Goal: Task Accomplishment & Management: Use online tool/utility

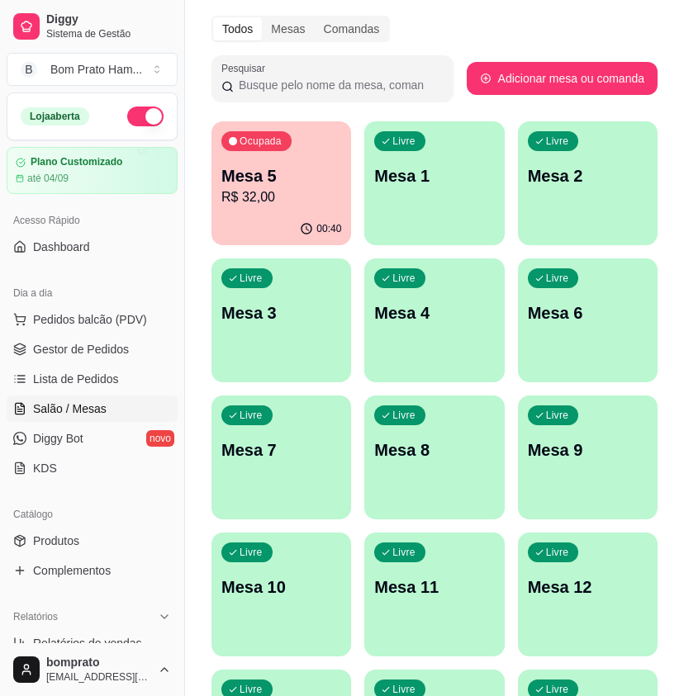
scroll to position [83, 0]
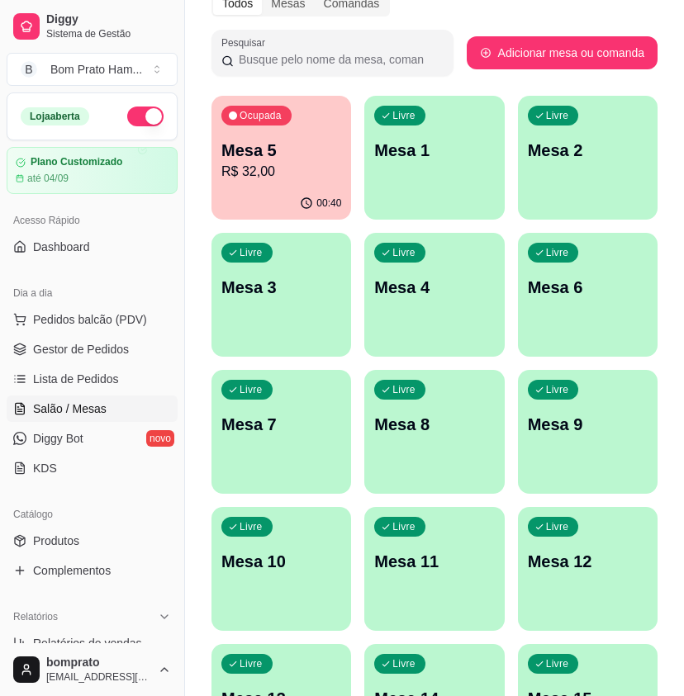
click at [306, 202] on icon "button" at bounding box center [306, 203] width 13 height 13
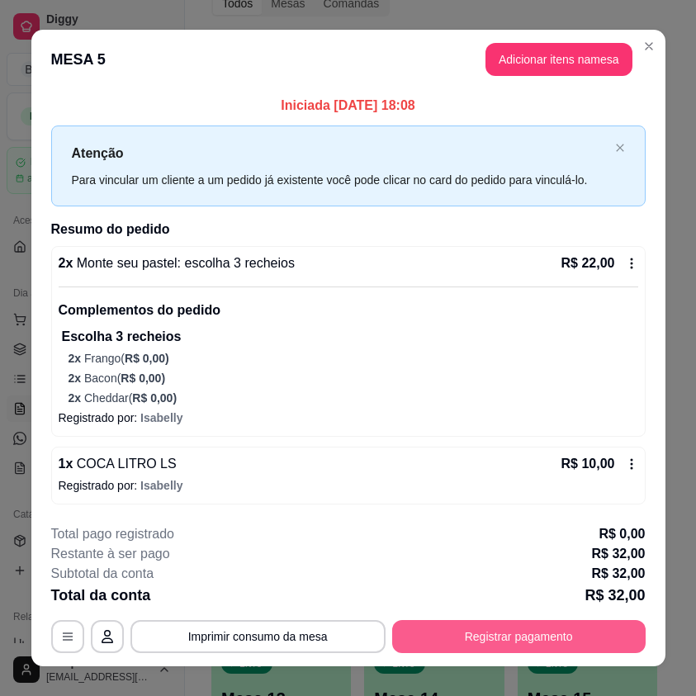
click at [550, 637] on button "Registrar pagamento" at bounding box center [519, 636] width 254 height 33
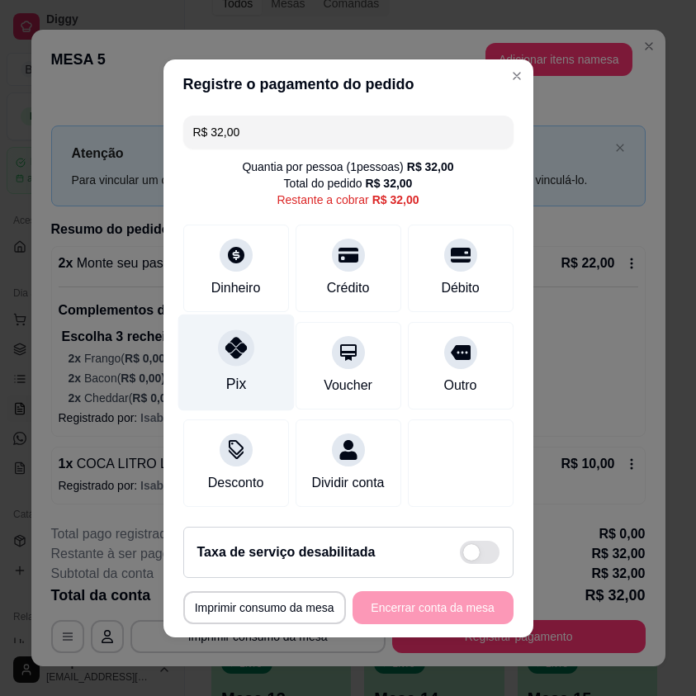
click at [247, 358] on div "Pix" at bounding box center [236, 362] width 116 height 97
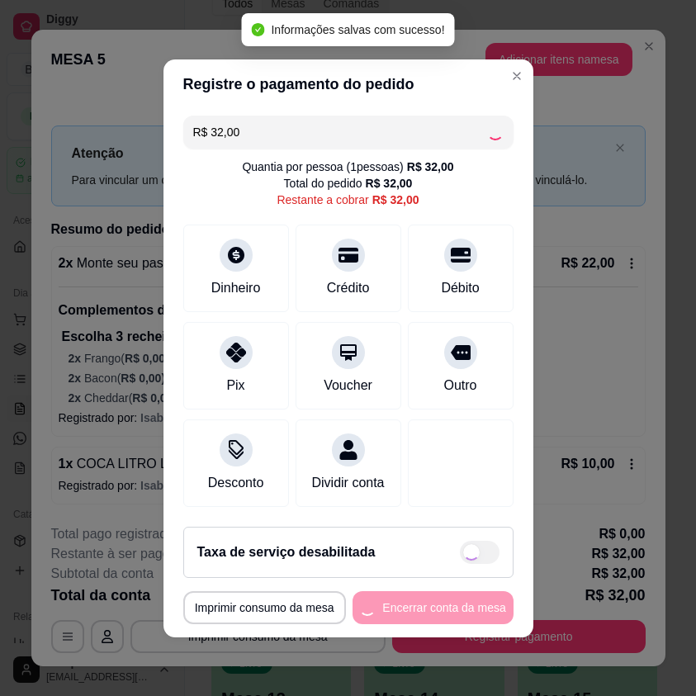
type input "R$ 0,00"
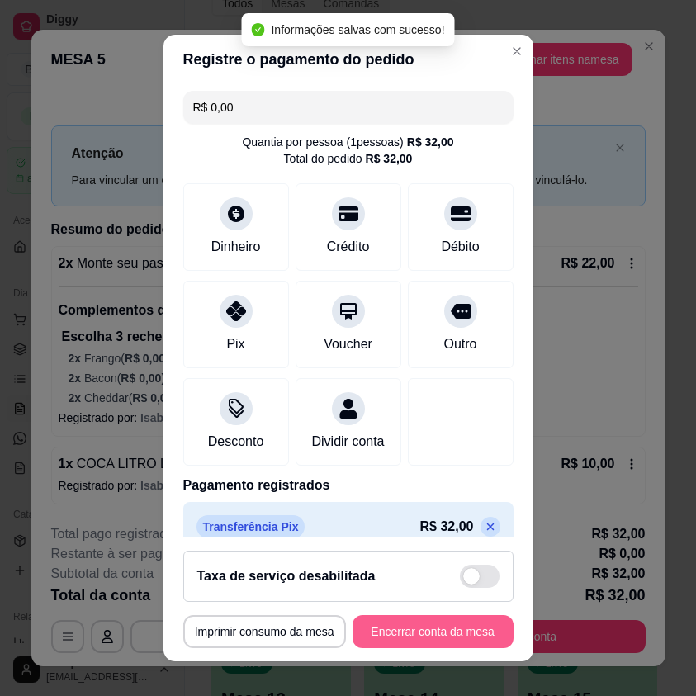
click at [420, 623] on button "Encerrar conta da mesa" at bounding box center [433, 631] width 161 height 33
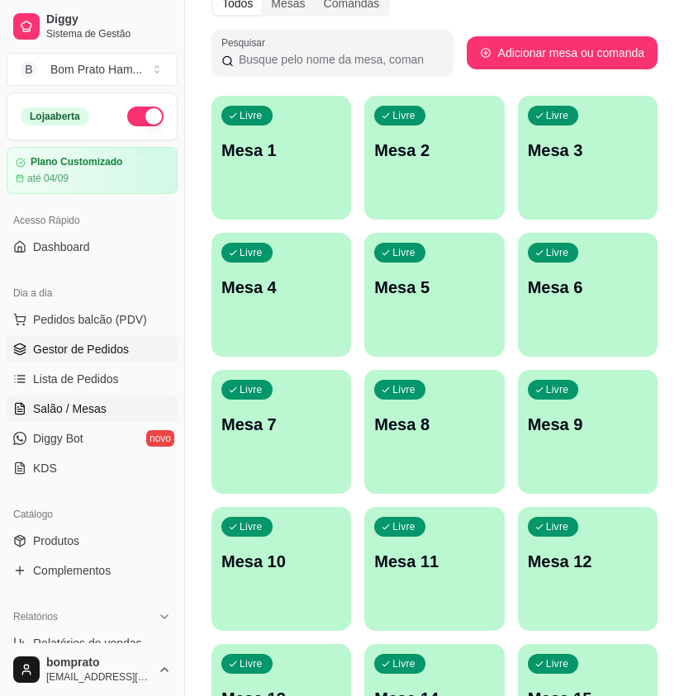
click at [52, 338] on link "Gestor de Pedidos" at bounding box center [92, 349] width 171 height 26
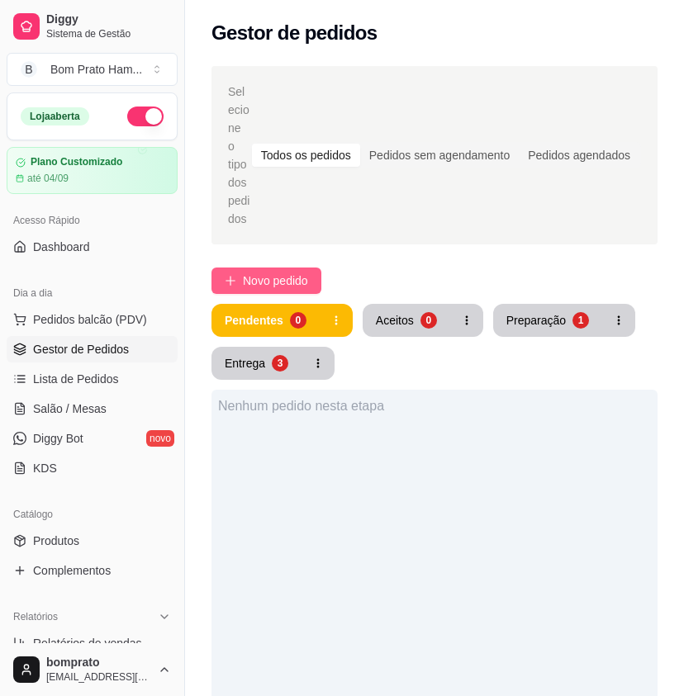
click at [269, 272] on span "Novo pedido" at bounding box center [275, 281] width 65 height 18
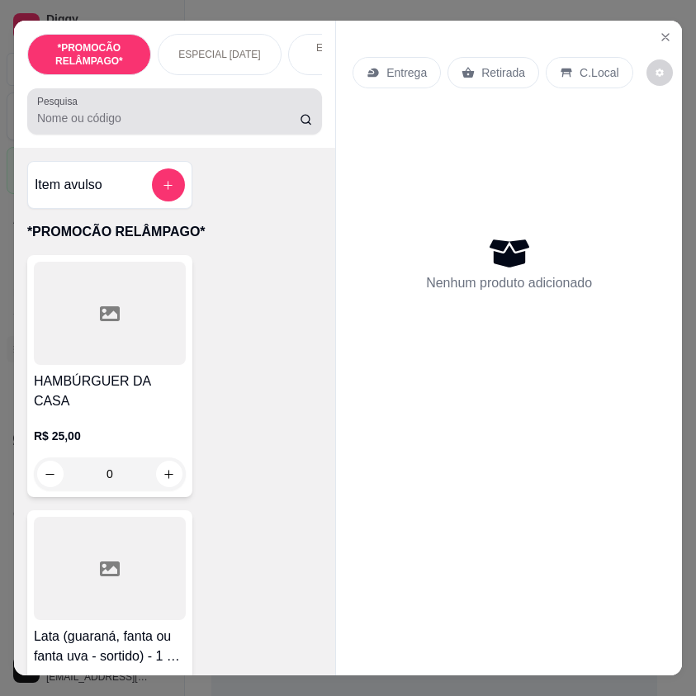
click at [97, 120] on input "Pesquisa" at bounding box center [168, 118] width 263 height 17
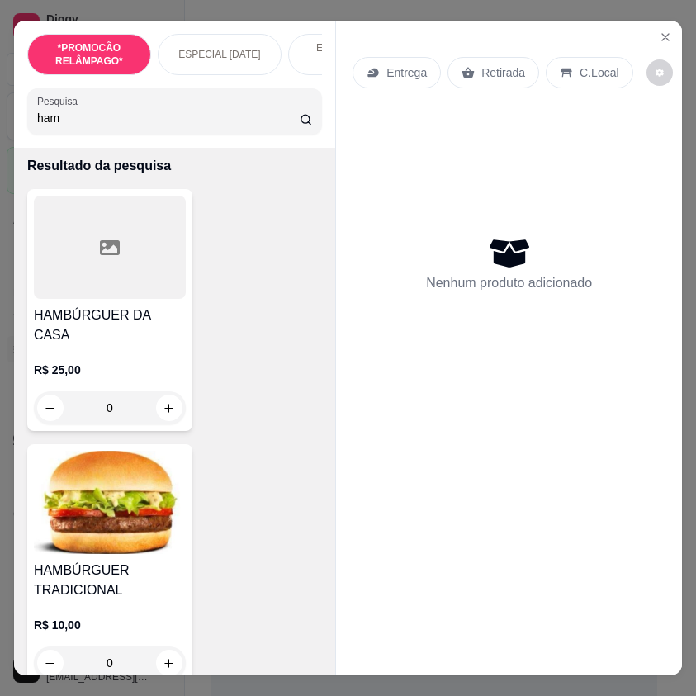
scroll to position [165, 0]
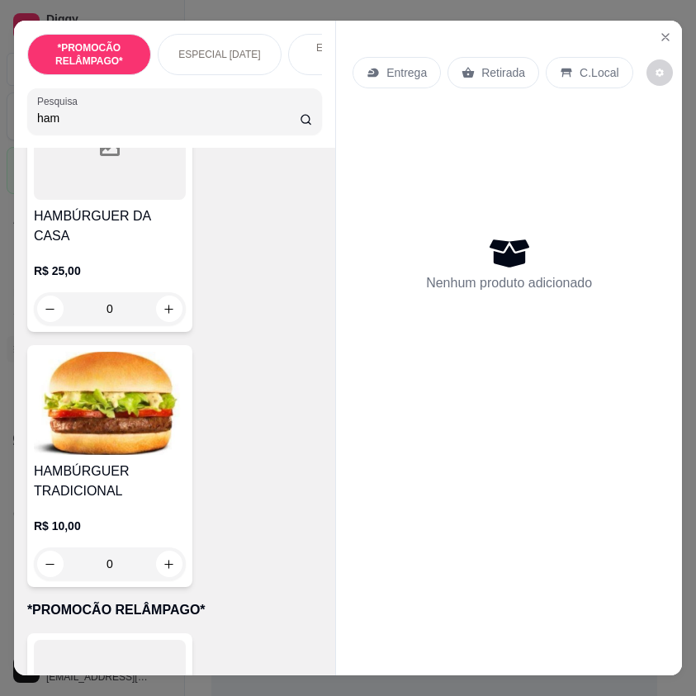
type input "ham"
click at [158, 477] on h4 "HAMBÚRGUER TRADICIONAL" at bounding box center [110, 482] width 152 height 40
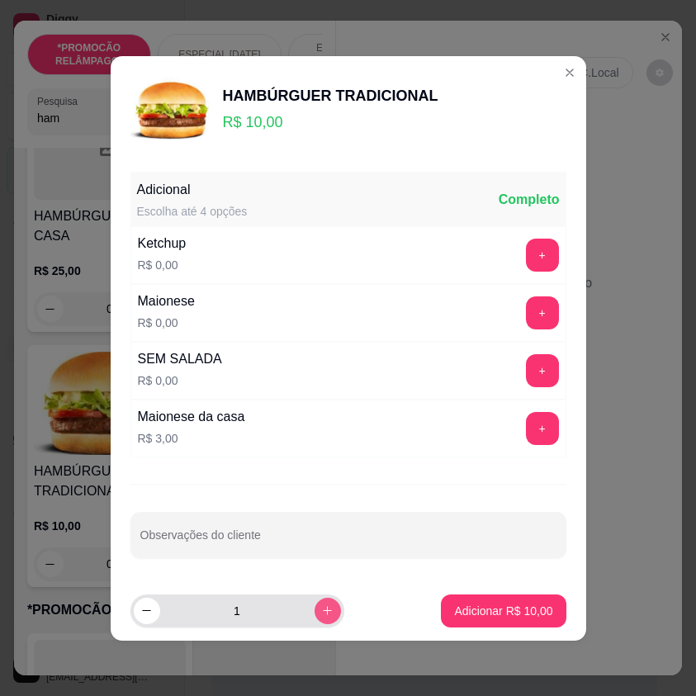
click at [321, 606] on icon "increase-product-quantity" at bounding box center [327, 611] width 12 height 12
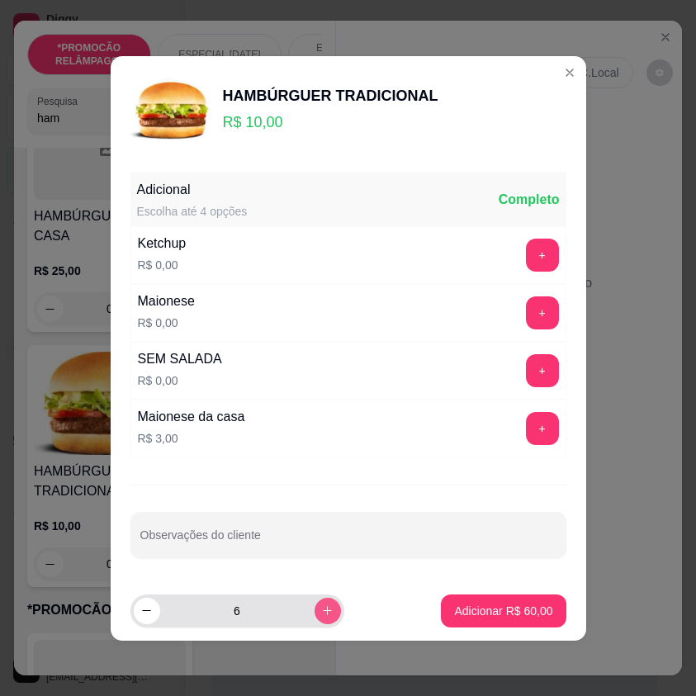
click at [321, 606] on icon "increase-product-quantity" at bounding box center [327, 611] width 12 height 12
type input "7"
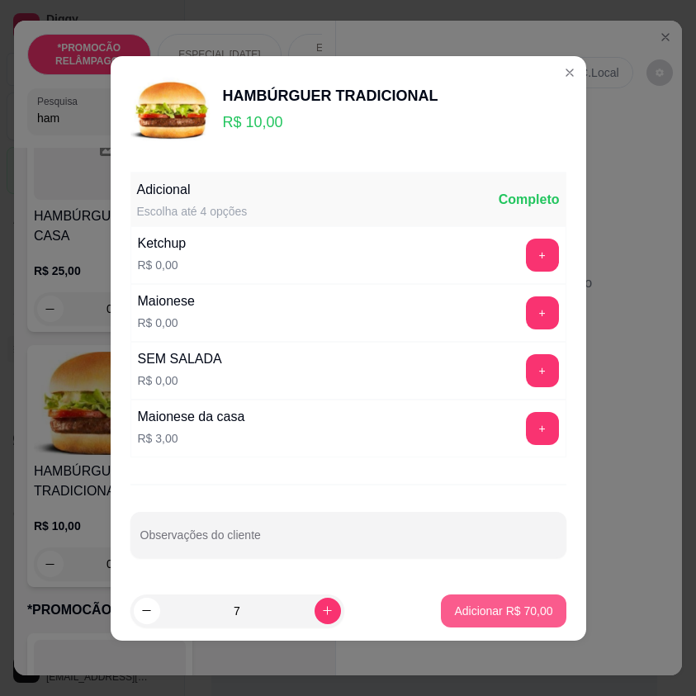
click at [487, 607] on p "Adicionar R$ 70,00" at bounding box center [503, 611] width 98 height 17
type input "7"
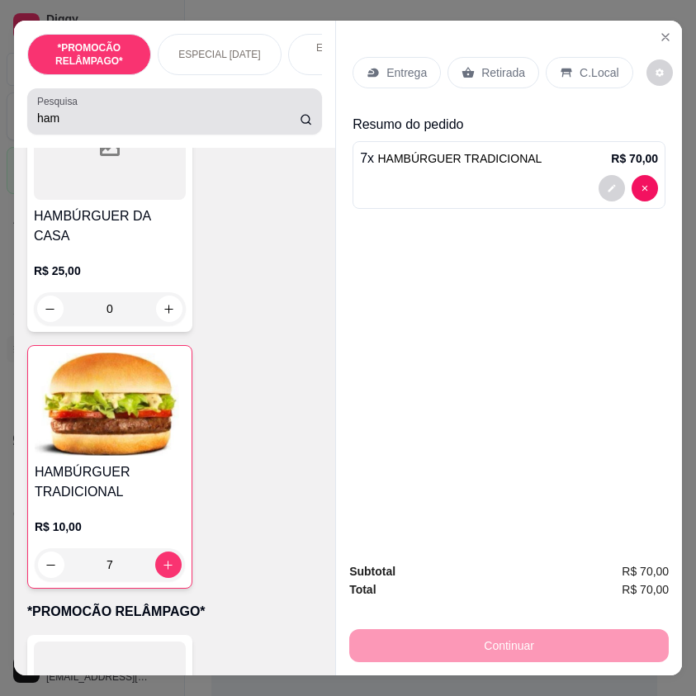
click at [61, 126] on input "ham" at bounding box center [168, 118] width 263 height 17
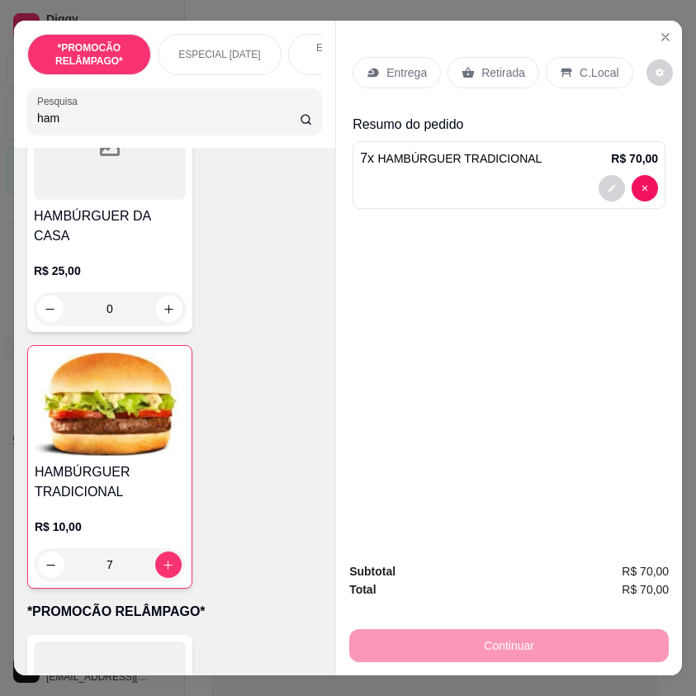
click at [61, 126] on input "ham" at bounding box center [168, 118] width 263 height 17
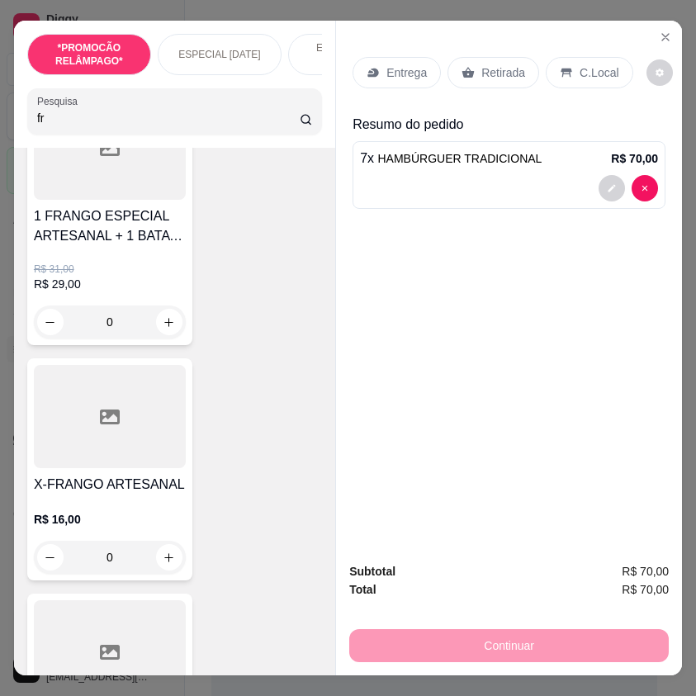
type input "f"
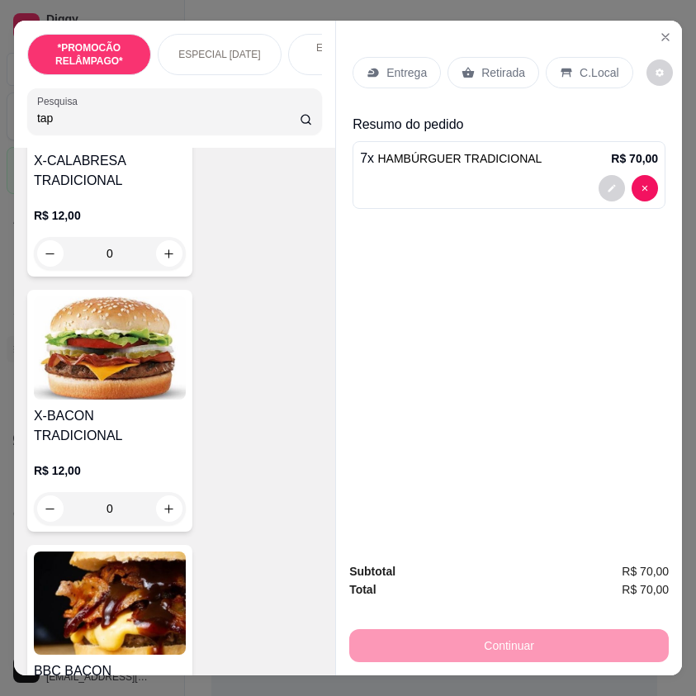
scroll to position [1945, 0]
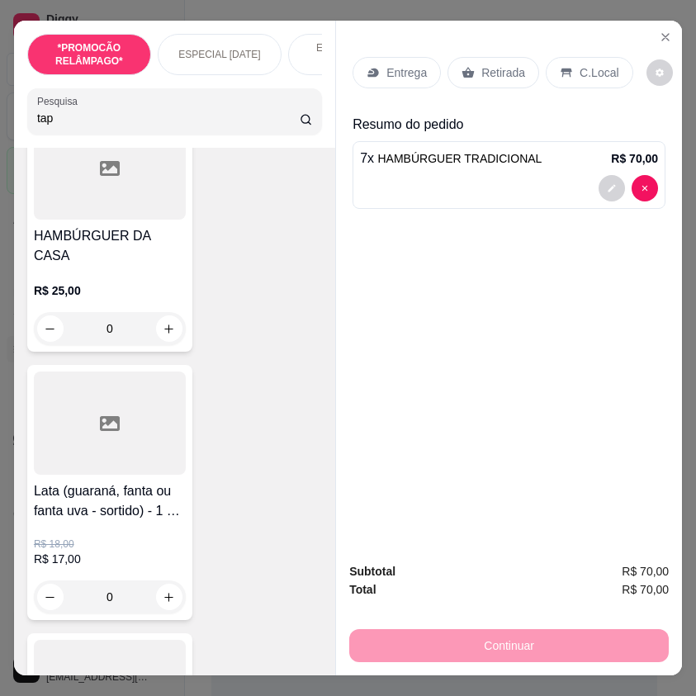
type input "tap"
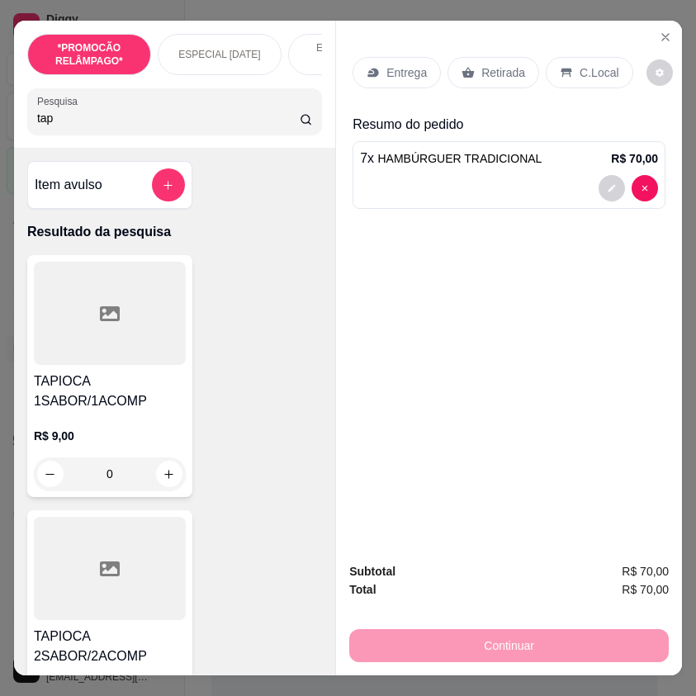
click at [138, 409] on h4 "TAPIOCA 1SABOR/1ACOMP" at bounding box center [110, 392] width 152 height 40
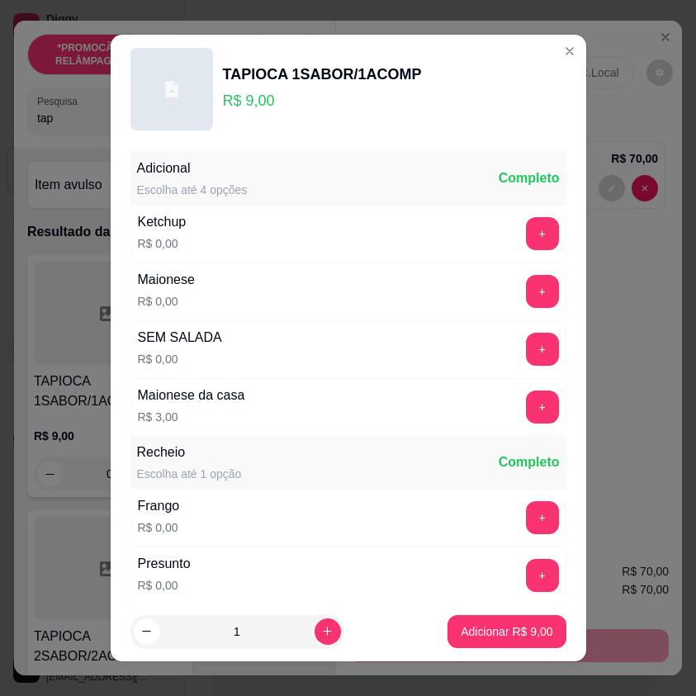
scroll to position [83, 0]
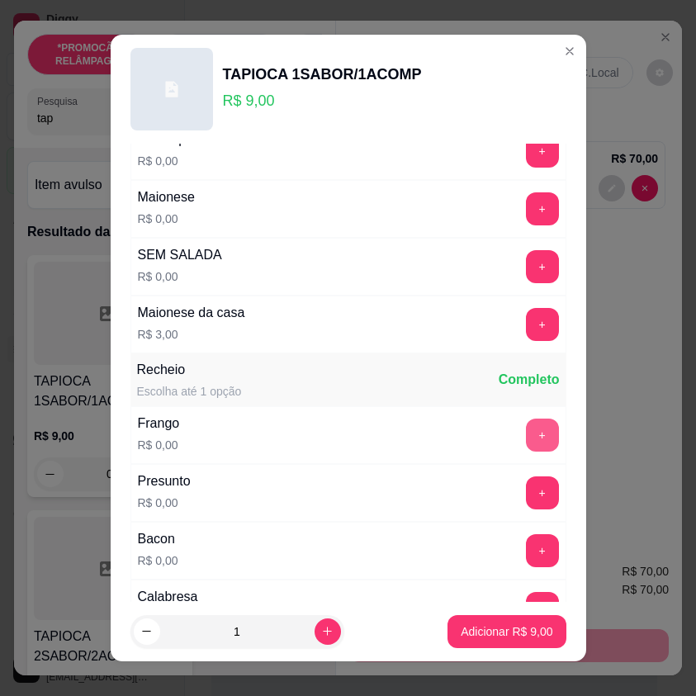
click at [526, 423] on button "+" at bounding box center [542, 435] width 33 height 33
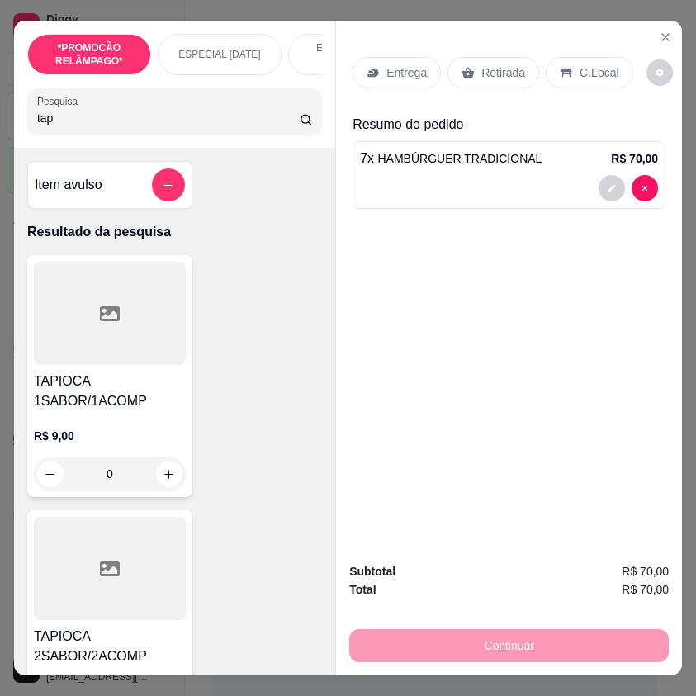
click at [116, 546] on div at bounding box center [110, 568] width 152 height 103
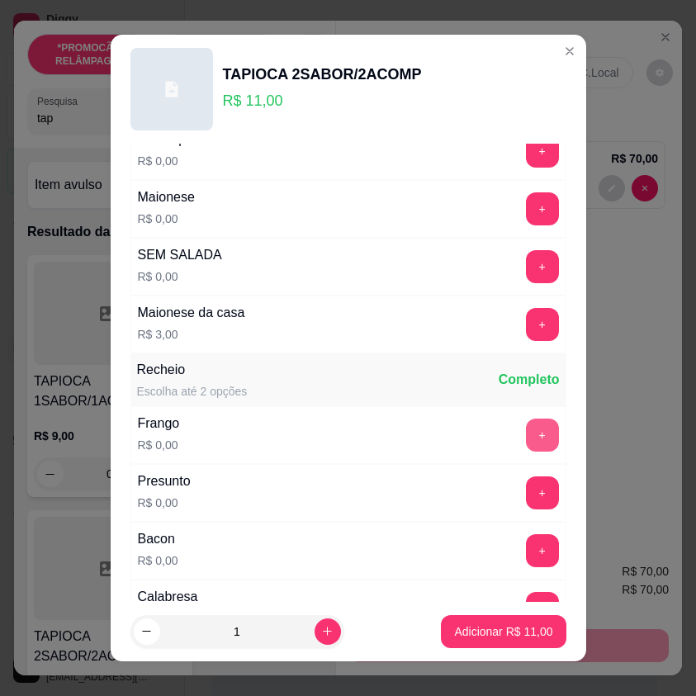
click at [526, 432] on button "+" at bounding box center [542, 435] width 33 height 33
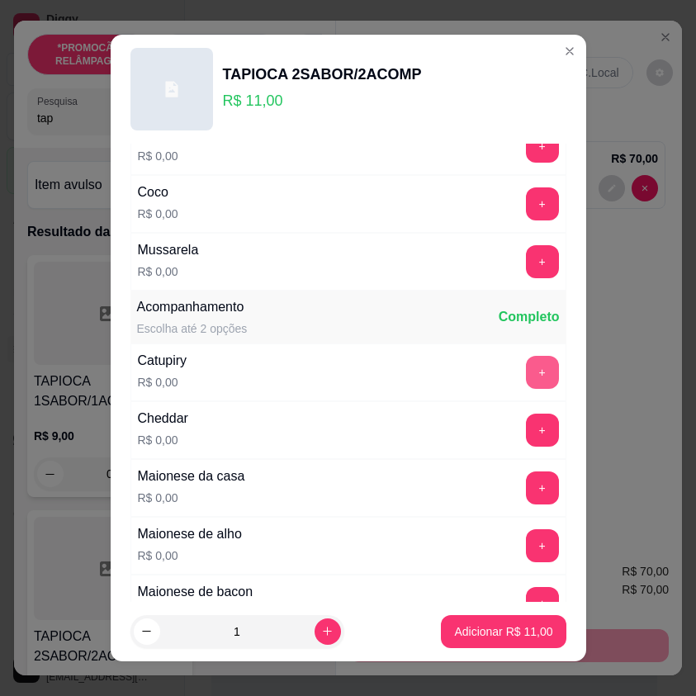
click at [526, 384] on button "+" at bounding box center [542, 372] width 33 height 33
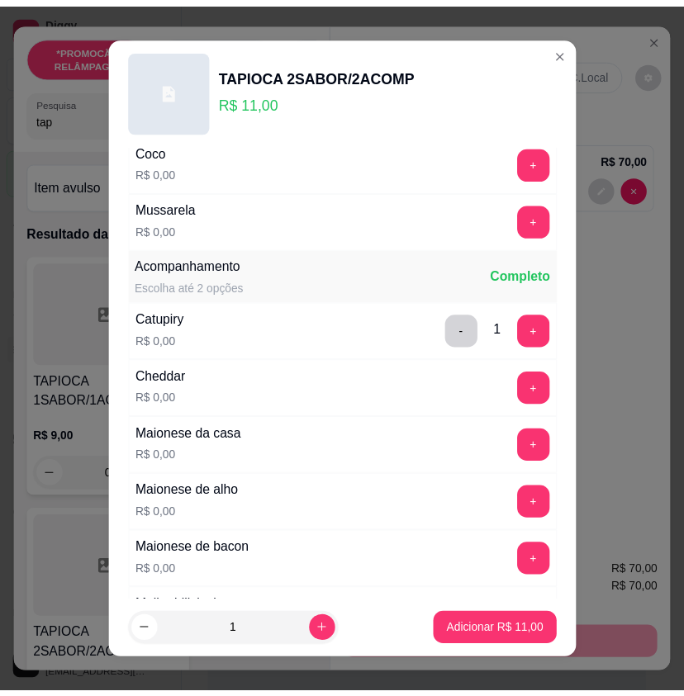
scroll to position [743, 0]
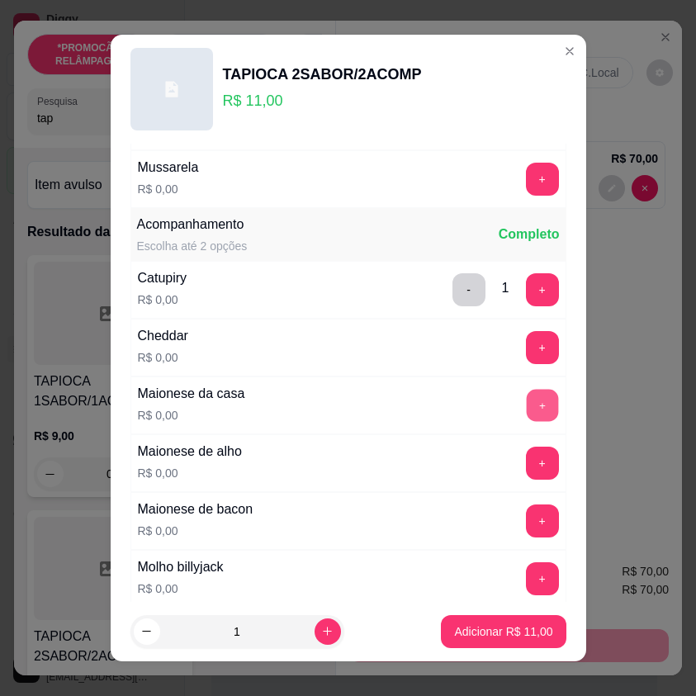
click at [526, 411] on button "+" at bounding box center [542, 406] width 32 height 32
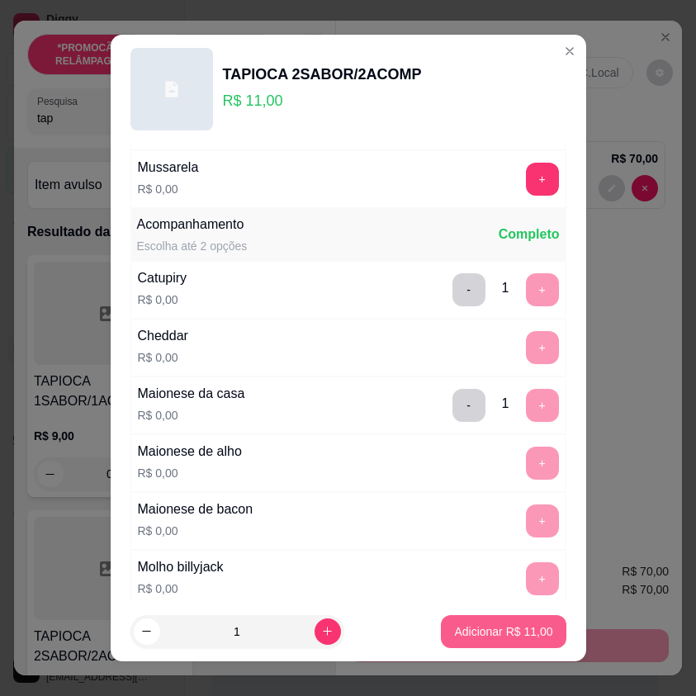
click at [525, 638] on p "Adicionar R$ 11,00" at bounding box center [503, 632] width 98 height 17
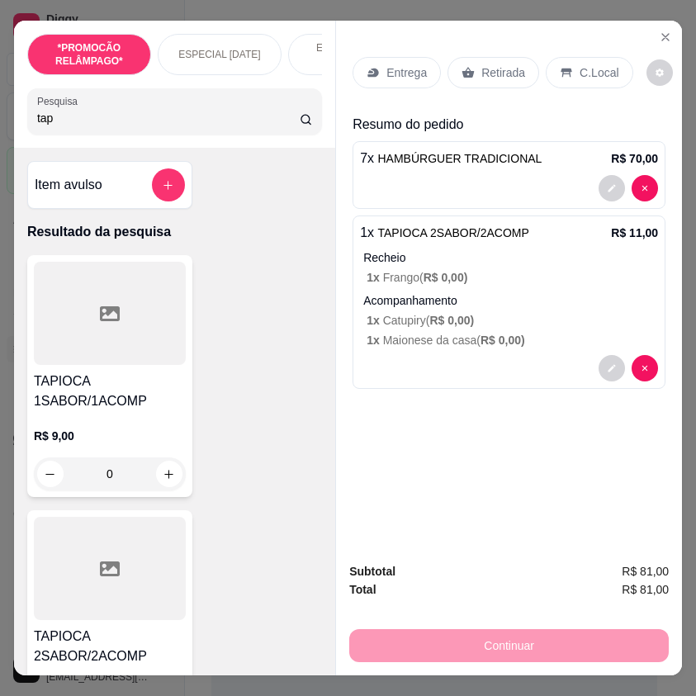
click at [466, 68] on icon at bounding box center [469, 73] width 12 height 11
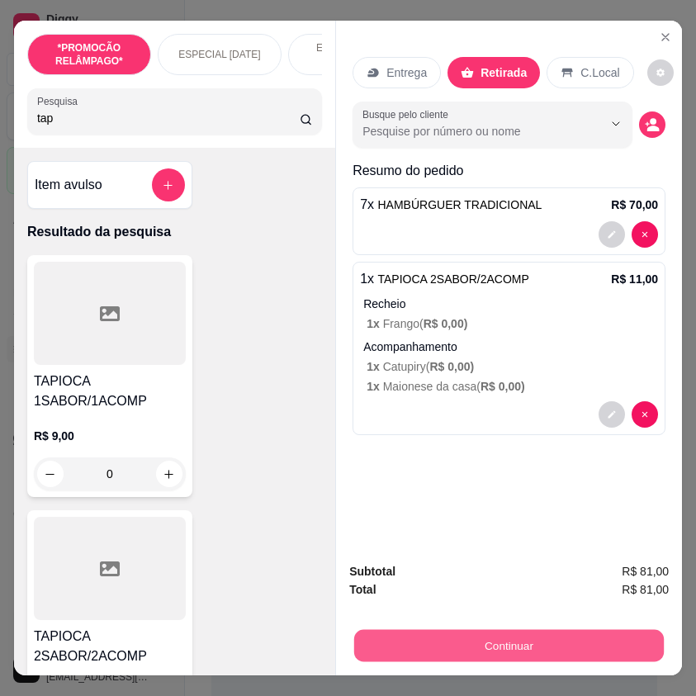
click at [550, 644] on button "Continuar" at bounding box center [509, 645] width 310 height 32
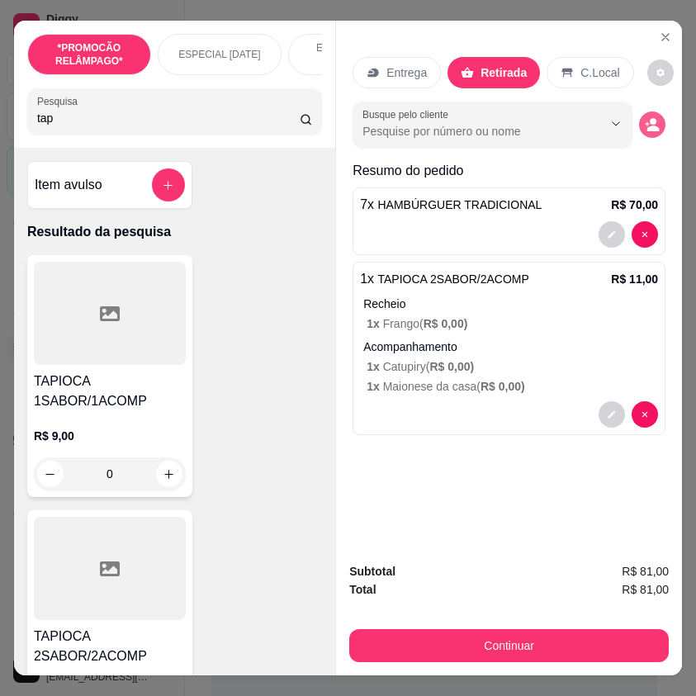
click at [648, 119] on icon "decrease-product-quantity" at bounding box center [652, 124] width 15 height 15
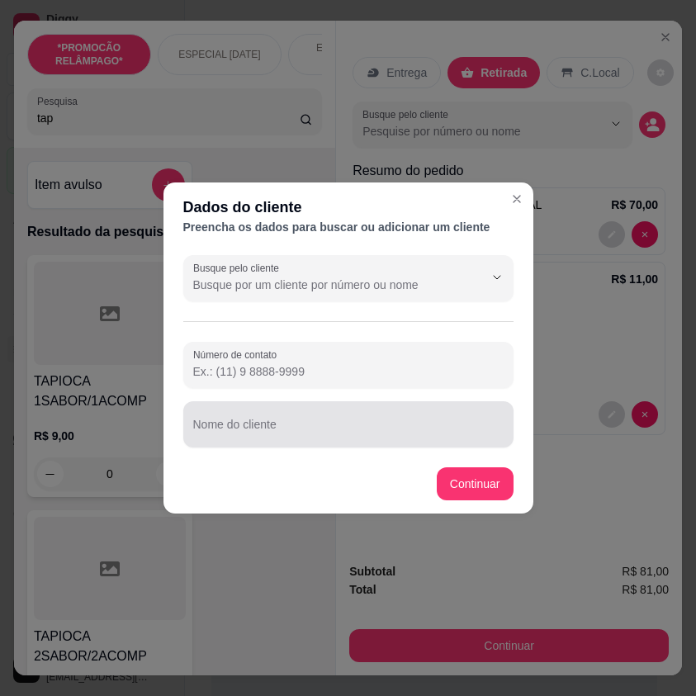
click at [282, 437] on input "Nome do cliente" at bounding box center [348, 431] width 311 height 17
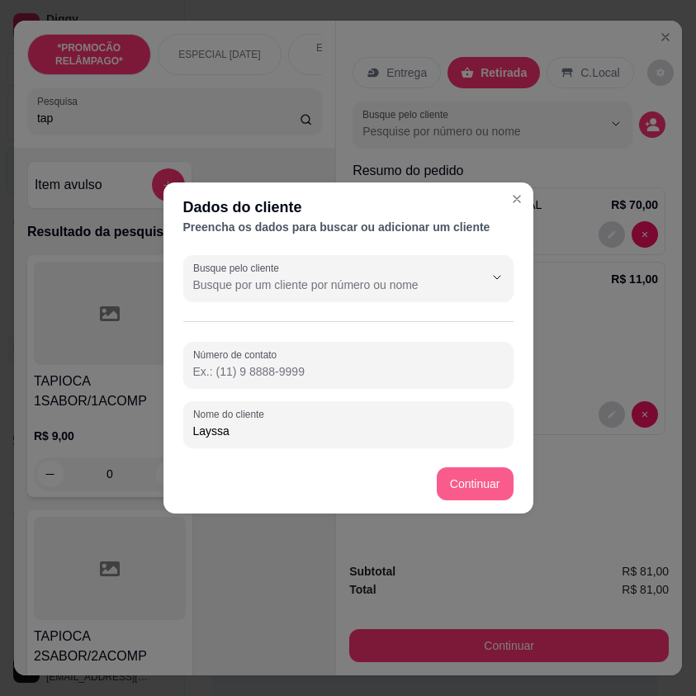
type input "Layssa"
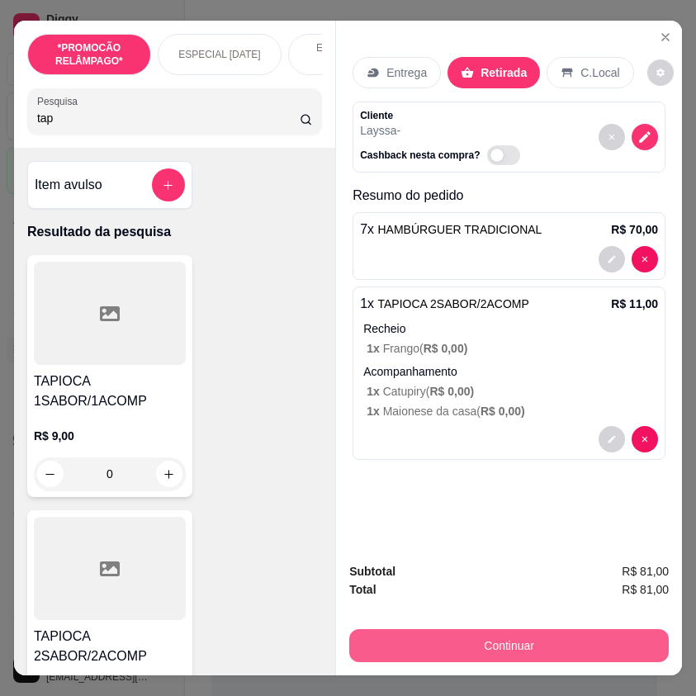
click at [528, 637] on button "Continuar" at bounding box center [509, 645] width 320 height 33
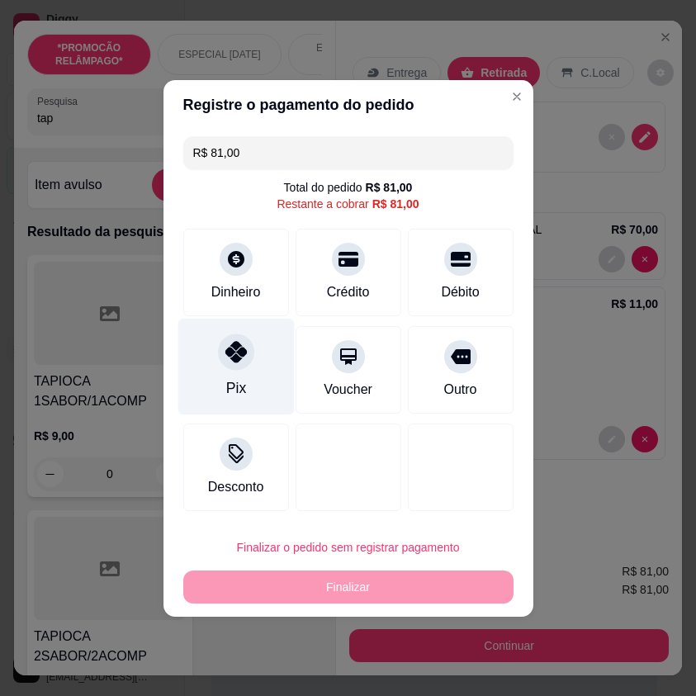
click at [249, 374] on div "Pix" at bounding box center [236, 366] width 116 height 97
type input "R$ 0,00"
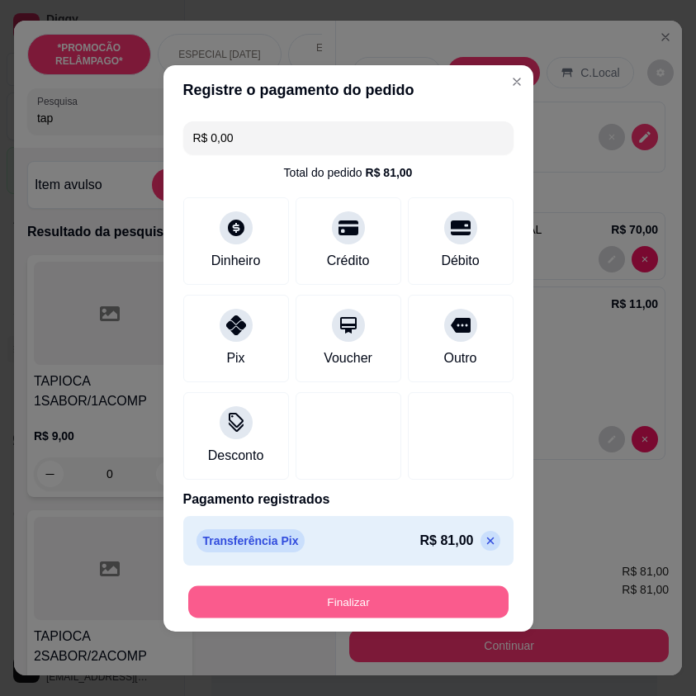
click at [425, 599] on button "Finalizar" at bounding box center [348, 602] width 321 height 32
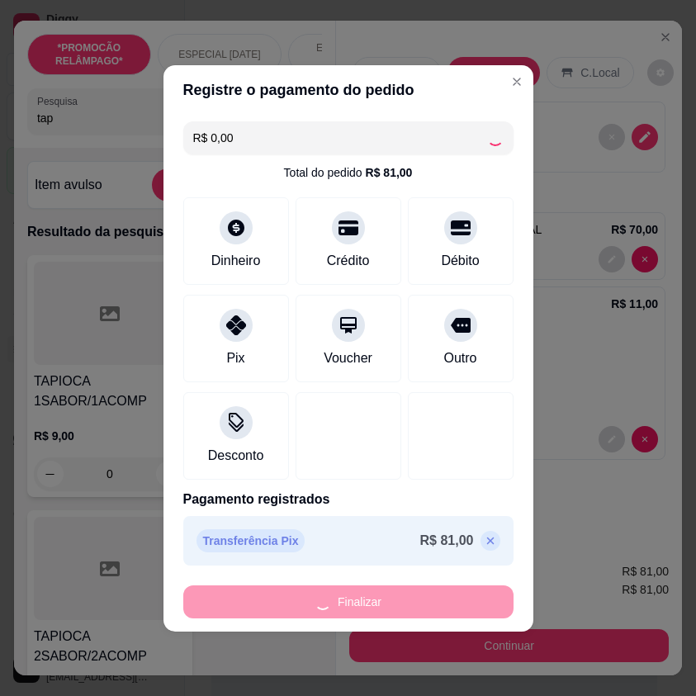
type input "0"
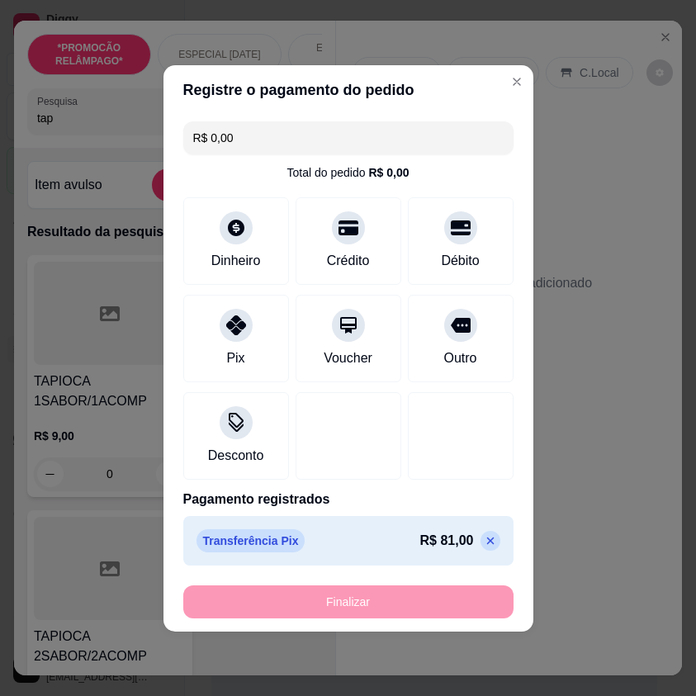
type input "-R$ 81,00"
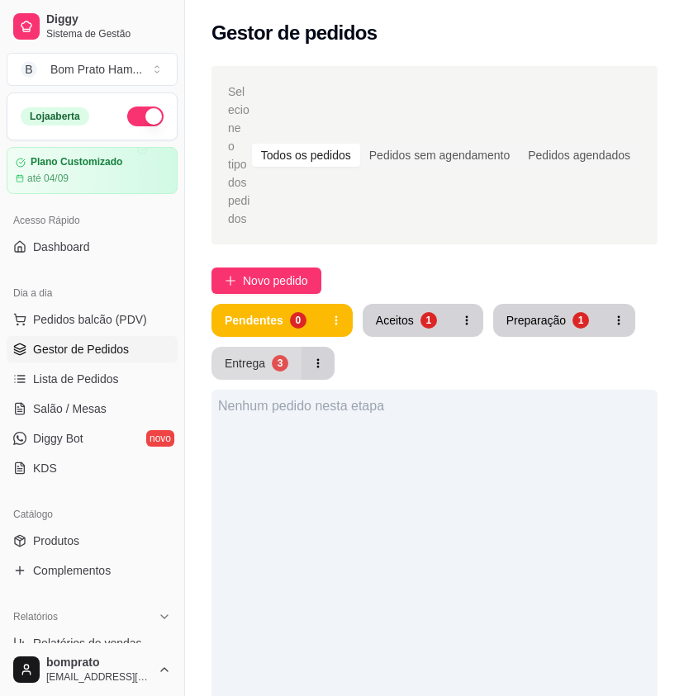
click at [283, 358] on button "Entrega 3" at bounding box center [256, 363] width 90 height 33
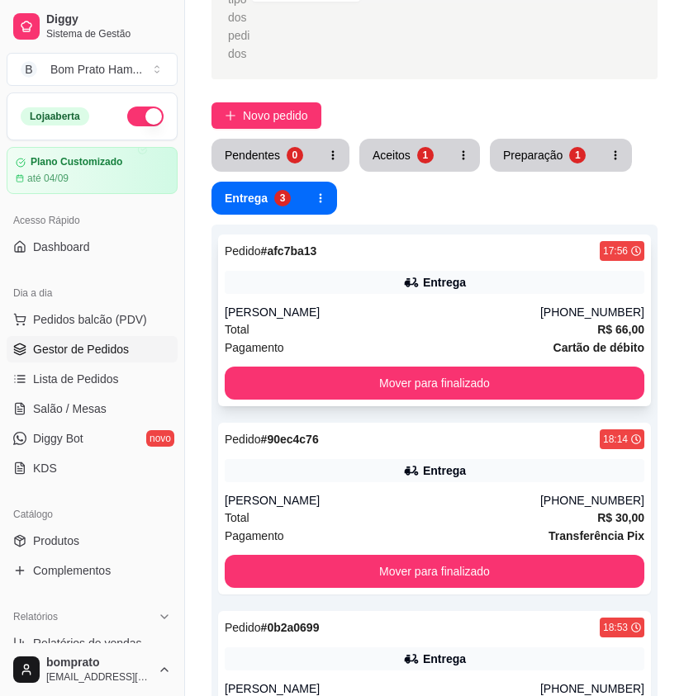
scroll to position [248, 0]
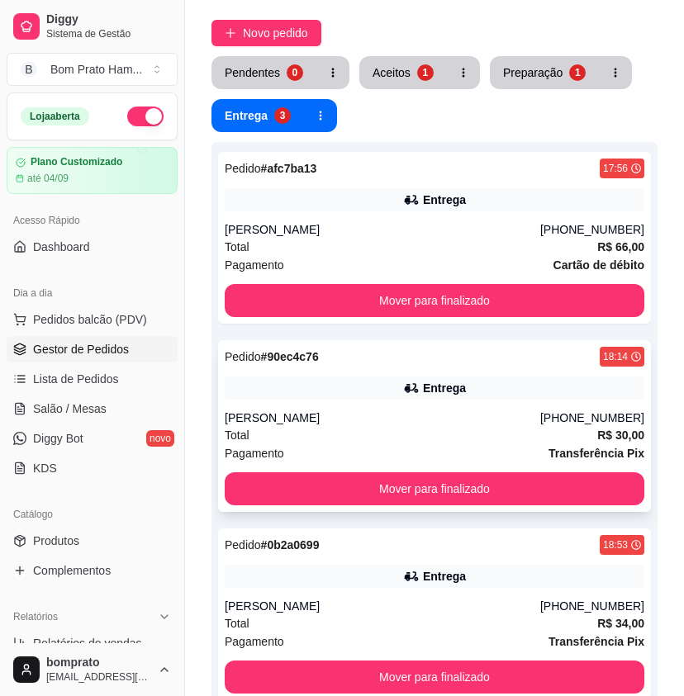
click at [447, 410] on div "[PERSON_NAME]" at bounding box center [383, 418] width 316 height 17
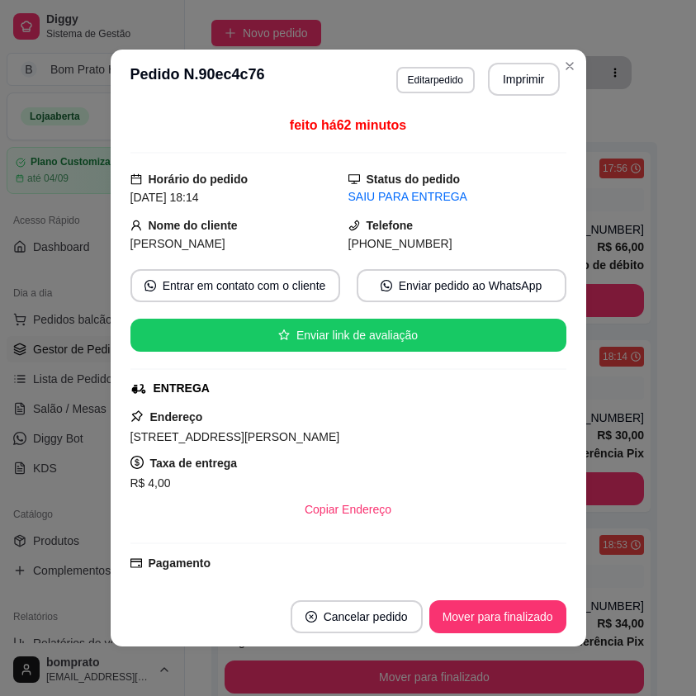
click at [410, 98] on header "**********" at bounding box center [349, 79] width 476 height 59
click at [411, 83] on button "Editar pedido" at bounding box center [436, 80] width 78 height 26
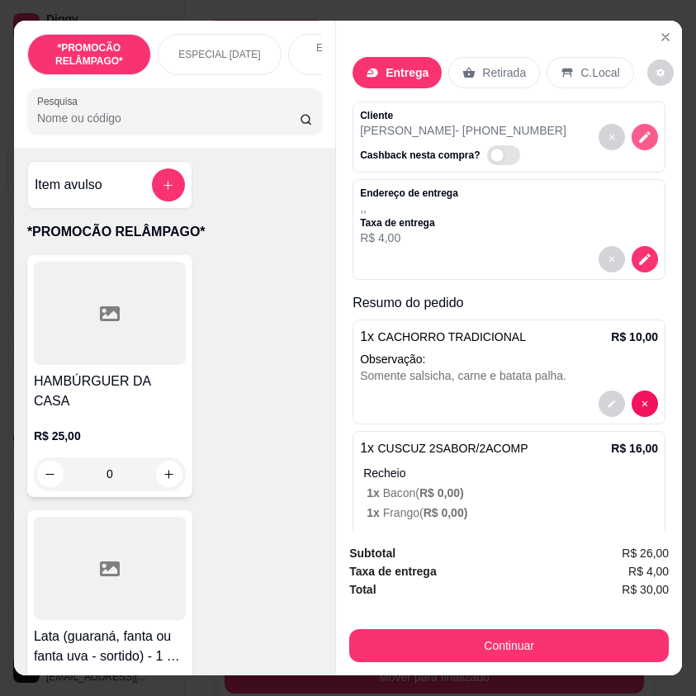
click at [638, 130] on icon "decrease-product-quantity" at bounding box center [645, 137] width 15 height 15
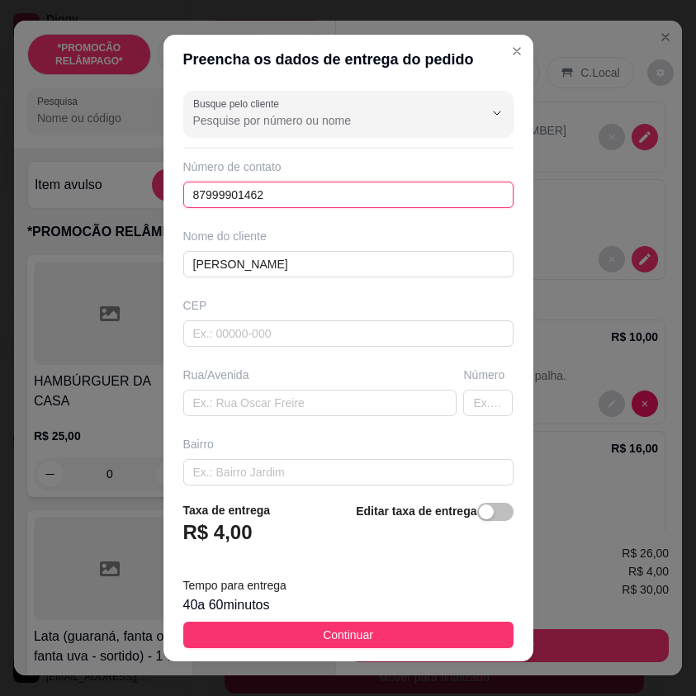
drag, startPoint x: 274, startPoint y: 185, endPoint x: 145, endPoint y: 193, distance: 130.0
click at [145, 193] on div "Preencha os dados de entrega do pedido Busque pelo cliente Número de contato 87…" at bounding box center [348, 348] width 696 height 696
drag, startPoint x: 421, startPoint y: 626, endPoint x: 549, endPoint y: 493, distance: 184.0
click at [422, 626] on button "Continuar" at bounding box center [348, 635] width 330 height 26
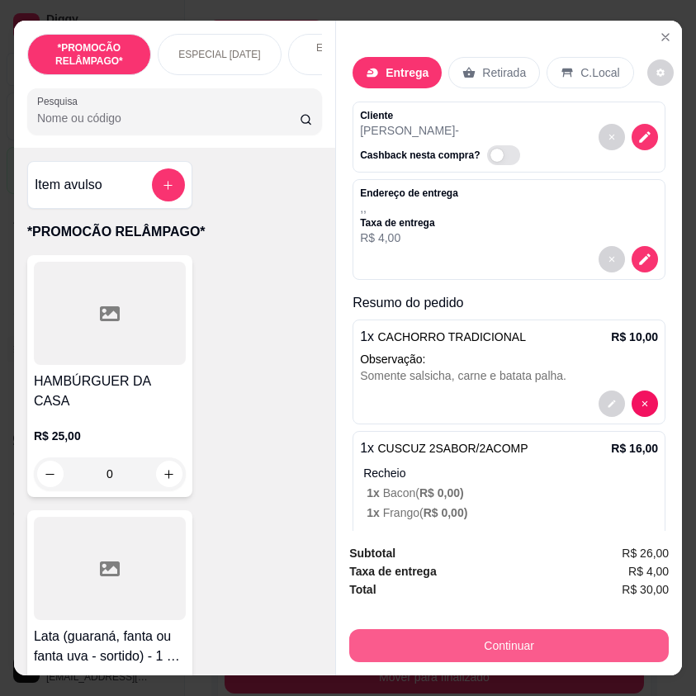
click at [591, 650] on button "Continuar" at bounding box center [509, 645] width 320 height 33
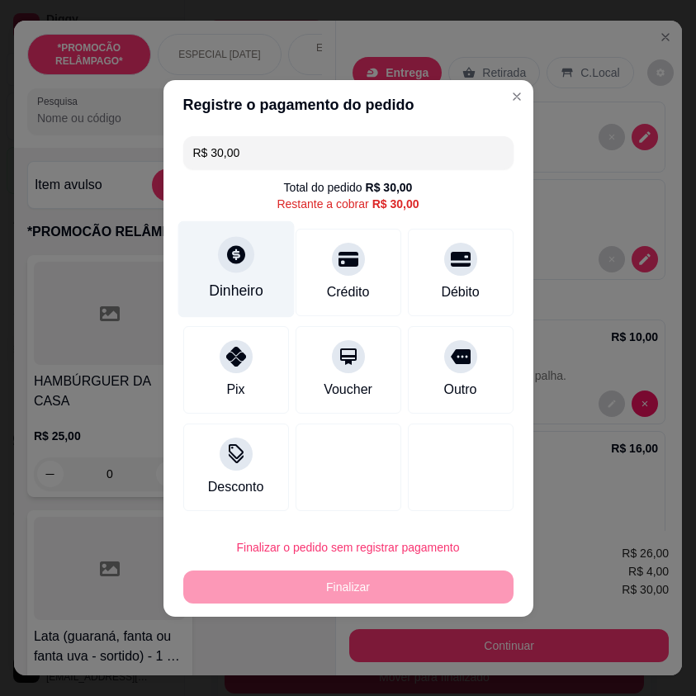
click at [249, 263] on div at bounding box center [236, 254] width 36 height 36
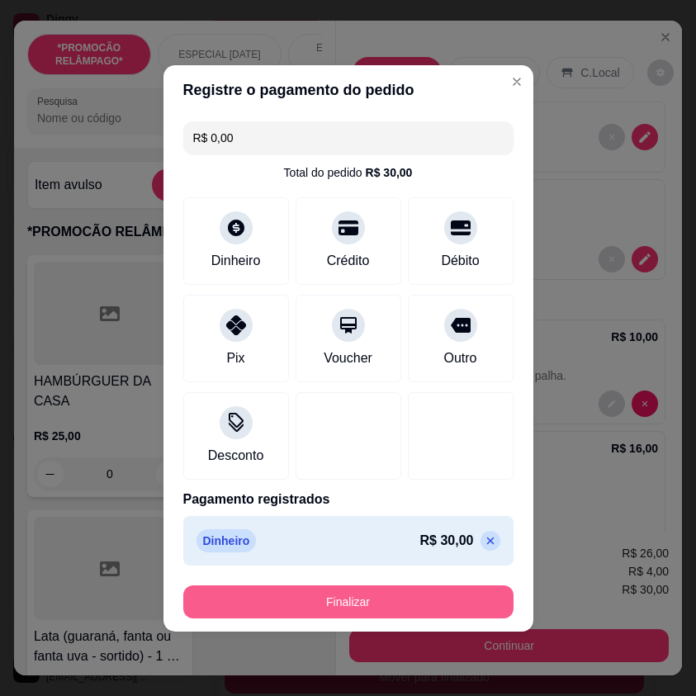
click at [420, 599] on button "Finalizar" at bounding box center [348, 602] width 330 height 33
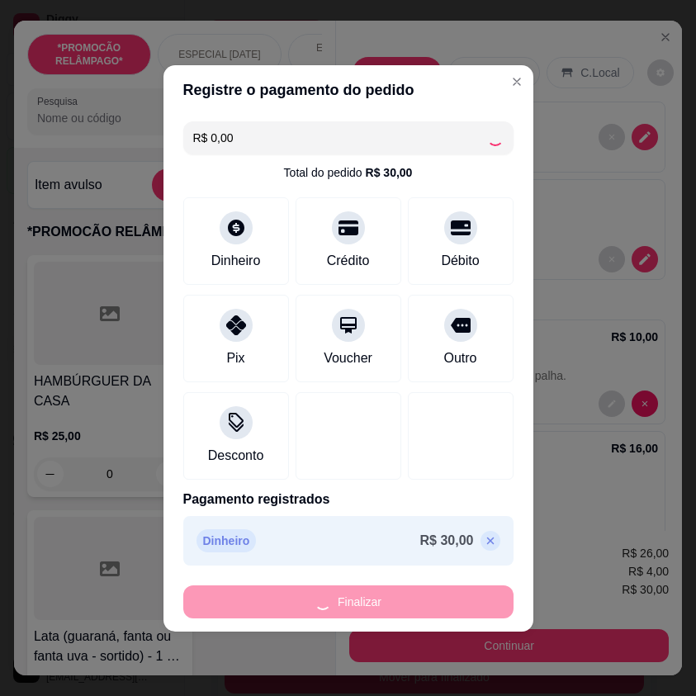
type input "-R$ 30,00"
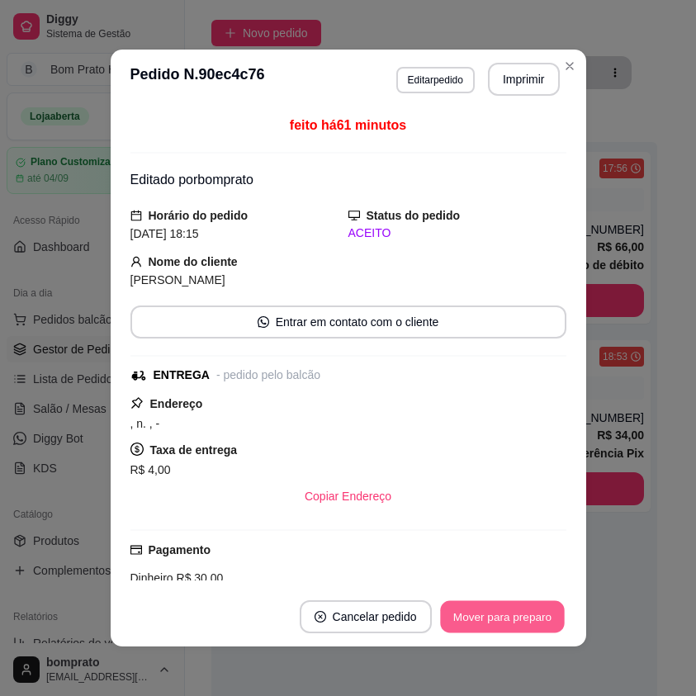
click at [535, 605] on button "Mover para preparo" at bounding box center [502, 617] width 124 height 32
click at [534, 610] on button "Mover para entrega" at bounding box center [502, 617] width 127 height 33
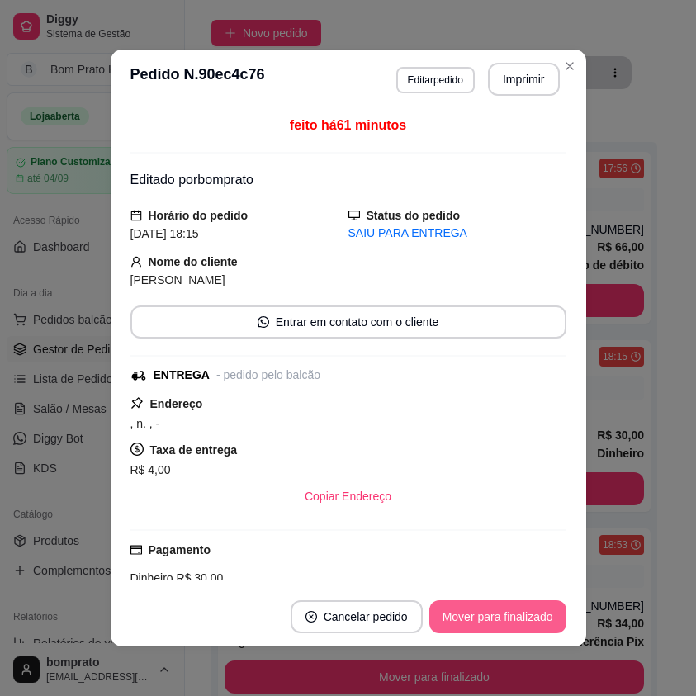
click at [534, 610] on button "Mover para finalizado" at bounding box center [498, 617] width 137 height 33
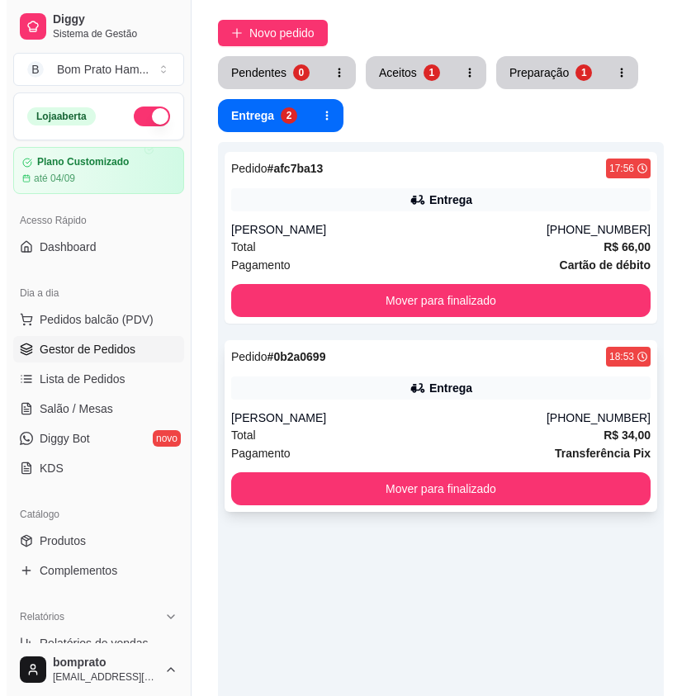
scroll to position [0, 0]
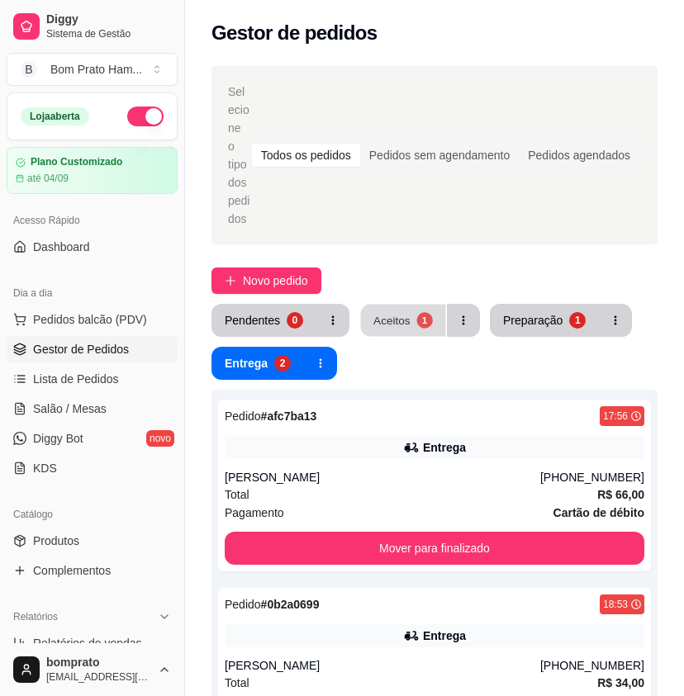
click at [398, 313] on button "Aceitos 1" at bounding box center [403, 321] width 85 height 32
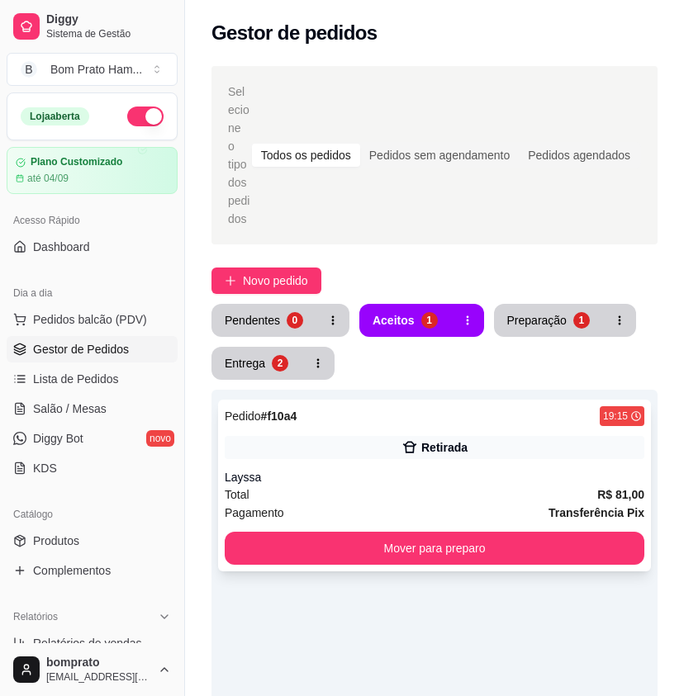
click at [416, 440] on div "Retirada" at bounding box center [435, 447] width 420 height 23
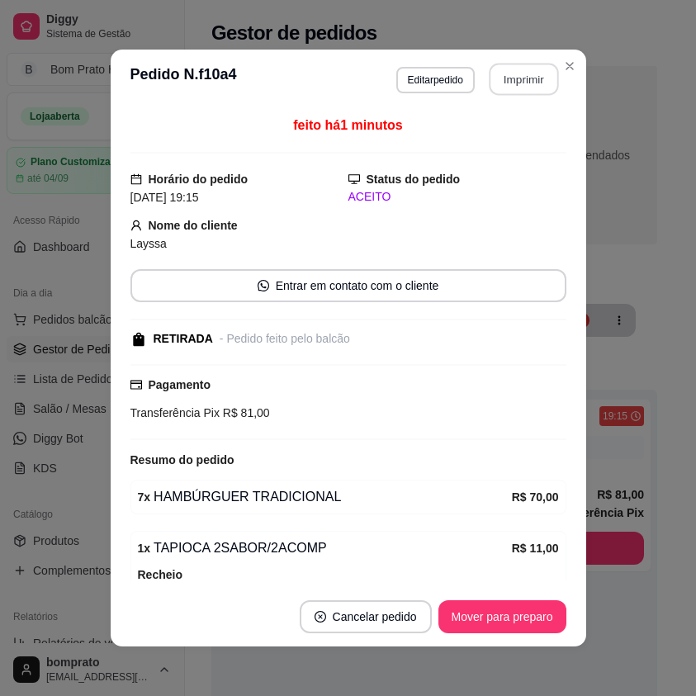
click at [533, 67] on button "Imprimir" at bounding box center [523, 80] width 69 height 32
click at [549, 622] on button "Mover para preparo" at bounding box center [503, 617] width 128 height 33
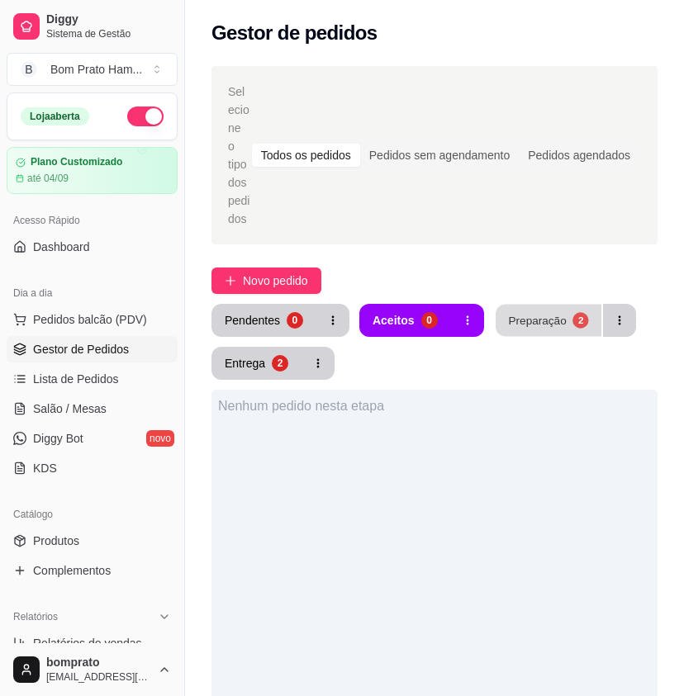
click at [542, 312] on div "Preparação" at bounding box center [537, 320] width 58 height 16
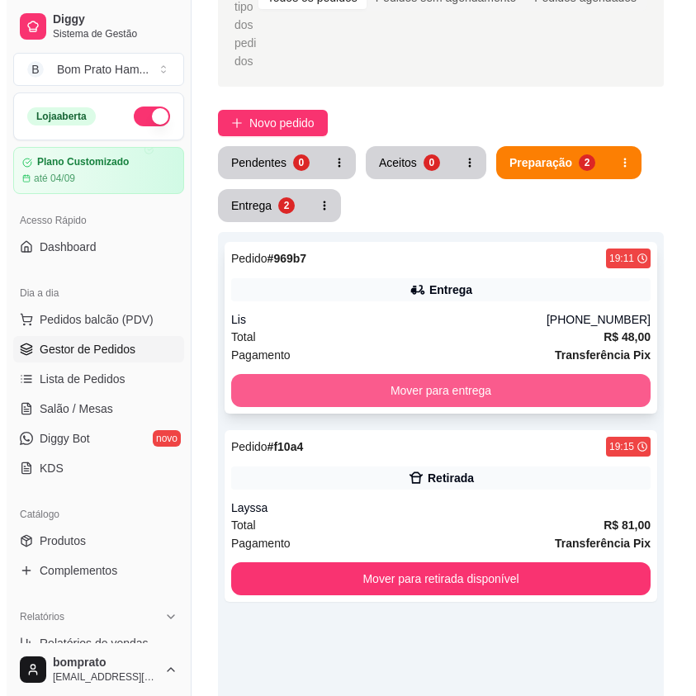
scroll to position [165, 0]
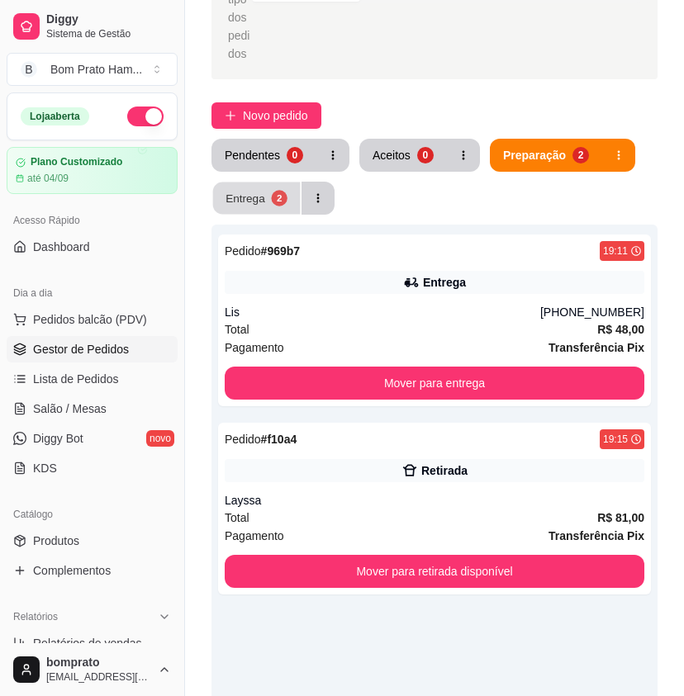
click at [268, 188] on button "Entrega 2" at bounding box center [257, 199] width 88 height 32
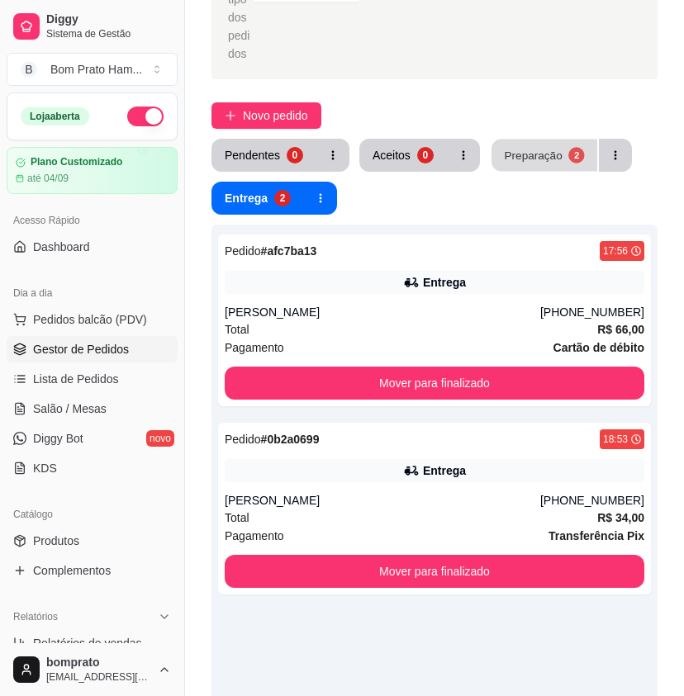
click at [535, 147] on div "Preparação" at bounding box center [533, 155] width 58 height 16
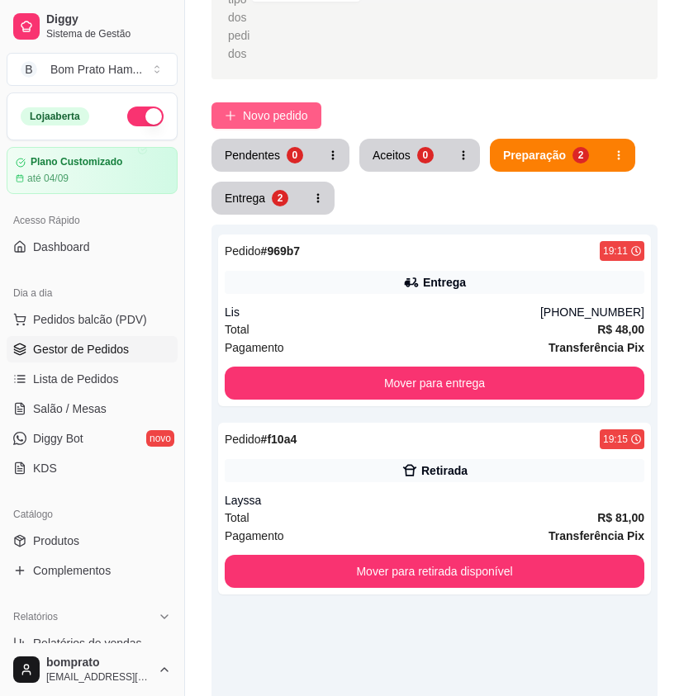
click at [290, 107] on span "Novo pedido" at bounding box center [275, 116] width 65 height 18
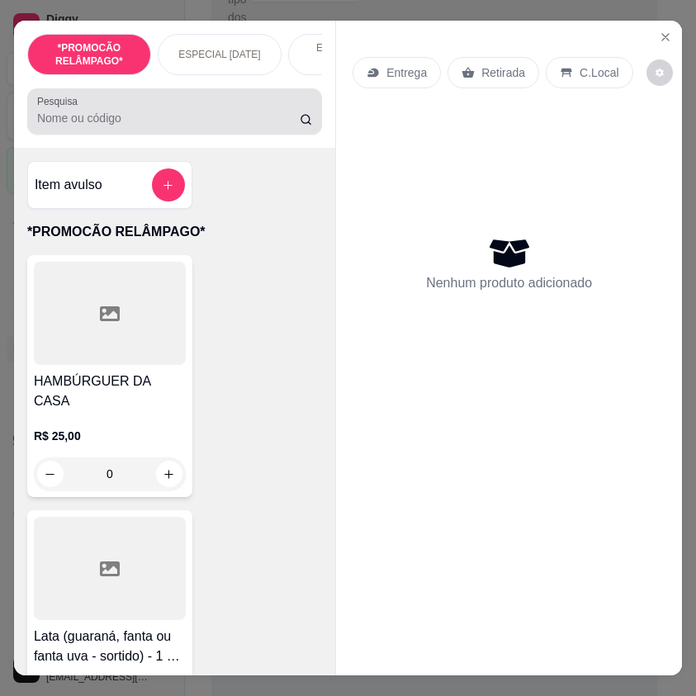
click at [226, 114] on div at bounding box center [174, 111] width 275 height 33
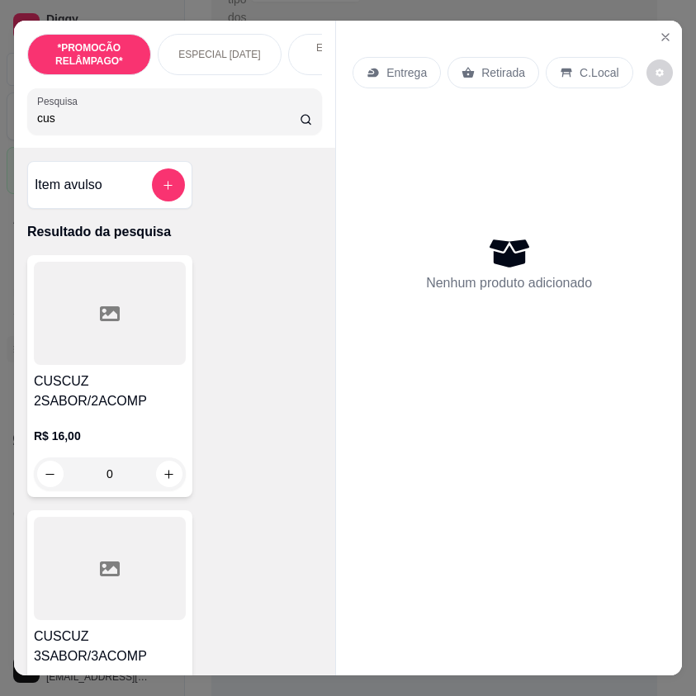
type input "cus"
click at [148, 382] on h4 "CUSCUZ 2SABOR/2ACOMP" at bounding box center [110, 392] width 152 height 40
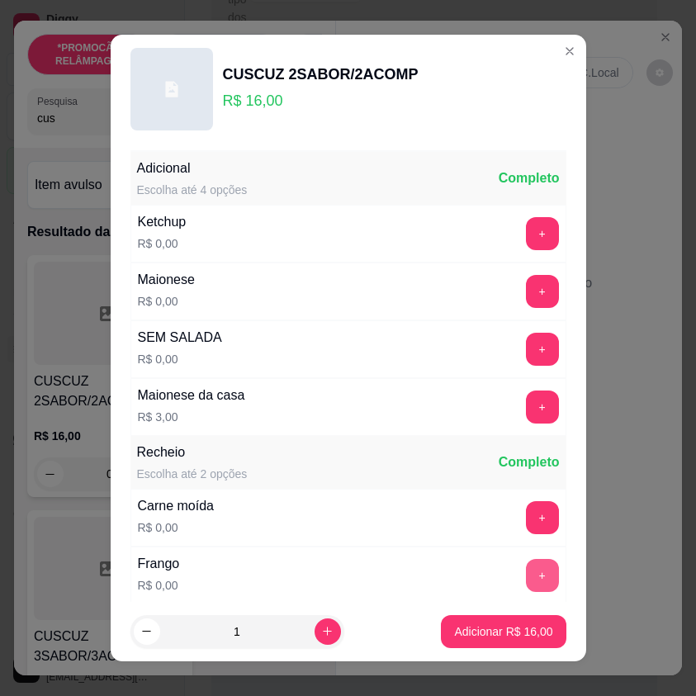
click at [526, 575] on button "+" at bounding box center [542, 575] width 33 height 33
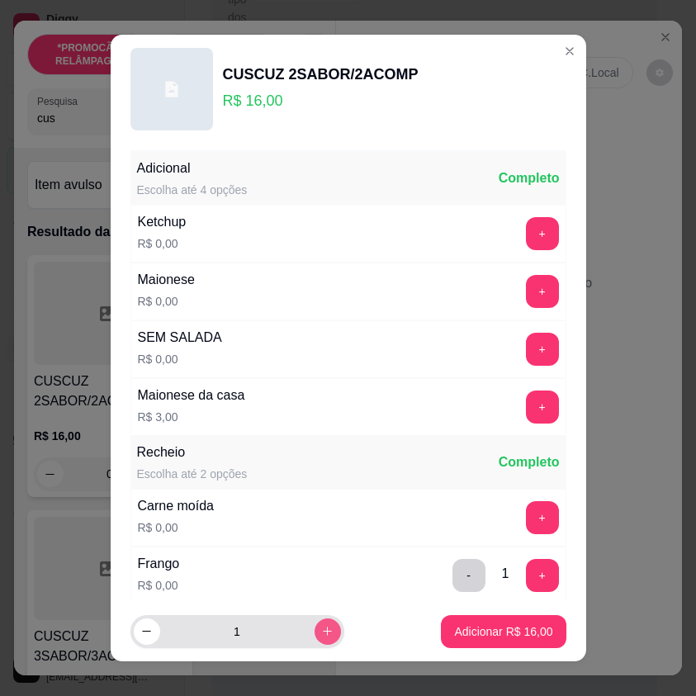
click at [316, 639] on button "increase-product-quantity" at bounding box center [328, 632] width 26 height 26
type input "2"
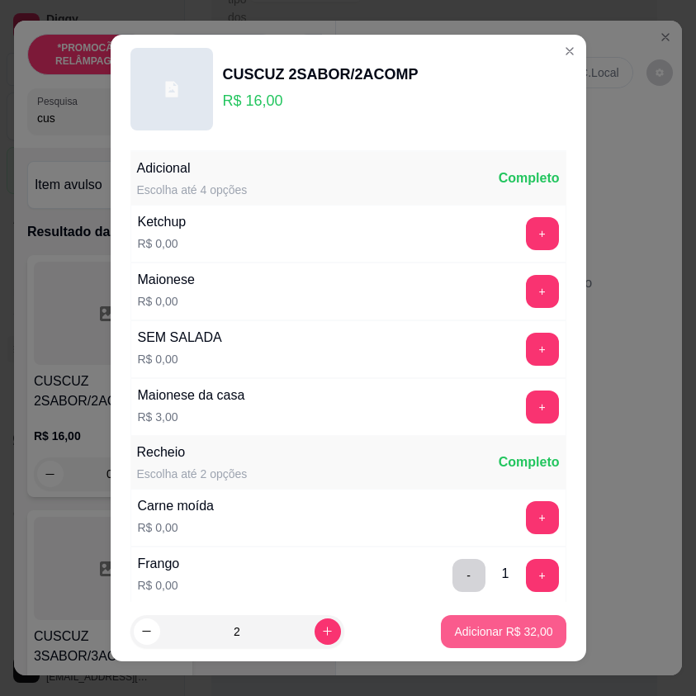
click at [480, 638] on p "Adicionar R$ 32,00" at bounding box center [503, 632] width 98 height 17
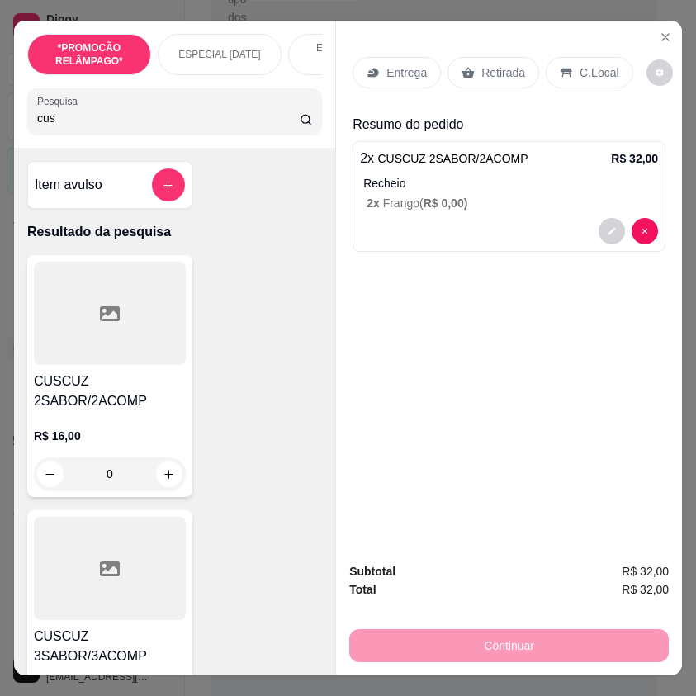
click at [513, 69] on p "Retirada" at bounding box center [504, 72] width 44 height 17
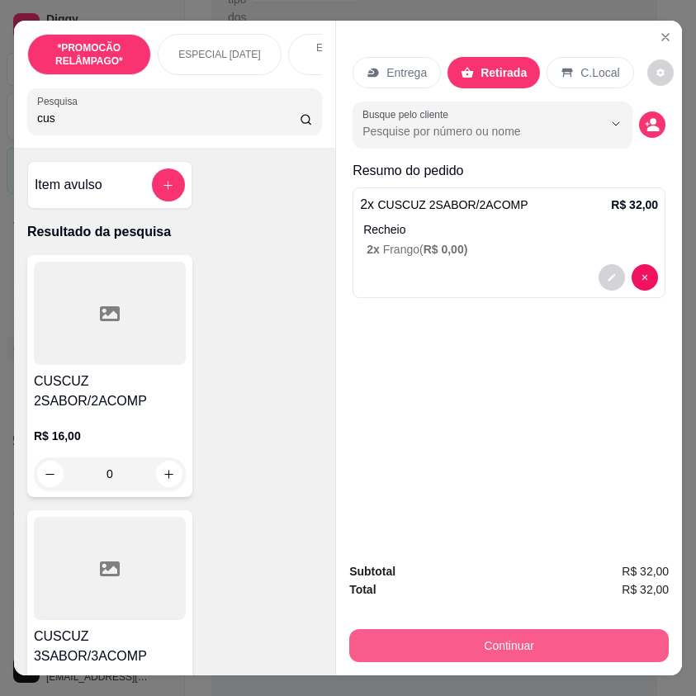
click at [541, 634] on button "Continuar" at bounding box center [509, 645] width 320 height 33
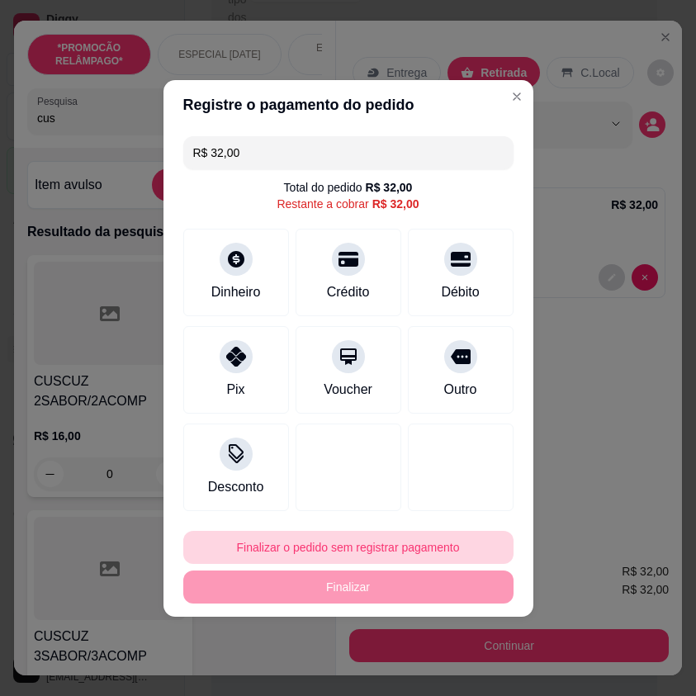
click at [406, 548] on button "Finalizar o pedido sem registrar pagamento" at bounding box center [348, 547] width 330 height 33
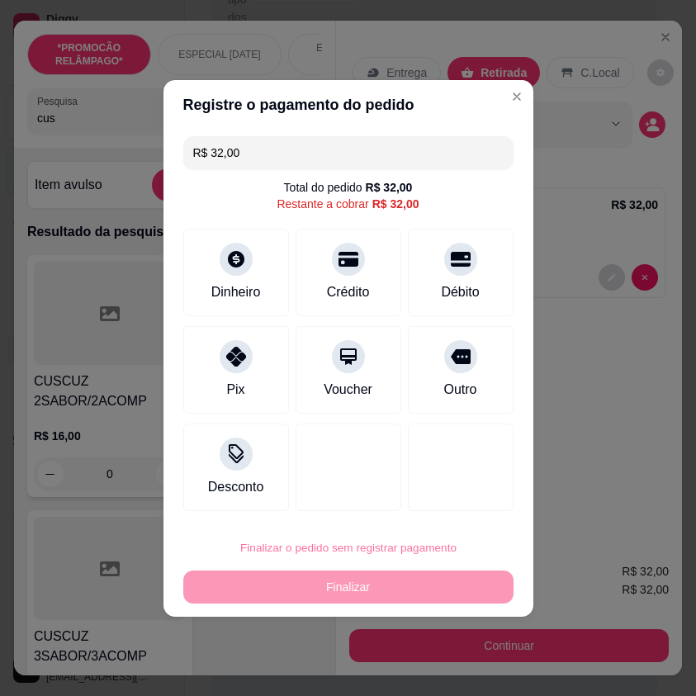
click at [443, 505] on button "Confirmar" at bounding box center [449, 499] width 59 height 25
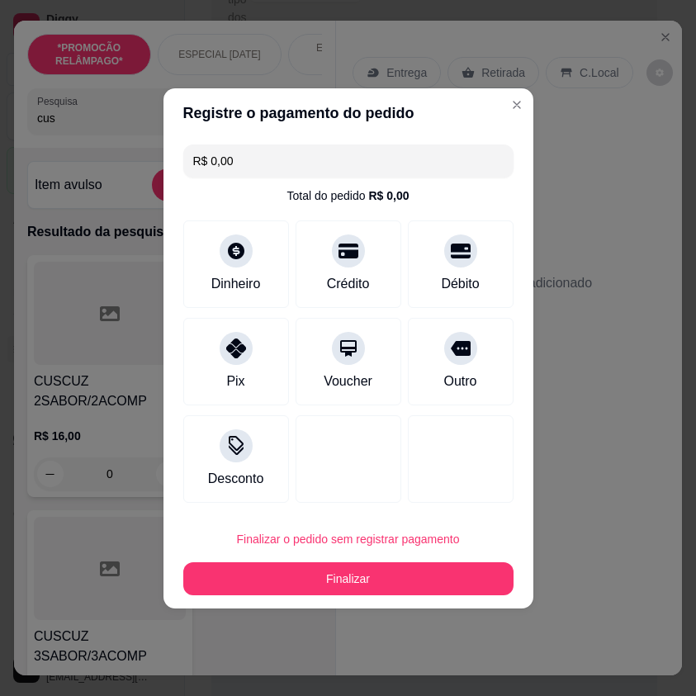
type input "R$ 0,00"
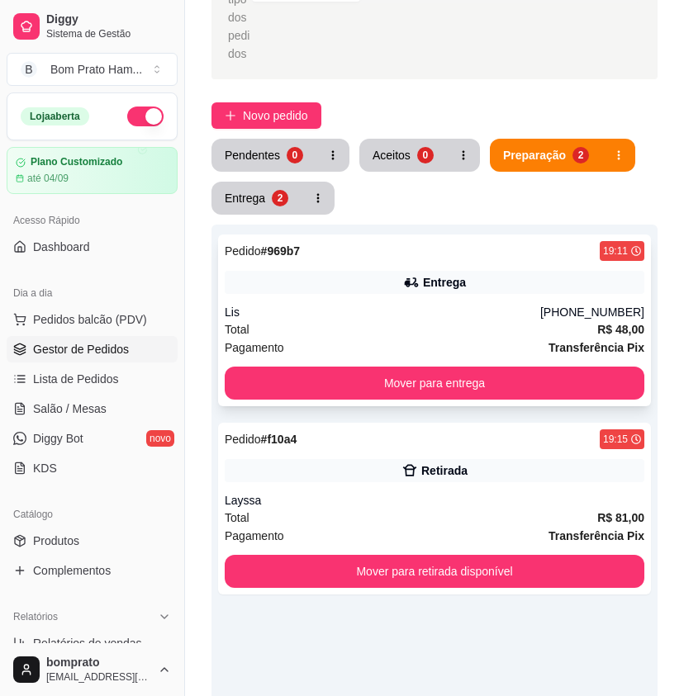
click at [427, 274] on div "Entrega" at bounding box center [444, 282] width 43 height 17
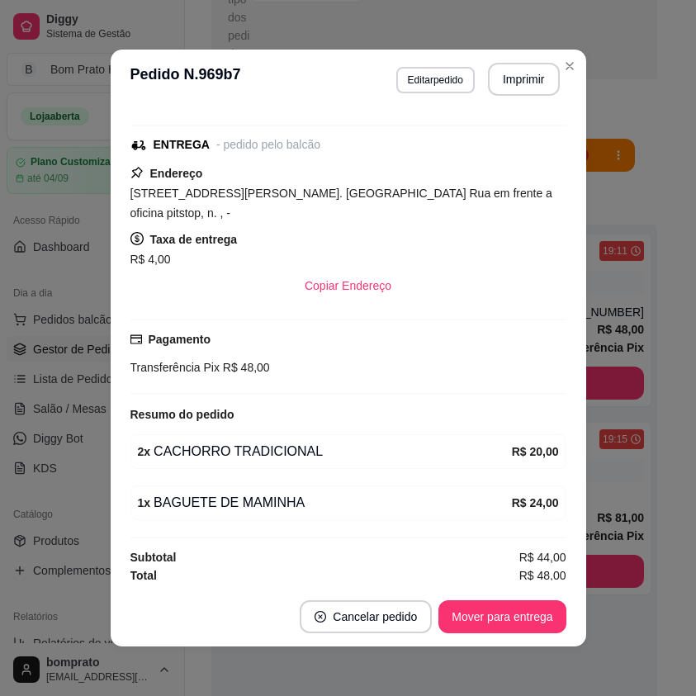
scroll to position [198, 0]
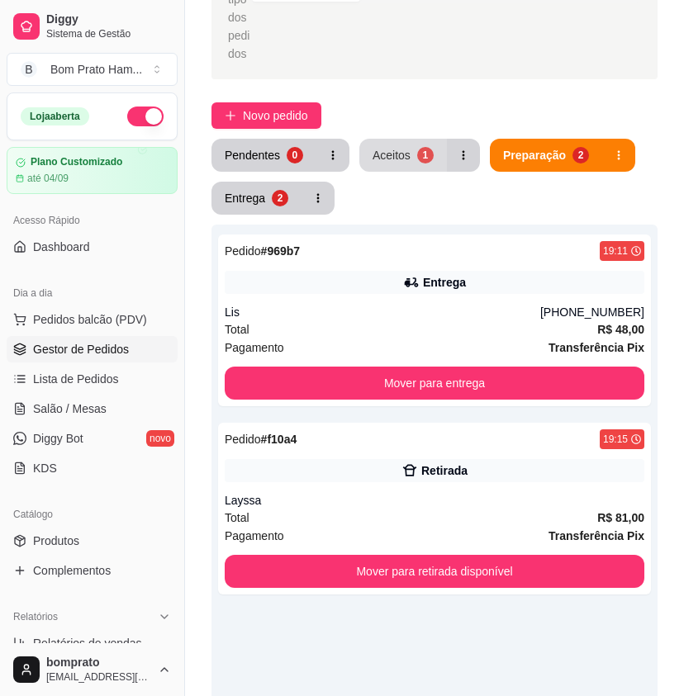
click at [401, 151] on button "Aceitos 1" at bounding box center [403, 155] width 88 height 33
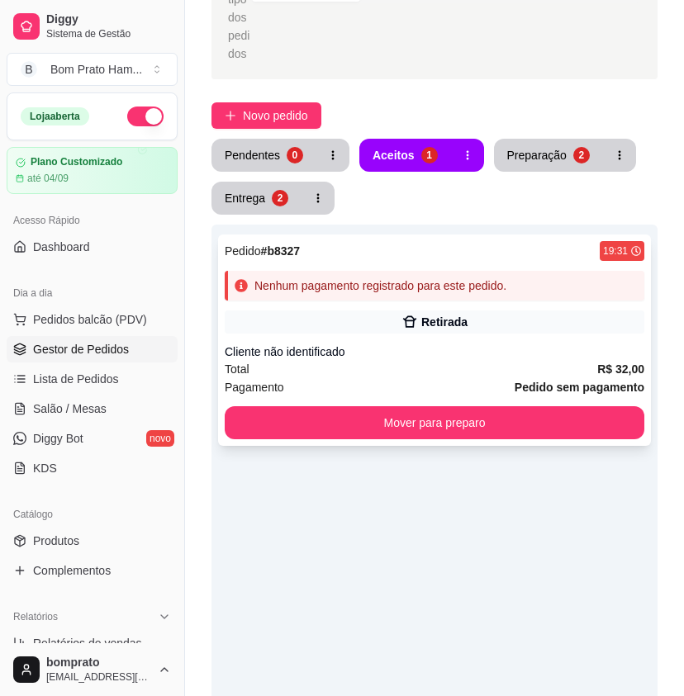
click at [379, 344] on div "Cliente não identificado" at bounding box center [435, 352] width 420 height 17
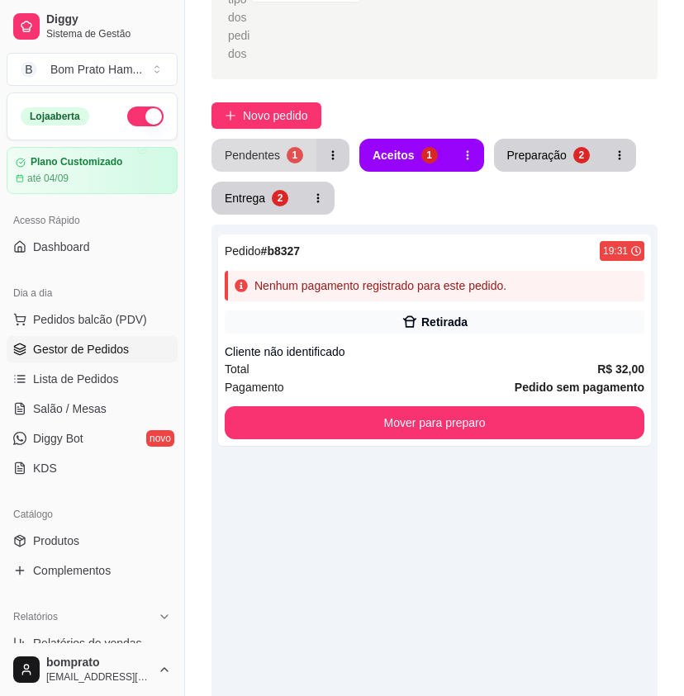
click at [250, 147] on div "Pendentes" at bounding box center [252, 155] width 55 height 17
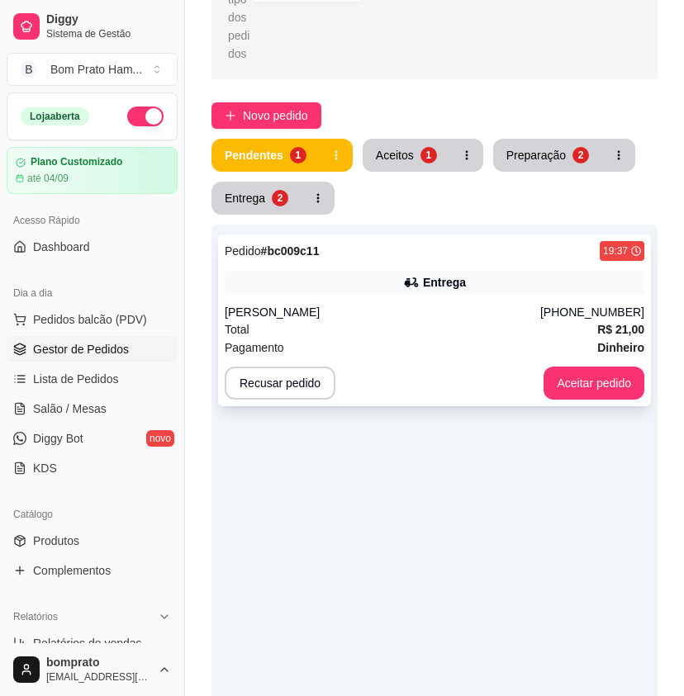
click at [473, 271] on div "Entrega" at bounding box center [435, 282] width 420 height 23
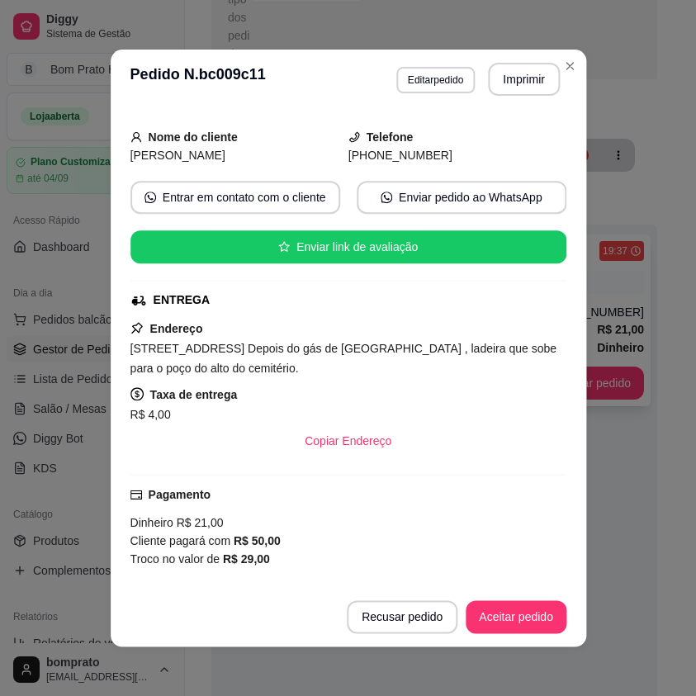
scroll to position [281, 0]
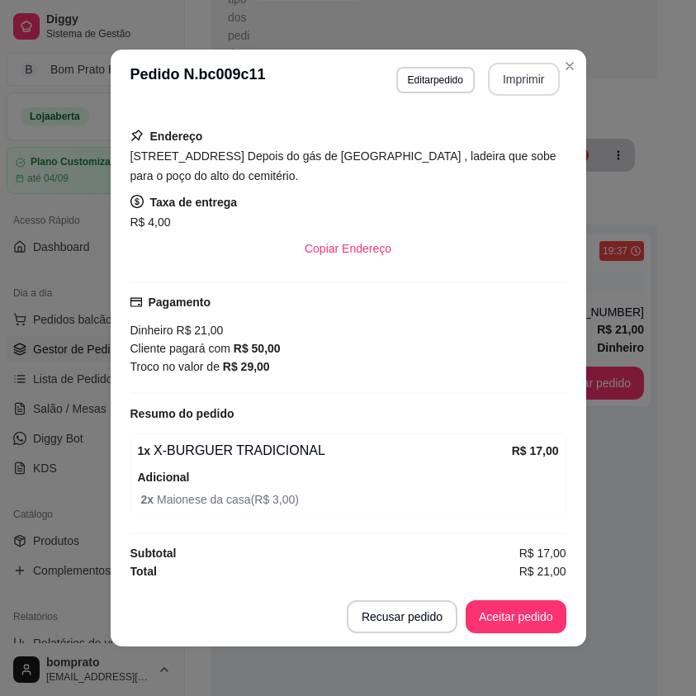
click at [520, 89] on button "Imprimir" at bounding box center [524, 79] width 72 height 33
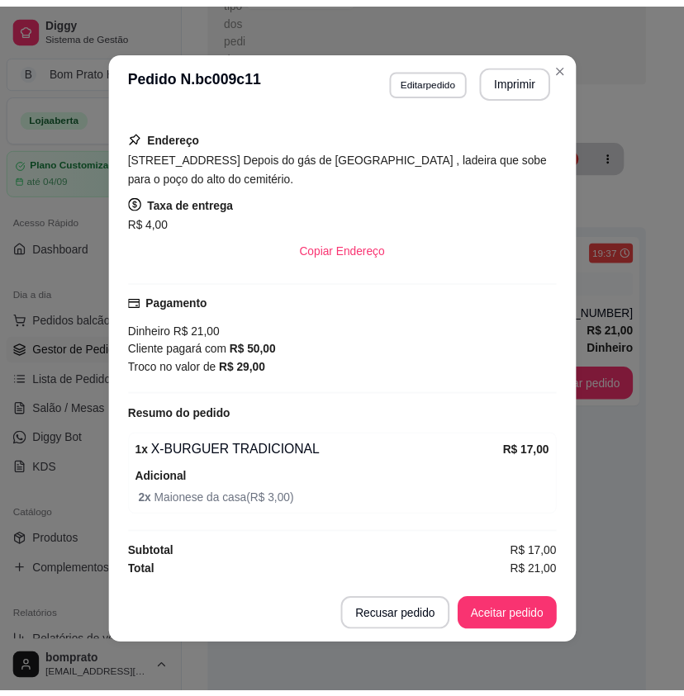
scroll to position [0, 0]
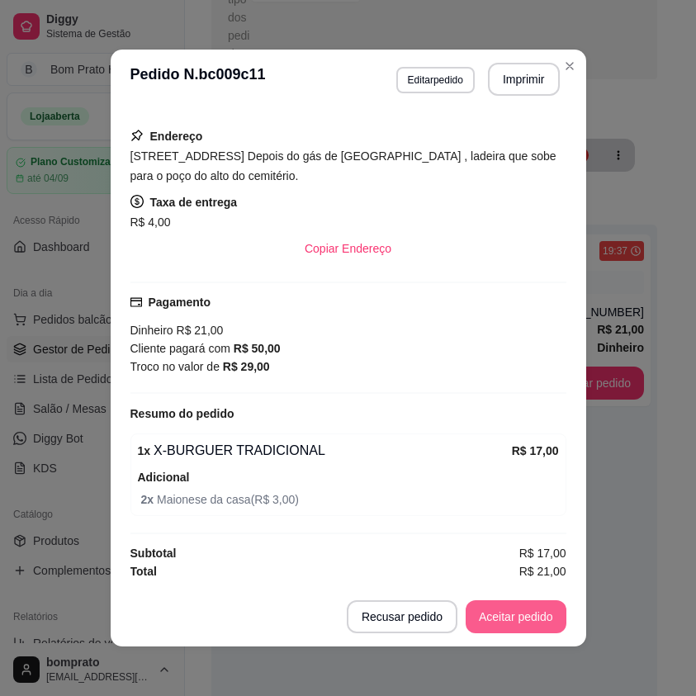
click at [525, 629] on button "Aceitar pedido" at bounding box center [516, 617] width 101 height 33
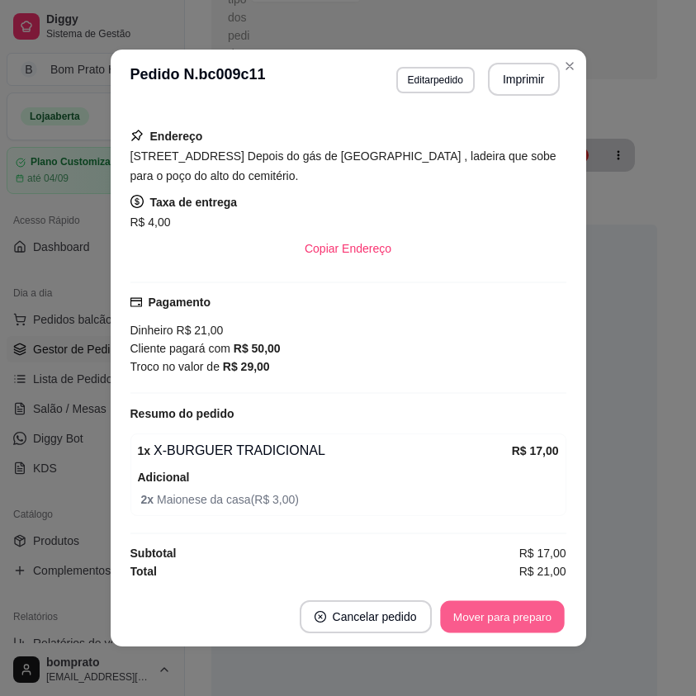
click at [530, 620] on button "Mover para preparo" at bounding box center [502, 617] width 124 height 32
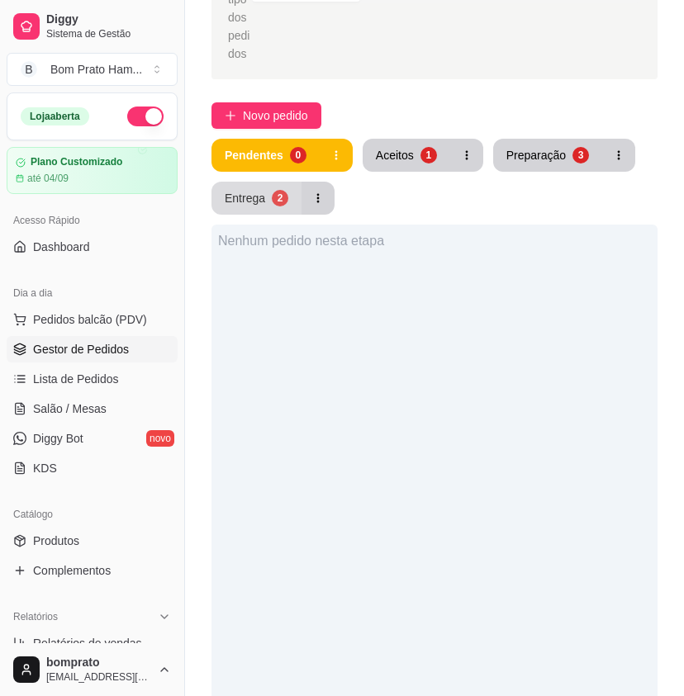
click at [267, 182] on button "Entrega 2" at bounding box center [256, 198] width 90 height 33
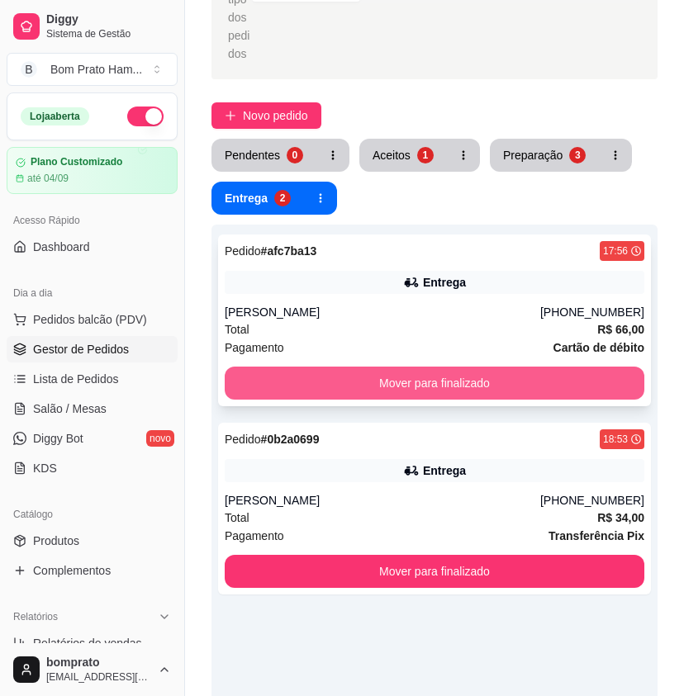
click at [419, 367] on button "Mover para finalizado" at bounding box center [435, 383] width 420 height 33
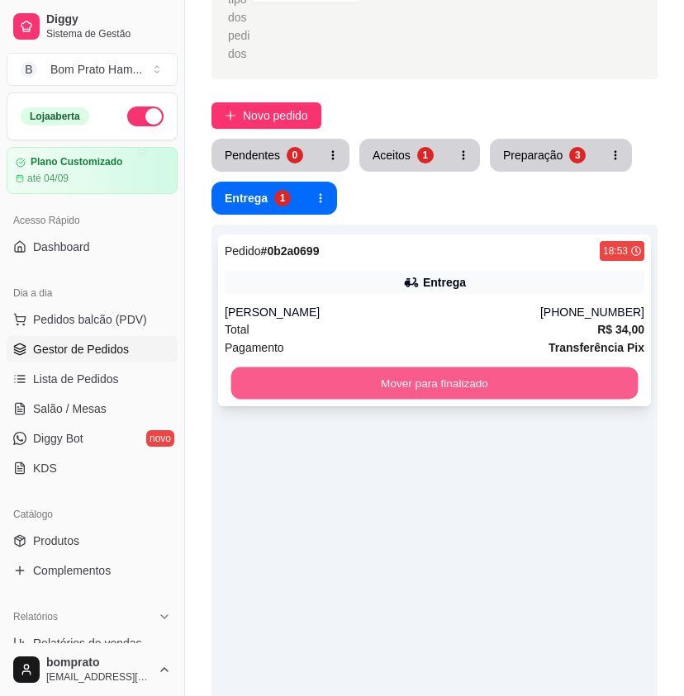
click at [427, 368] on button "Mover para finalizado" at bounding box center [434, 384] width 407 height 32
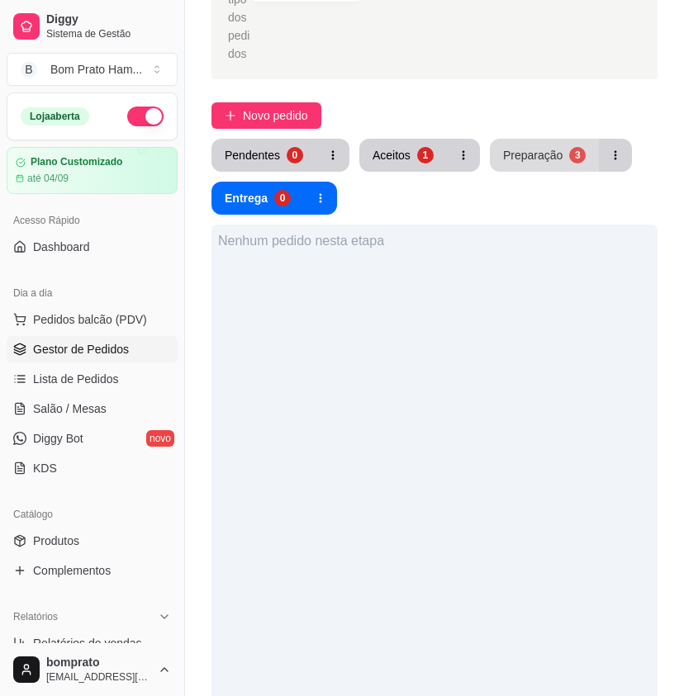
click at [566, 148] on button "Preparação 3" at bounding box center [544, 155] width 109 height 33
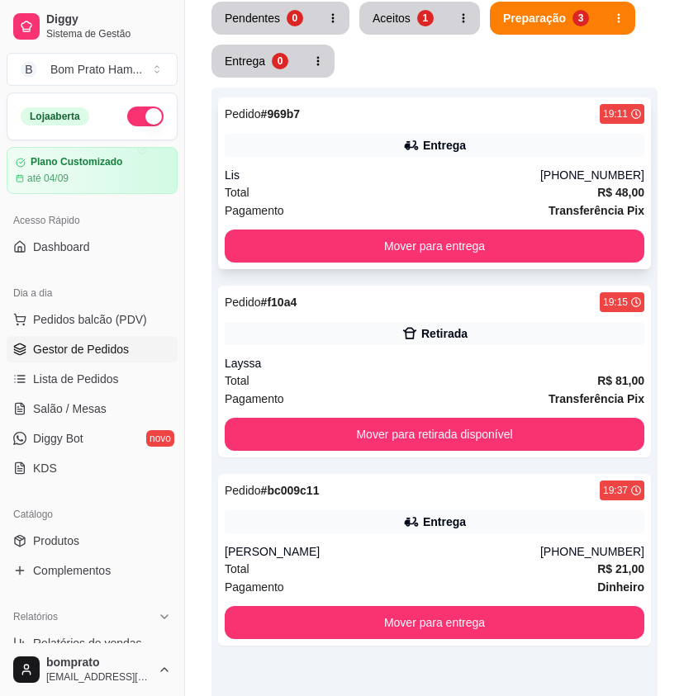
scroll to position [330, 0]
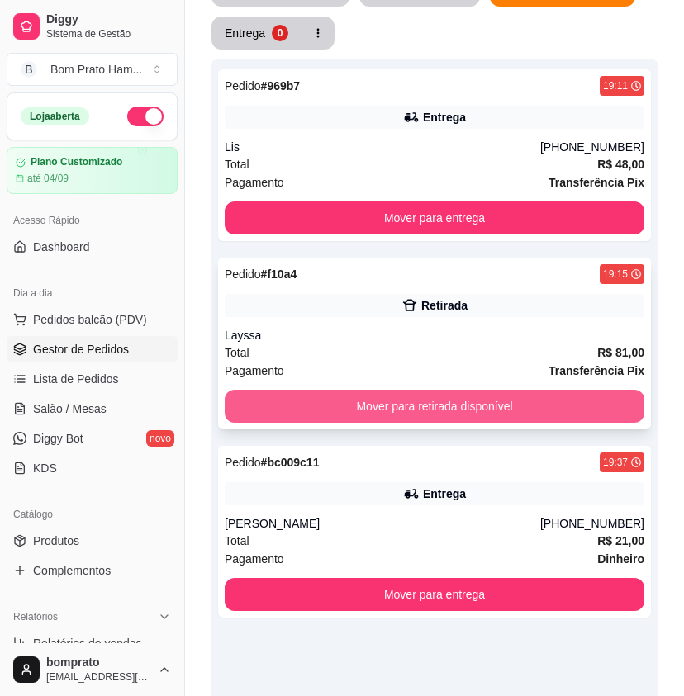
click at [582, 390] on button "Mover para retirada disponível" at bounding box center [435, 406] width 420 height 33
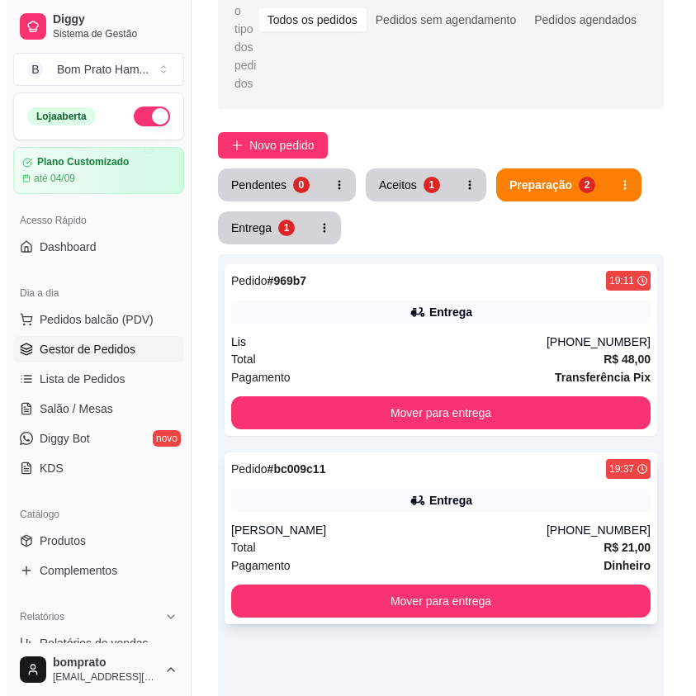
scroll to position [165, 0]
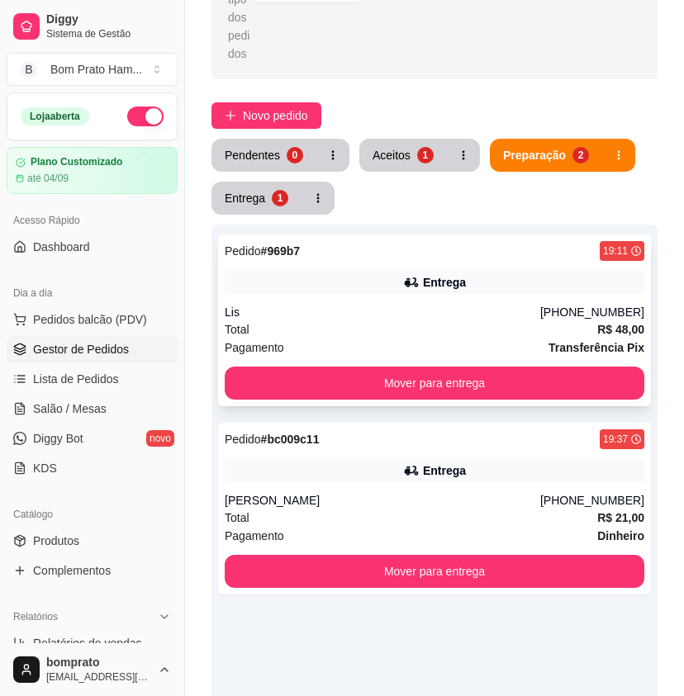
click at [464, 274] on div "Entrega" at bounding box center [444, 282] width 43 height 17
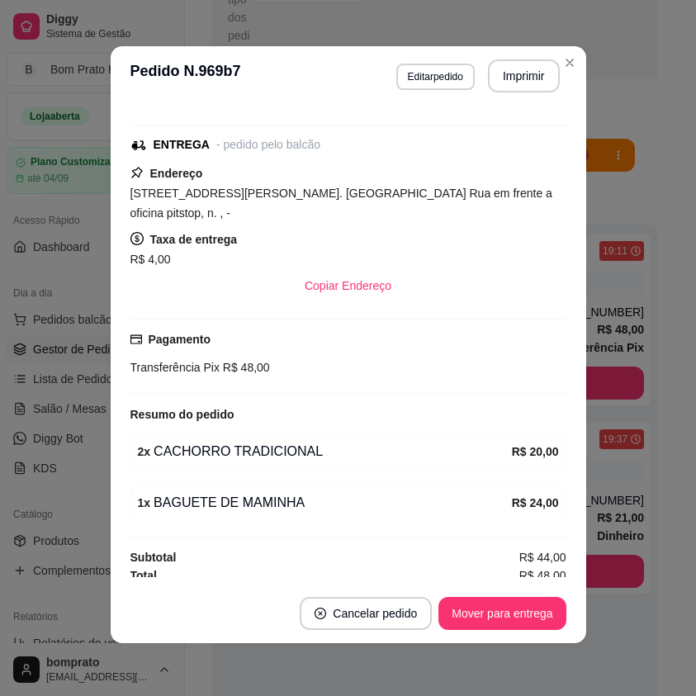
scroll to position [198, 0]
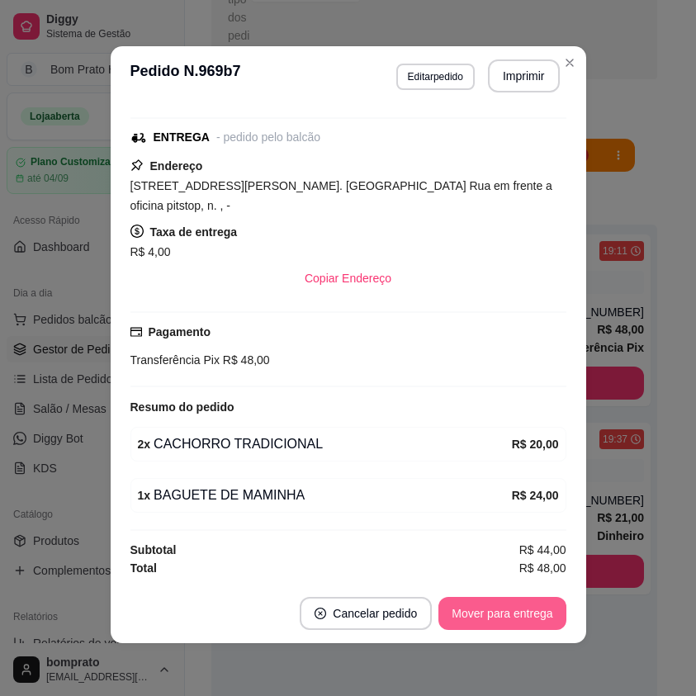
click at [511, 607] on button "Mover para entrega" at bounding box center [502, 613] width 127 height 33
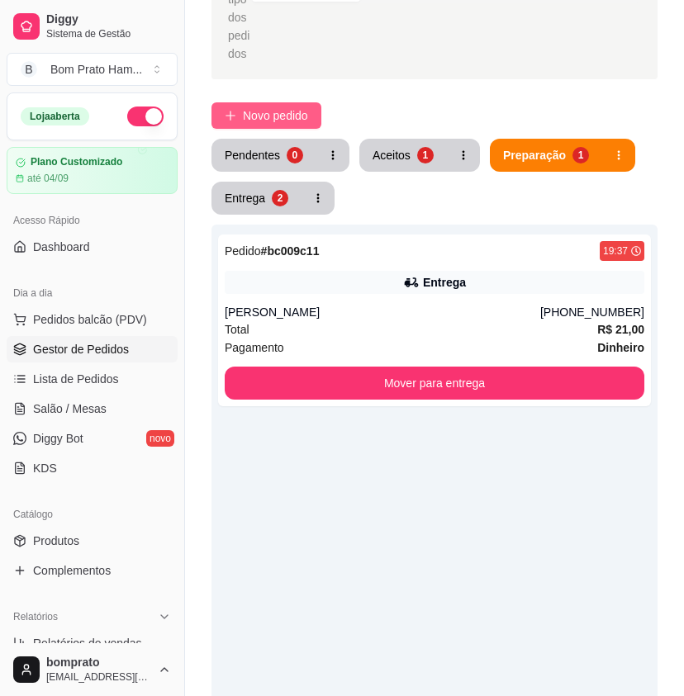
click at [301, 80] on div "Selecione o tipo dos pedidos Todos os pedidos Pedidos sem agendamento Pedidos a…" at bounding box center [434, 416] width 499 height 1050
click at [299, 102] on button "Novo pedido" at bounding box center [266, 115] width 110 height 26
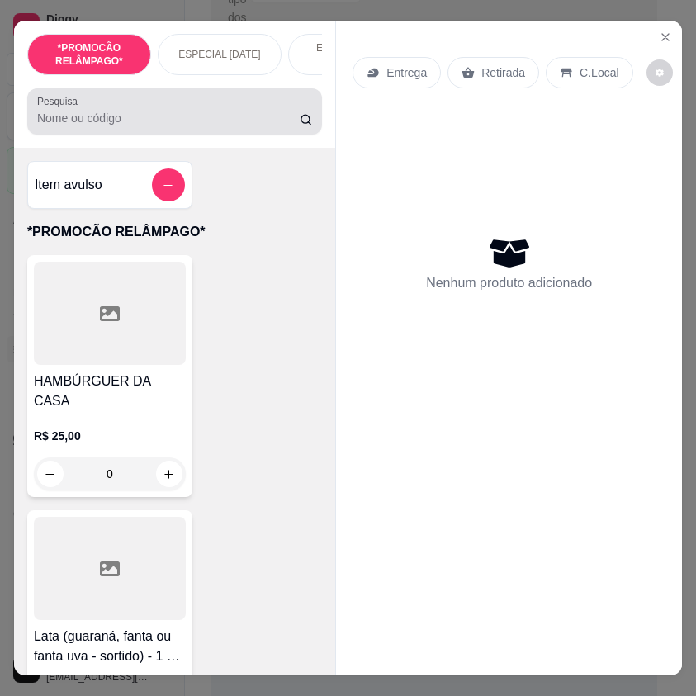
click at [156, 118] on input "Pesquisa" at bounding box center [168, 118] width 263 height 17
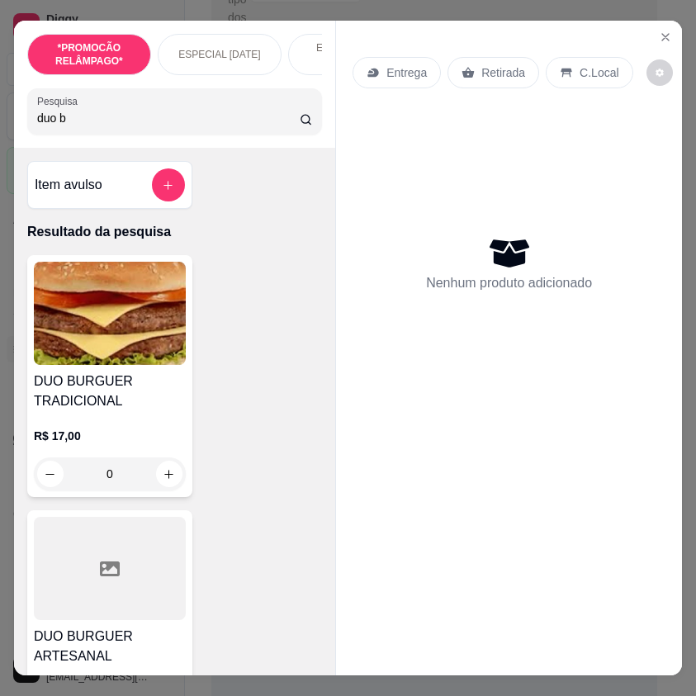
type input "duo b"
click at [168, 465] on div "0" at bounding box center [110, 474] width 152 height 33
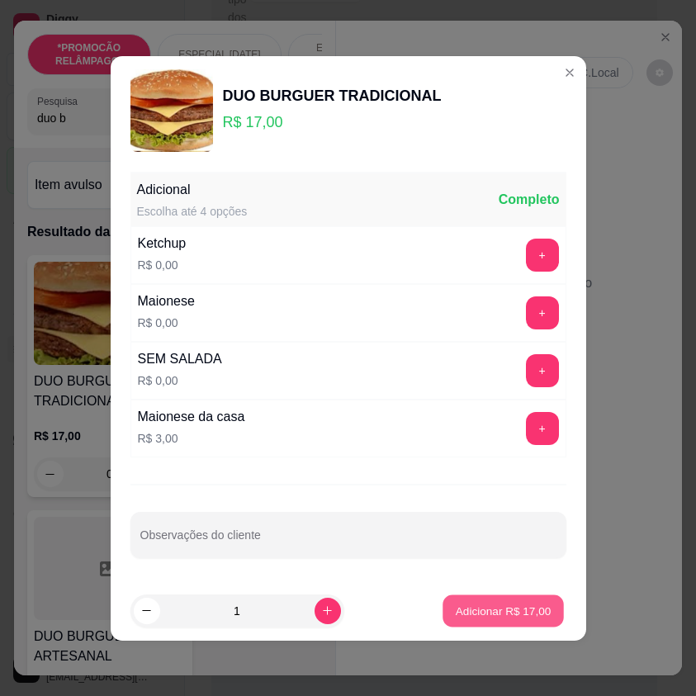
click at [486, 615] on p "Adicionar R$ 17,00" at bounding box center [504, 611] width 96 height 16
type input "1"
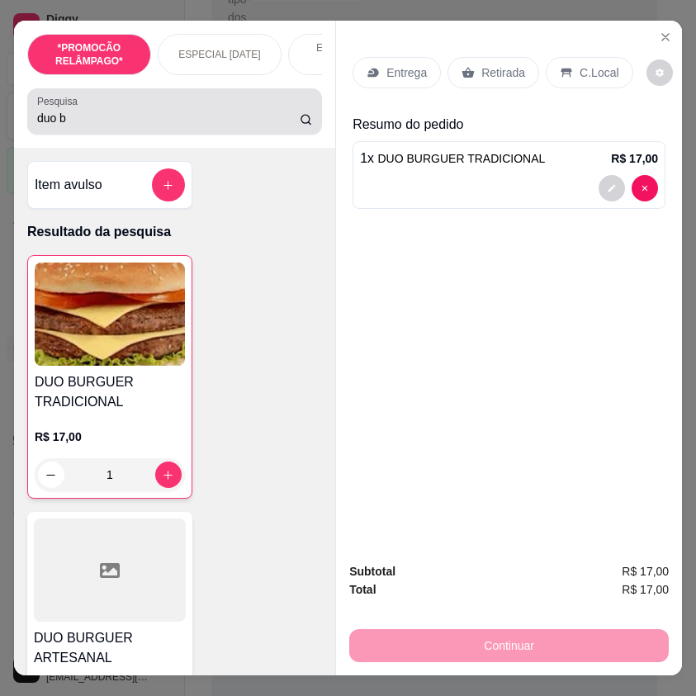
click at [107, 120] on input "duo b" at bounding box center [168, 118] width 263 height 17
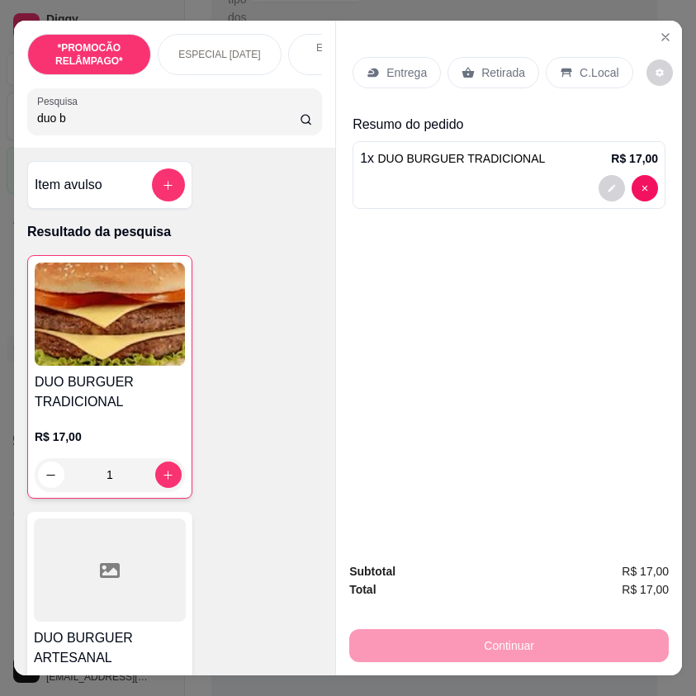
click at [107, 120] on input "duo b" at bounding box center [168, 118] width 263 height 17
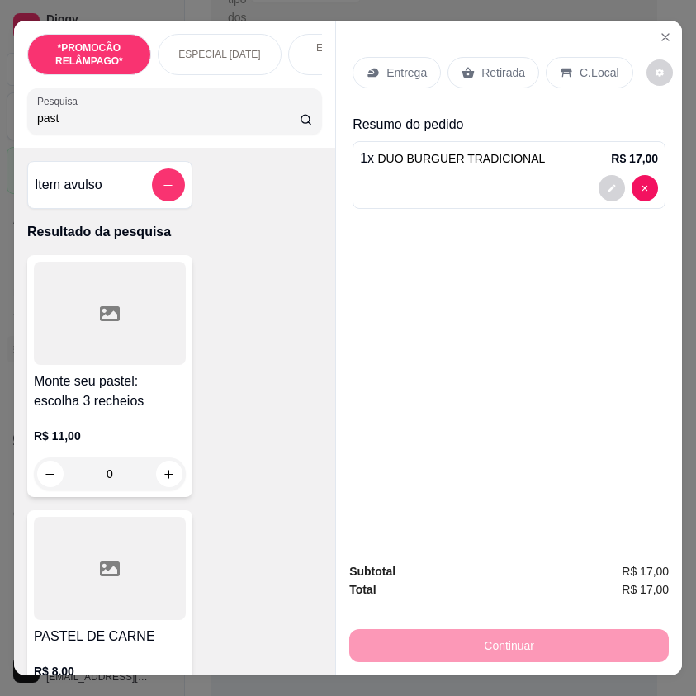
click at [82, 342] on div at bounding box center [110, 313] width 152 height 103
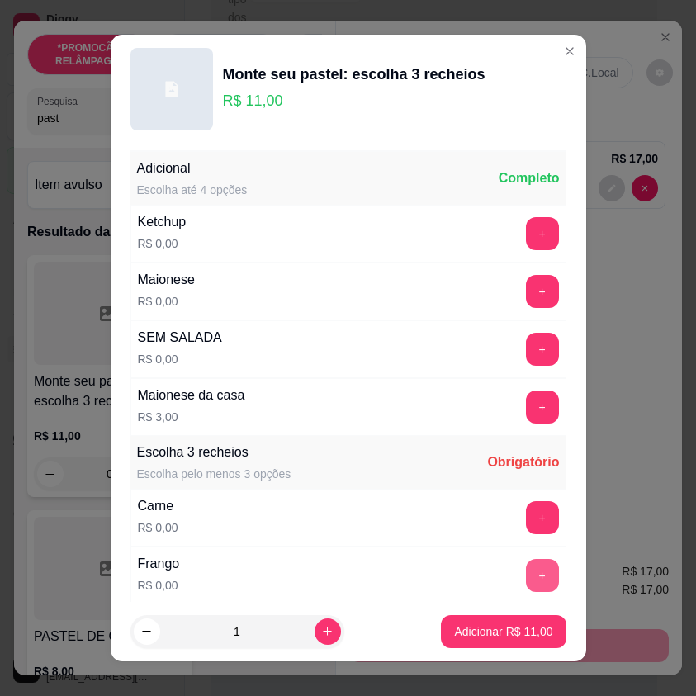
click at [526, 581] on button "+" at bounding box center [542, 575] width 33 height 33
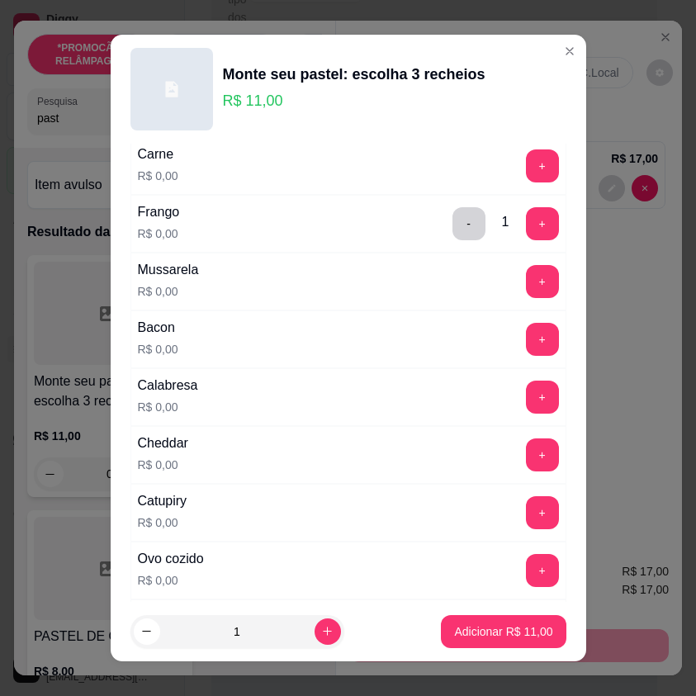
scroll to position [330, 0]
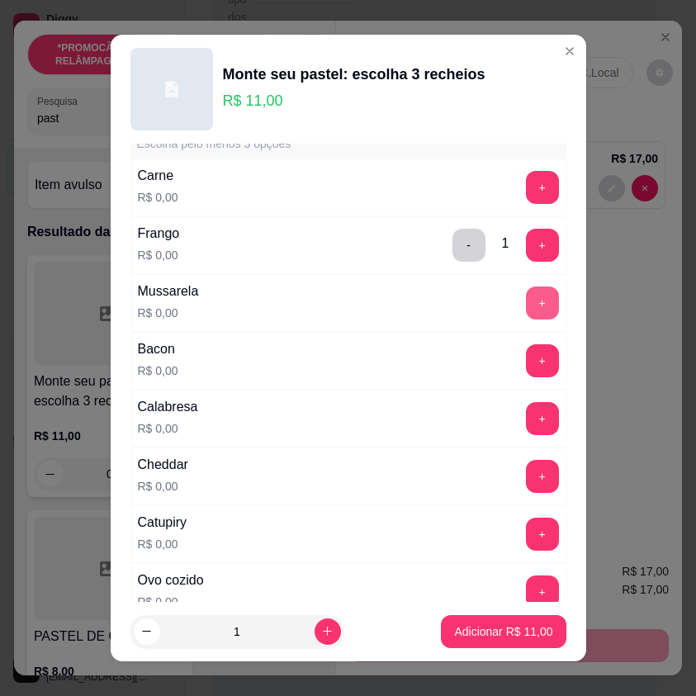
click at [526, 309] on button "+" at bounding box center [542, 303] width 33 height 33
click at [526, 299] on button "+" at bounding box center [542, 303] width 33 height 33
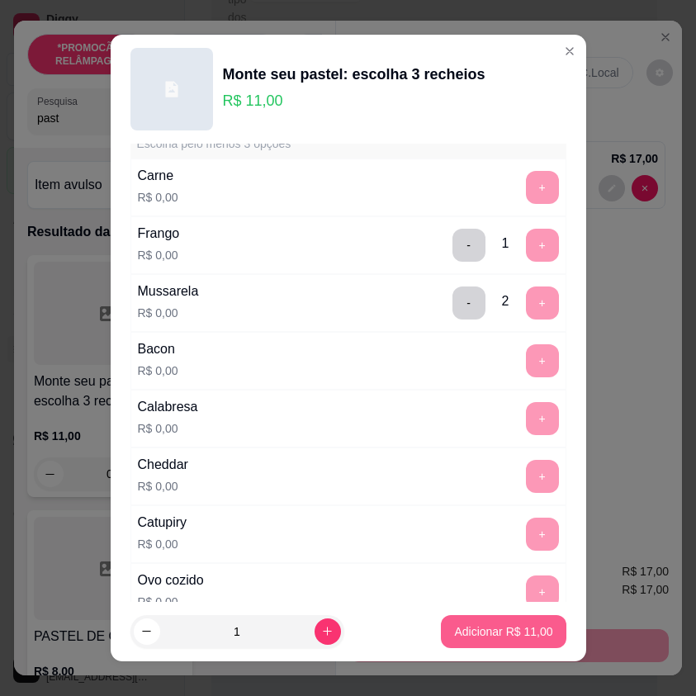
click at [504, 620] on button "Adicionar R$ 11,00" at bounding box center [503, 631] width 125 height 33
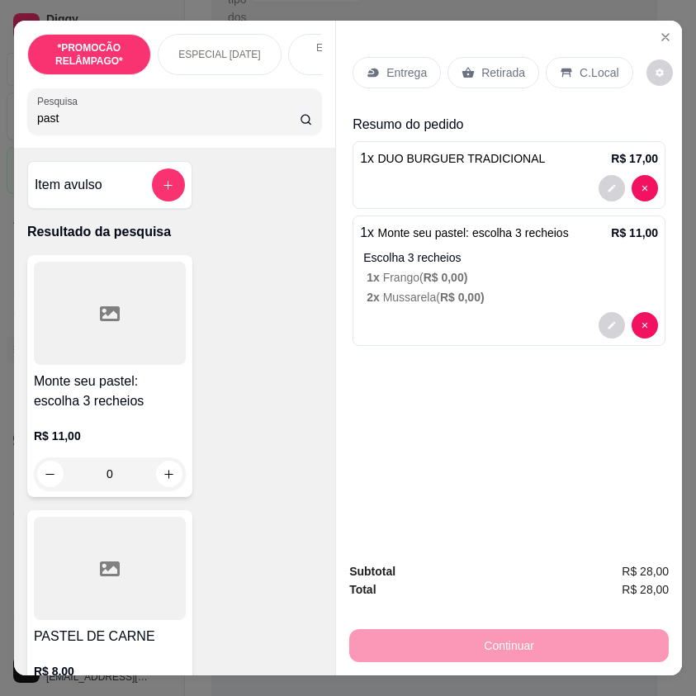
click at [90, 124] on input "past" at bounding box center [168, 118] width 263 height 17
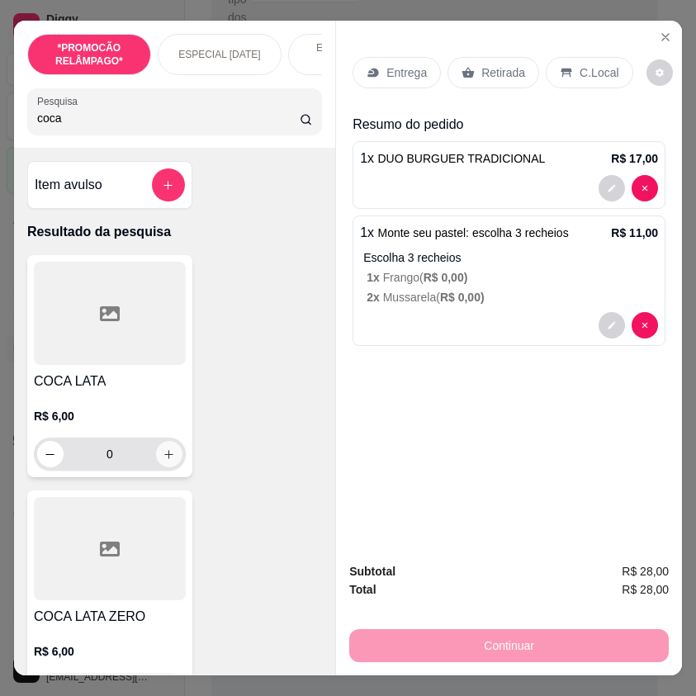
type input "coca"
click at [159, 454] on button "increase-product-quantity" at bounding box center [169, 455] width 26 height 26
type input "1"
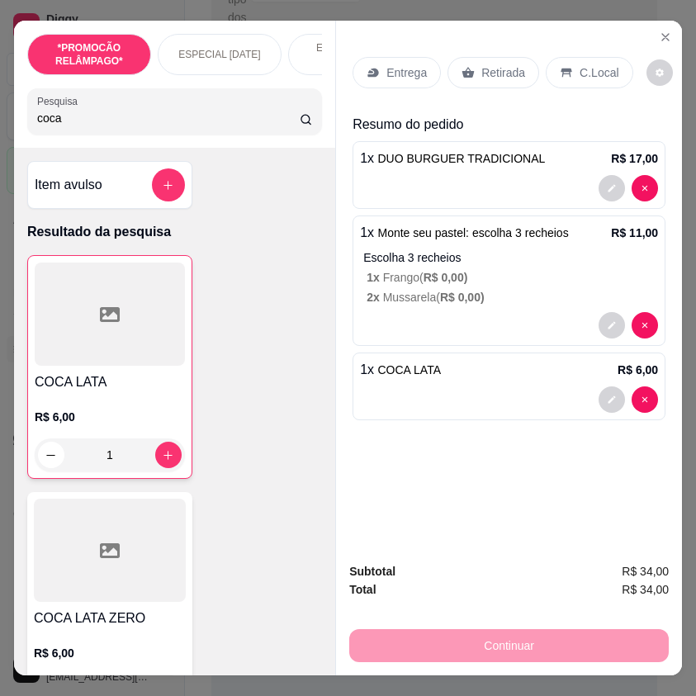
click at [402, 68] on p "Entrega" at bounding box center [407, 72] width 40 height 17
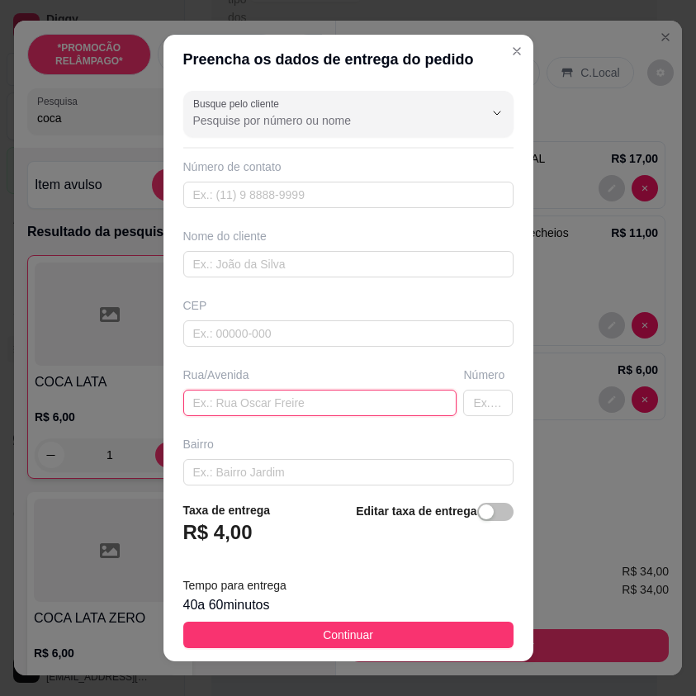
paste input "[PERSON_NAME] filho N 44"
type input "[PERSON_NAME] filho N 44"
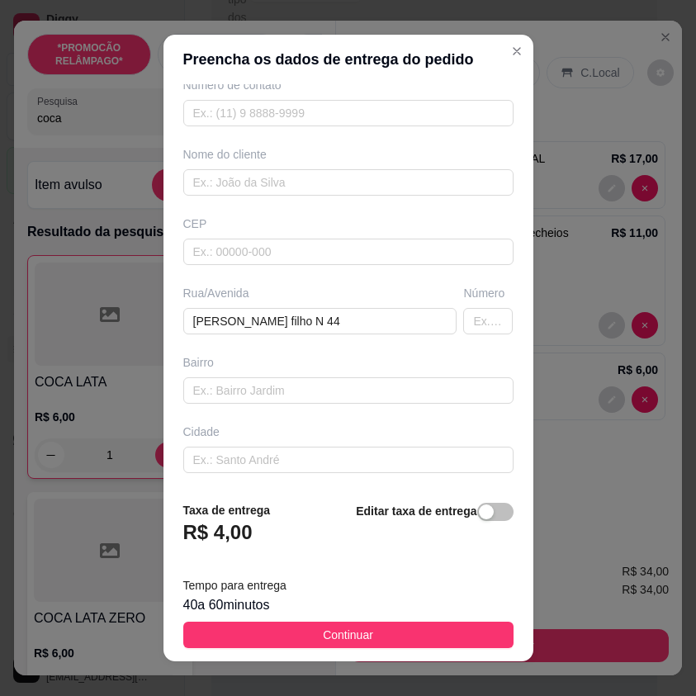
click at [248, 446] on div "Cidade" at bounding box center [348, 449] width 337 height 50
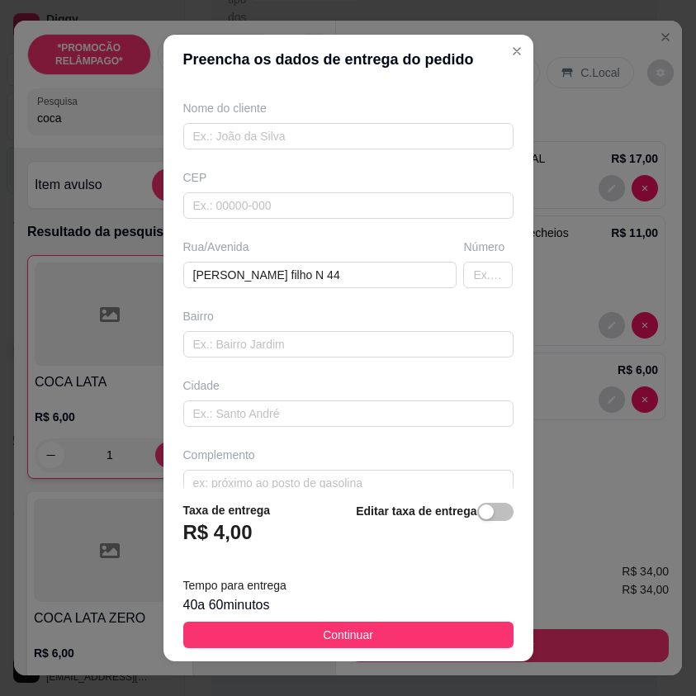
scroll to position [153, 0]
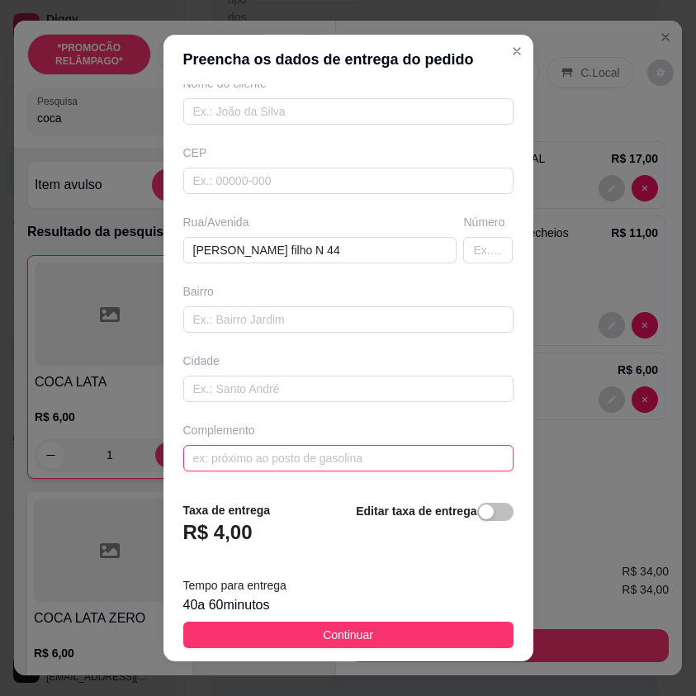
paste input "Em frente a casa de [PERSON_NAME]"
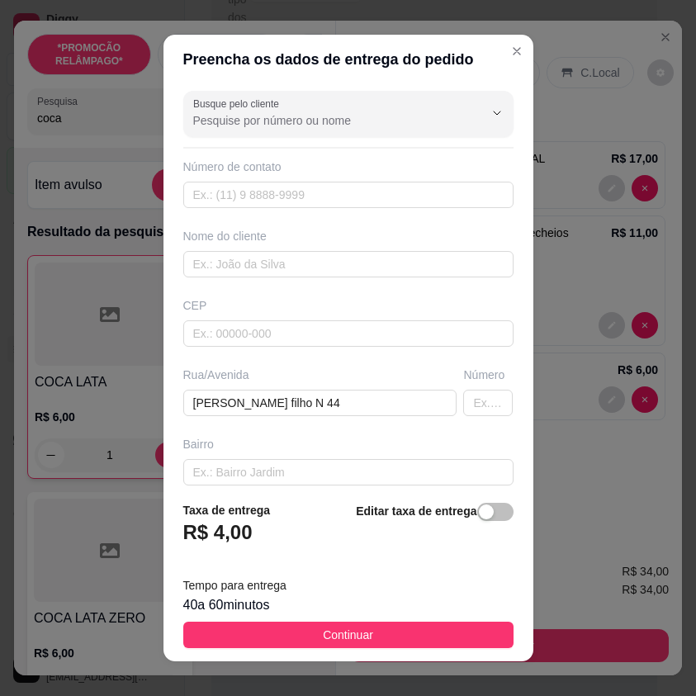
type input "Em frente a casa de [PERSON_NAME]"
paste input "[PHONE_NUMBER]"
type input "[PHONE_NUMBER]"
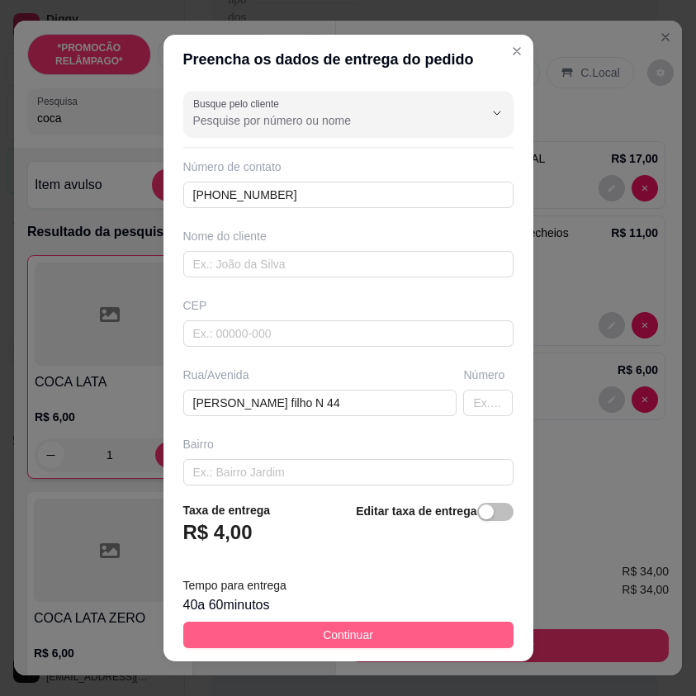
drag, startPoint x: 467, startPoint y: 642, endPoint x: 489, endPoint y: 512, distance: 131.6
click at [468, 640] on button "Continuar" at bounding box center [348, 635] width 330 height 26
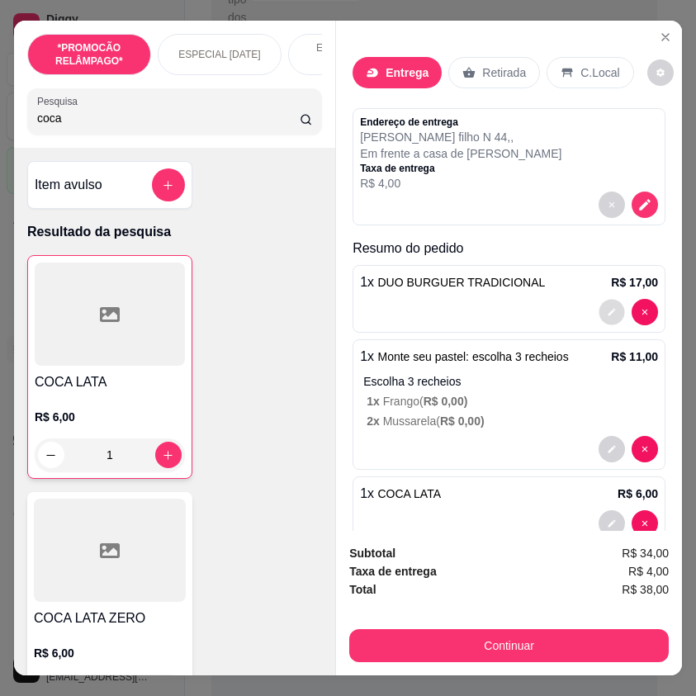
click at [607, 309] on icon "decrease-product-quantity" at bounding box center [612, 312] width 10 height 10
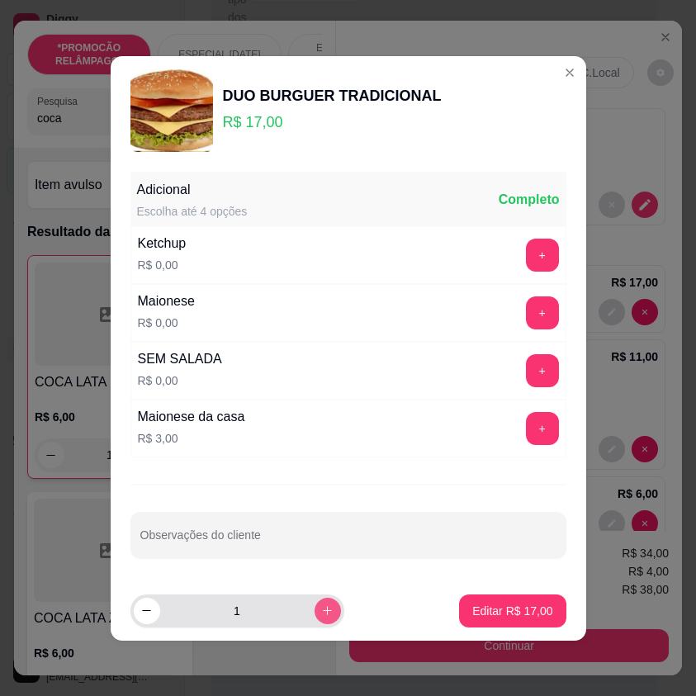
click at [321, 605] on button "increase-product-quantity" at bounding box center [328, 611] width 26 height 26
type input "2"
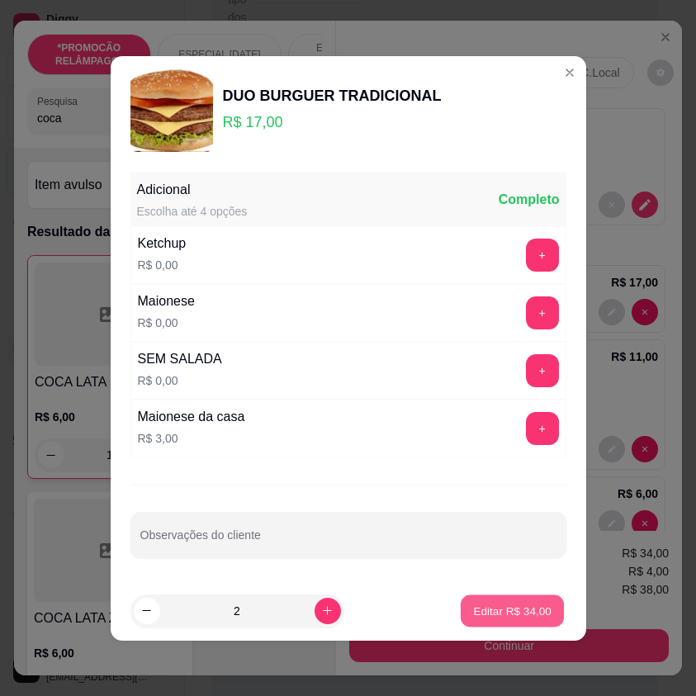
click at [487, 607] on p "Editar R$ 34,00" at bounding box center [513, 611] width 78 height 16
type input "2"
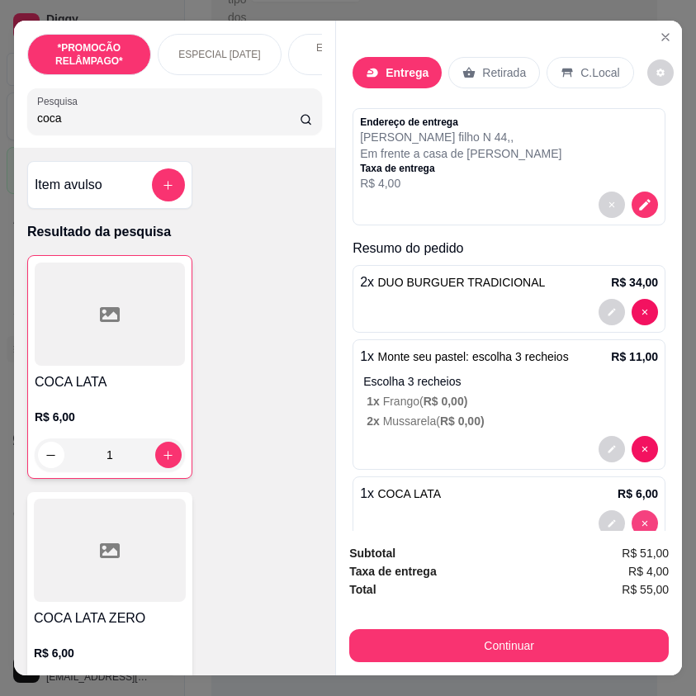
type input "0"
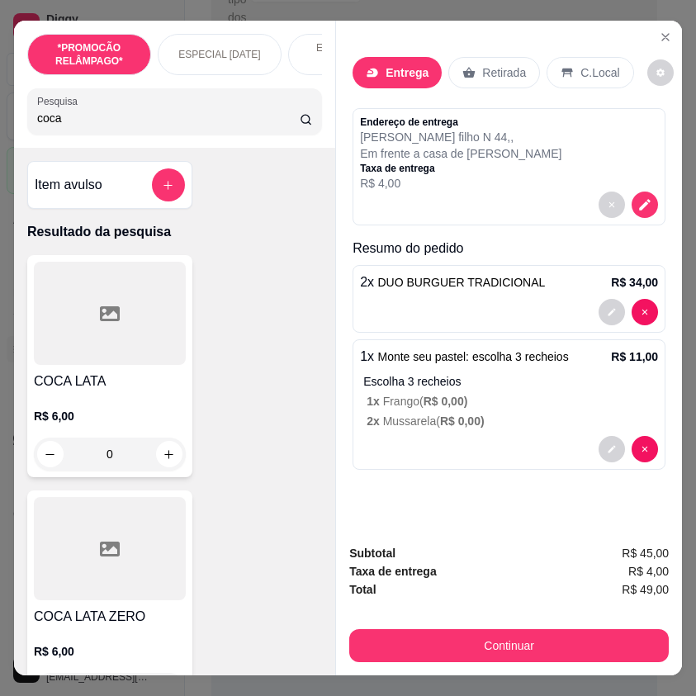
click at [147, 582] on div at bounding box center [110, 548] width 152 height 103
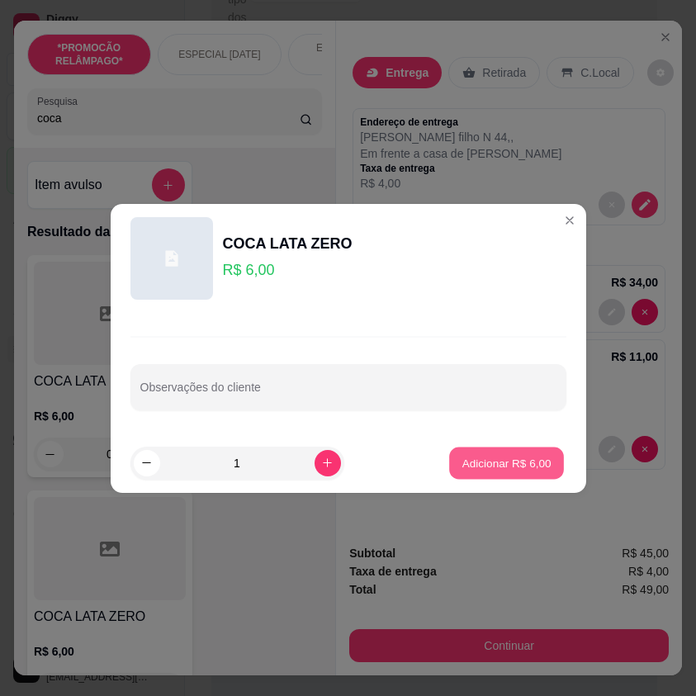
click at [514, 453] on button "Adicionar R$ 6,00" at bounding box center [506, 463] width 115 height 32
type input "1"
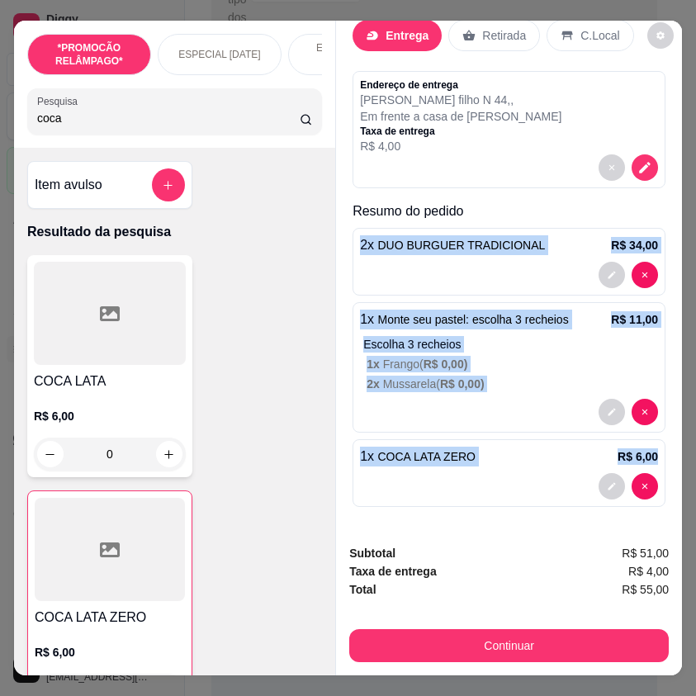
scroll to position [0, 12]
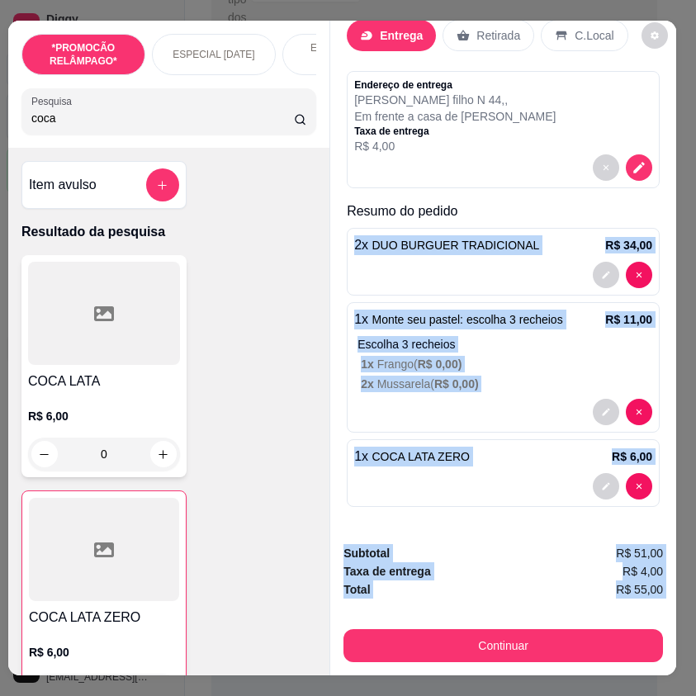
drag, startPoint x: 353, startPoint y: 233, endPoint x: 677, endPoint y: 607, distance: 495.4
click at [677, 607] on div "*PROMOCÃO RELÂMPAGO* ESPECIAL [DATE] ESPECIAL 152 ANOS SERTÂNIA HAMBÚRGUER TRAD…" at bounding box center [348, 348] width 696 height 696
copy div "2 x DUO BURGUER TRADICIONAL R$ 34,00 1 x Monte seu pastel: escolha 3 recheios R…"
click at [150, 468] on button "increase-product-quantity" at bounding box center [163, 455] width 26 height 26
type input "1"
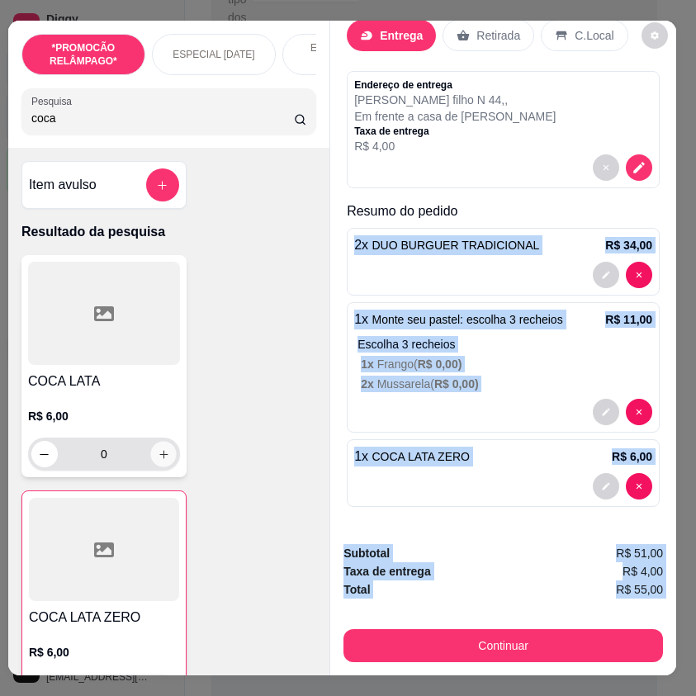
type input "1"
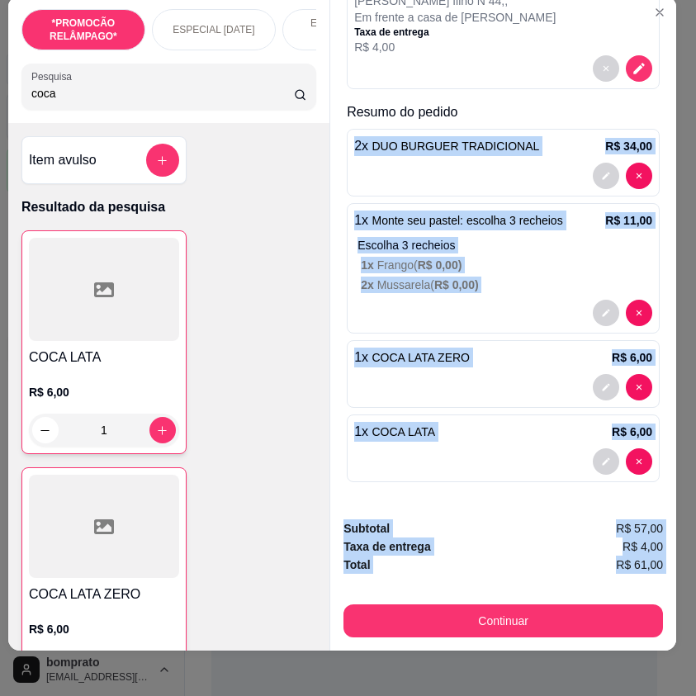
scroll to position [38, 12]
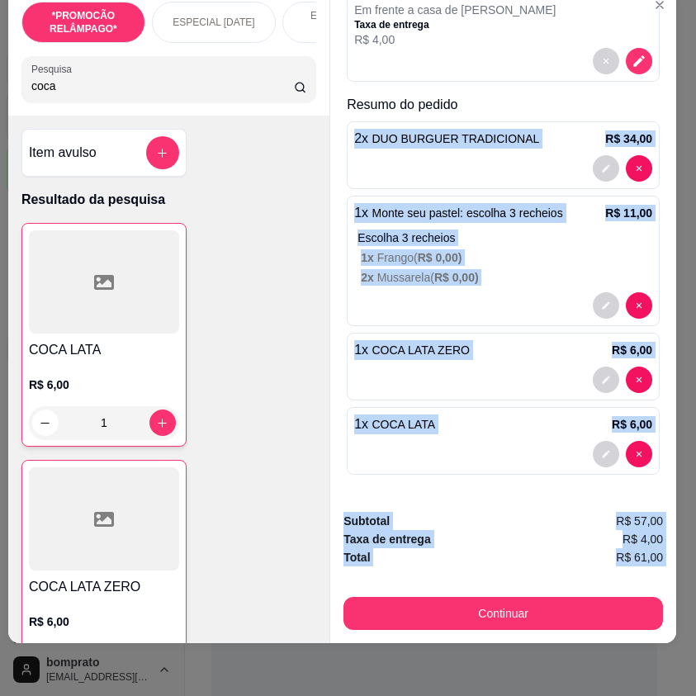
click at [530, 532] on div "Taxa de entrega R$ 4,00" at bounding box center [504, 539] width 320 height 18
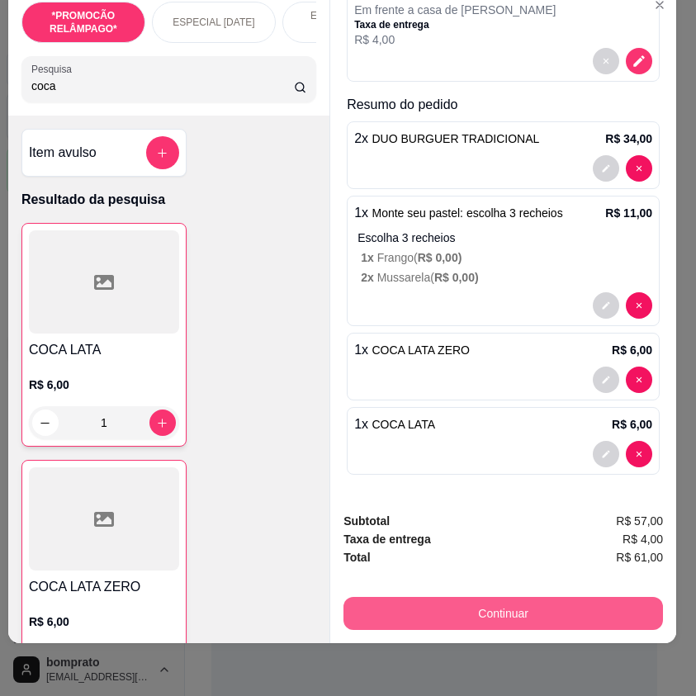
click at [534, 600] on button "Continuar" at bounding box center [504, 613] width 320 height 33
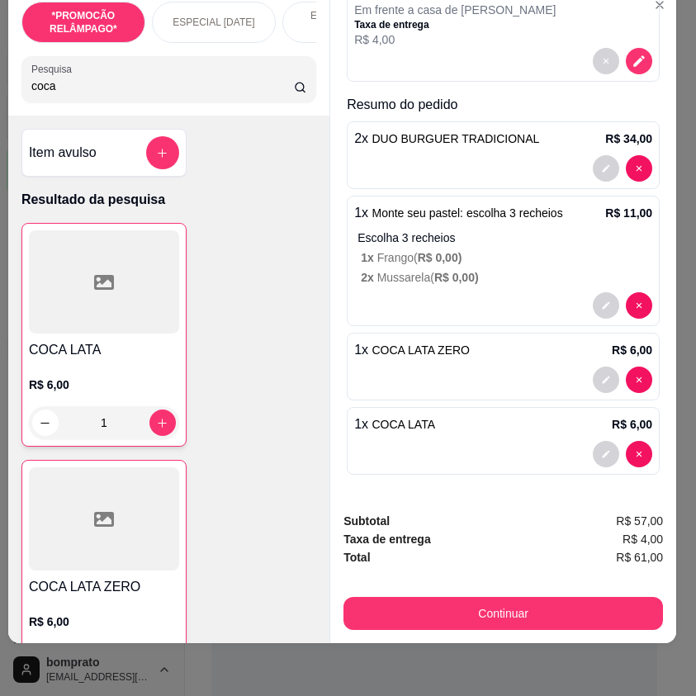
click at [239, 340] on div at bounding box center [236, 352] width 36 height 36
type input "R$ 0,00"
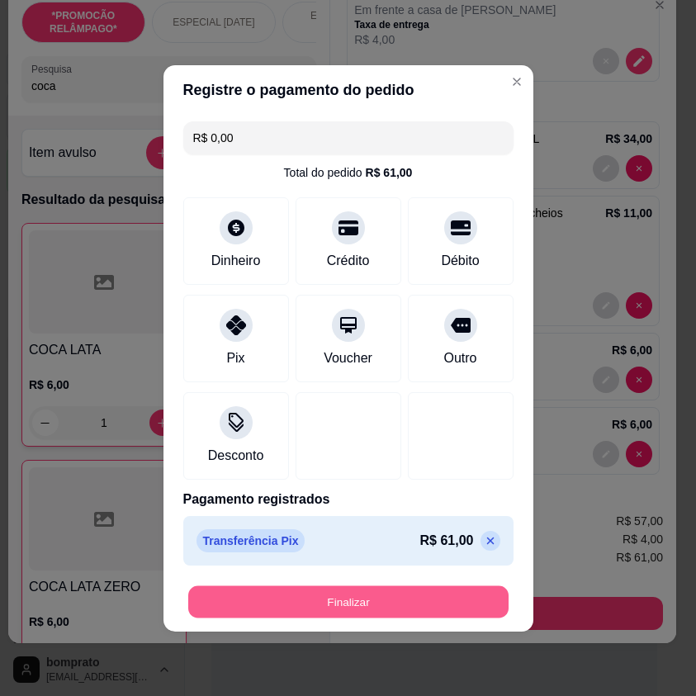
click at [370, 593] on button "Finalizar" at bounding box center [348, 602] width 321 height 32
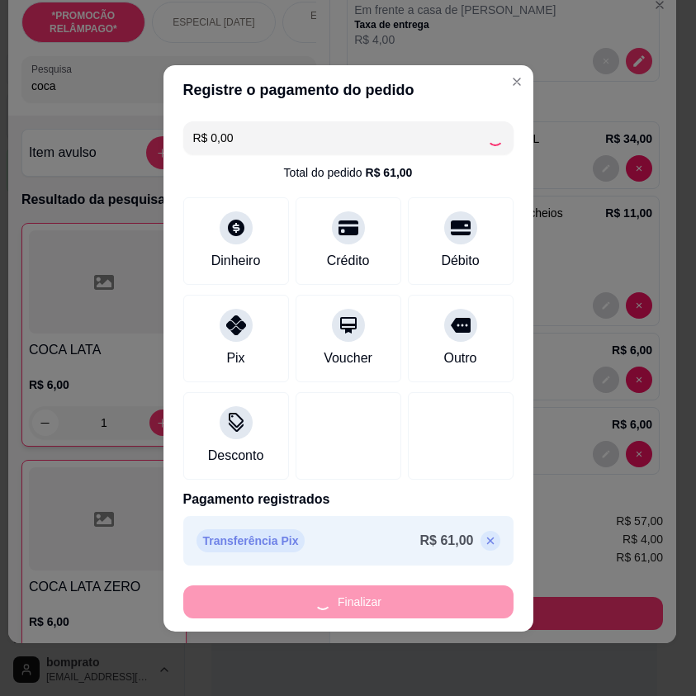
type input "0"
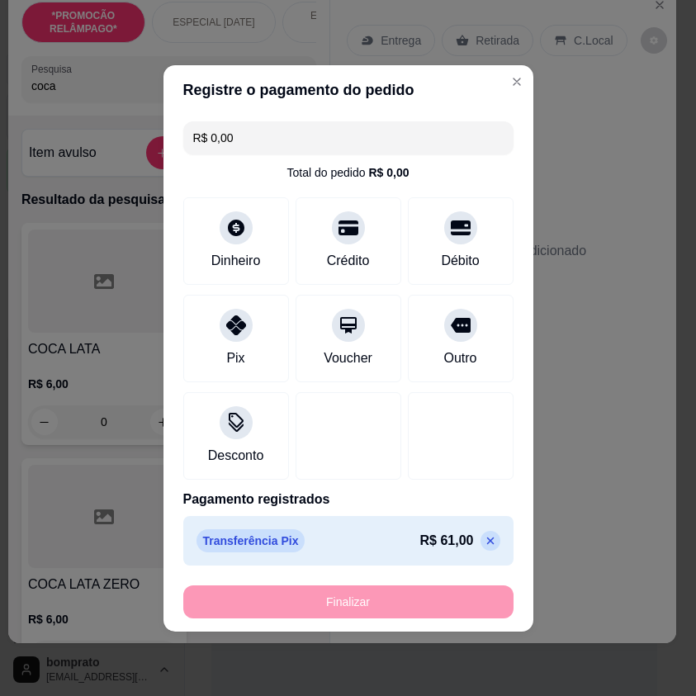
type input "-R$ 61,00"
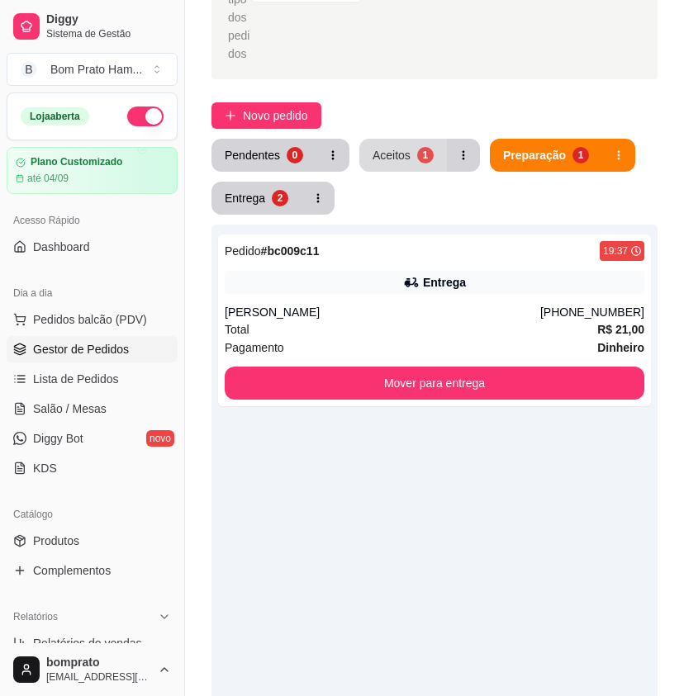
click at [392, 147] on div "Aceitos" at bounding box center [392, 155] width 38 height 17
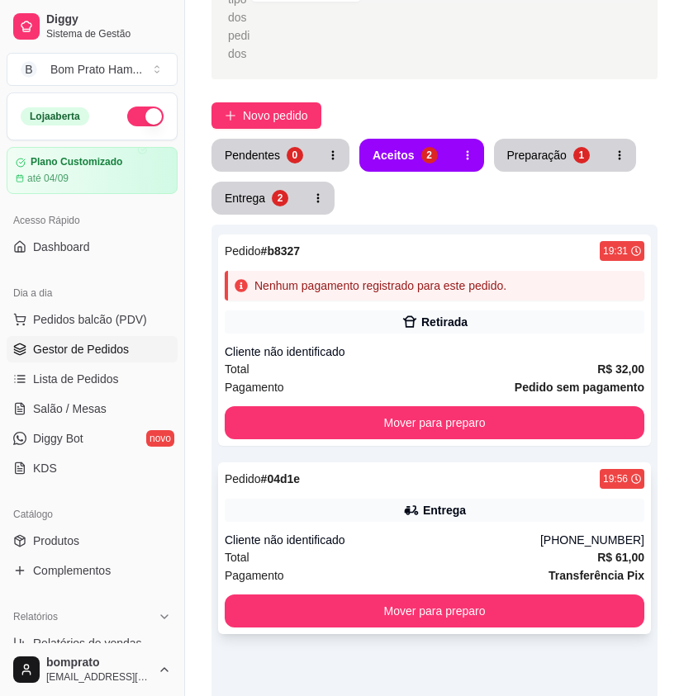
click at [441, 509] on div "Pedido # 04d1e 19:56 Entrega Cliente não identificado [PHONE_NUMBER] Total R$ 6…" at bounding box center [434, 549] width 433 height 172
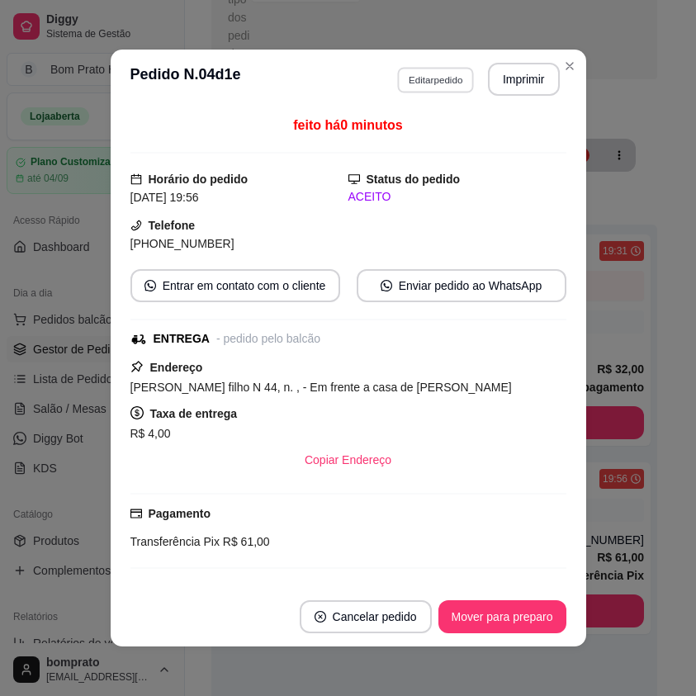
click at [444, 68] on button "Editar pedido" at bounding box center [435, 80] width 77 height 26
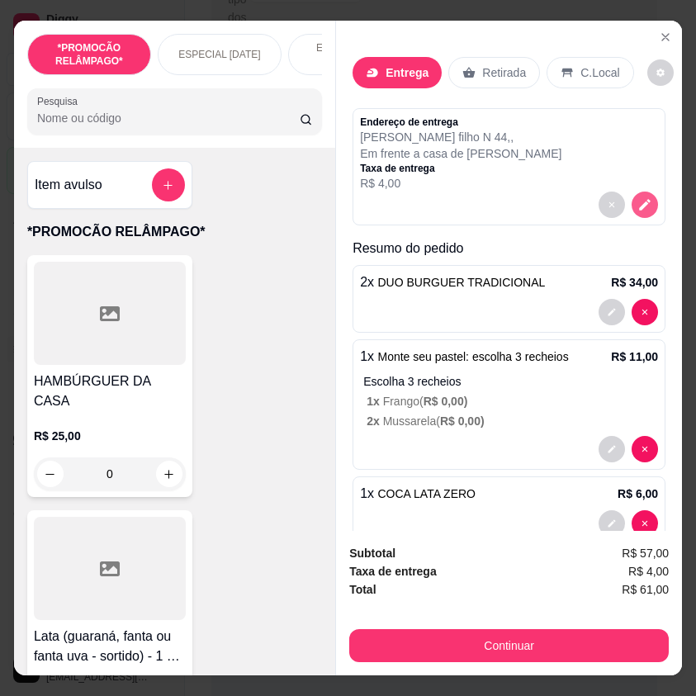
click at [638, 197] on icon "decrease-product-quantity" at bounding box center [645, 204] width 15 height 15
click at [661, 31] on icon "Close" at bounding box center [665, 37] width 13 height 13
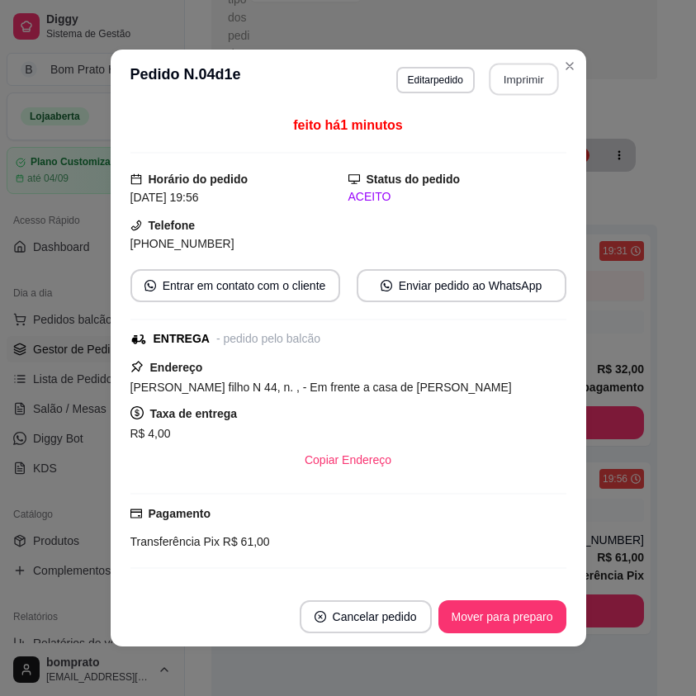
click at [538, 70] on button "Imprimir" at bounding box center [523, 80] width 69 height 32
click at [526, 627] on button "Mover para preparo" at bounding box center [502, 617] width 124 height 32
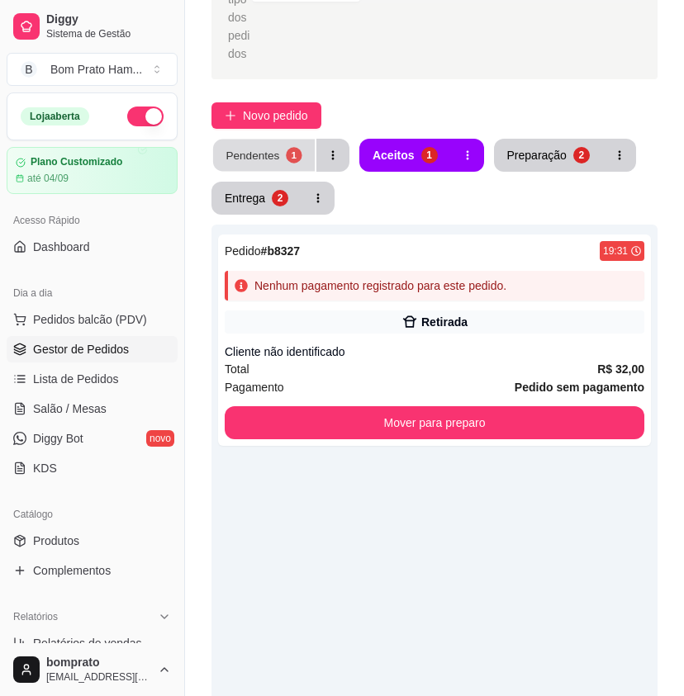
click at [284, 140] on button "Pendentes 1" at bounding box center [264, 156] width 102 height 32
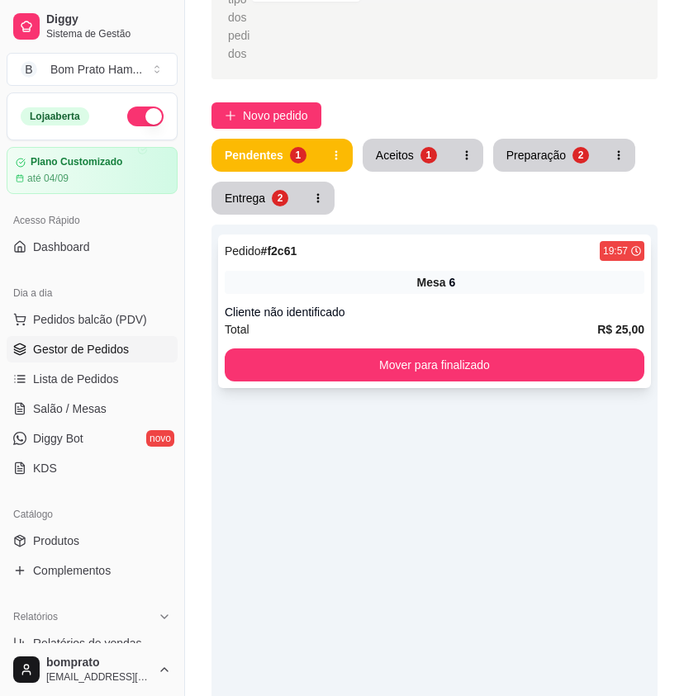
click at [410, 304] on div "Cliente não identificado" at bounding box center [435, 312] width 420 height 17
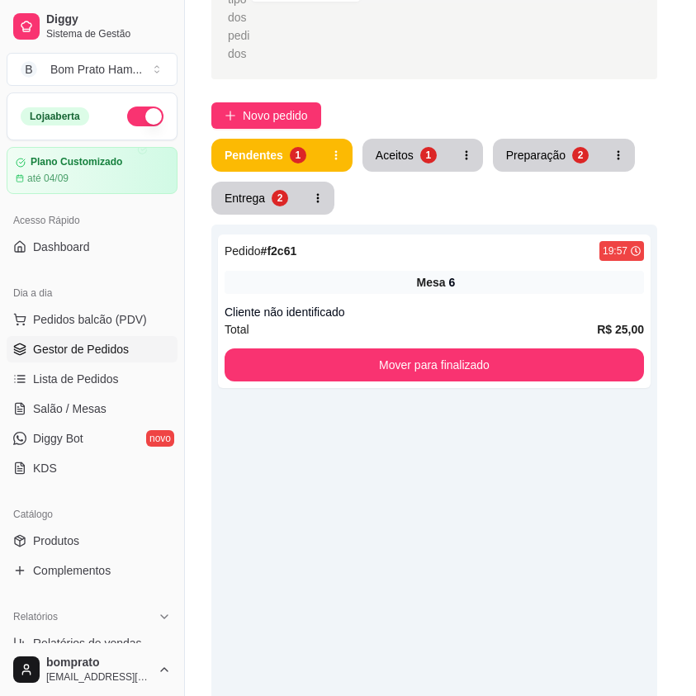
click at [496, 107] on header "**********" at bounding box center [348, 79] width 476 height 59
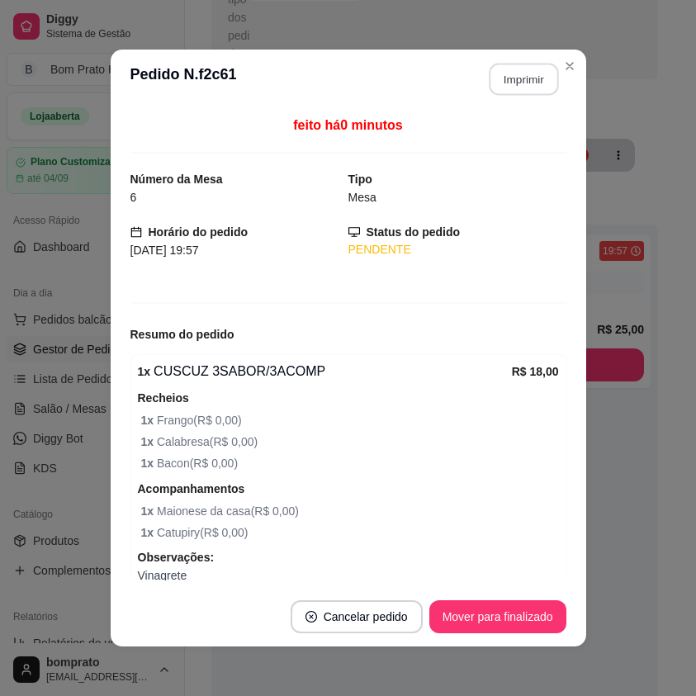
click at [501, 94] on button "Imprimir" at bounding box center [523, 80] width 69 height 32
click at [518, 614] on button "Mover para finalizado" at bounding box center [498, 617] width 137 height 33
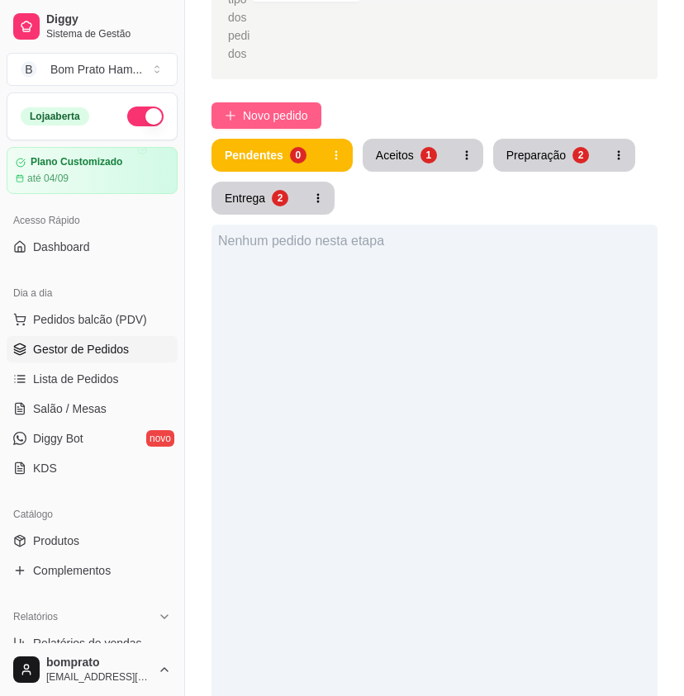
click at [289, 107] on span "Novo pedido" at bounding box center [275, 116] width 65 height 18
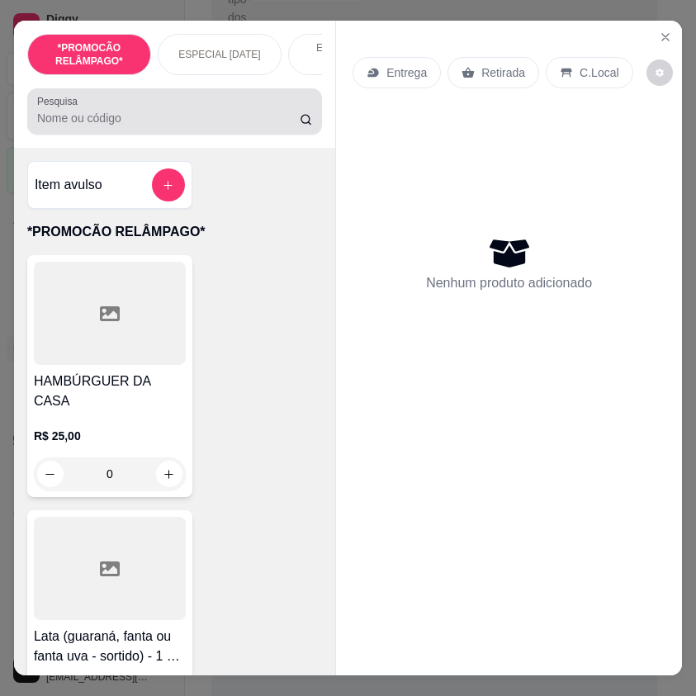
click at [234, 121] on input "Pesquisa" at bounding box center [168, 118] width 263 height 17
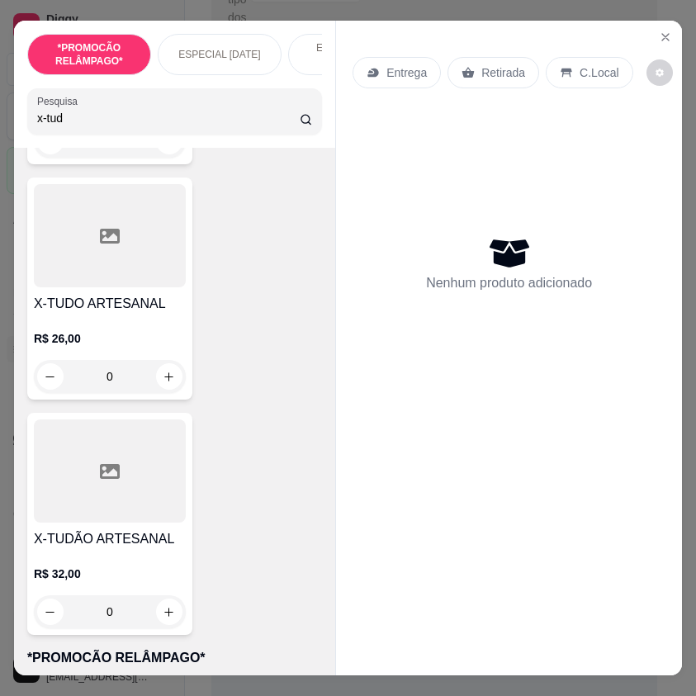
scroll to position [578, 0]
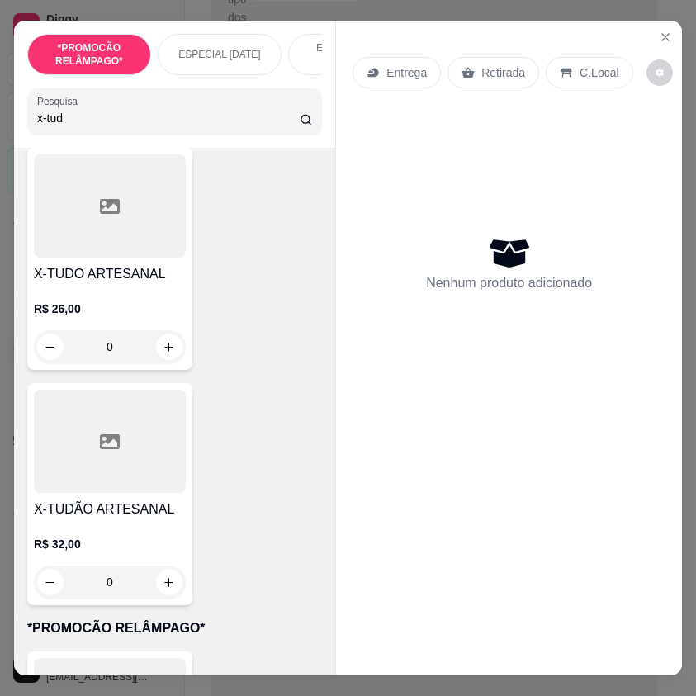
type input "x-tud"
click at [164, 283] on h4 "X-TUDO ARTESANAL" at bounding box center [110, 274] width 152 height 20
click at [173, 354] on div "0" at bounding box center [110, 346] width 152 height 33
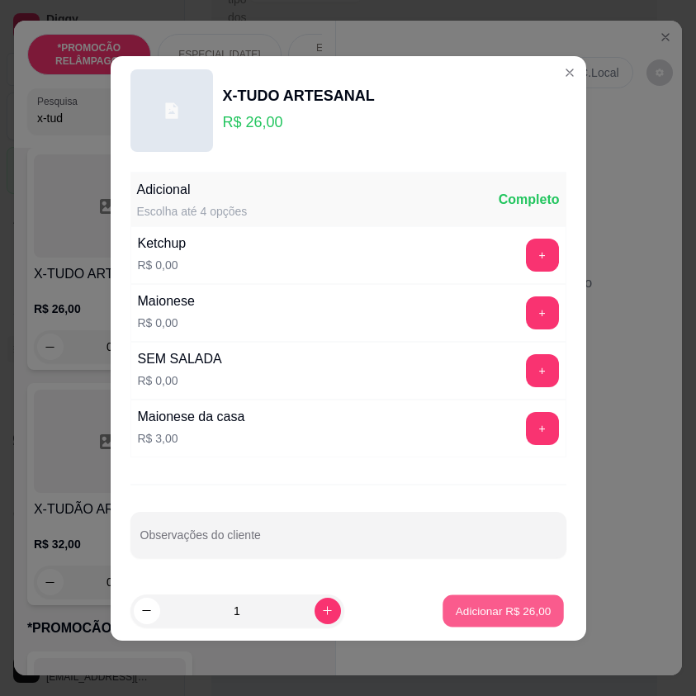
click at [509, 610] on p "Adicionar R$ 26,00" at bounding box center [504, 611] width 96 height 16
type input "1"
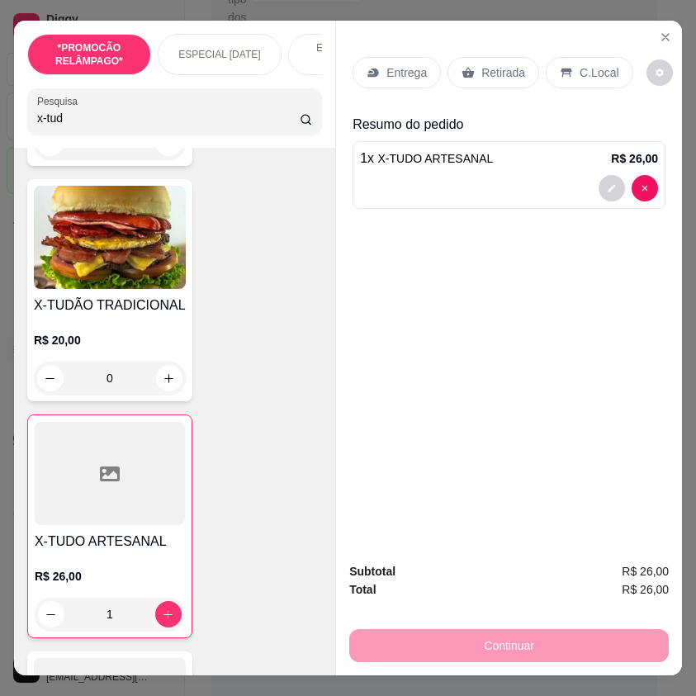
scroll to position [0, 0]
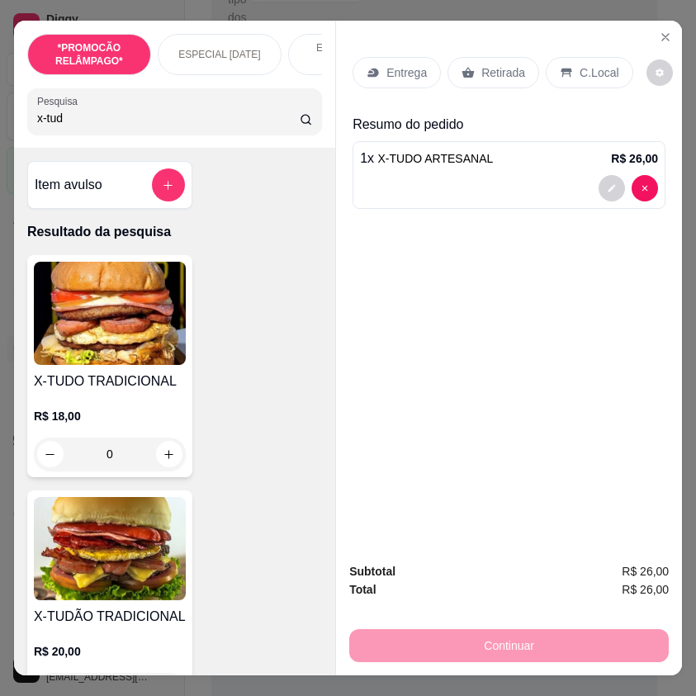
click at [74, 126] on input "x-tud" at bounding box center [168, 118] width 263 height 17
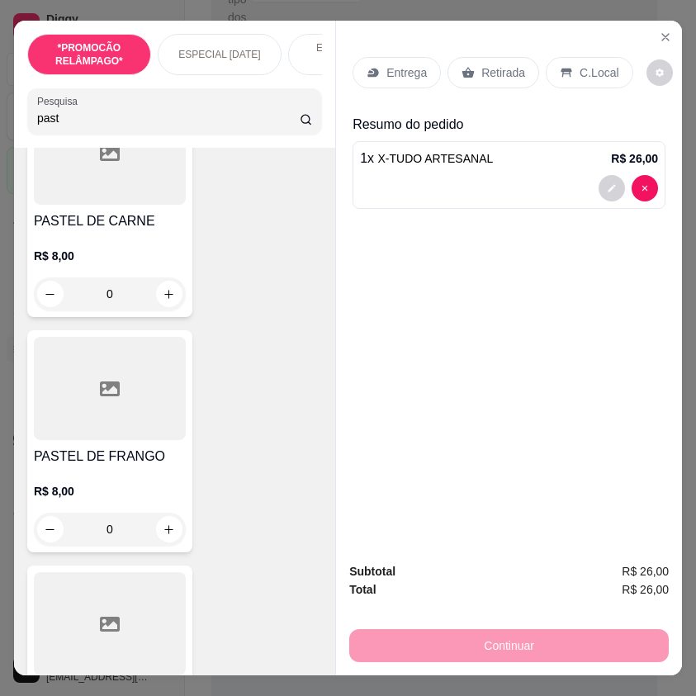
scroll to position [496, 0]
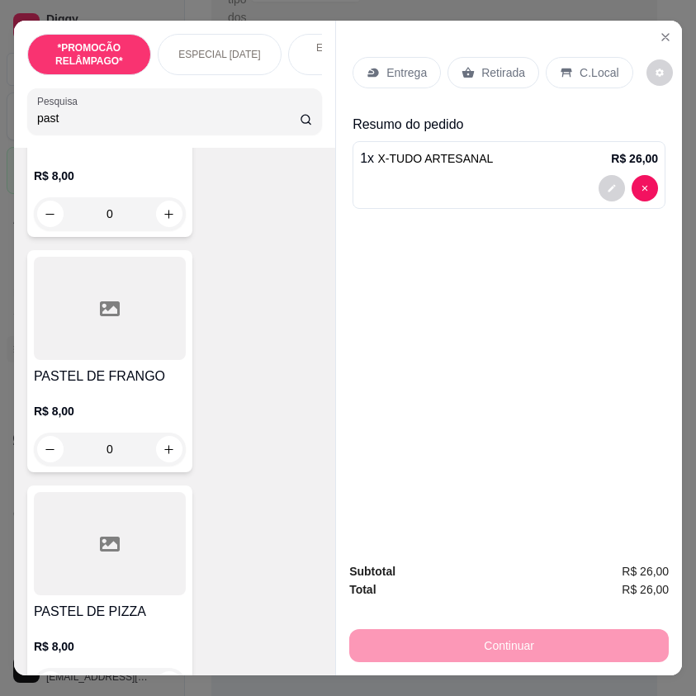
type input "past"
click at [157, 449] on div "0" at bounding box center [110, 449] width 152 height 33
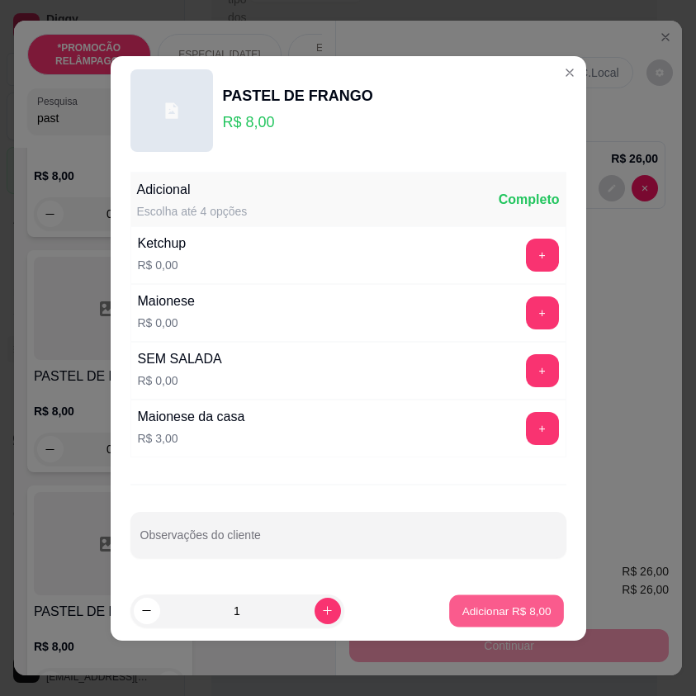
click at [507, 608] on p "Adicionar R$ 8,00" at bounding box center [507, 611] width 89 height 16
type input "1"
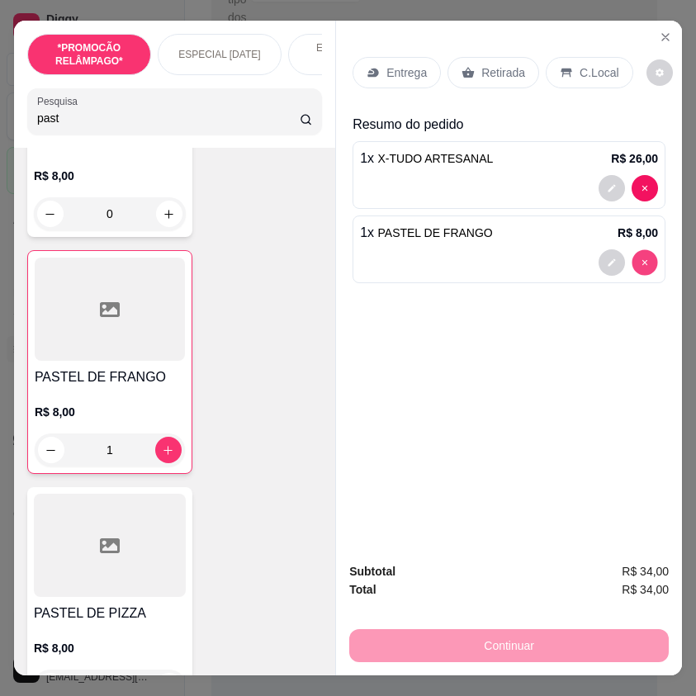
type input "0"
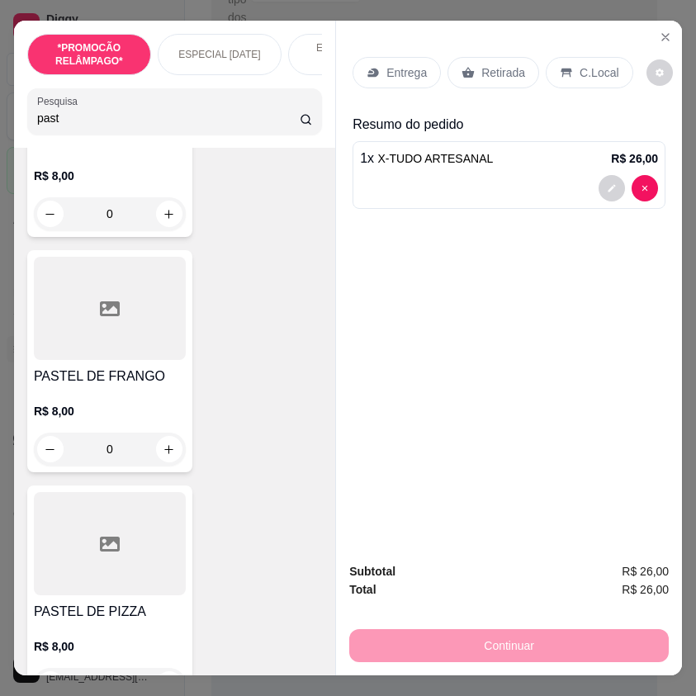
click at [175, 450] on div "0" at bounding box center [110, 449] width 152 height 33
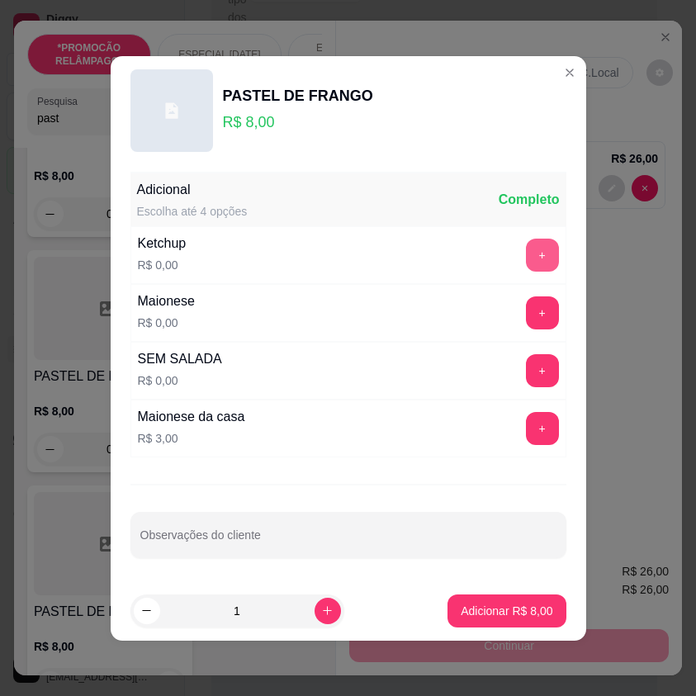
click at [536, 264] on button "+" at bounding box center [542, 255] width 33 height 33
click at [525, 335] on div "Maionese R$ 0,00 +" at bounding box center [349, 313] width 436 height 58
click at [526, 319] on button "+" at bounding box center [542, 313] width 32 height 32
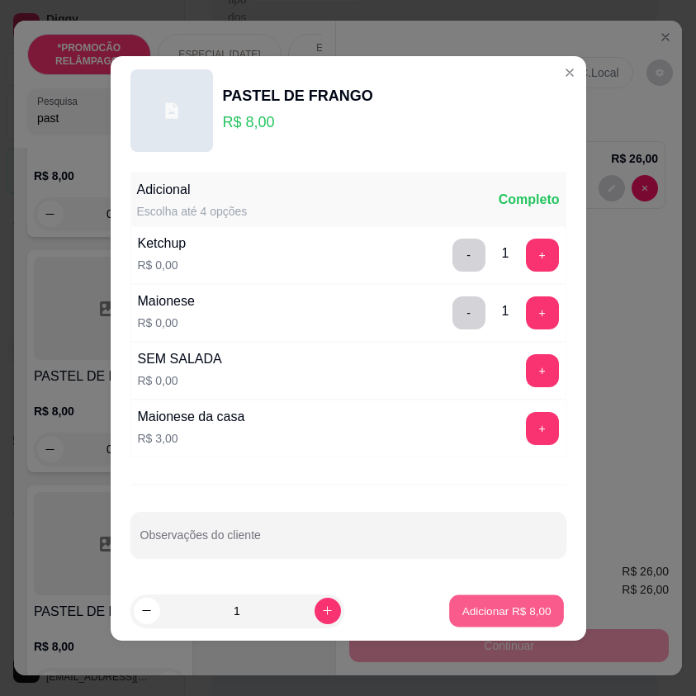
click at [514, 607] on p "Adicionar R$ 8,00" at bounding box center [507, 611] width 89 height 16
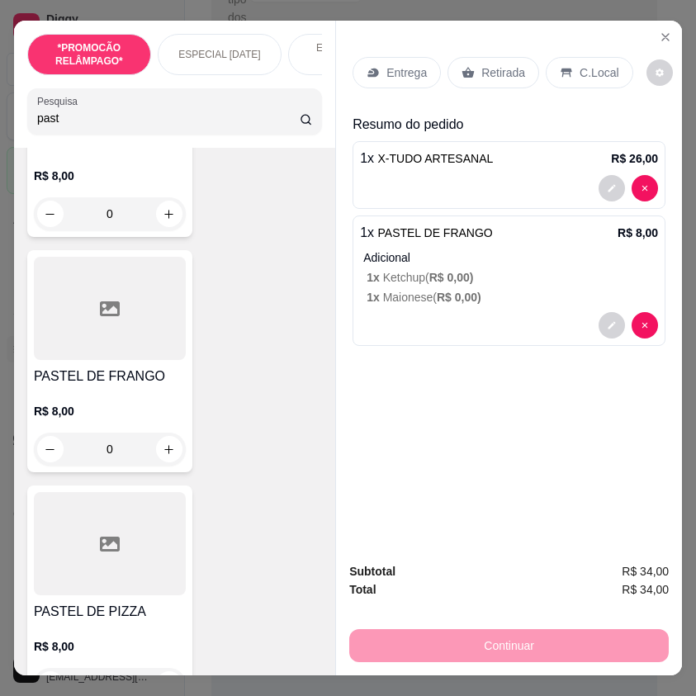
click at [401, 67] on p "Entrega" at bounding box center [407, 72] width 40 height 17
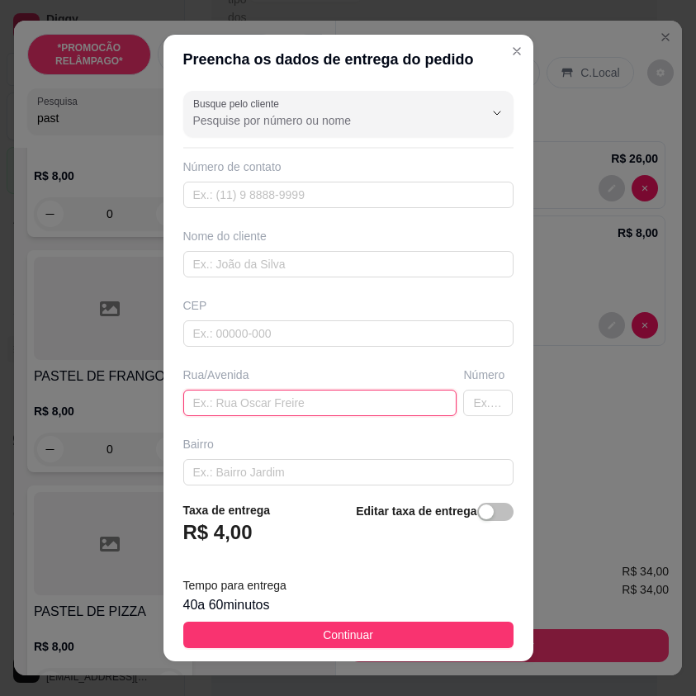
click at [286, 403] on input "text" at bounding box center [320, 403] width 274 height 26
type input "Casa de raissa"
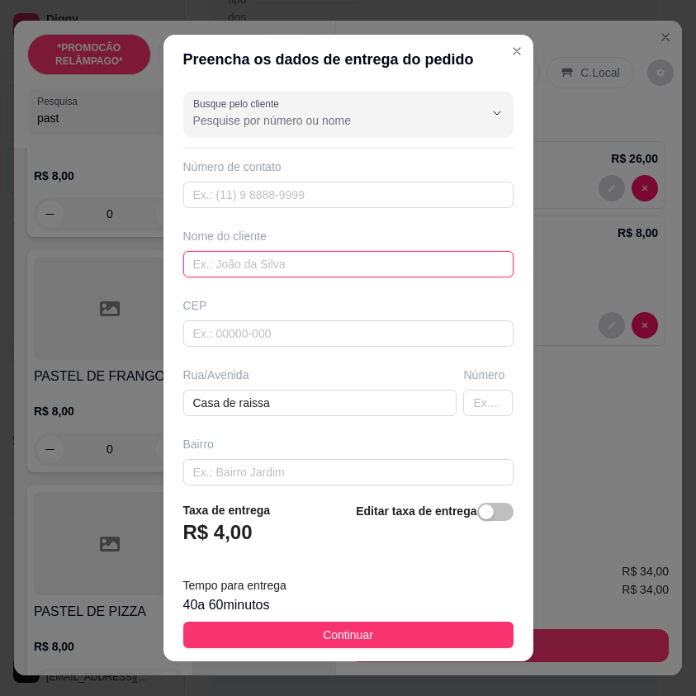
click at [362, 275] on input "text" at bounding box center [348, 264] width 330 height 26
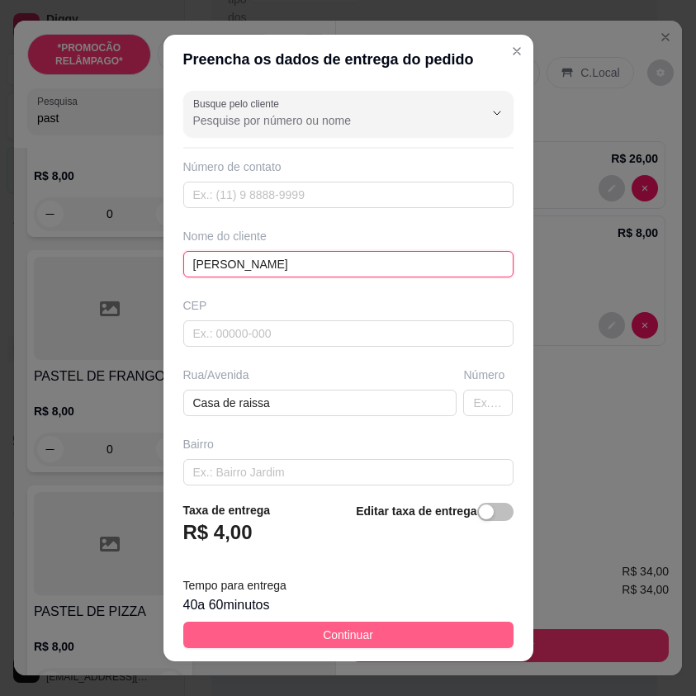
type input "[PERSON_NAME]"
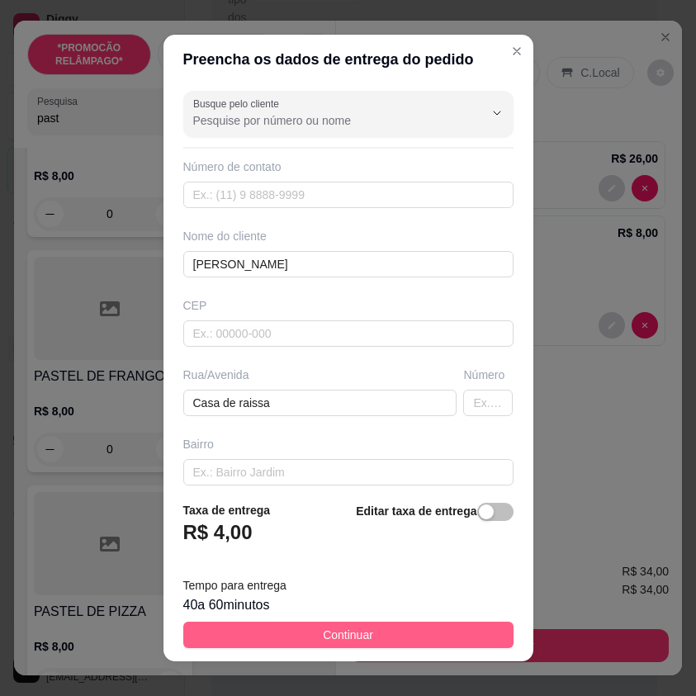
click at [392, 625] on button "Continuar" at bounding box center [348, 635] width 330 height 26
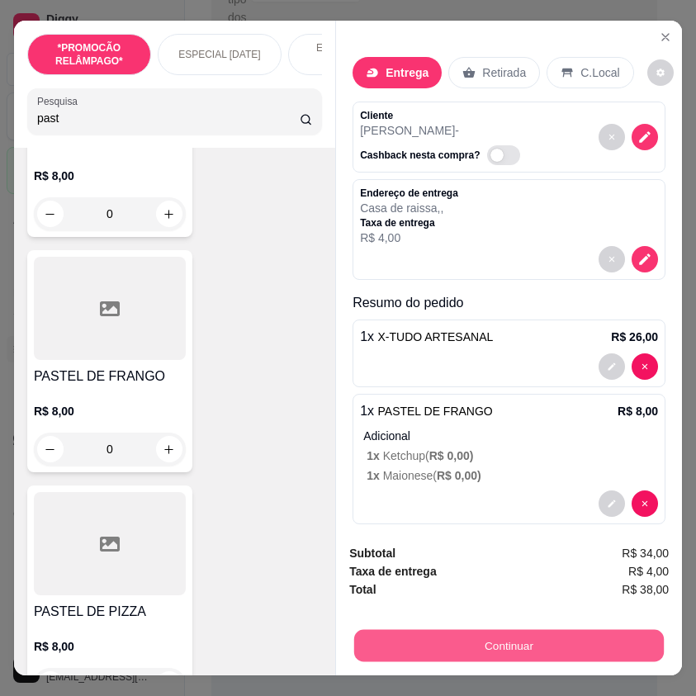
click at [527, 630] on button "Continuar" at bounding box center [509, 645] width 310 height 32
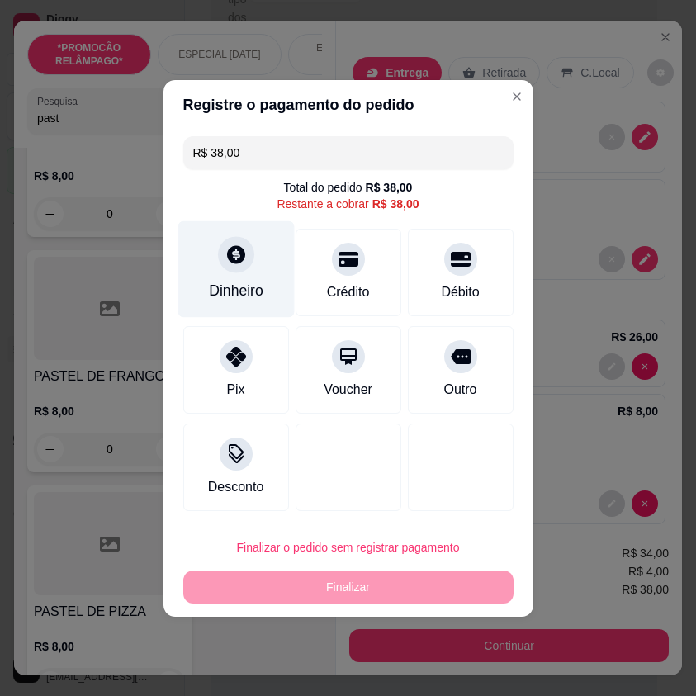
click at [245, 237] on div "Dinheiro" at bounding box center [236, 269] width 116 height 97
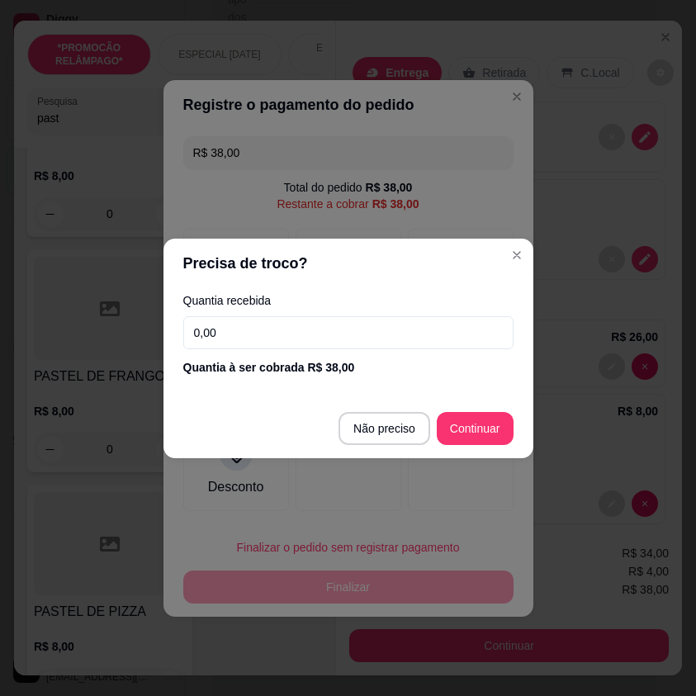
click at [302, 335] on input "0,00" at bounding box center [348, 332] width 330 height 33
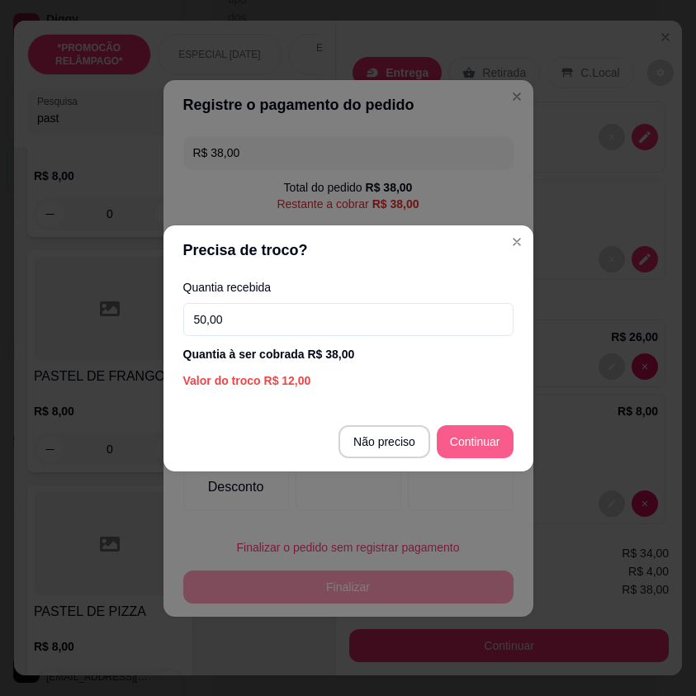
type input "50,00"
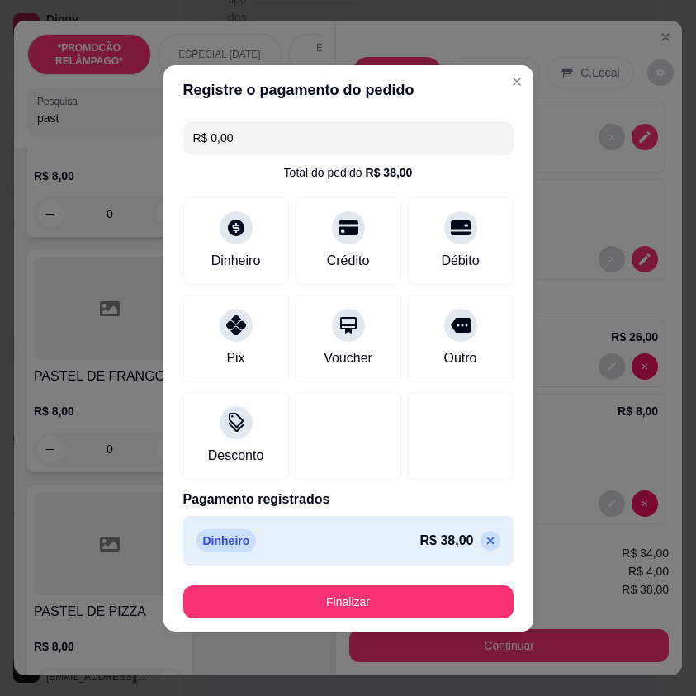
type input "R$ 0,00"
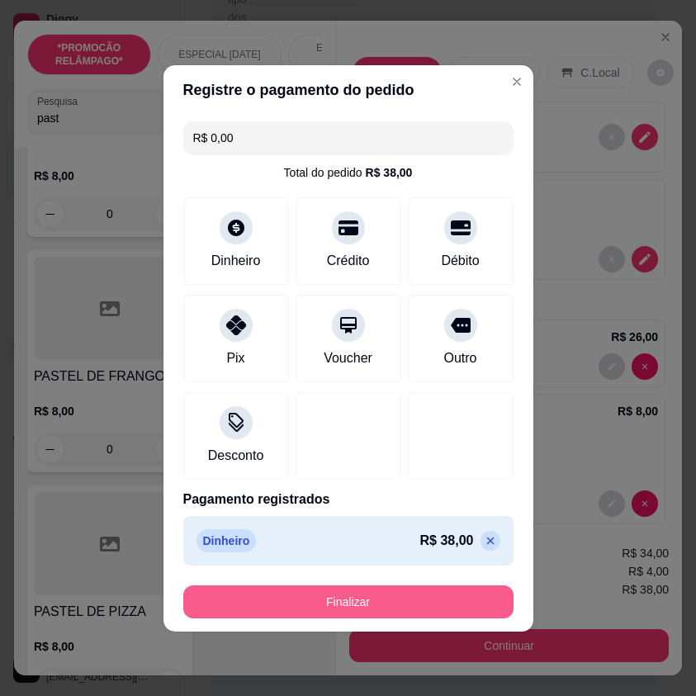
click at [460, 605] on button "Finalizar" at bounding box center [348, 602] width 330 height 33
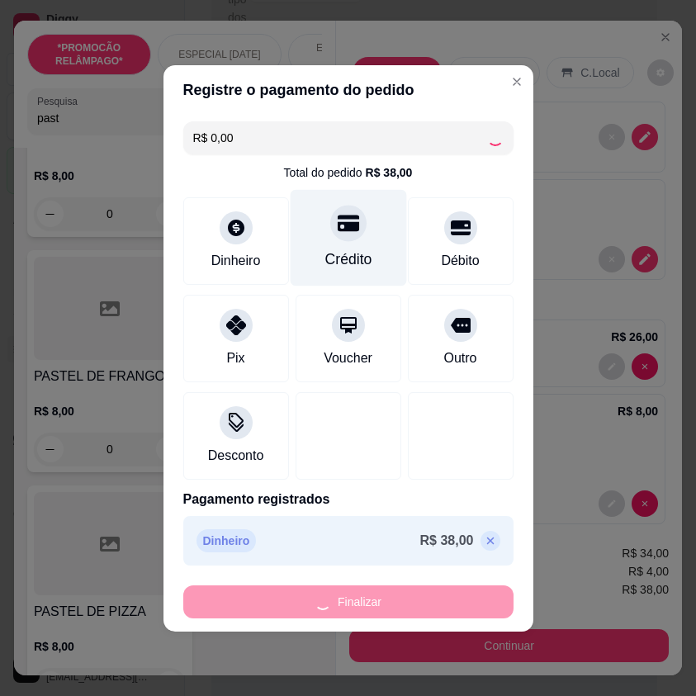
type input "0"
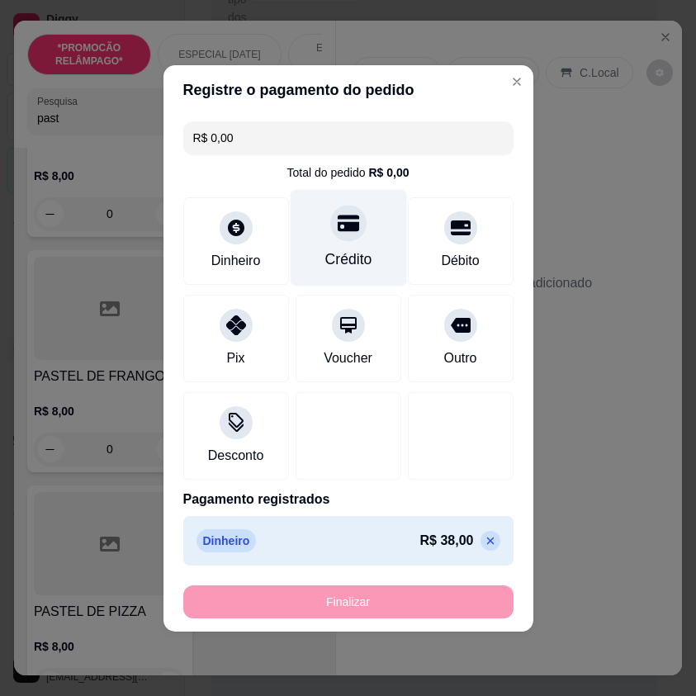
type input "-R$ 38,00"
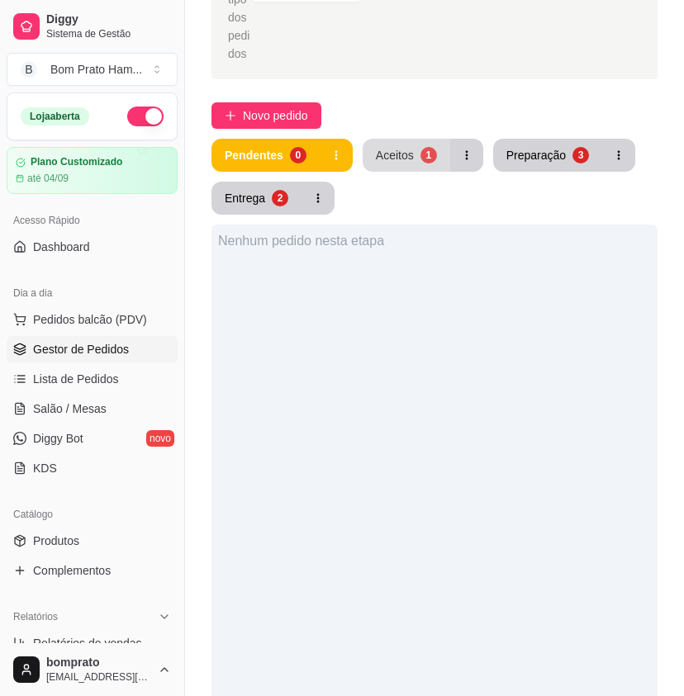
click at [404, 147] on div "Aceitos" at bounding box center [395, 155] width 38 height 17
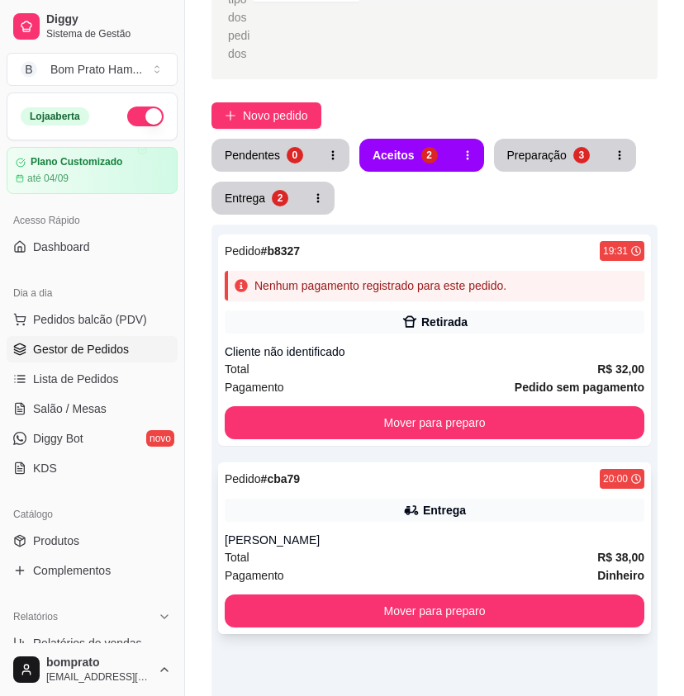
click at [430, 502] on div "Entrega" at bounding box center [444, 510] width 43 height 17
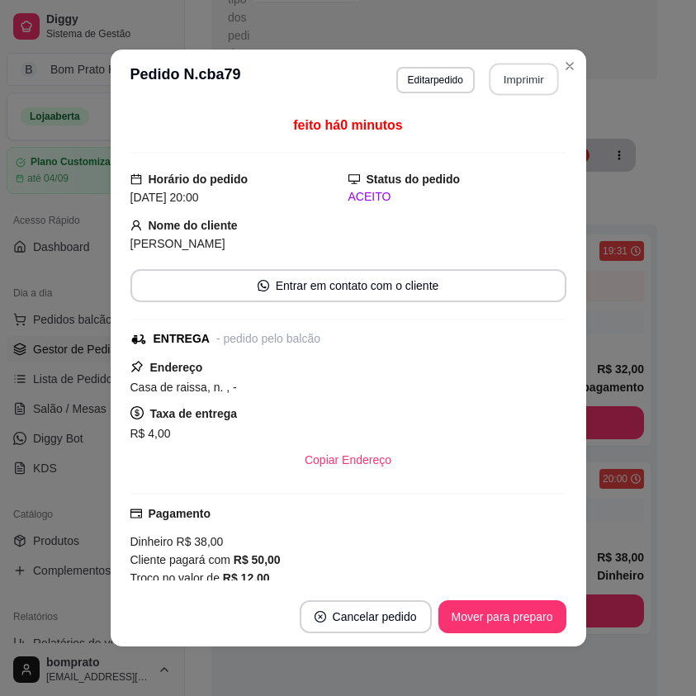
click at [521, 76] on button "Imprimir" at bounding box center [523, 80] width 69 height 32
click at [527, 615] on button "Mover para preparo" at bounding box center [503, 617] width 128 height 33
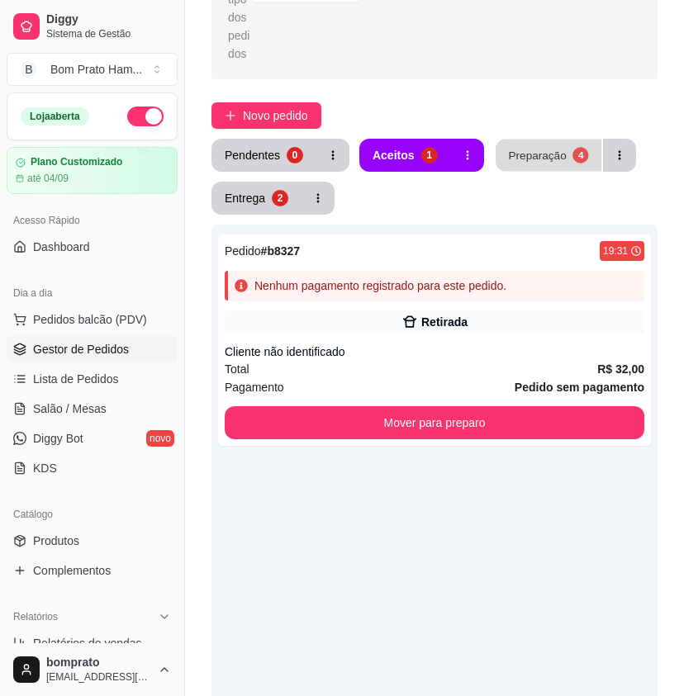
click at [552, 145] on button "Preparação 4" at bounding box center [549, 156] width 106 height 32
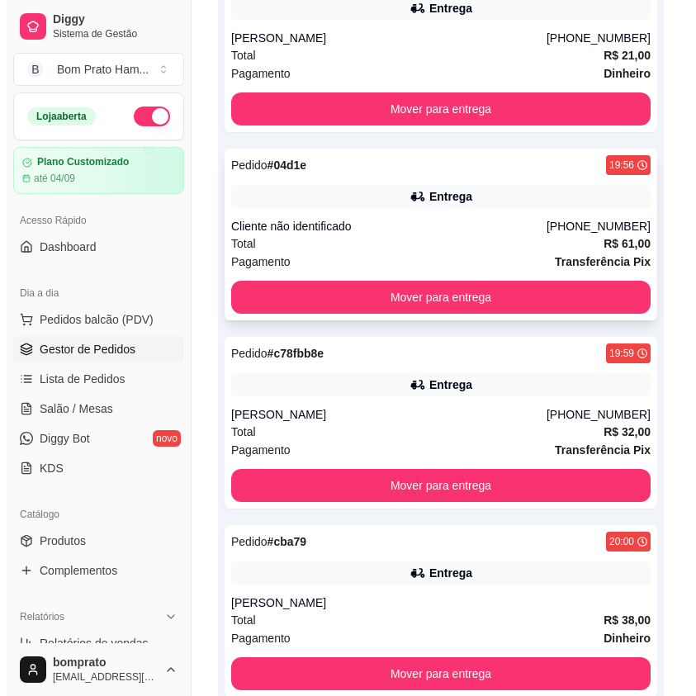
scroll to position [496, 0]
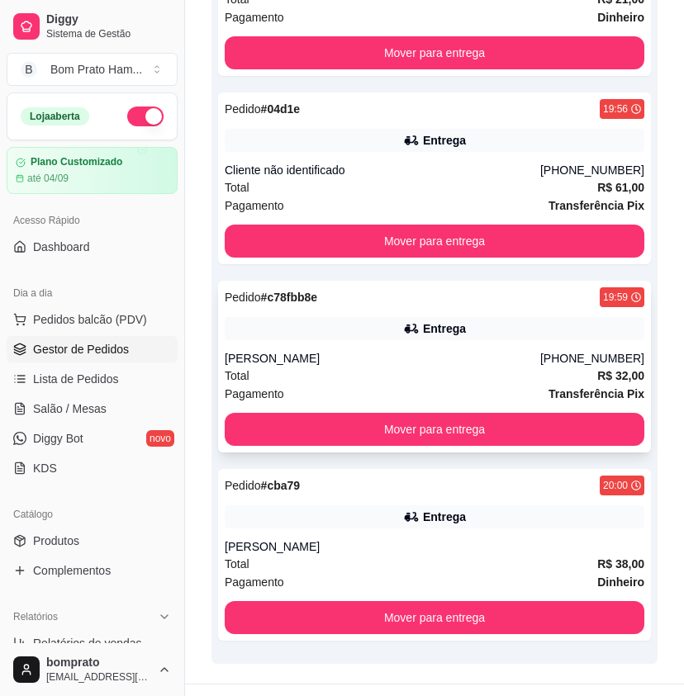
click at [382, 350] on div "[PERSON_NAME]" at bounding box center [383, 358] width 316 height 17
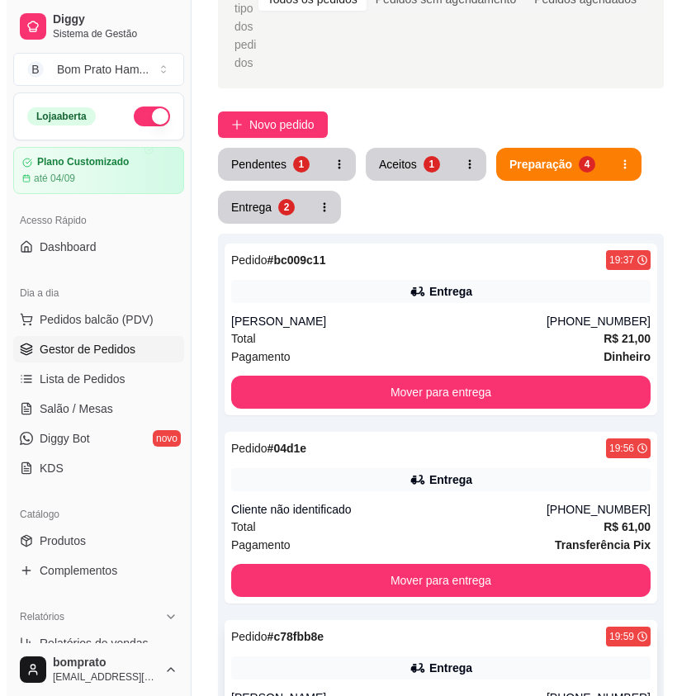
scroll to position [0, 0]
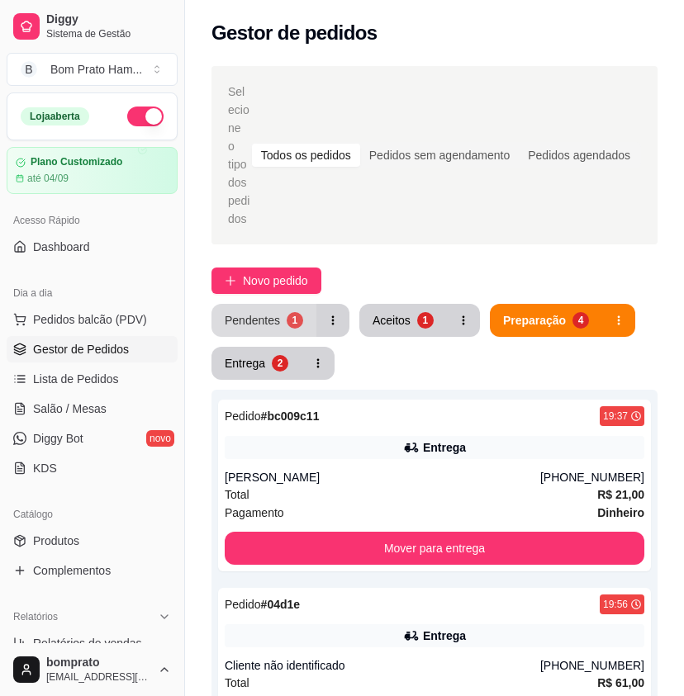
click at [302, 307] on button "Pendentes 1" at bounding box center [263, 320] width 105 height 33
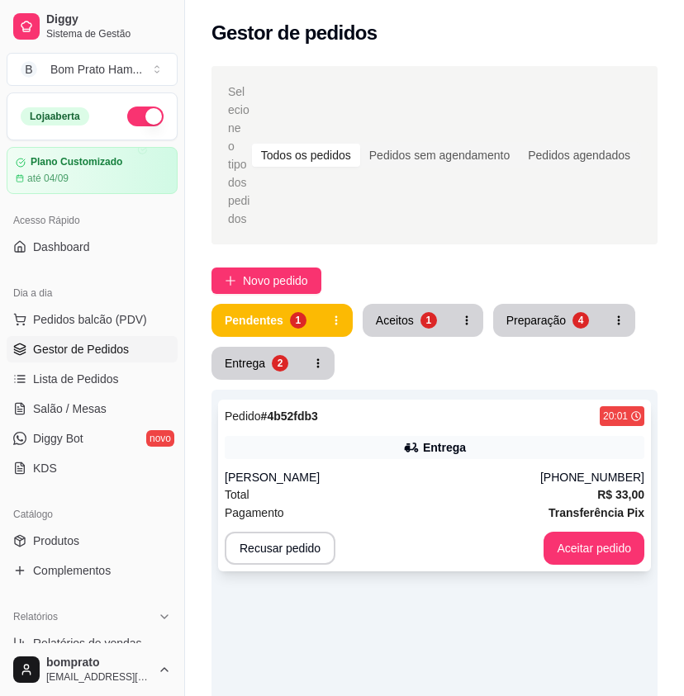
click at [421, 436] on div "Entrega" at bounding box center [435, 447] width 420 height 23
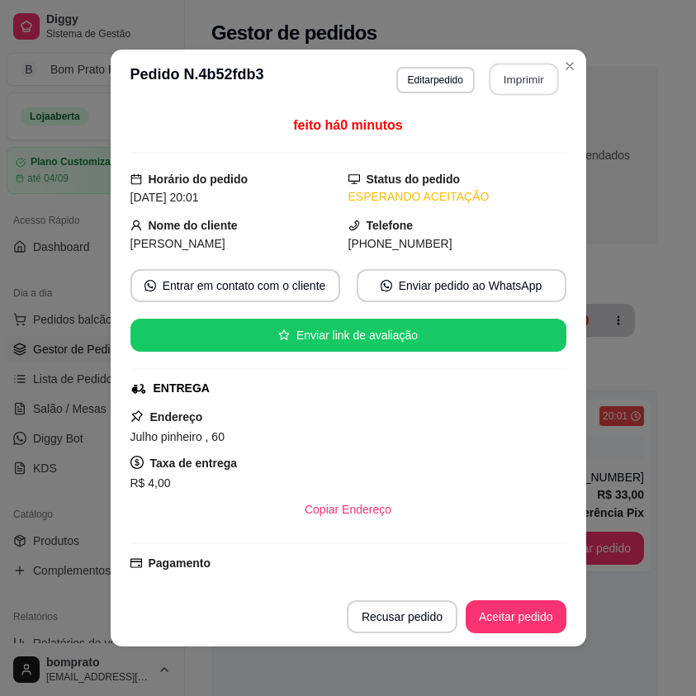
click at [524, 73] on button "Imprimir" at bounding box center [523, 80] width 69 height 32
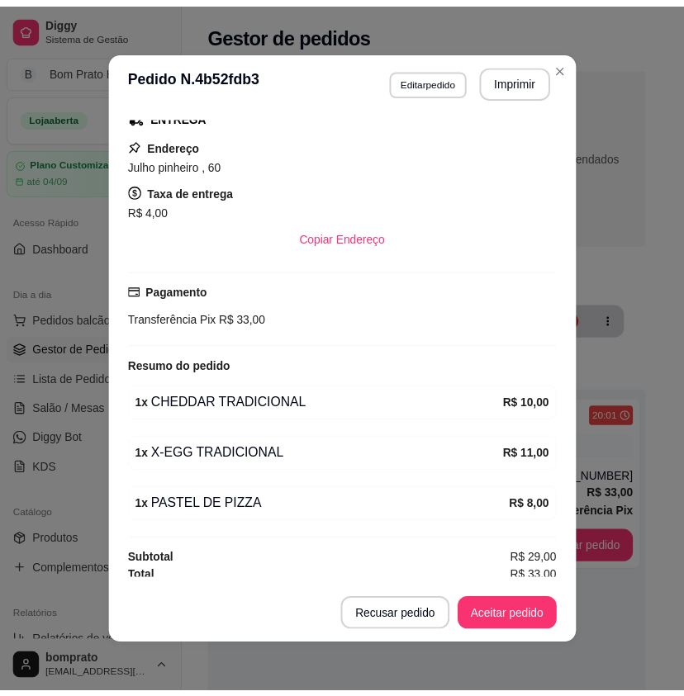
scroll to position [279, 0]
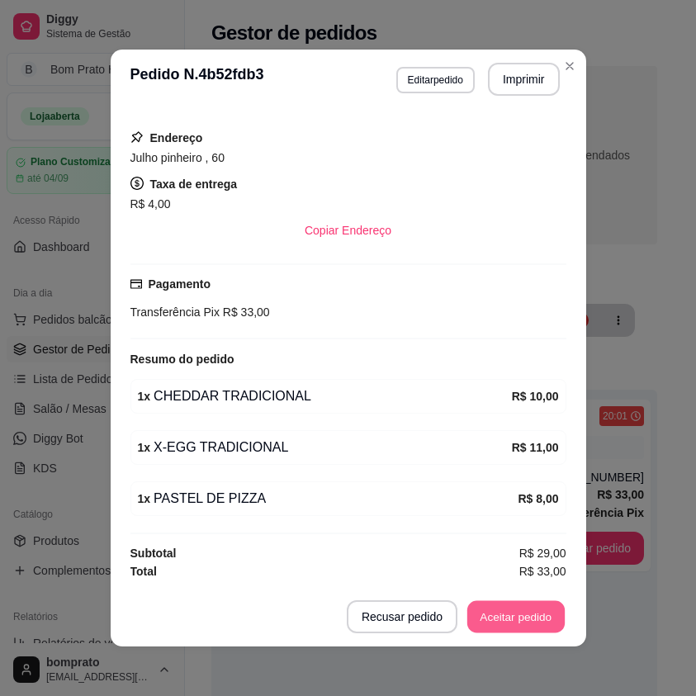
click at [497, 614] on button "Aceitar pedido" at bounding box center [516, 617] width 97 height 32
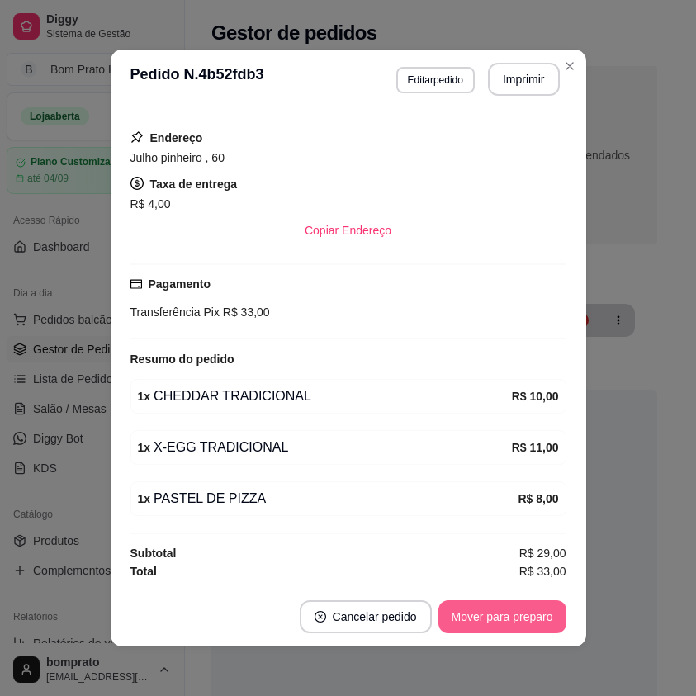
click at [497, 614] on button "Mover para preparo" at bounding box center [503, 617] width 128 height 33
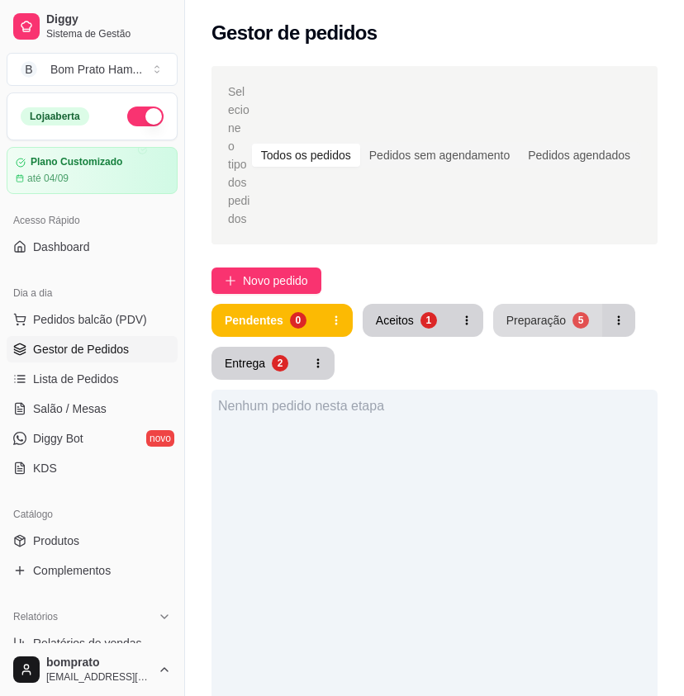
click at [522, 312] on div "Preparação" at bounding box center [535, 320] width 59 height 17
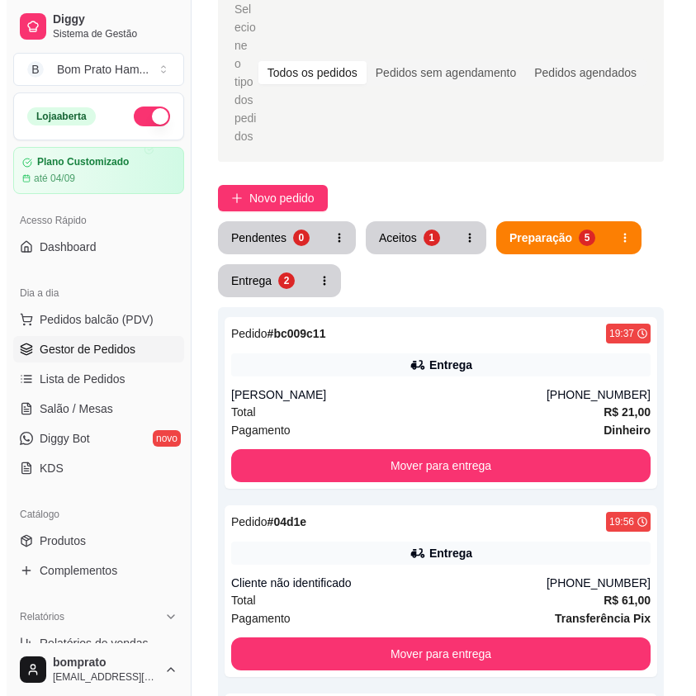
scroll to position [0, 0]
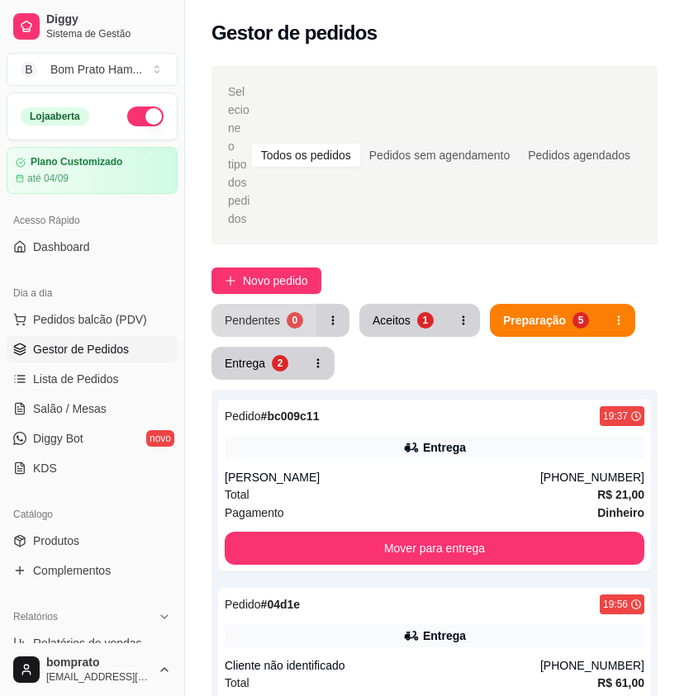
click at [264, 312] on button "Pendentes 0" at bounding box center [263, 320] width 105 height 33
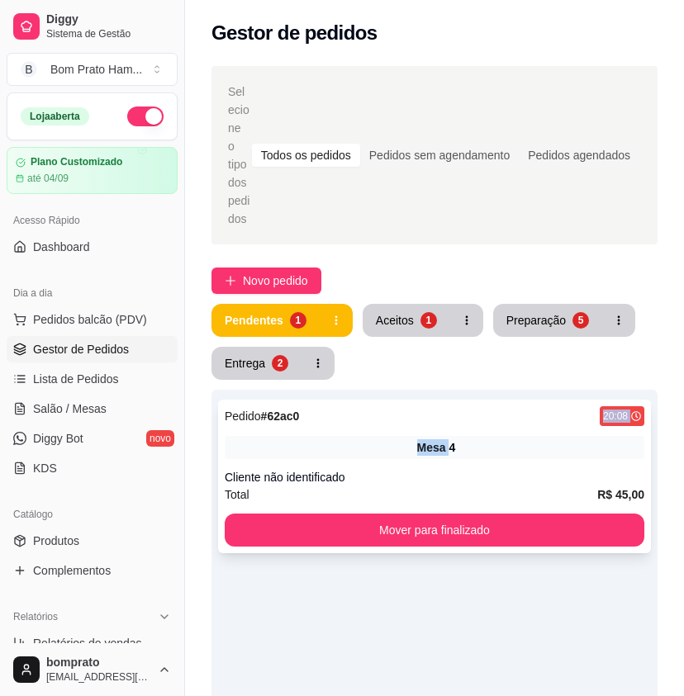
click at [450, 411] on div "Pedido # 62ac0 20:08 Mesa 4 Cliente não identificado Total R$ 45,00 Mover para …" at bounding box center [434, 477] width 433 height 154
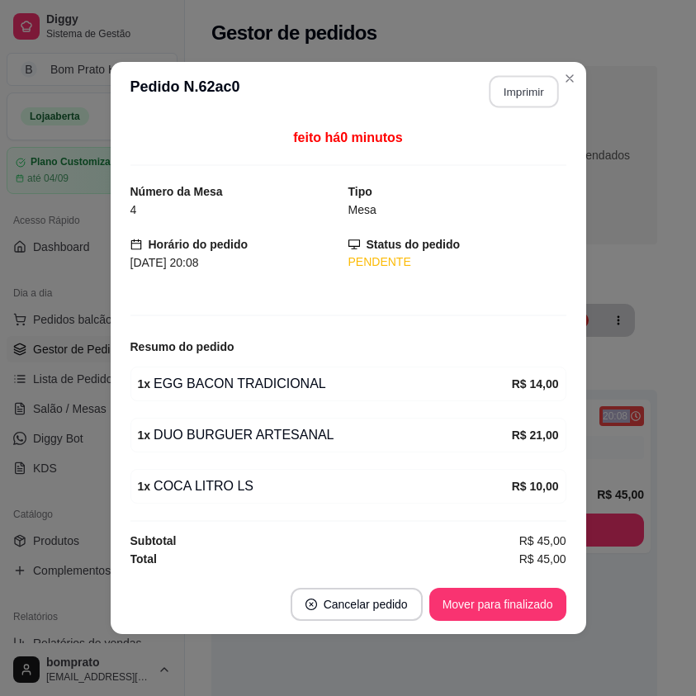
click at [524, 89] on button "Imprimir" at bounding box center [523, 92] width 69 height 32
click at [526, 617] on button "Mover para finalizado" at bounding box center [498, 604] width 137 height 33
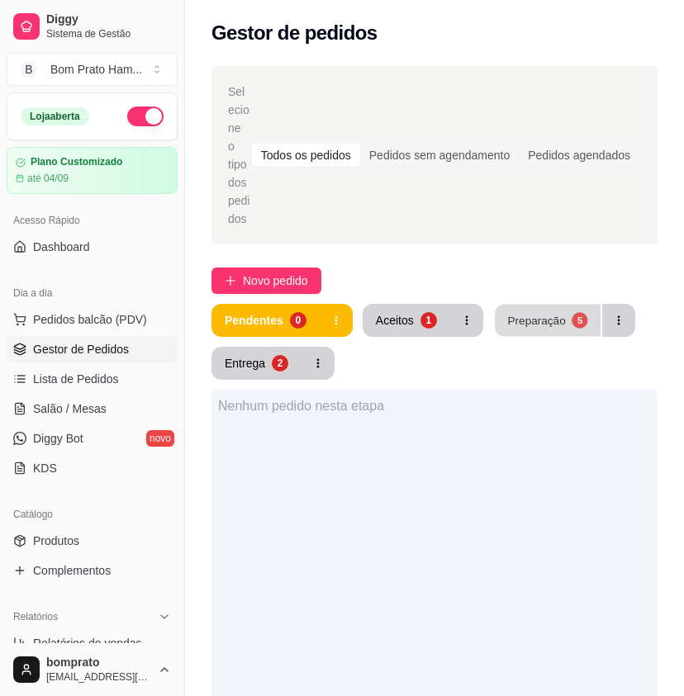
click at [572, 312] on div "5" at bounding box center [580, 320] width 16 height 16
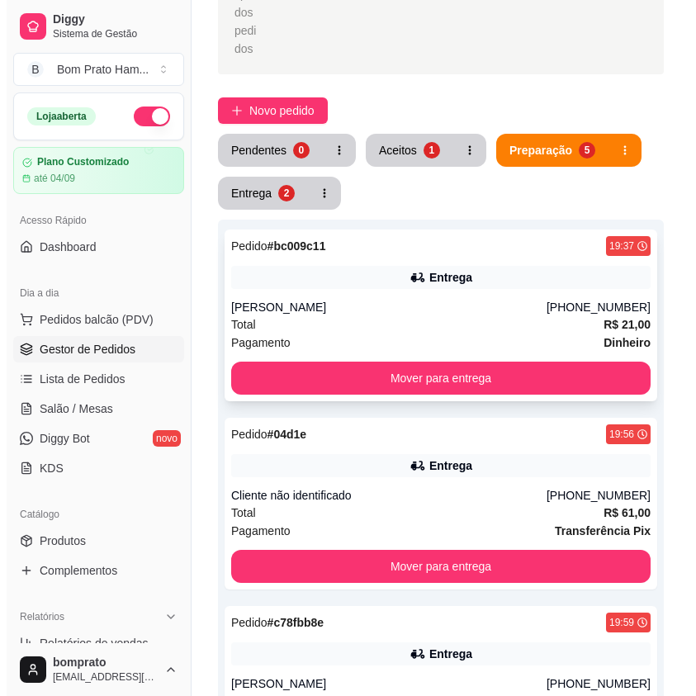
scroll to position [165, 0]
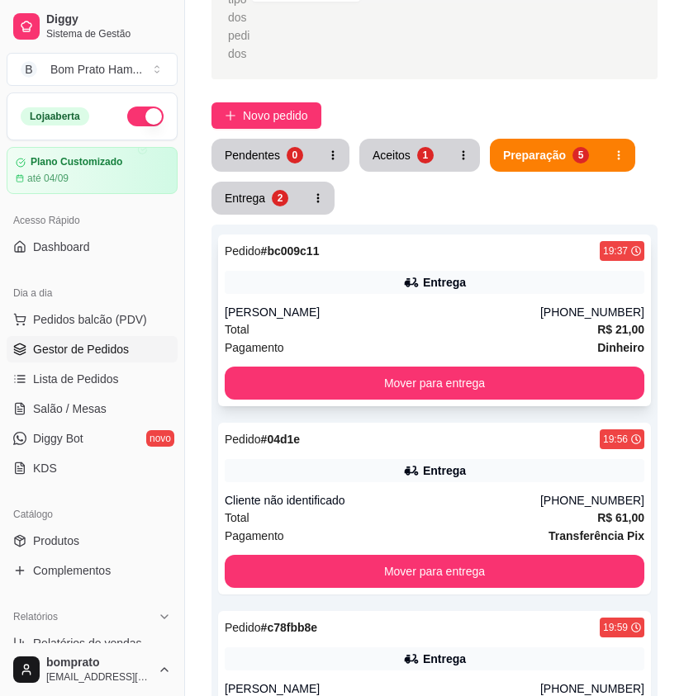
click at [414, 321] on div "Total R$ 21,00" at bounding box center [435, 330] width 420 height 18
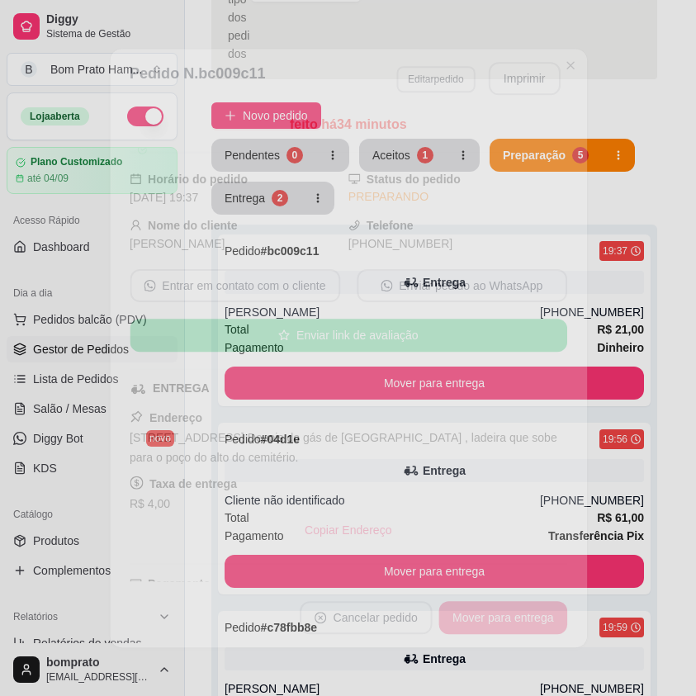
scroll to position [281, 0]
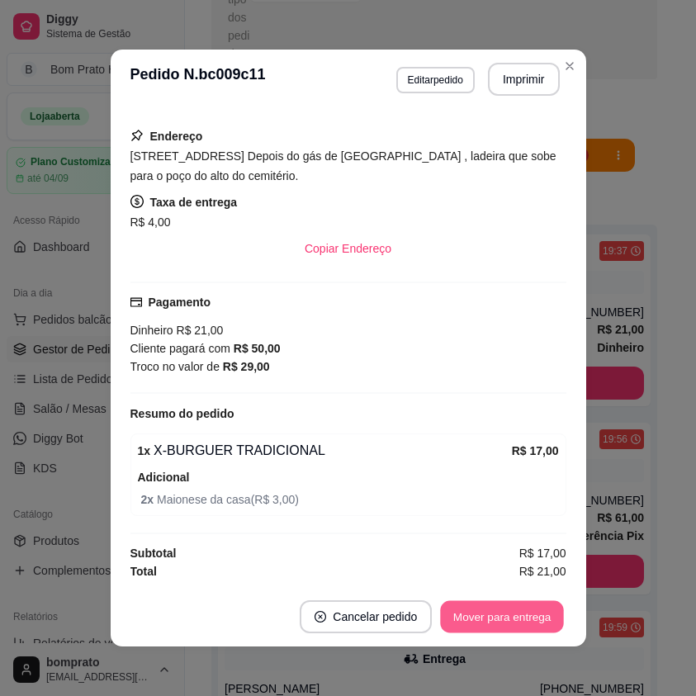
click at [495, 614] on button "Mover para entrega" at bounding box center [503, 617] width 124 height 32
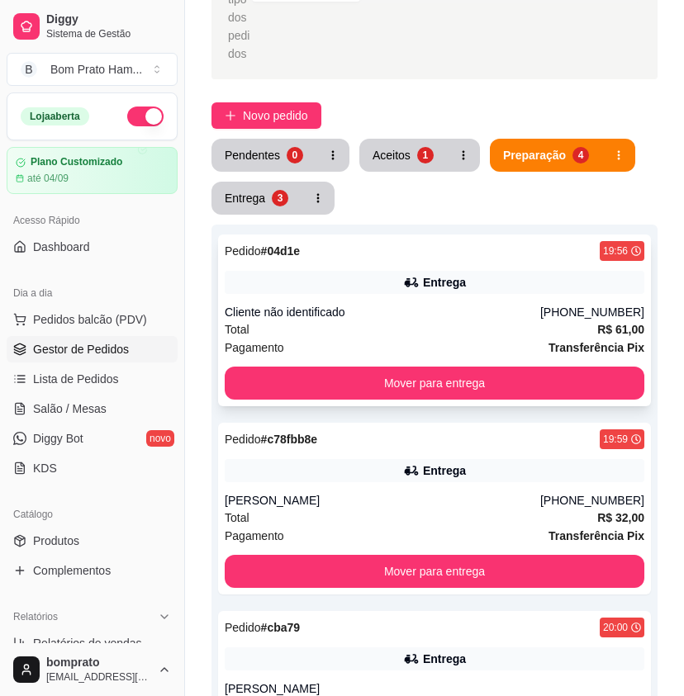
click at [411, 304] on div "Cliente não identificado" at bounding box center [383, 312] width 316 height 17
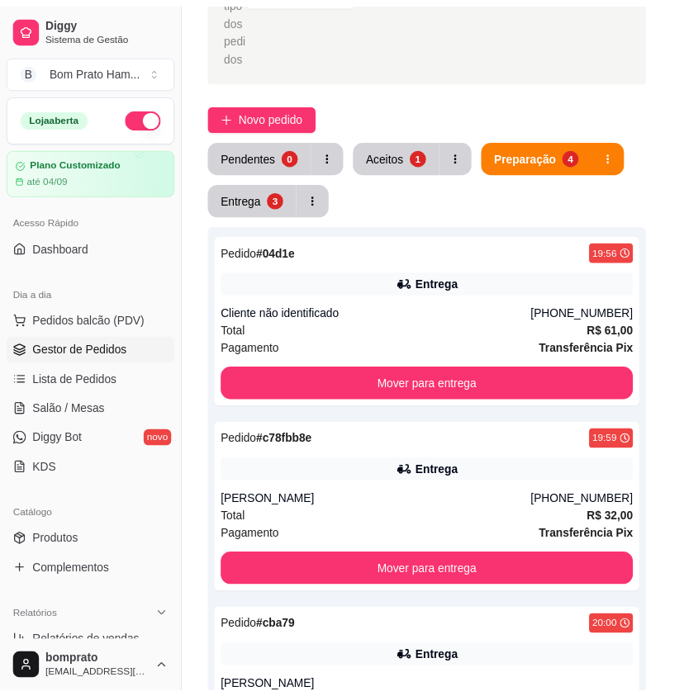
scroll to position [350, 0]
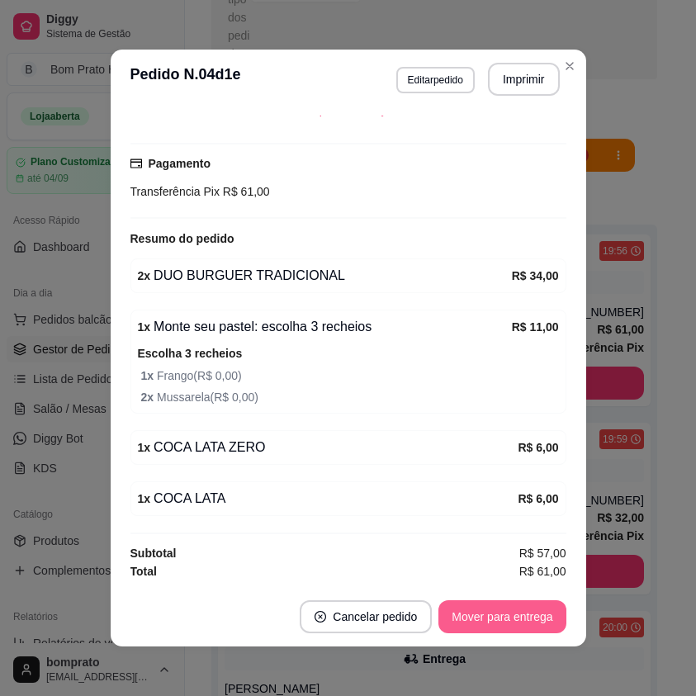
click at [522, 610] on button "Mover para entrega" at bounding box center [502, 617] width 127 height 33
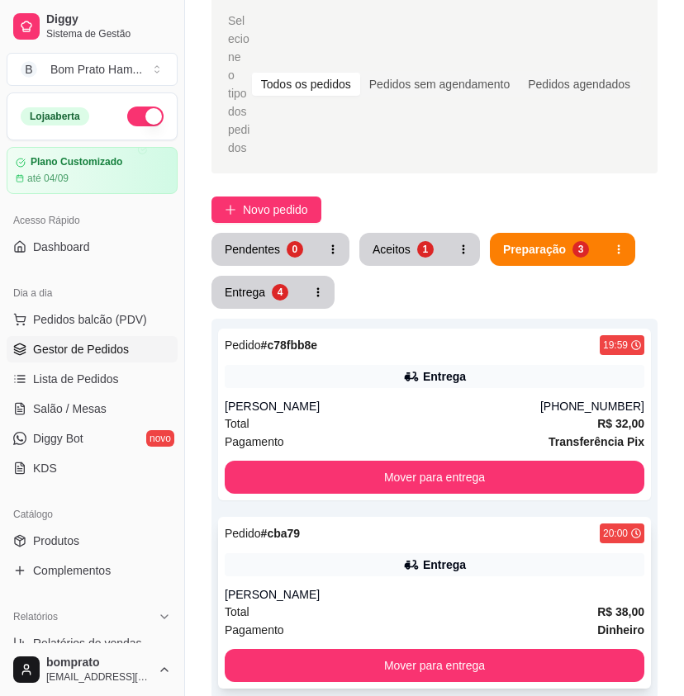
scroll to position [0, 0]
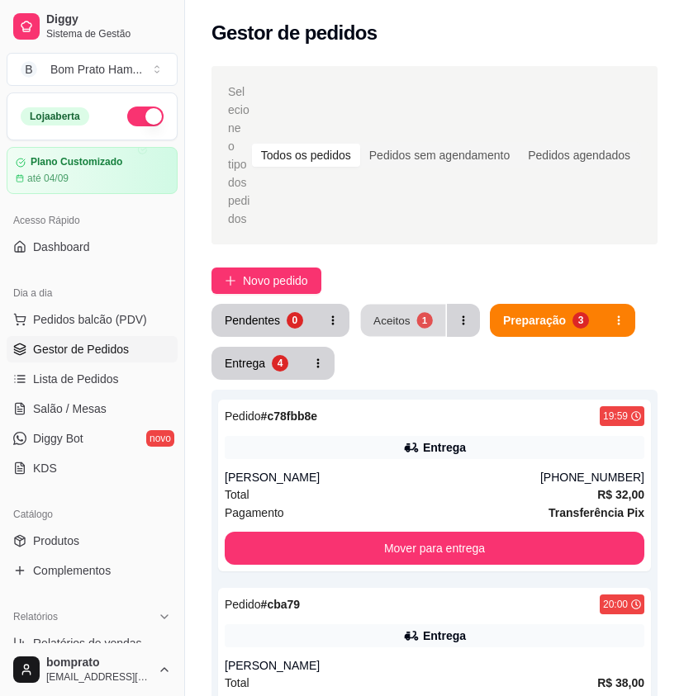
click at [397, 305] on button "Aceitos 1" at bounding box center [403, 321] width 85 height 32
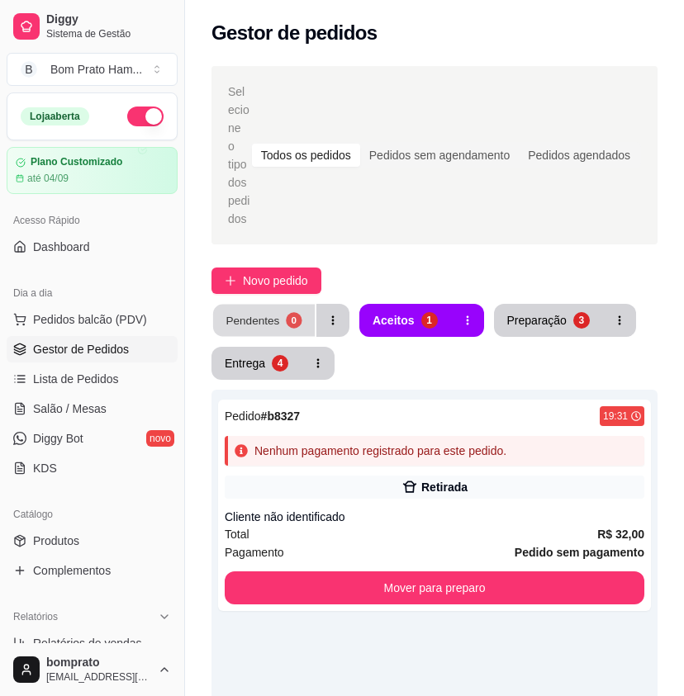
click at [287, 312] on div "0" at bounding box center [294, 320] width 16 height 16
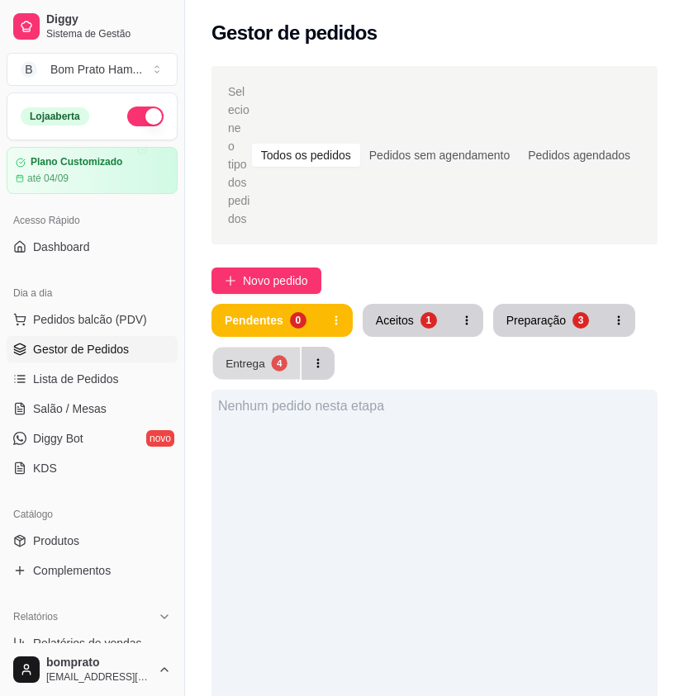
click at [282, 355] on div "4" at bounding box center [279, 363] width 16 height 16
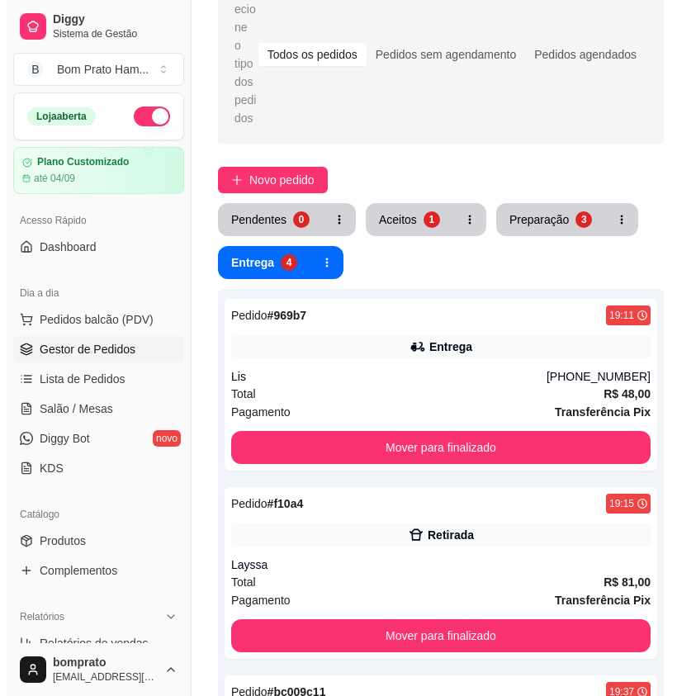
scroll to position [99, 0]
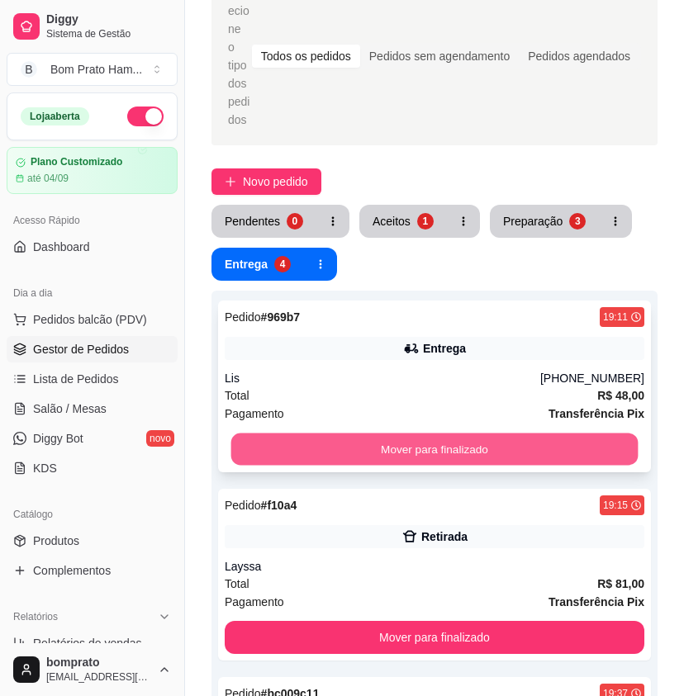
click at [381, 434] on button "Mover para finalizado" at bounding box center [434, 450] width 407 height 32
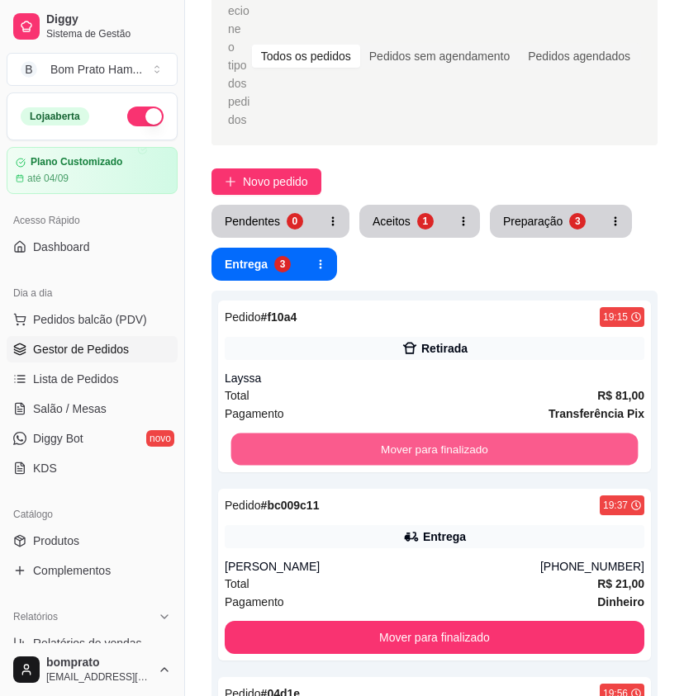
click at [381, 434] on button "Mover para finalizado" at bounding box center [434, 450] width 407 height 32
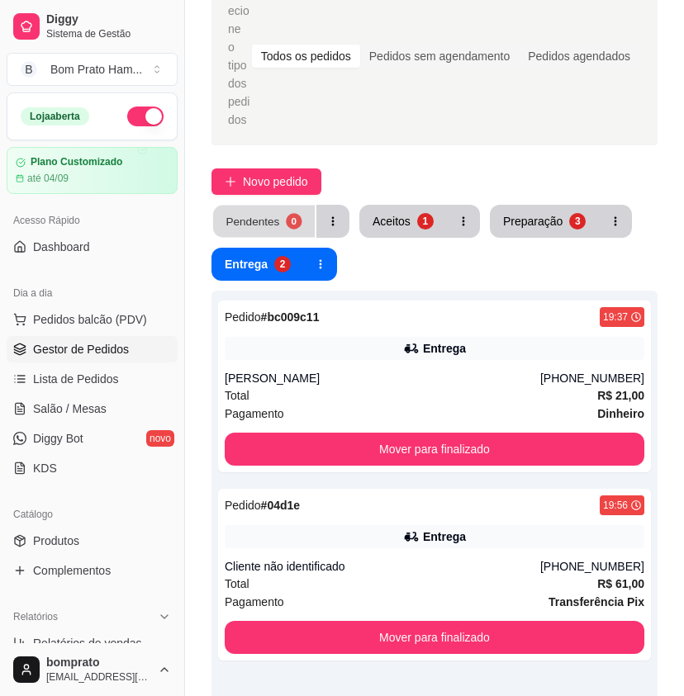
click at [264, 211] on button "Pendentes 0" at bounding box center [264, 222] width 102 height 32
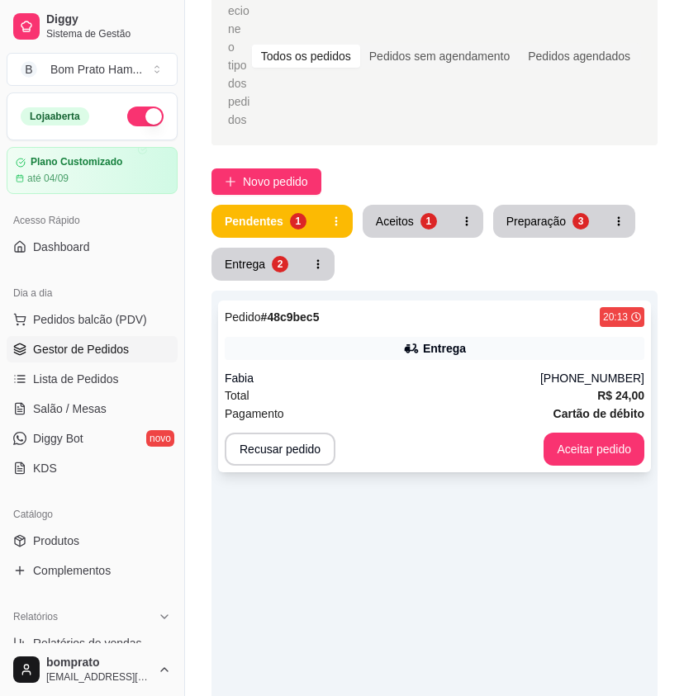
click at [430, 315] on div "Pedido # 48c9bec5 20:13 Entrega Fabia [PHONE_NUMBER] Total R$ 24,00 Pagamento C…" at bounding box center [434, 387] width 433 height 172
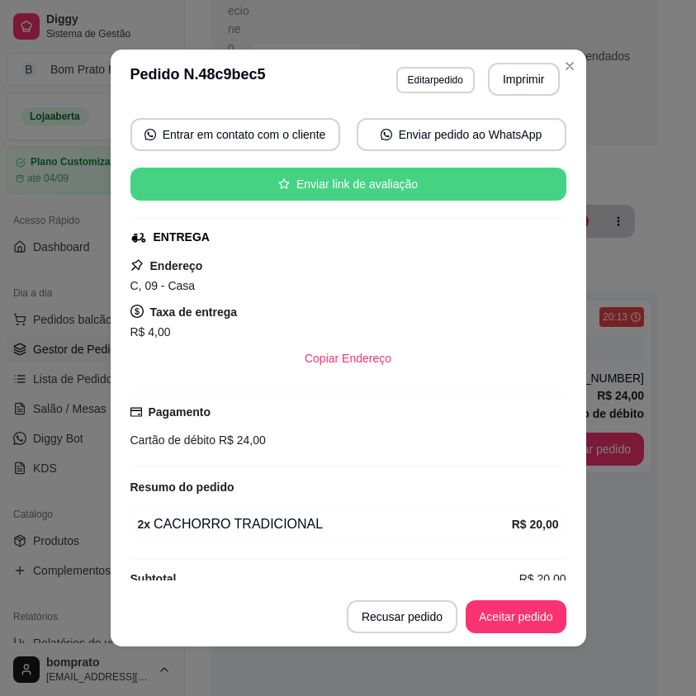
scroll to position [177, 0]
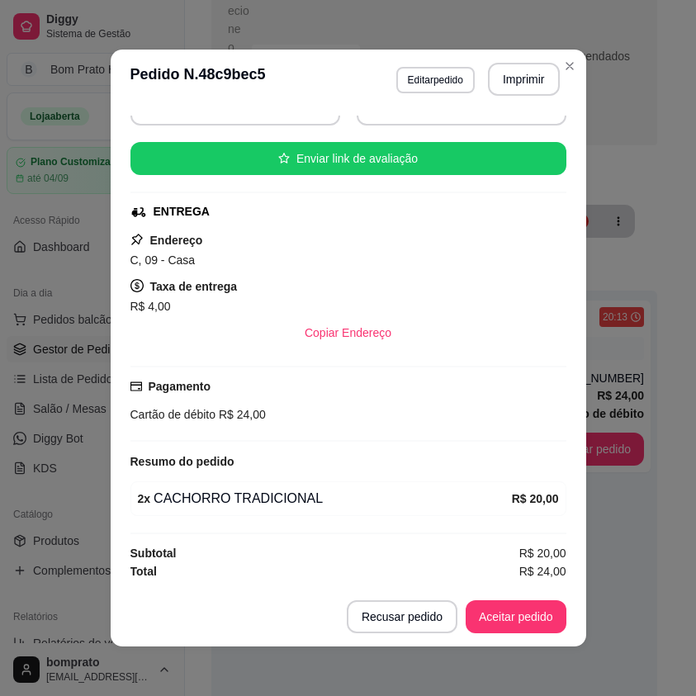
click at [515, 102] on header "**********" at bounding box center [349, 79] width 476 height 59
click at [515, 83] on button "Imprimir" at bounding box center [523, 80] width 69 height 32
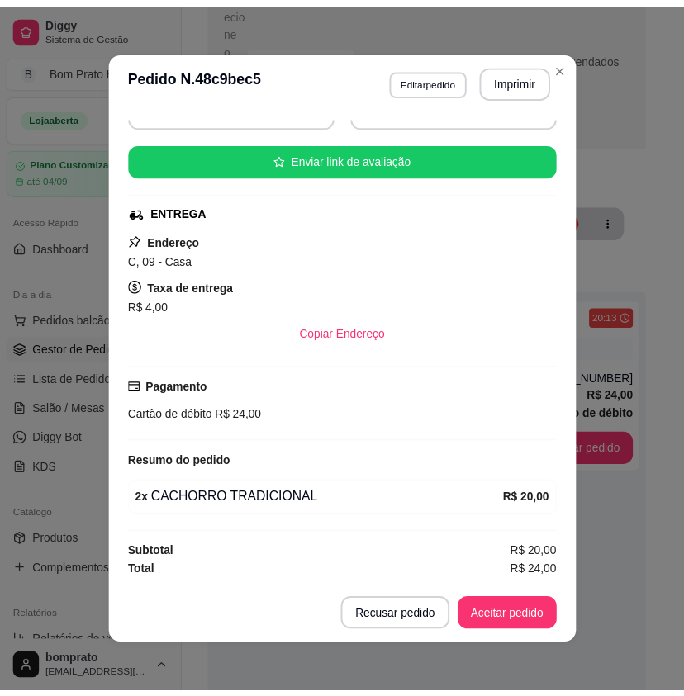
scroll to position [3, 0]
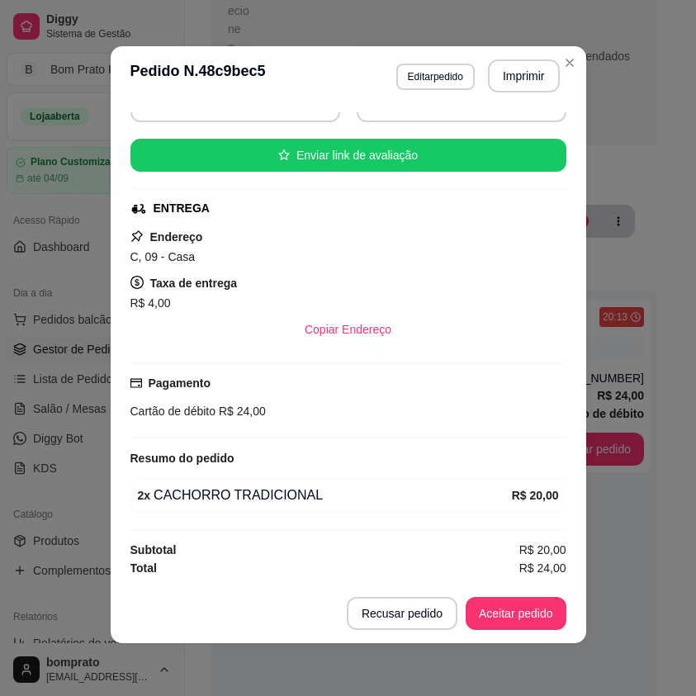
click at [501, 603] on button "Aceitar pedido" at bounding box center [516, 613] width 101 height 33
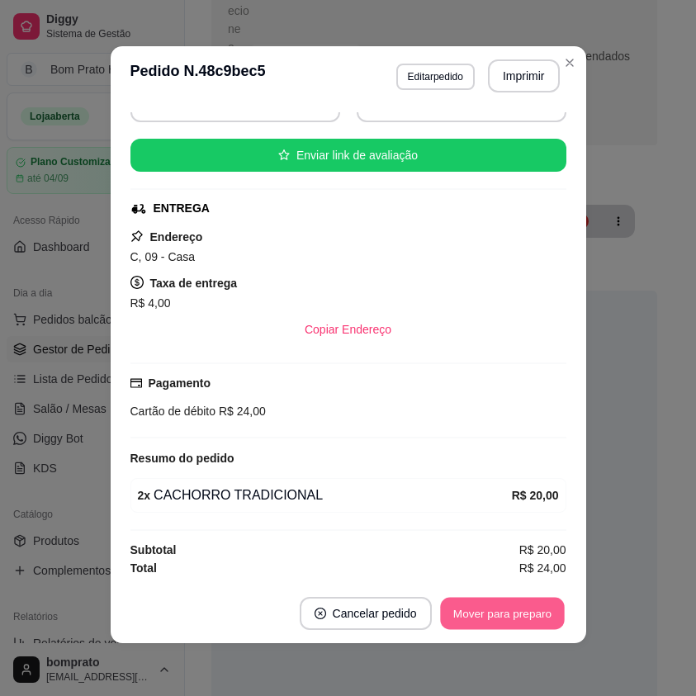
click at [505, 606] on button "Mover para preparo" at bounding box center [502, 614] width 124 height 32
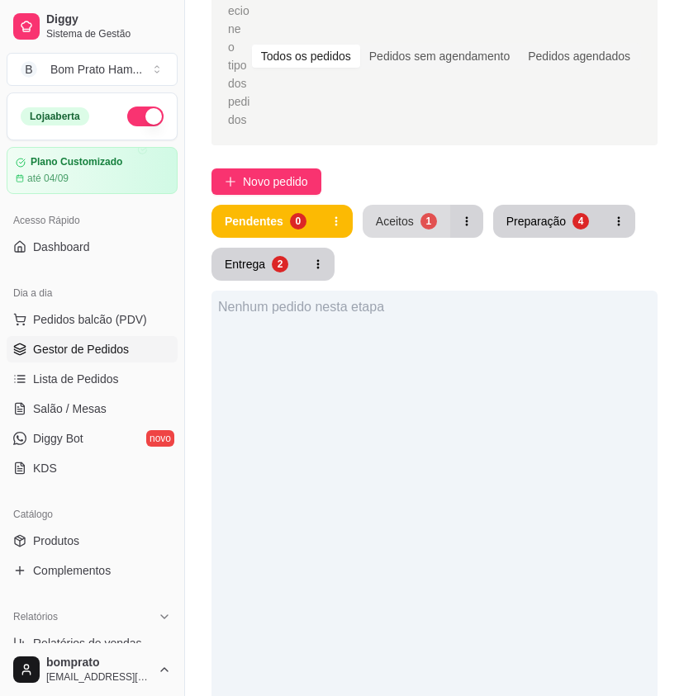
click at [409, 212] on button "Aceitos 1" at bounding box center [407, 221] width 88 height 33
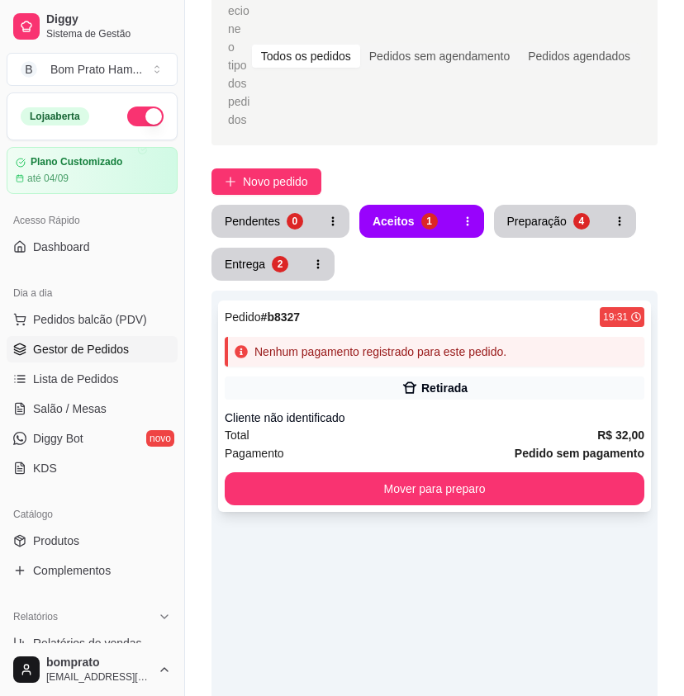
click at [512, 348] on div "Nenhum pagamento registrado para este pedido." at bounding box center [435, 352] width 420 height 30
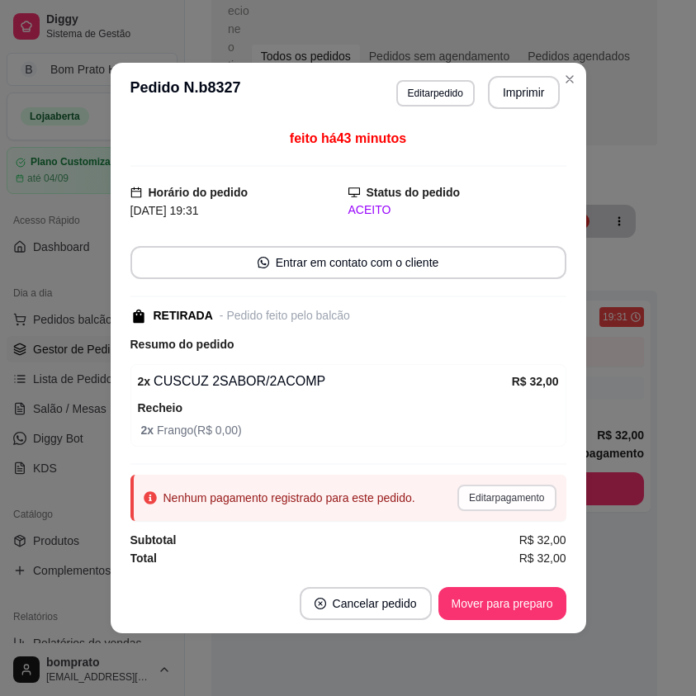
click at [484, 494] on button "Editar pagamento" at bounding box center [507, 498] width 98 height 26
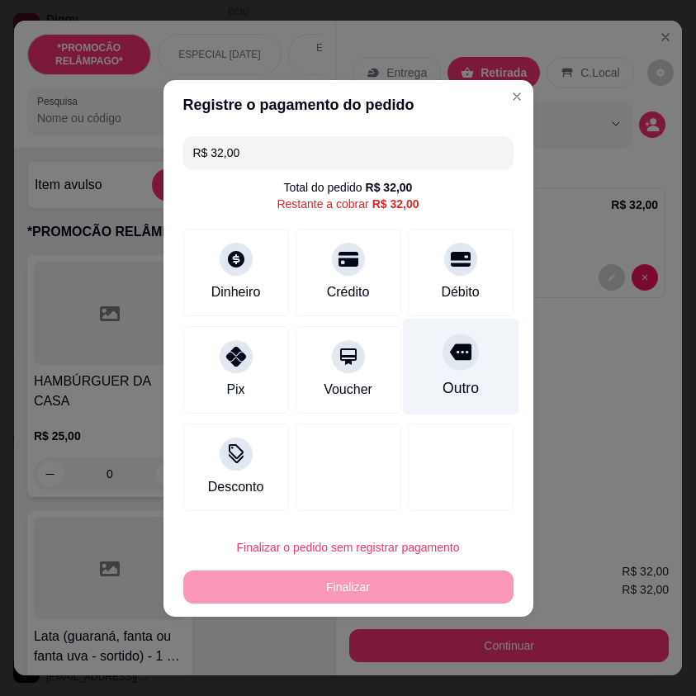
click at [457, 376] on div "Outro" at bounding box center [460, 366] width 116 height 97
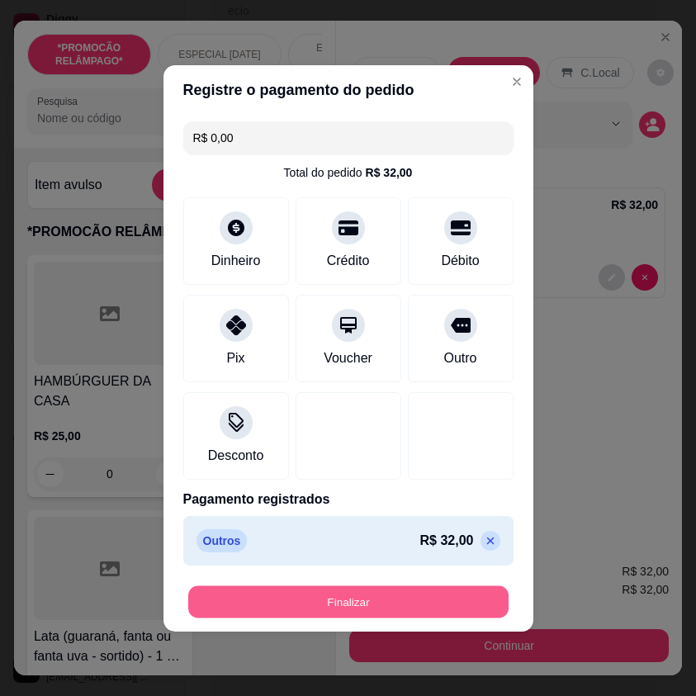
click at [463, 604] on button "Finalizar" at bounding box center [348, 602] width 321 height 32
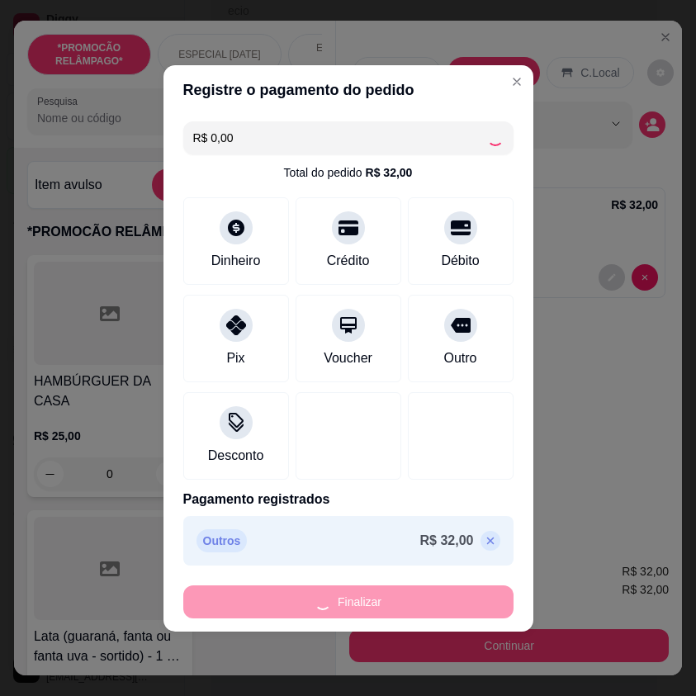
type input "-R$ 32,00"
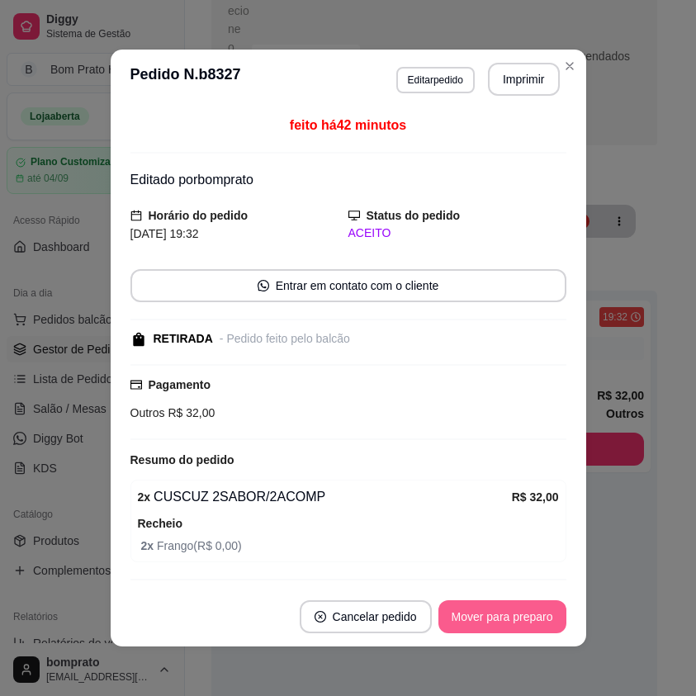
click at [463, 604] on button "Mover para preparo" at bounding box center [503, 617] width 128 height 33
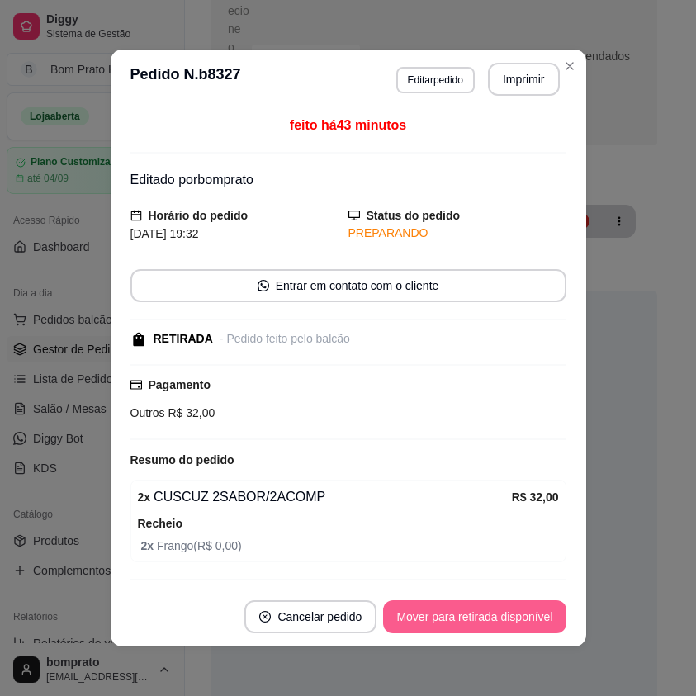
click at [469, 619] on button "Mover para retirada disponível" at bounding box center [474, 617] width 183 height 33
click at [469, 619] on button "Mover para finalizado" at bounding box center [498, 617] width 137 height 33
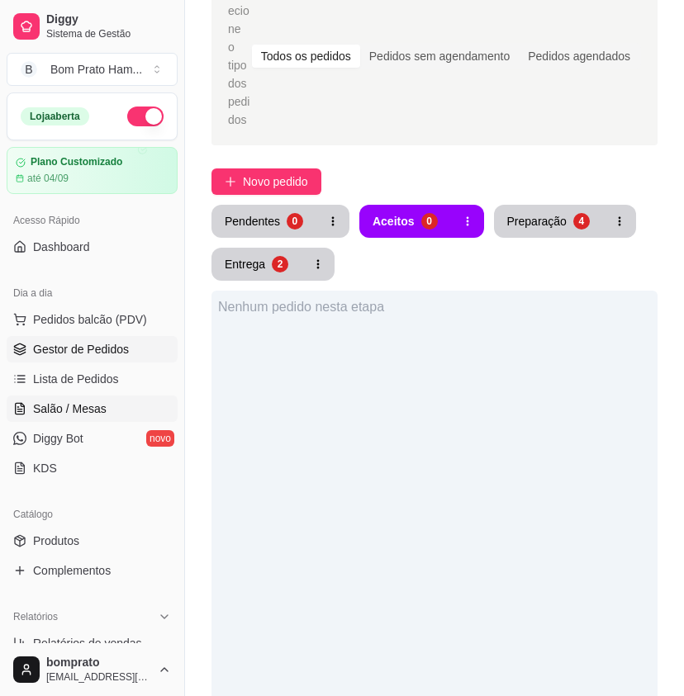
click at [143, 401] on link "Salão / Mesas" at bounding box center [92, 409] width 171 height 26
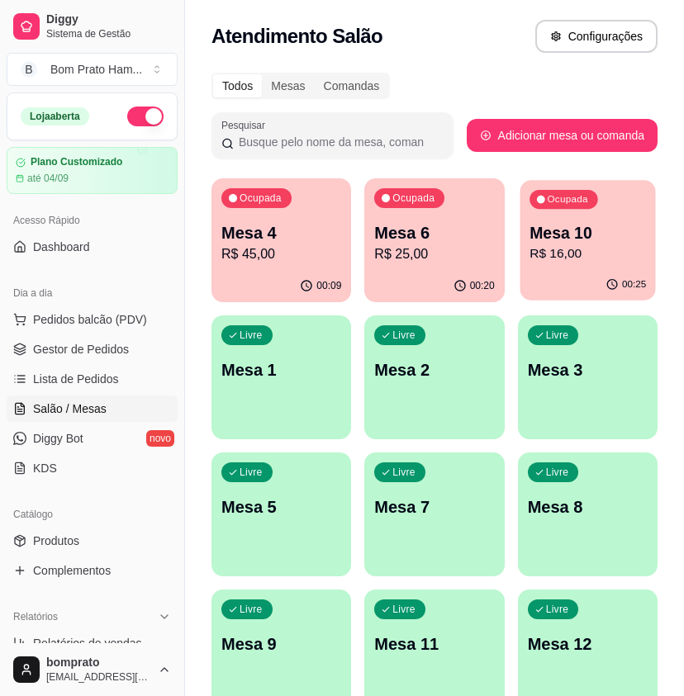
click at [582, 277] on div "00:25" at bounding box center [587, 284] width 135 height 31
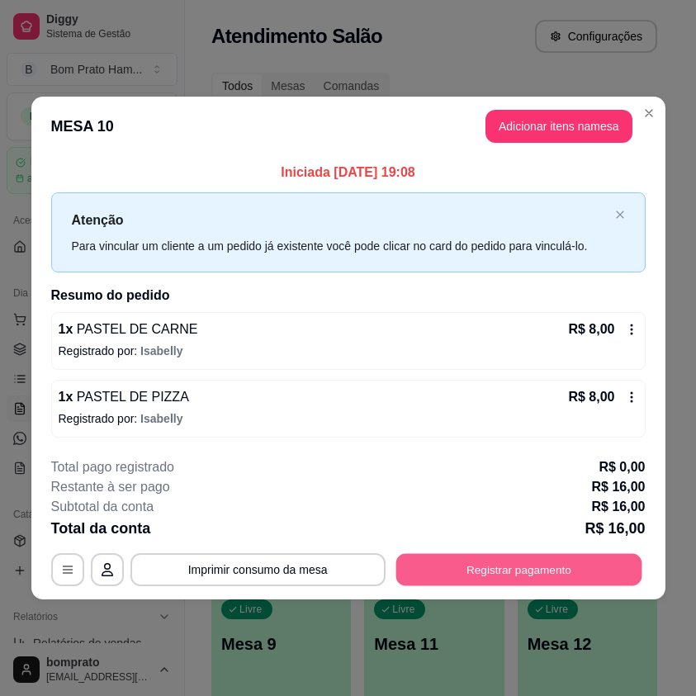
click at [577, 563] on button "Registrar pagamento" at bounding box center [519, 570] width 246 height 32
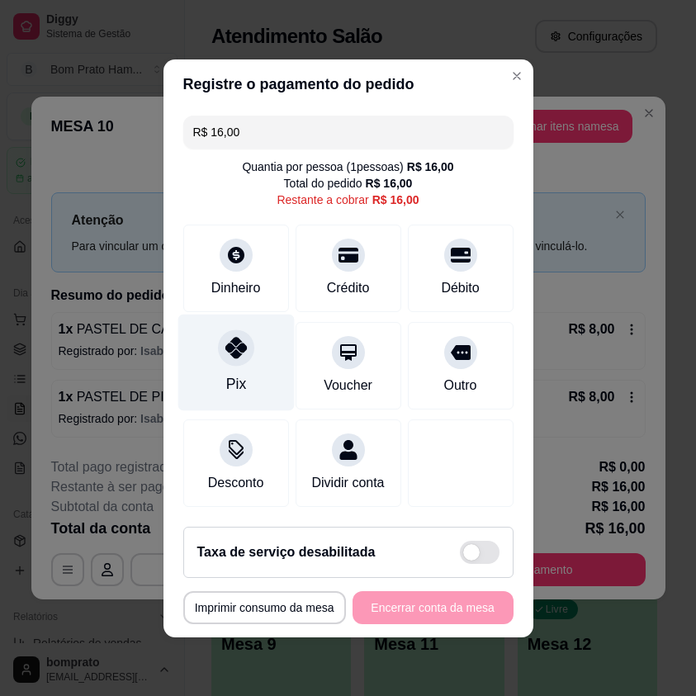
click at [226, 377] on div "Pix" at bounding box center [236, 383] width 20 height 21
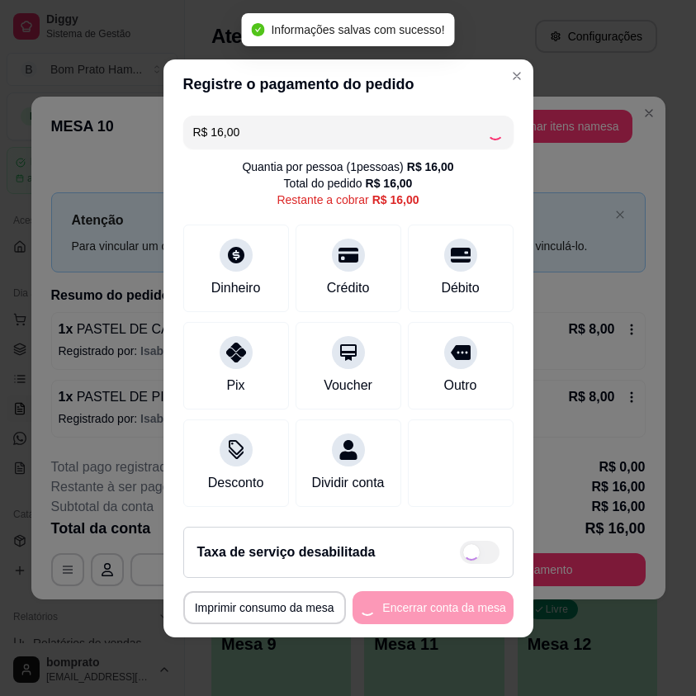
type input "R$ 0,00"
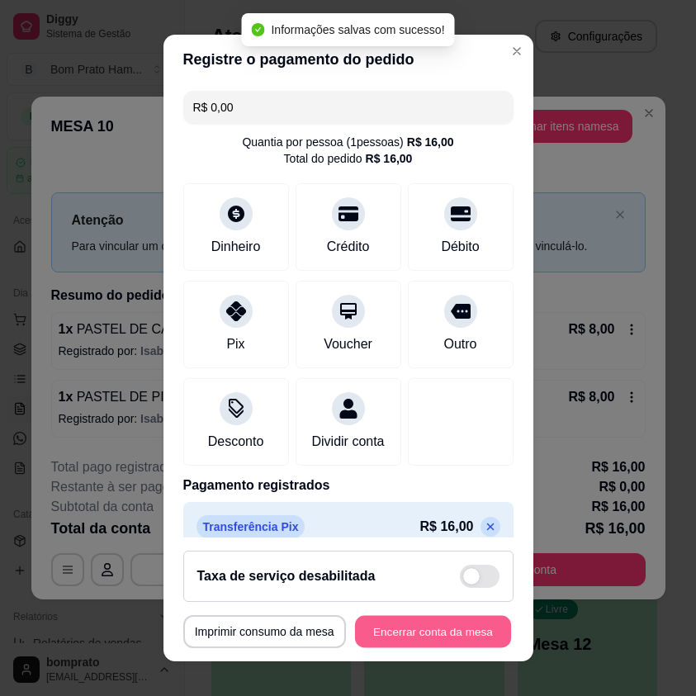
click at [435, 618] on button "Encerrar conta da mesa" at bounding box center [433, 631] width 156 height 32
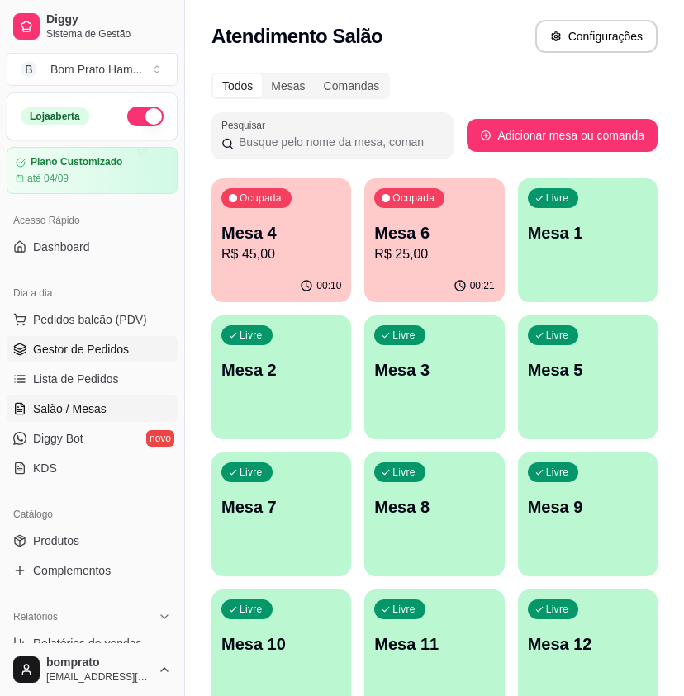
click at [124, 350] on span "Gestor de Pedidos" at bounding box center [81, 349] width 96 height 17
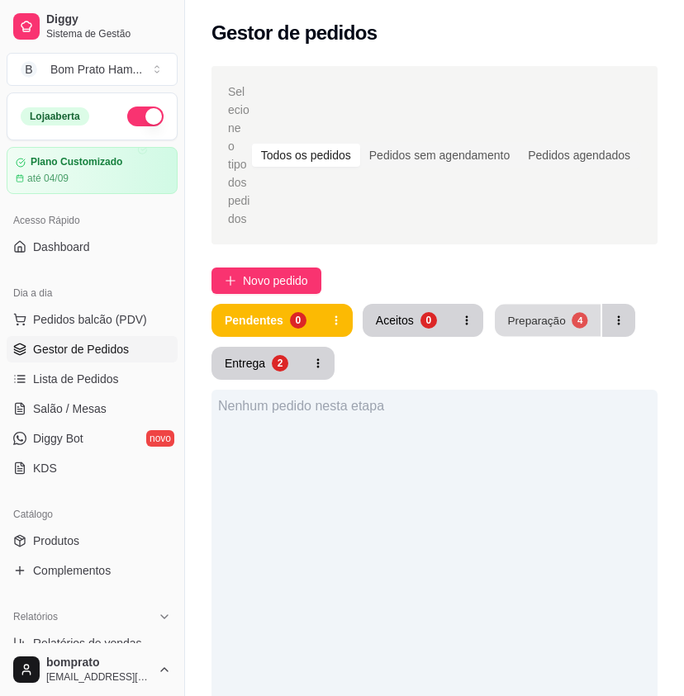
click at [527, 312] on div "Preparação" at bounding box center [536, 320] width 58 height 16
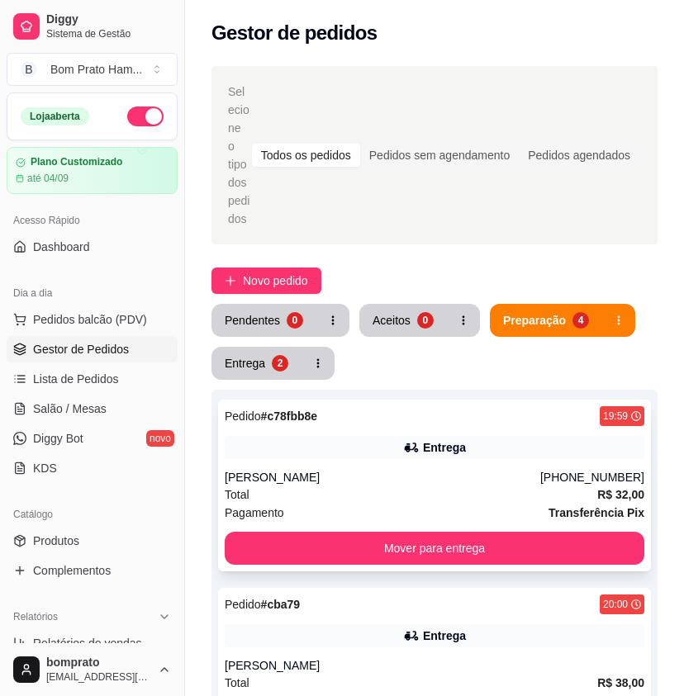
click at [401, 436] on div "Entrega" at bounding box center [435, 447] width 420 height 23
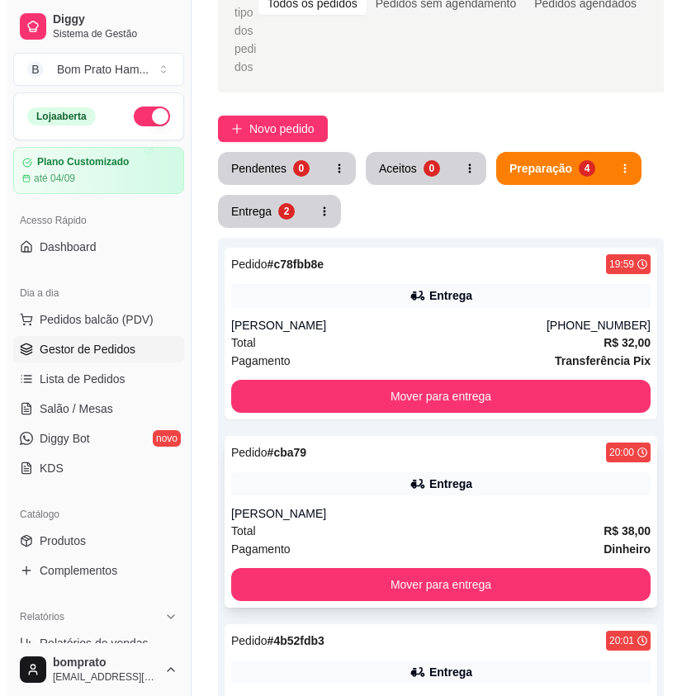
scroll to position [165, 0]
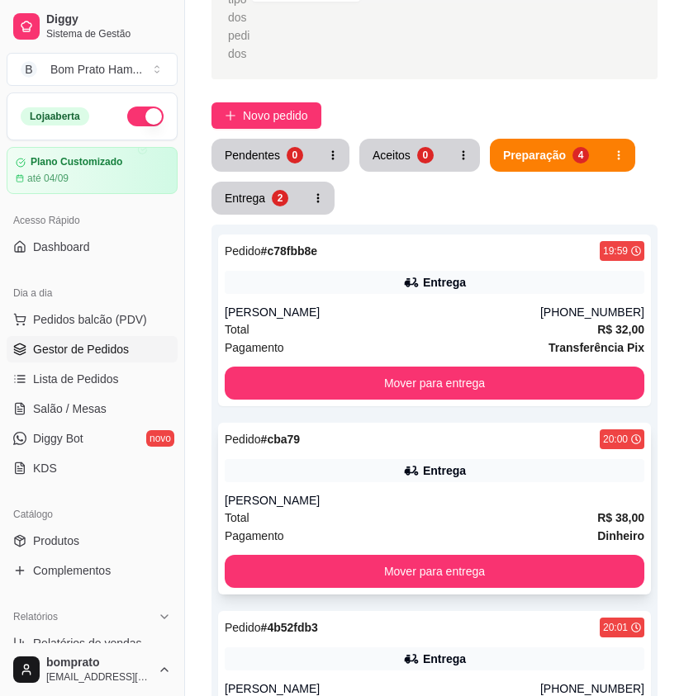
click at [438, 439] on div "Pedido # cba79 20:00 Entrega Joao Total R$ 38,00 Pagamento Dinheiro Mover para …" at bounding box center [434, 509] width 433 height 172
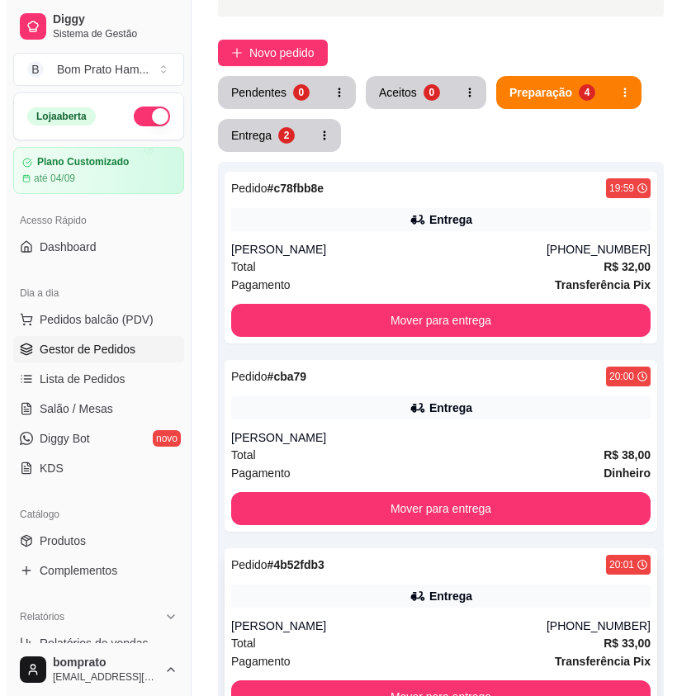
scroll to position [330, 0]
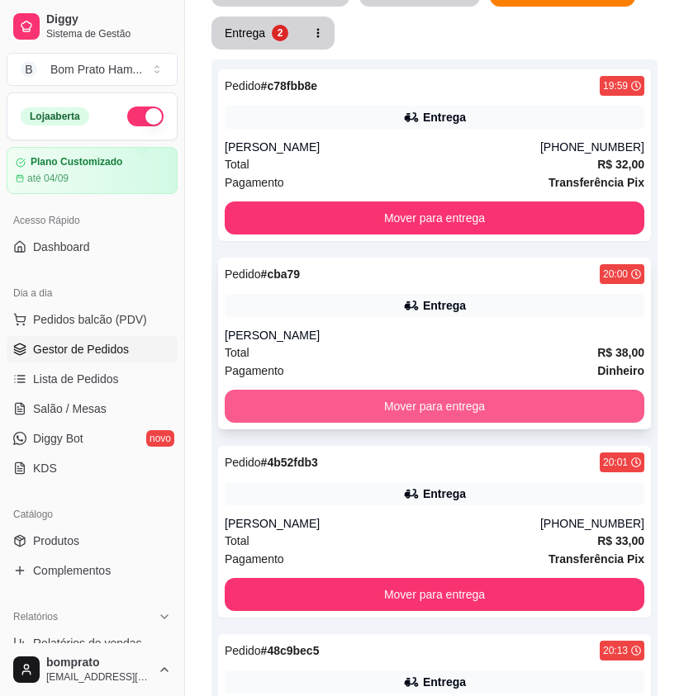
click at [451, 390] on button "Mover para entrega" at bounding box center [435, 406] width 420 height 33
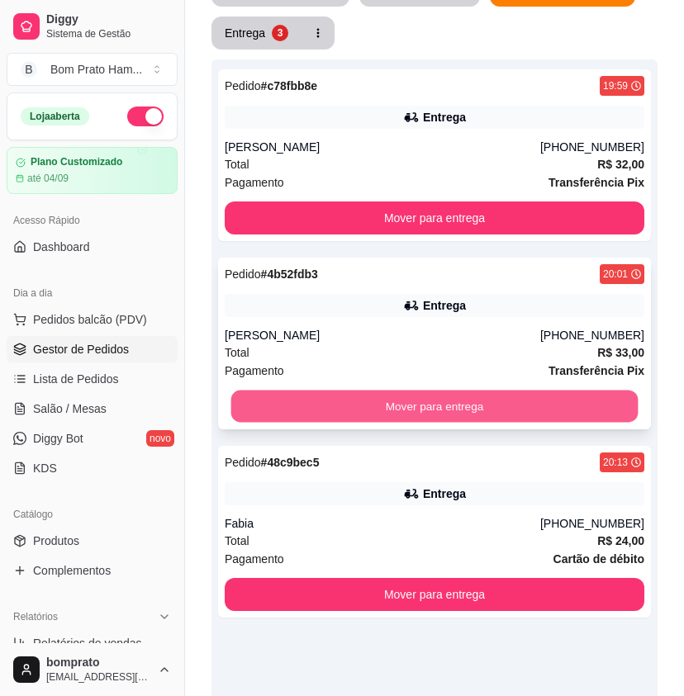
click at [448, 391] on button "Mover para entrega" at bounding box center [434, 407] width 407 height 32
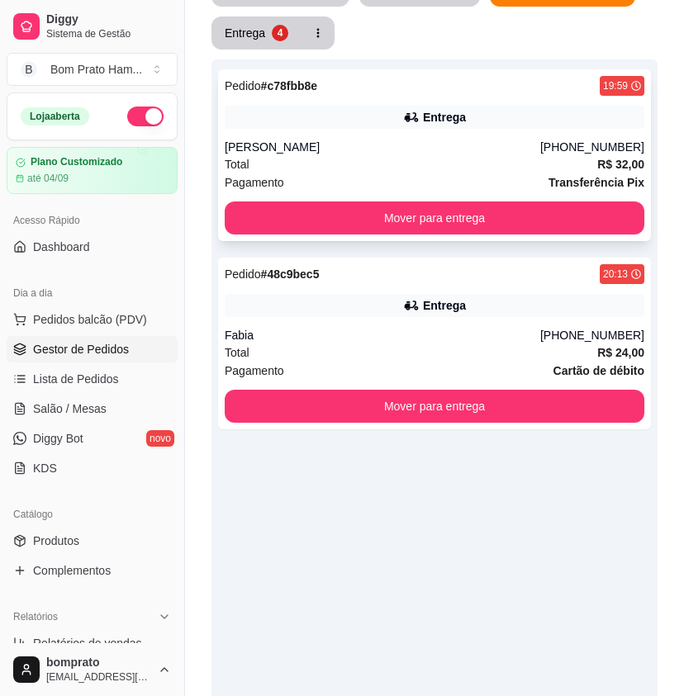
click at [418, 80] on div "Pedido # c78fbb8e 19:59 Entrega [PERSON_NAME] [PHONE_NUMBER] Total R$ 32,00 Pag…" at bounding box center [434, 155] width 433 height 172
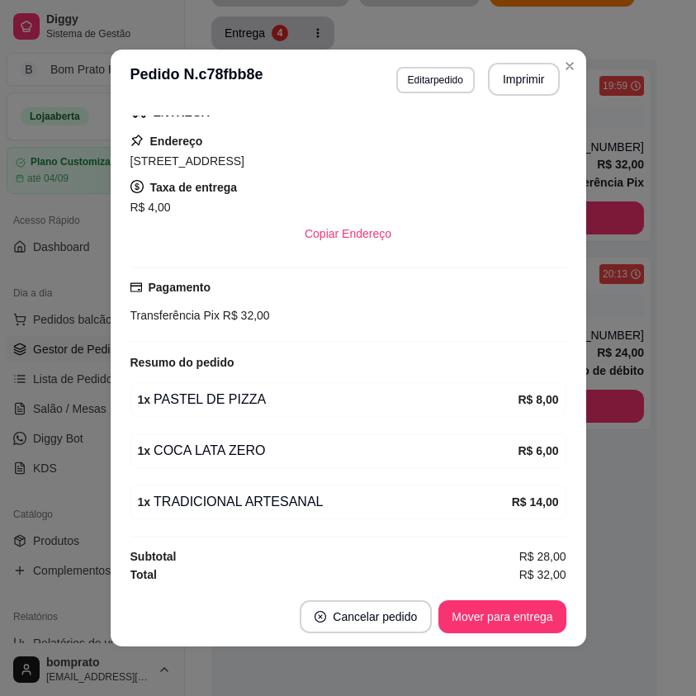
scroll to position [279, 0]
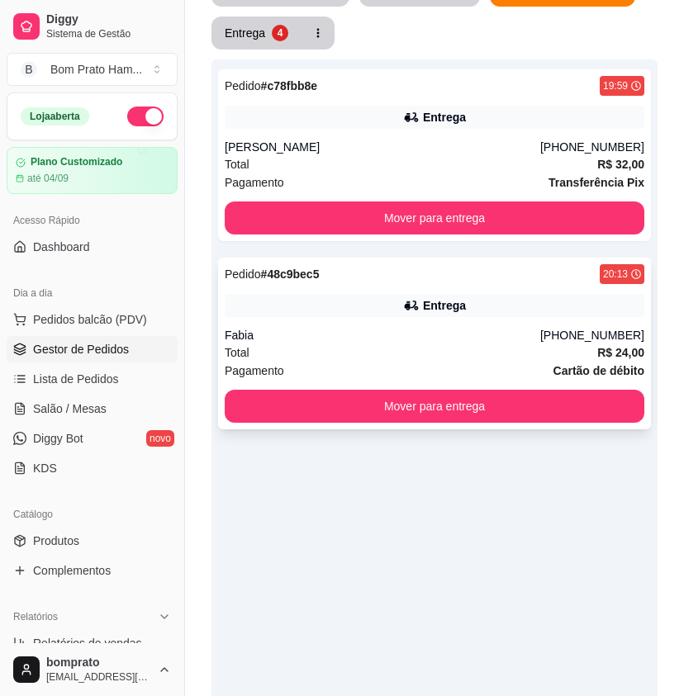
click at [434, 297] on div "Entrega" at bounding box center [444, 305] width 43 height 17
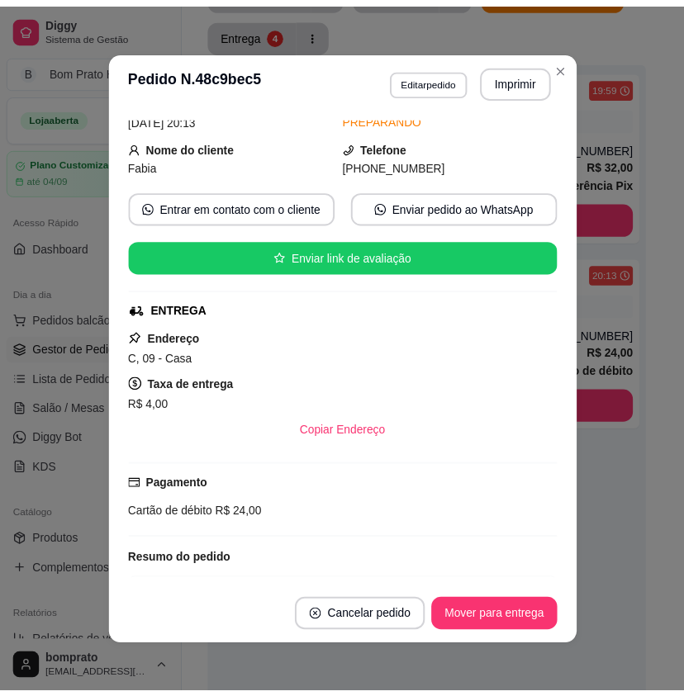
scroll to position [177, 0]
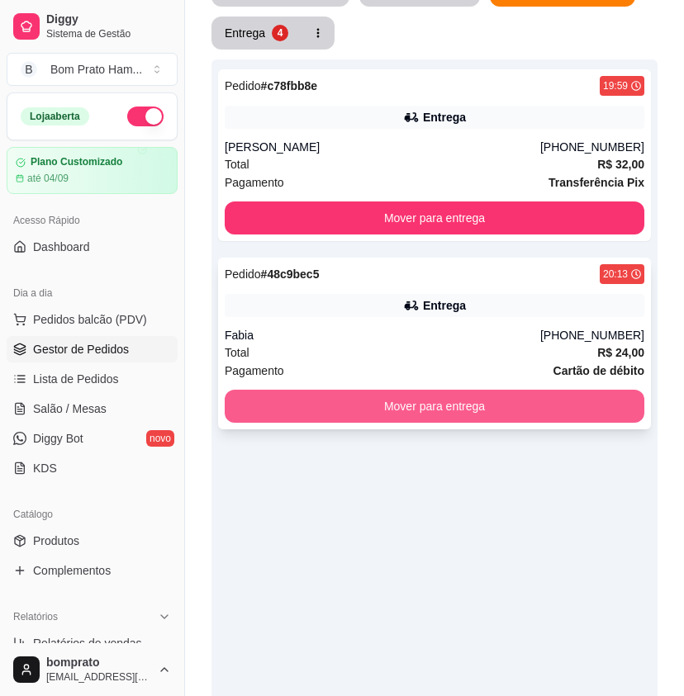
click at [520, 390] on button "Mover para entrega" at bounding box center [435, 406] width 420 height 33
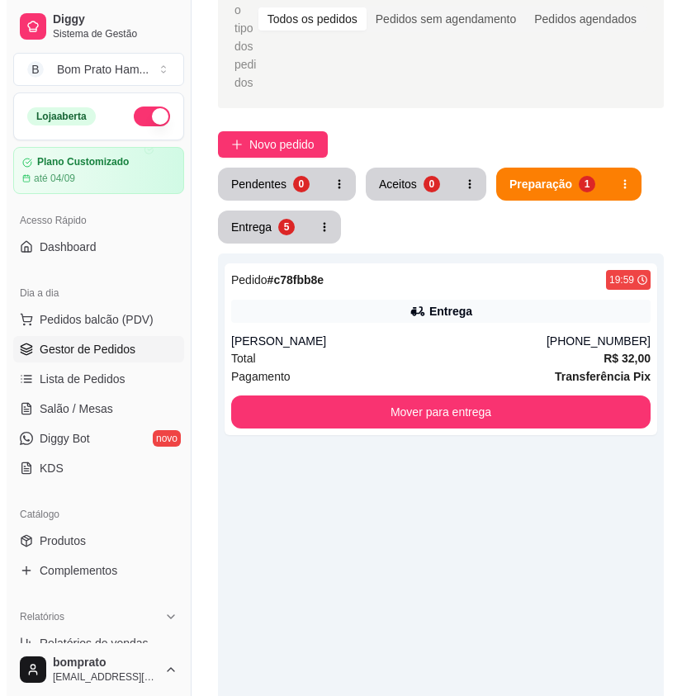
scroll to position [0, 0]
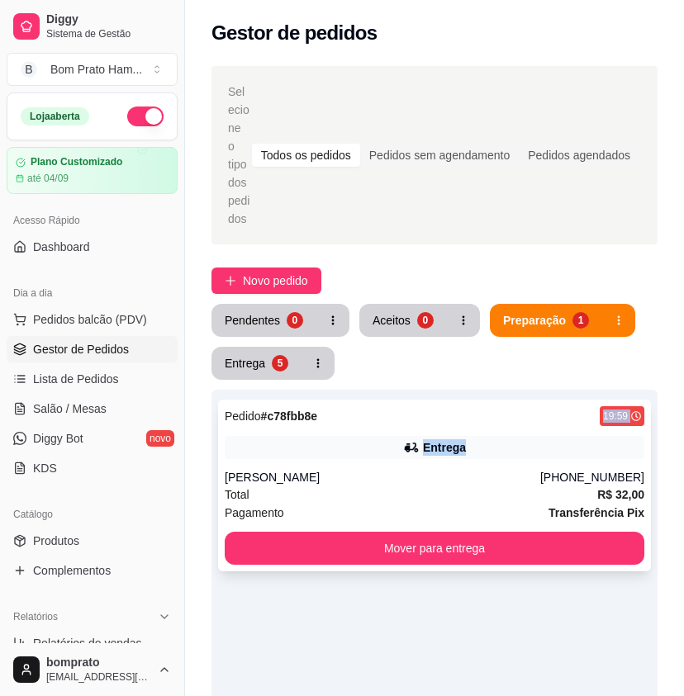
click at [482, 430] on div "Pedido # c78fbb8e 19:59 Entrega [PERSON_NAME] [PHONE_NUMBER] Total R$ 32,00 Pag…" at bounding box center [434, 486] width 433 height 172
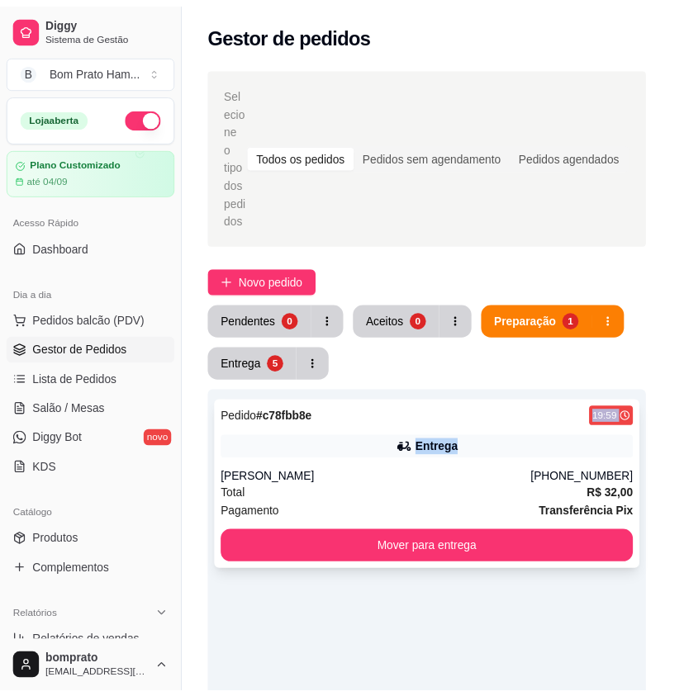
scroll to position [279, 0]
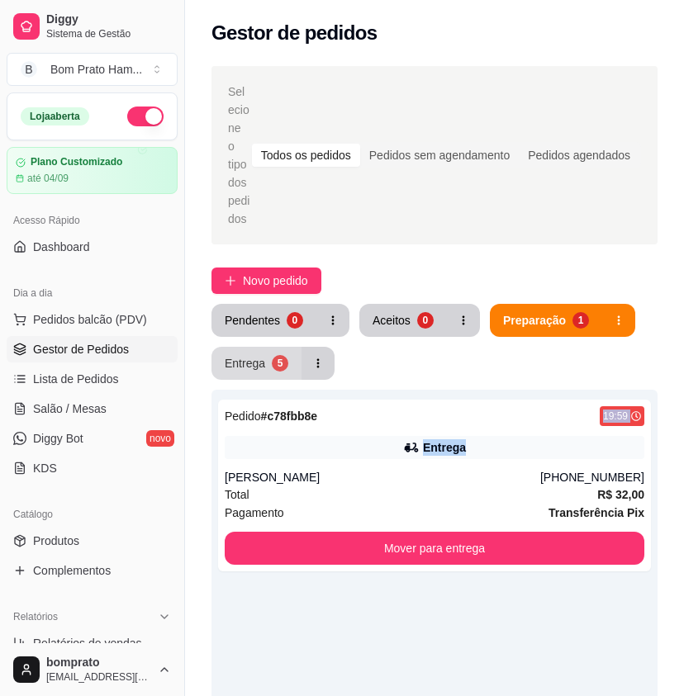
click at [290, 358] on button "Entrega 5" at bounding box center [256, 363] width 90 height 33
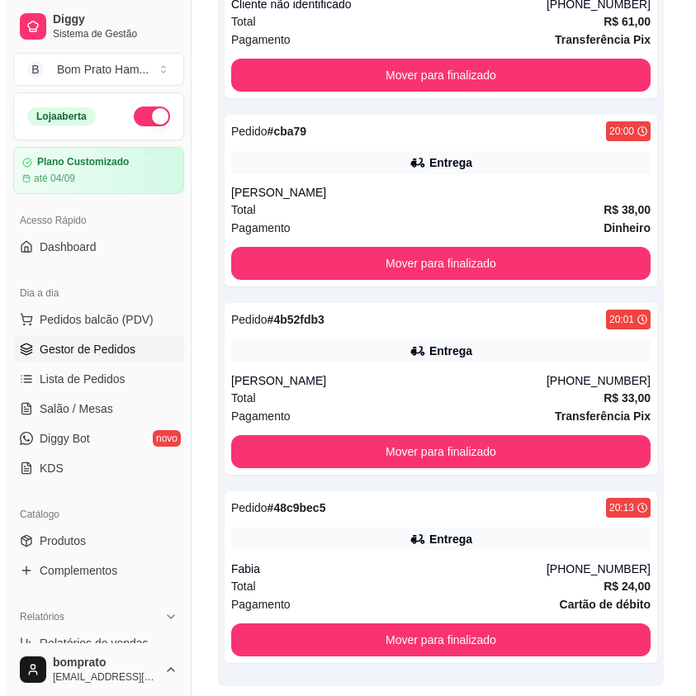
scroll to position [701, 0]
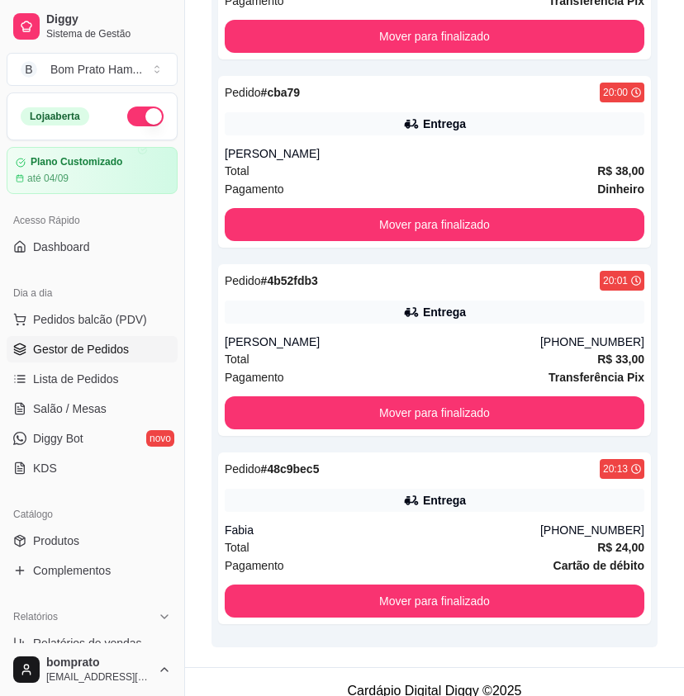
click at [423, 463] on div "Pedido # 48c9bec5 20:13 Entrega Fabia [PHONE_NUMBER] Total R$ 24,00 Pagamento C…" at bounding box center [434, 539] width 433 height 172
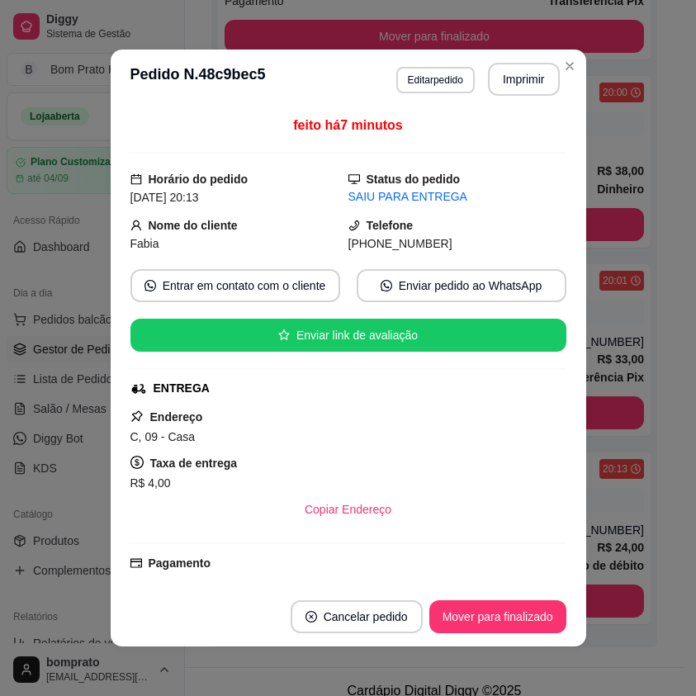
click at [577, 380] on div "feito há 7 minutos Horário do pedido [DATE] 20:13 Status do pedido SAIU PARA EN…" at bounding box center [349, 348] width 476 height 478
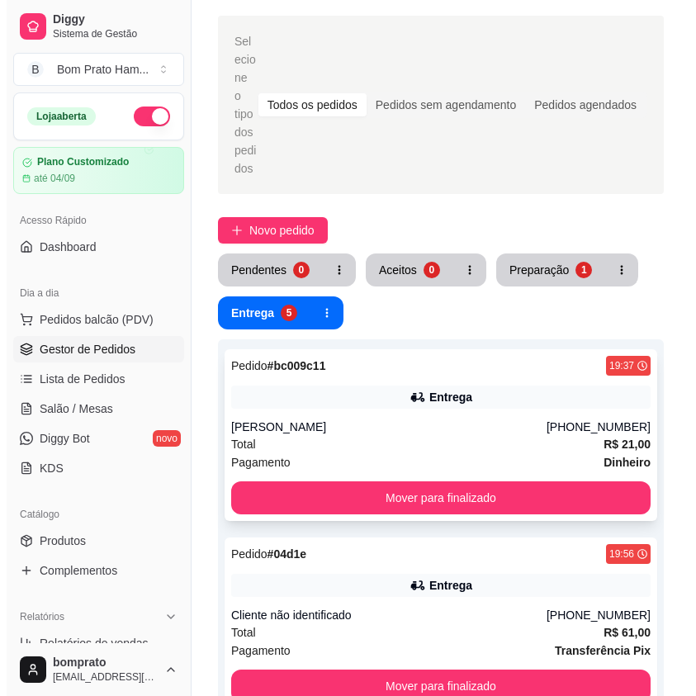
scroll to position [0, 0]
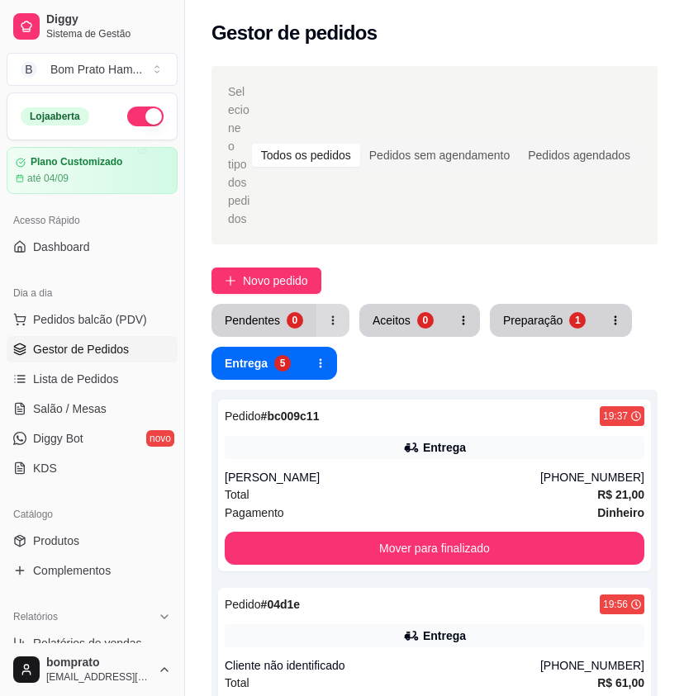
click at [316, 304] on button "button" at bounding box center [332, 320] width 33 height 33
click at [305, 304] on button "Pendentes 0" at bounding box center [263, 320] width 105 height 33
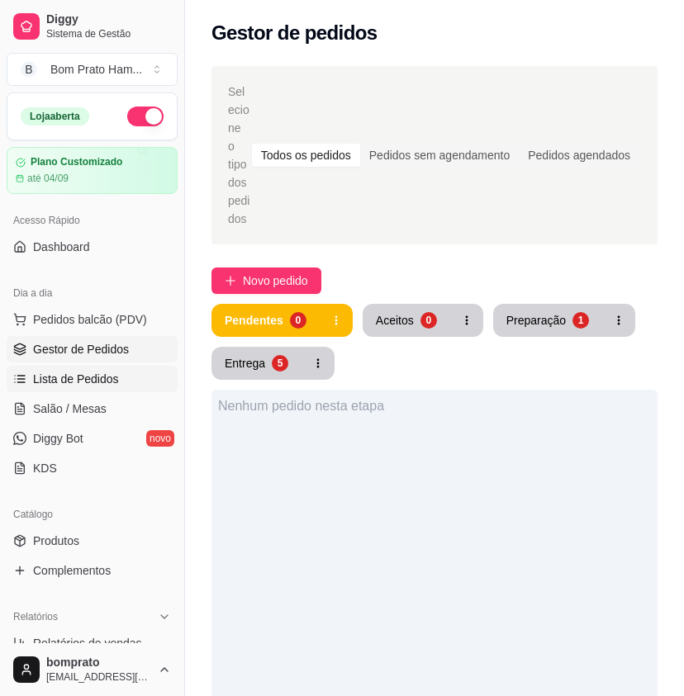
click at [143, 392] on link "Lista de Pedidos" at bounding box center [92, 379] width 171 height 26
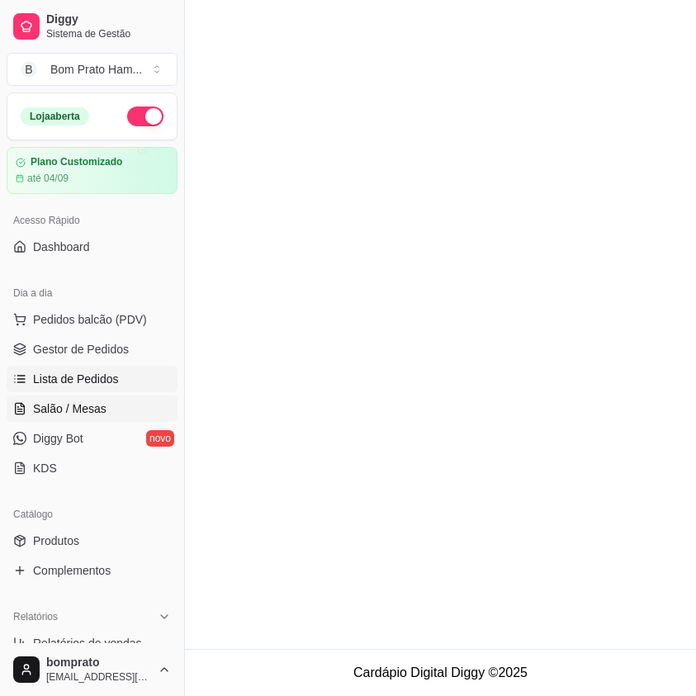
click at [142, 397] on link "Salão / Mesas" at bounding box center [92, 409] width 171 height 26
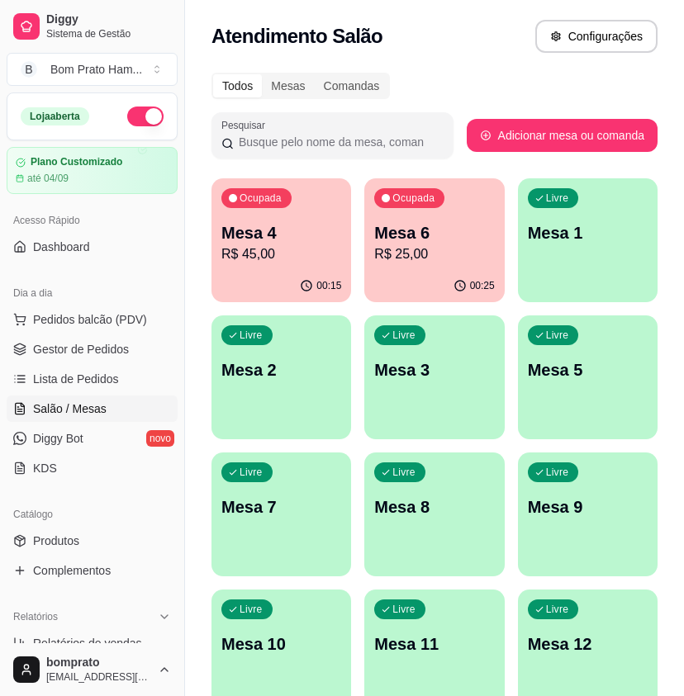
click at [384, 260] on p "R$ 25,00" at bounding box center [434, 255] width 120 height 20
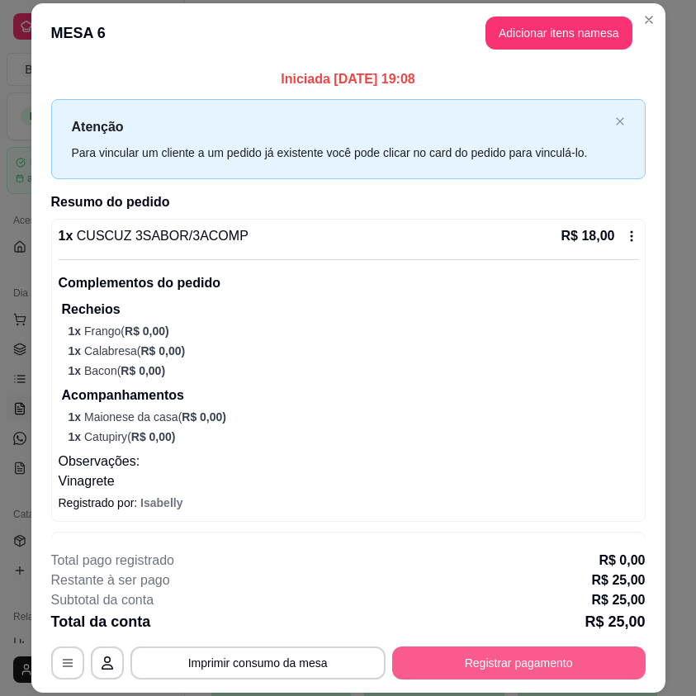
click at [597, 664] on button "Registrar pagamento" at bounding box center [519, 663] width 254 height 33
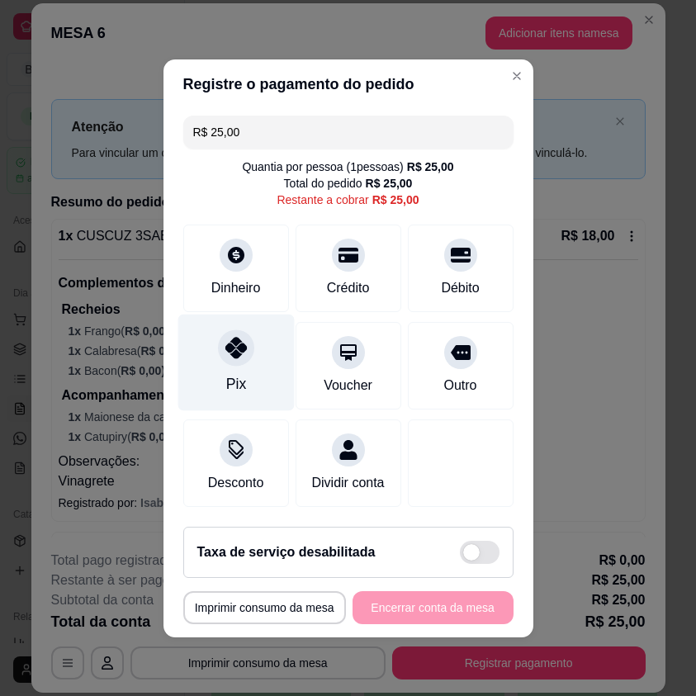
click at [248, 339] on div "Pix" at bounding box center [236, 362] width 116 height 97
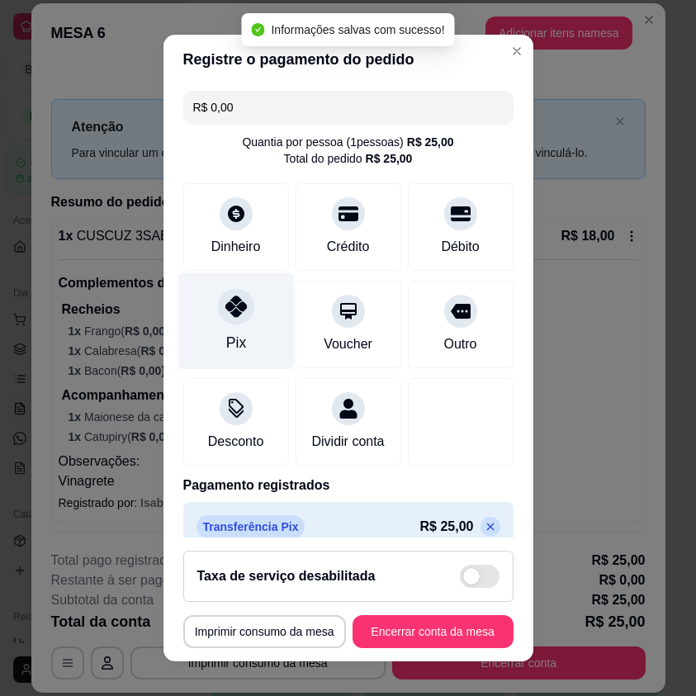
type input "R$ 0,00"
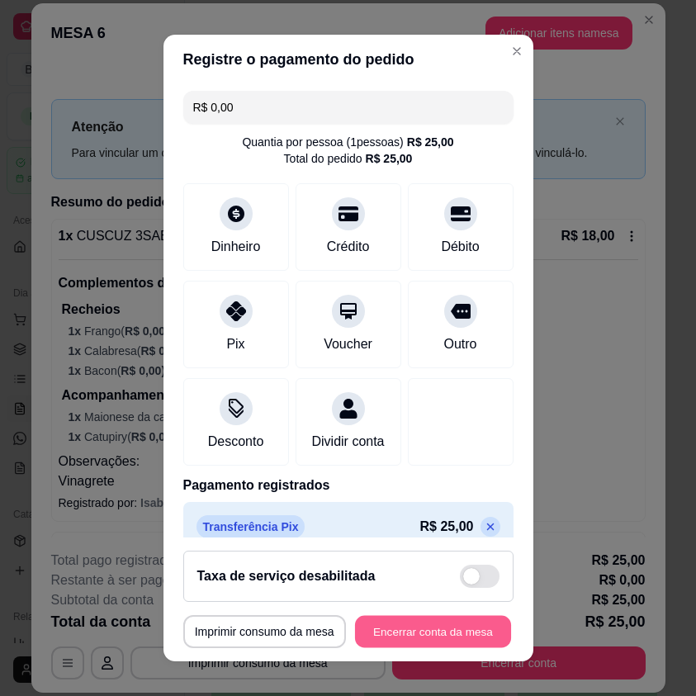
click at [430, 623] on button "Encerrar conta da mesa" at bounding box center [433, 631] width 156 height 32
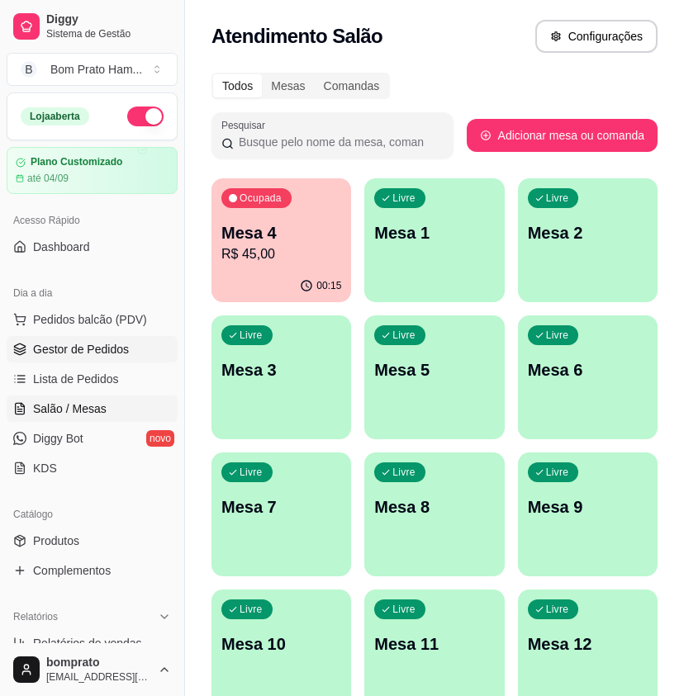
click at [127, 341] on link "Gestor de Pedidos" at bounding box center [92, 349] width 171 height 26
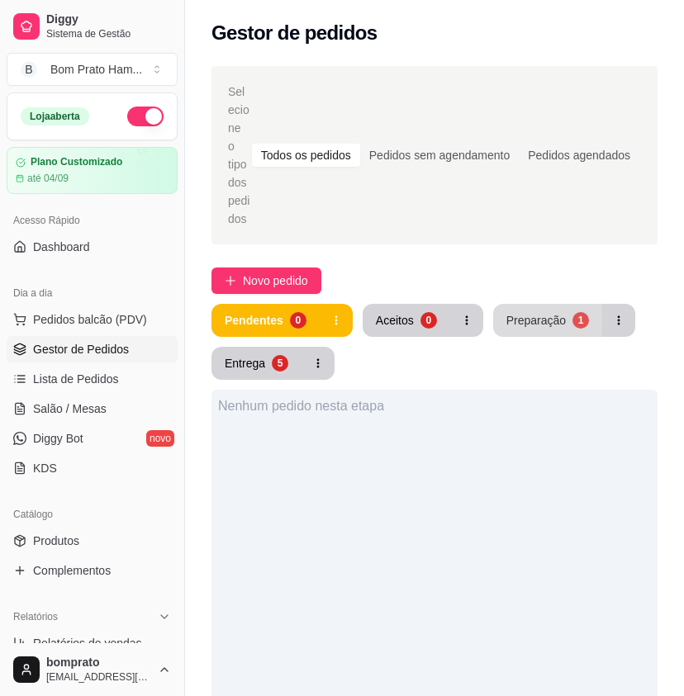
click at [529, 312] on div "Preparação" at bounding box center [535, 320] width 59 height 17
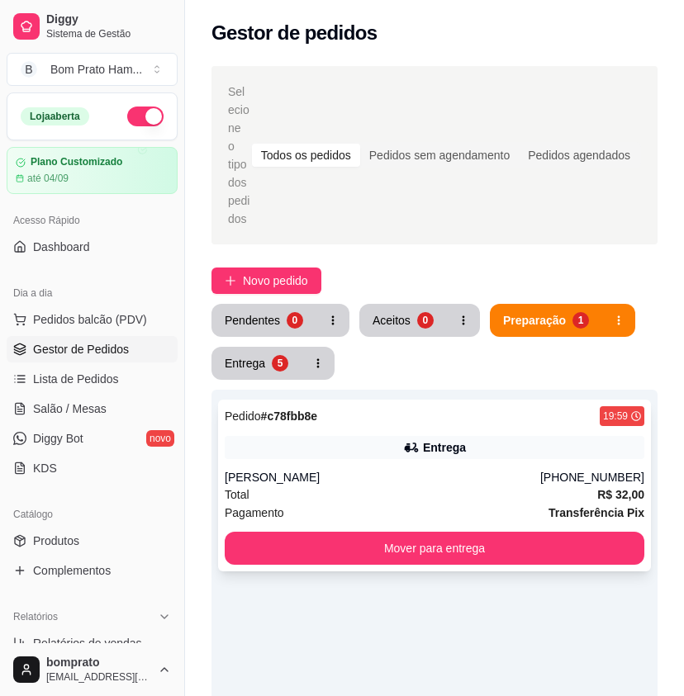
click at [382, 441] on div "Pedido # c78fbb8e 19:59 Entrega [PERSON_NAME] [PHONE_NUMBER] Total R$ 32,00 Pag…" at bounding box center [434, 486] width 433 height 172
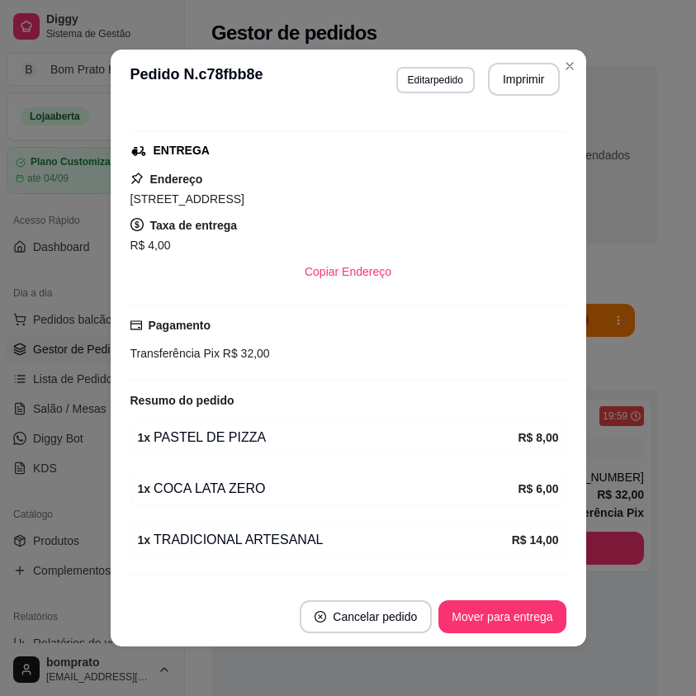
scroll to position [279, 0]
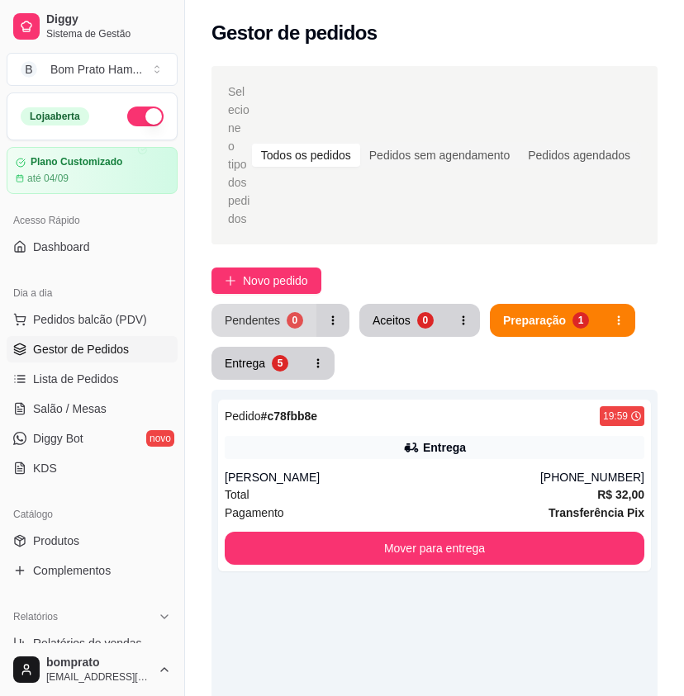
click at [304, 308] on button "Pendentes 0" at bounding box center [263, 320] width 105 height 33
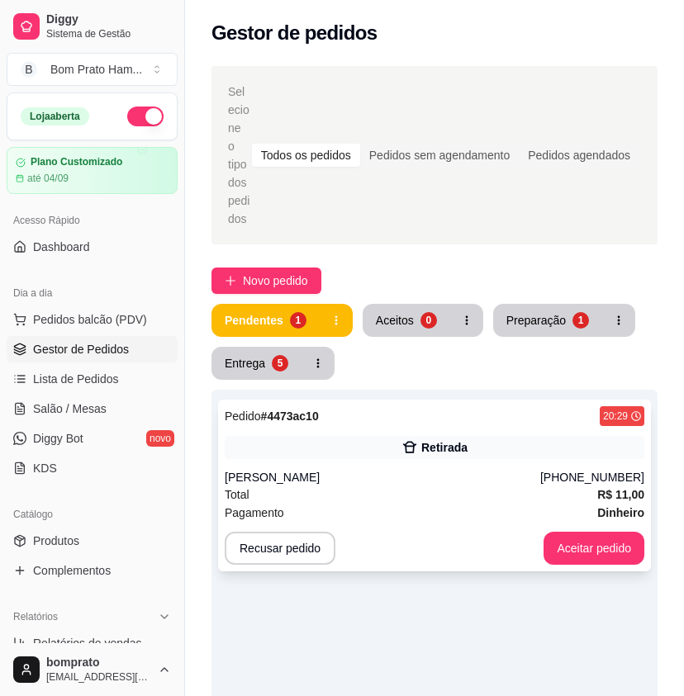
click at [454, 444] on div "Pedido # 4473ac10 20:29 Retirada [PERSON_NAME] [PHONE_NUMBER] Total R$ 11,00 Pa…" at bounding box center [434, 486] width 433 height 172
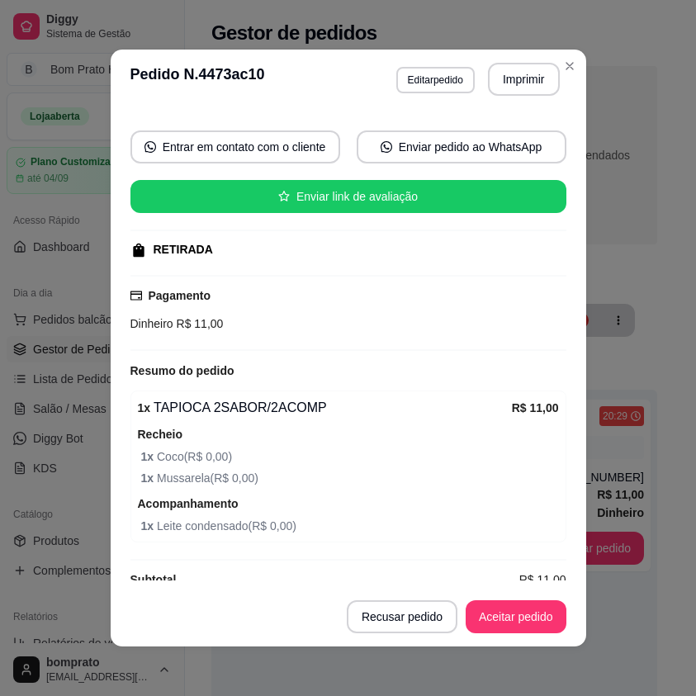
scroll to position [165, 0]
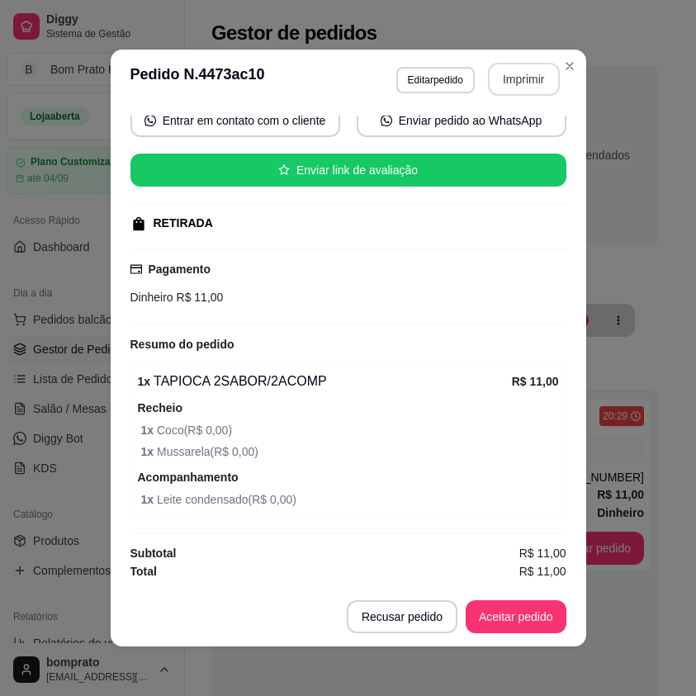
click at [528, 71] on button "Imprimir" at bounding box center [524, 79] width 72 height 33
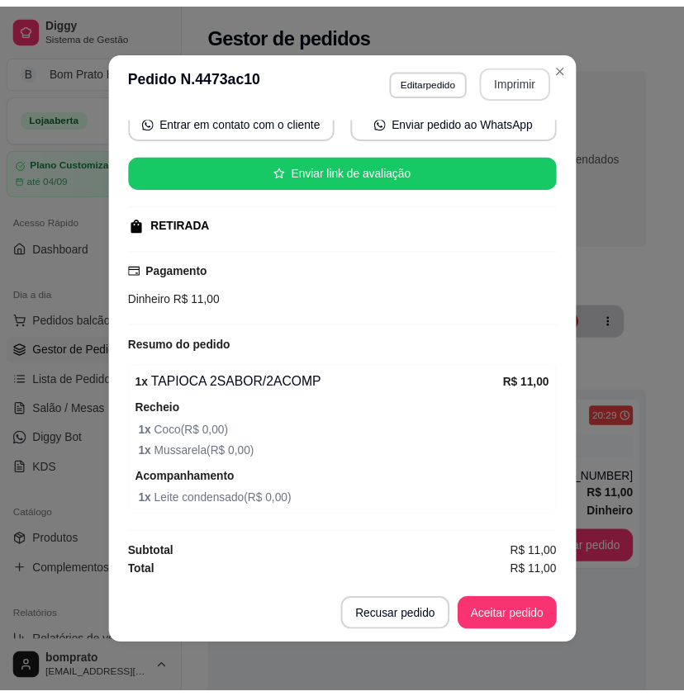
scroll to position [0, 0]
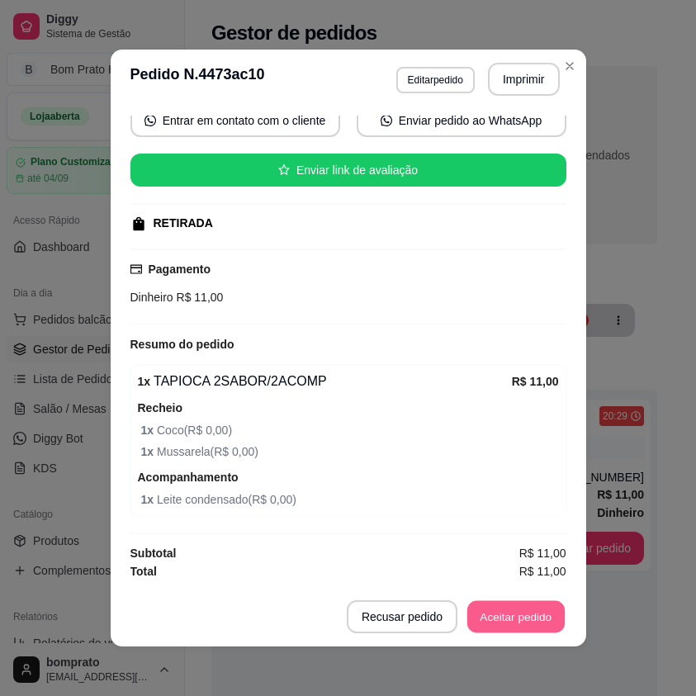
click at [538, 616] on button "Aceitar pedido" at bounding box center [516, 617] width 97 height 32
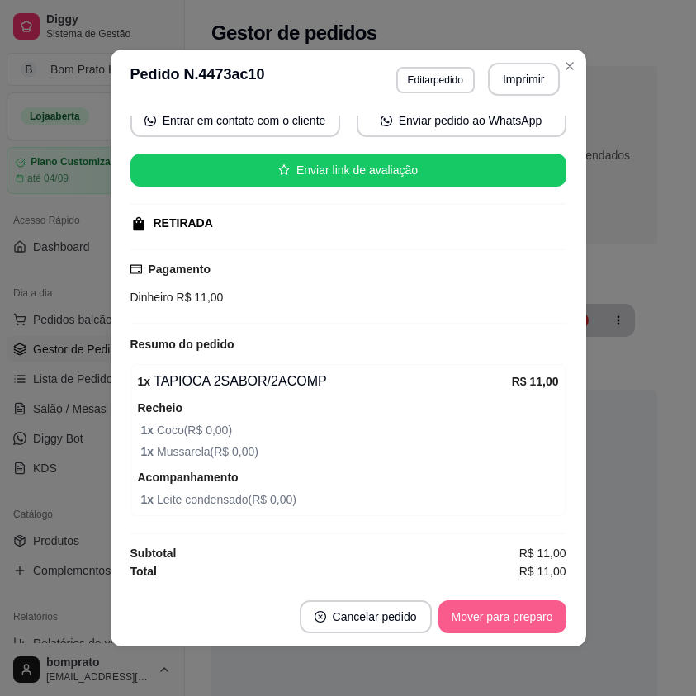
click at [538, 616] on button "Mover para preparo" at bounding box center [503, 617] width 128 height 33
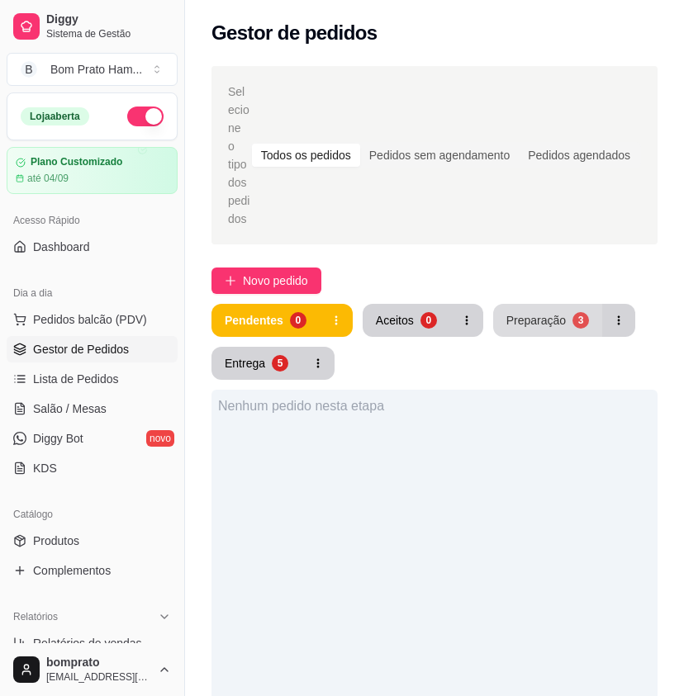
click at [527, 312] on div "Preparação" at bounding box center [535, 320] width 59 height 17
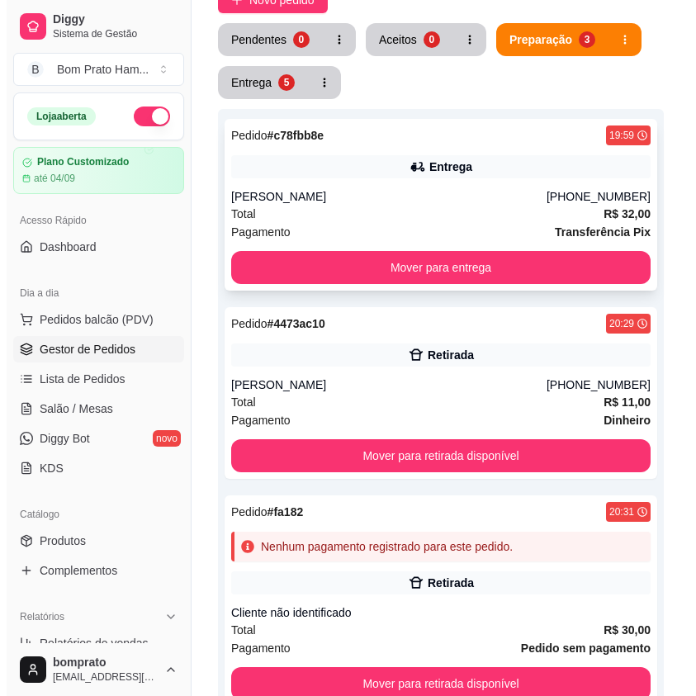
scroll to position [330, 0]
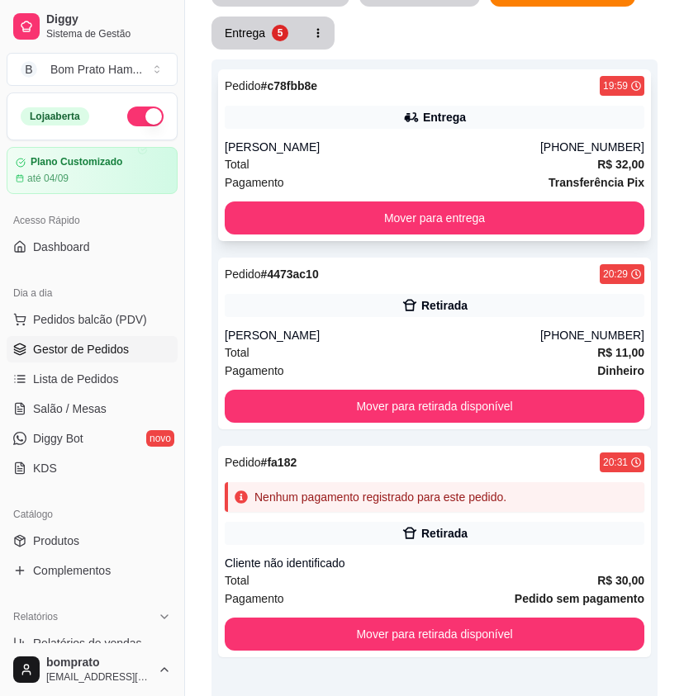
click at [468, 139] on div "[PERSON_NAME]" at bounding box center [383, 147] width 316 height 17
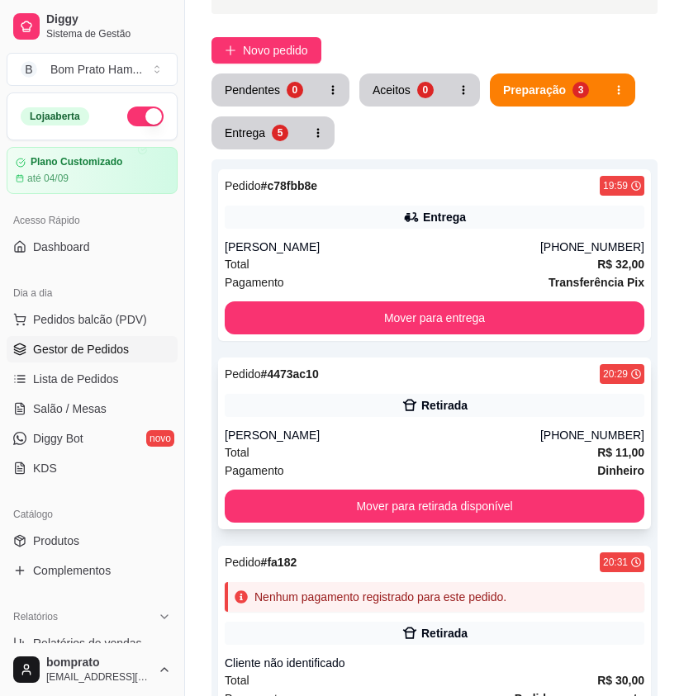
scroll to position [0, 0]
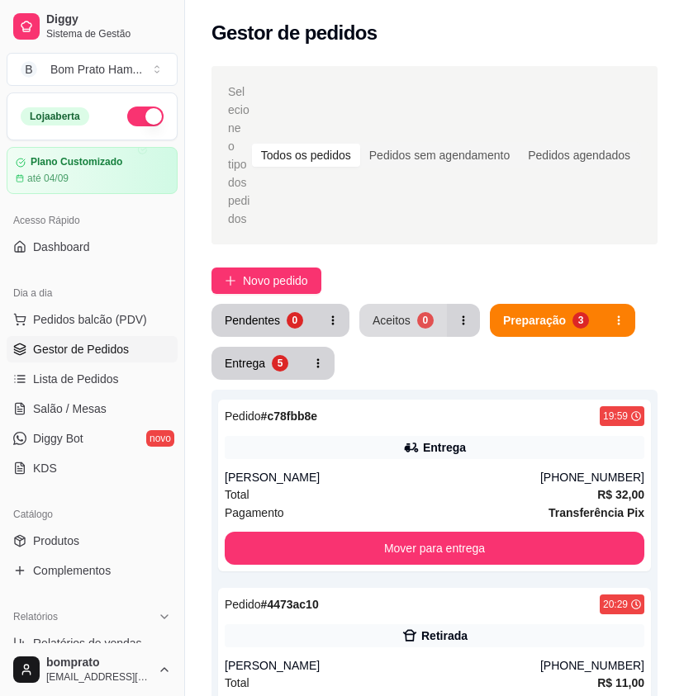
click at [394, 312] on div "Aceitos" at bounding box center [392, 320] width 38 height 17
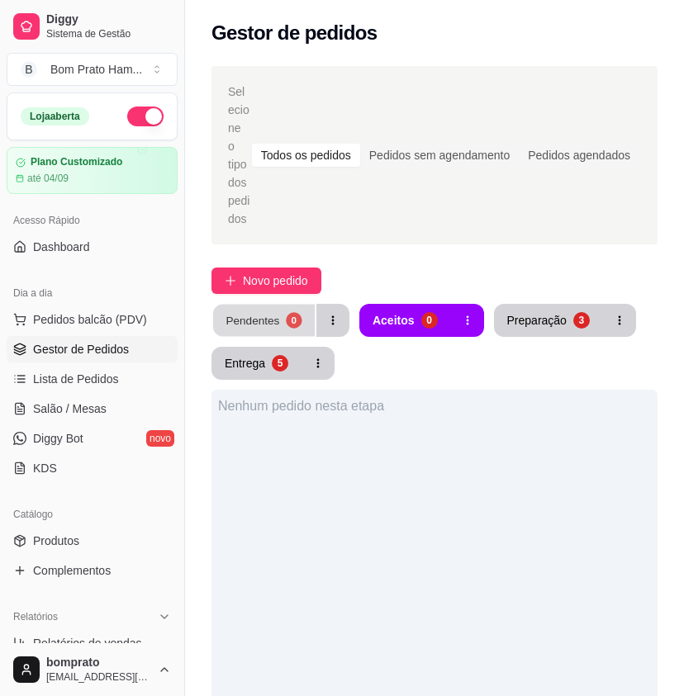
click at [281, 305] on button "Pendentes 0" at bounding box center [264, 321] width 102 height 32
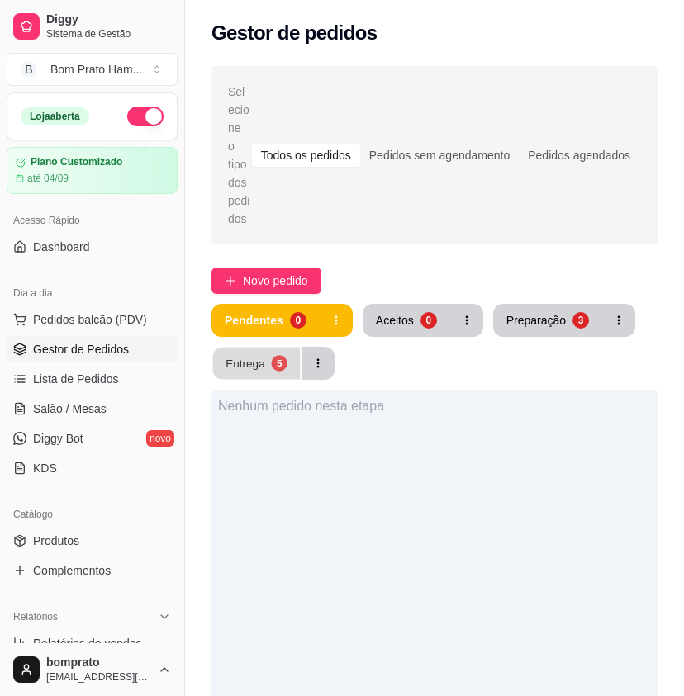
click at [283, 355] on div "5" at bounding box center [279, 363] width 16 height 16
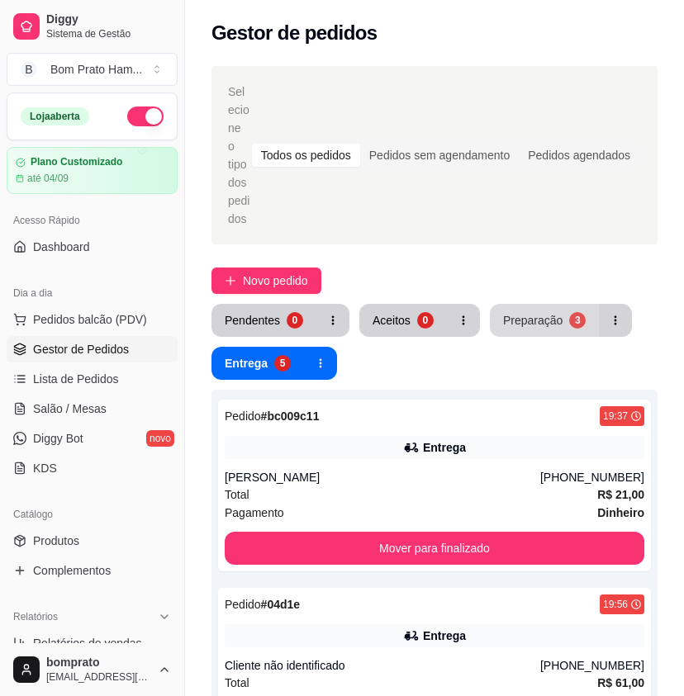
click at [506, 312] on div "Preparação" at bounding box center [532, 320] width 59 height 17
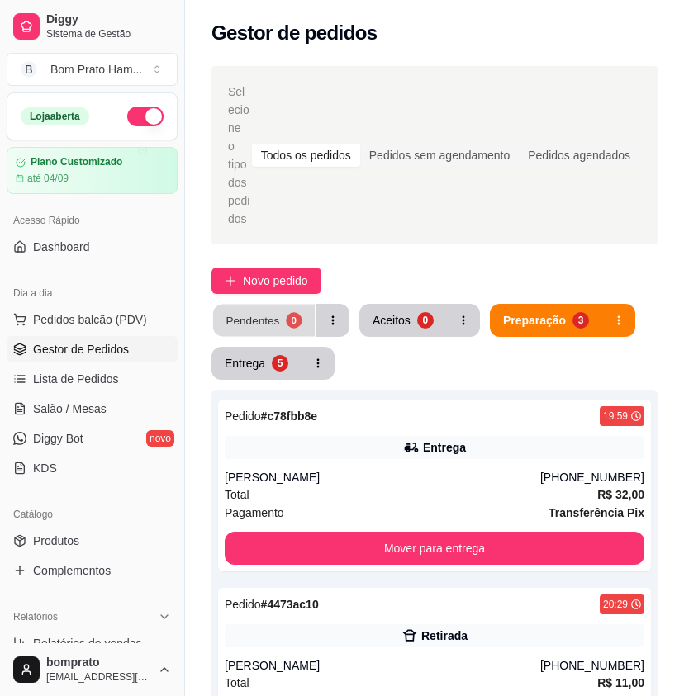
click at [241, 312] on div "Pendentes" at bounding box center [253, 320] width 54 height 16
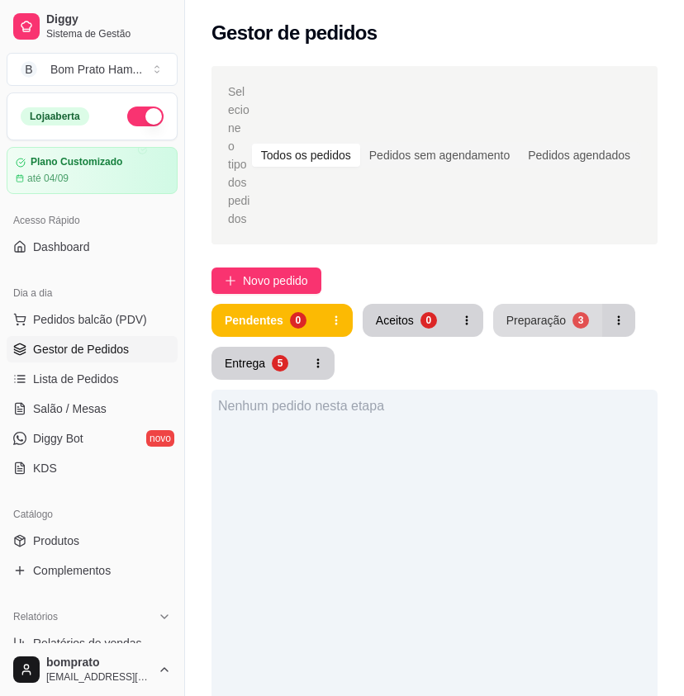
click at [525, 312] on div "Preparação" at bounding box center [535, 320] width 59 height 17
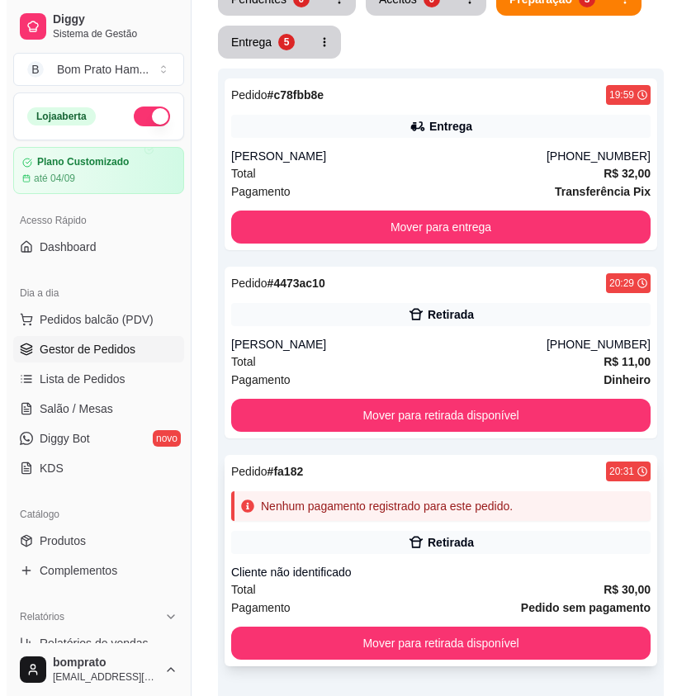
scroll to position [330, 0]
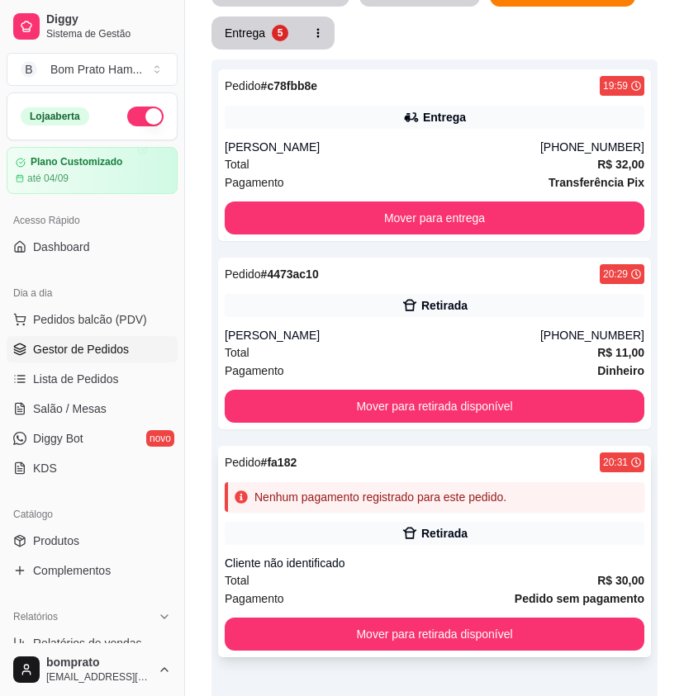
click at [465, 492] on div "Nenhum pagamento registrado para este pedido." at bounding box center [435, 497] width 420 height 30
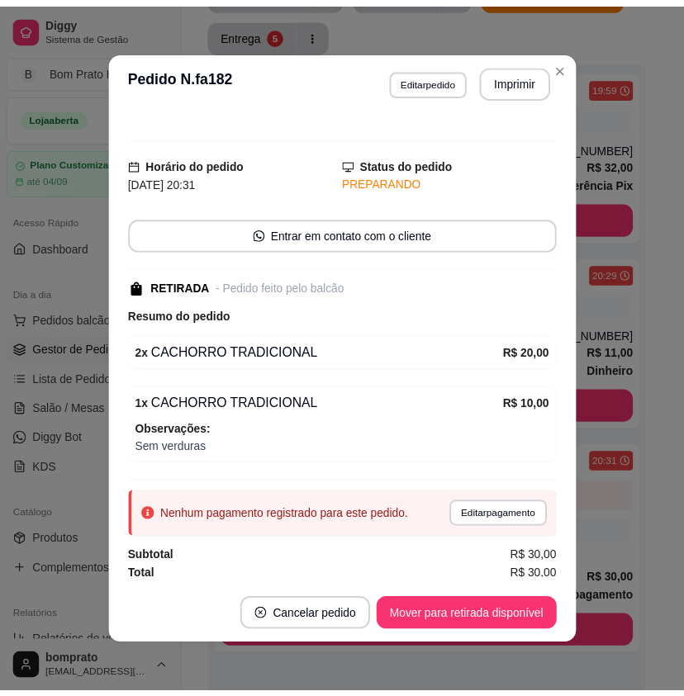
scroll to position [20, 0]
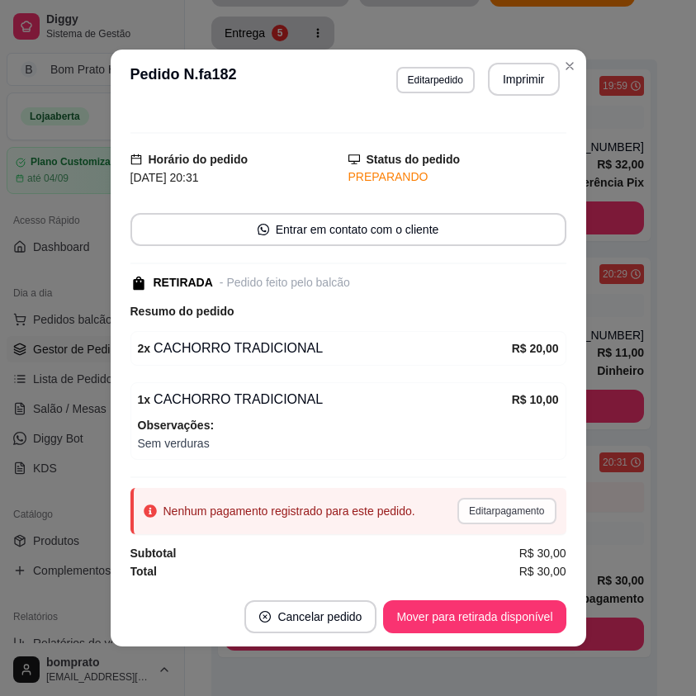
click at [466, 510] on button "Editar pagamento" at bounding box center [507, 511] width 98 height 26
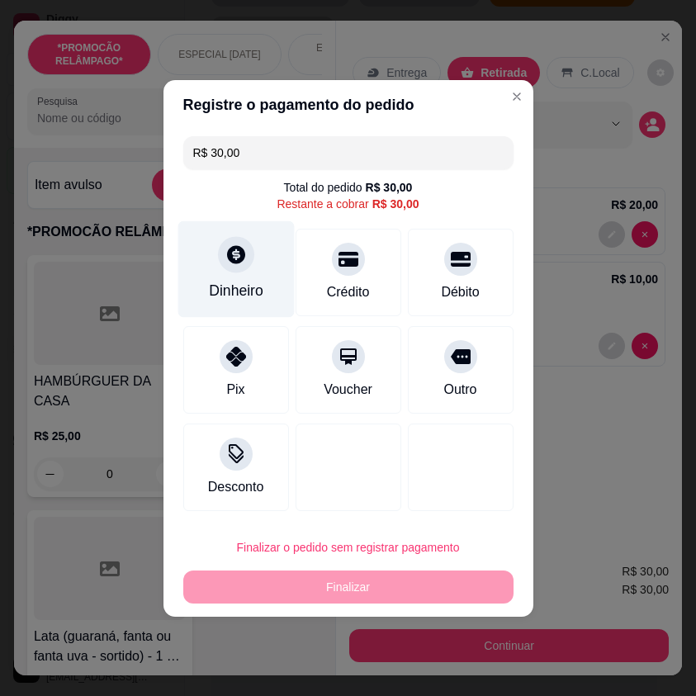
click at [271, 294] on div "Dinheiro" at bounding box center [236, 269] width 116 height 97
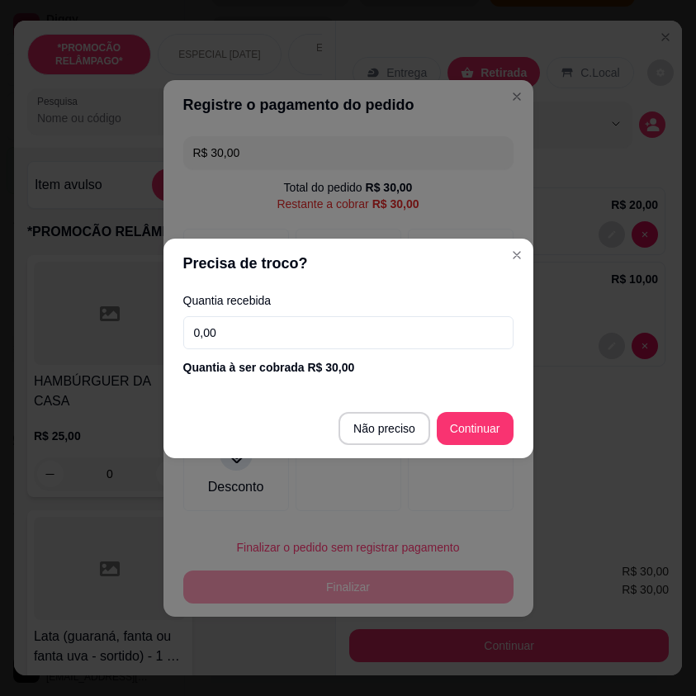
click at [341, 328] on input "0,00" at bounding box center [348, 332] width 330 height 33
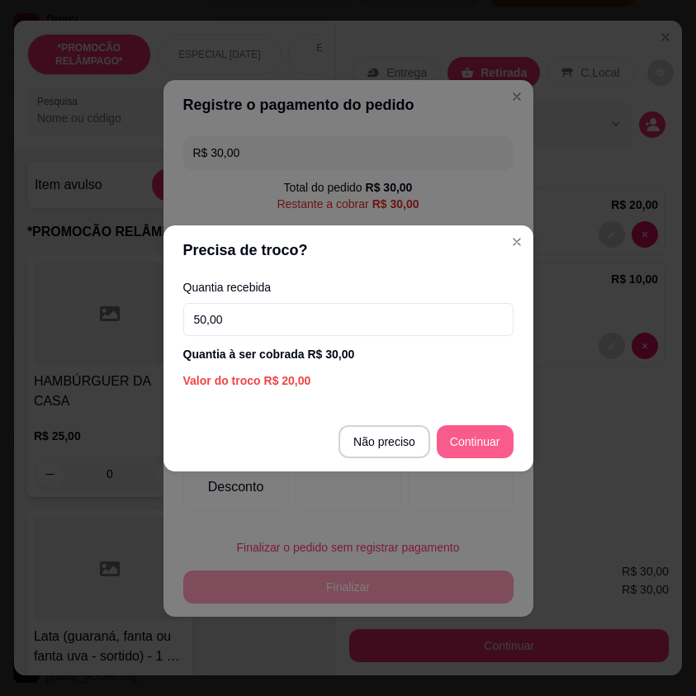
type input "50,00"
type input "R$ 0,00"
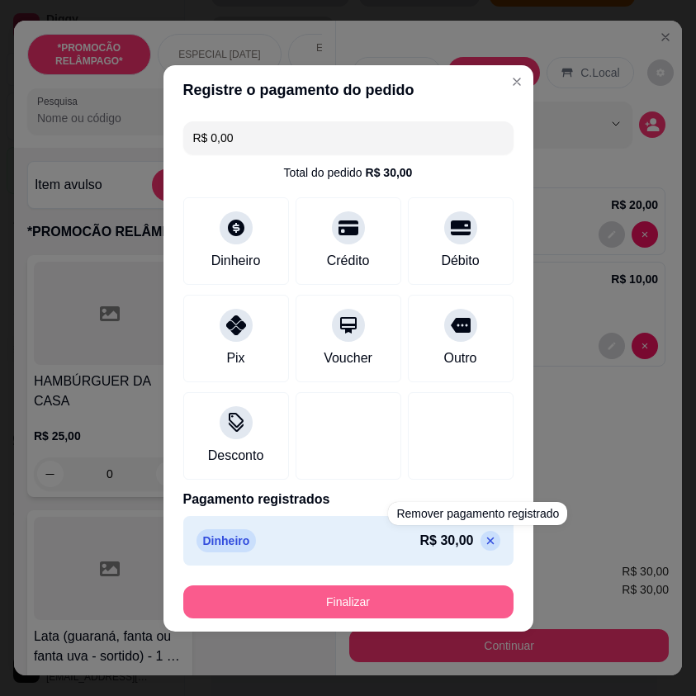
click at [471, 604] on button "Finalizar" at bounding box center [348, 602] width 330 height 33
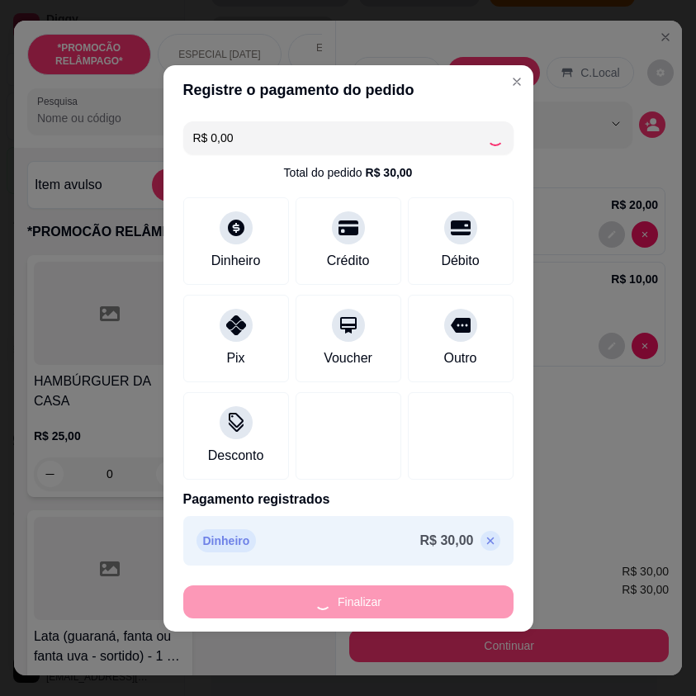
type input "0"
type input "-R$ 30,00"
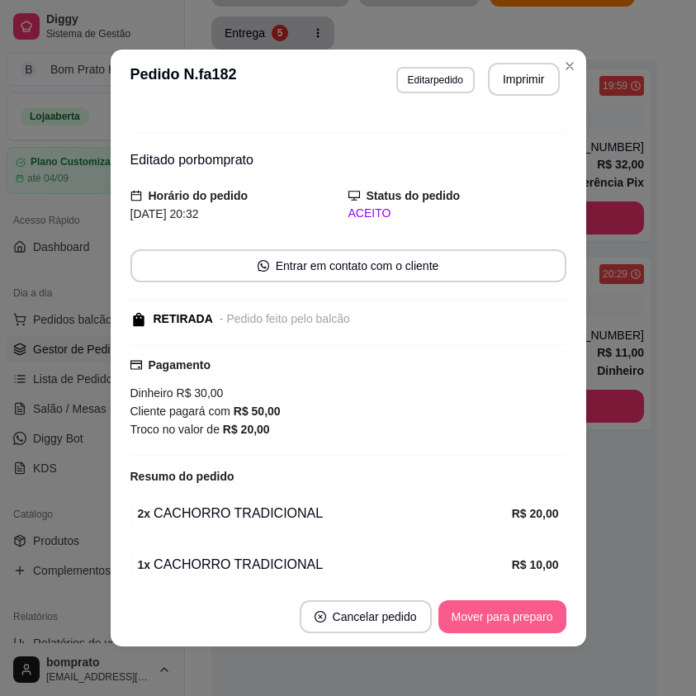
click at [539, 616] on button "Mover para preparo" at bounding box center [503, 617] width 128 height 33
click at [539, 616] on button "Mover para finalizado" at bounding box center [498, 617] width 137 height 33
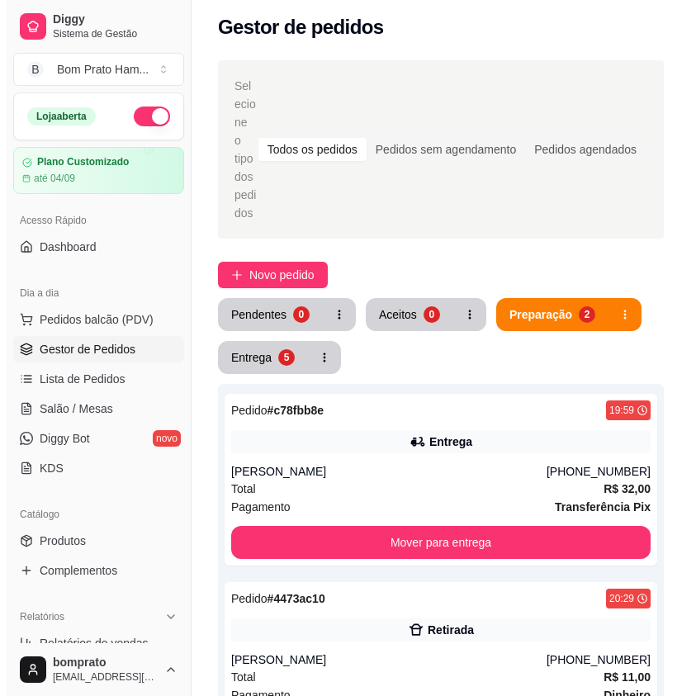
scroll to position [0, 0]
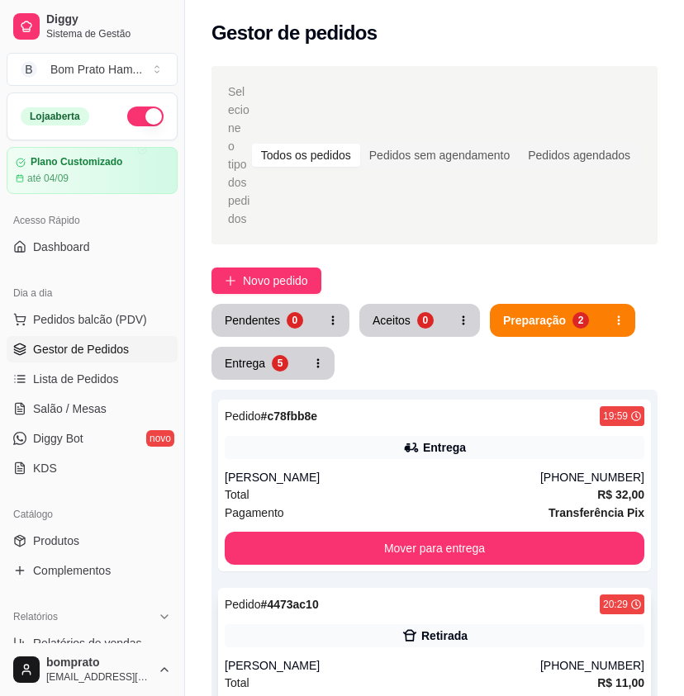
click at [453, 601] on div "Pedido # 4473ac10 20:29 Retirada [PERSON_NAME] [PHONE_NUMBER] Total R$ 11,00 Pa…" at bounding box center [434, 674] width 433 height 172
click at [131, 404] on link "Salão / Mesas" at bounding box center [92, 409] width 171 height 26
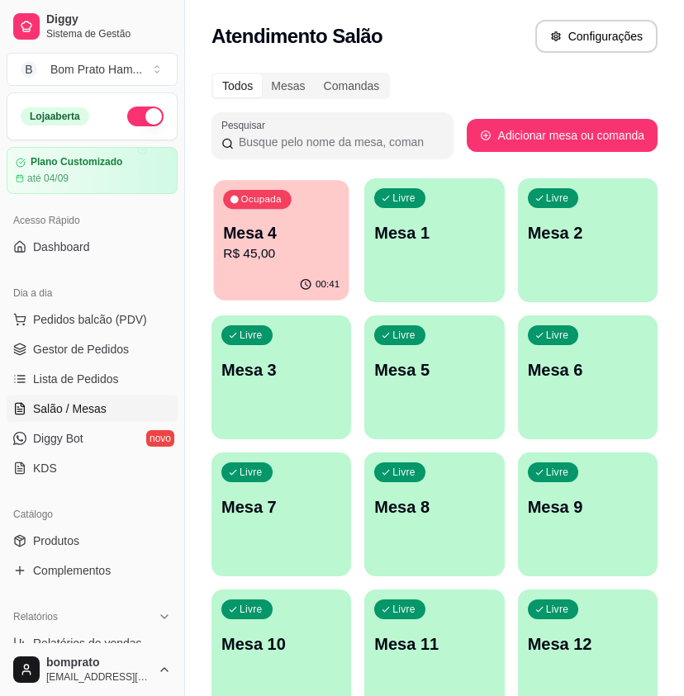
click at [286, 290] on div "00:41" at bounding box center [281, 284] width 135 height 31
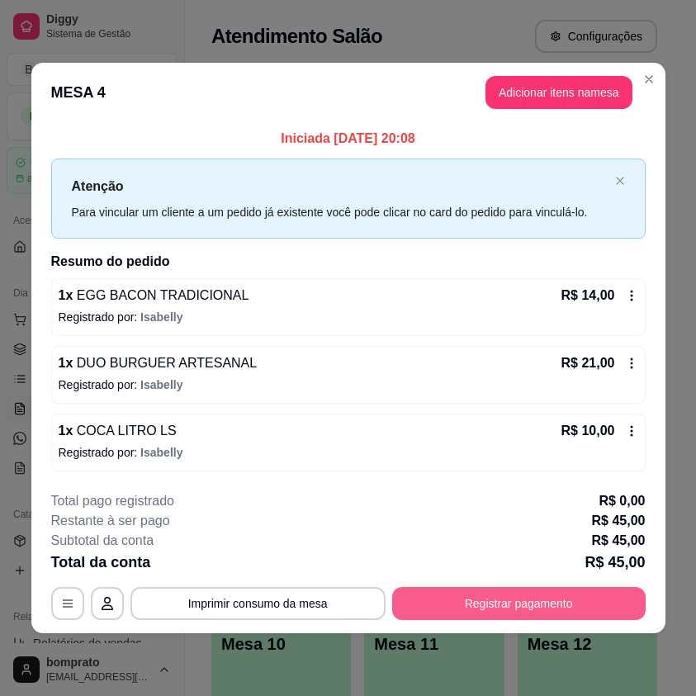
click at [575, 596] on button "Registrar pagamento" at bounding box center [519, 603] width 254 height 33
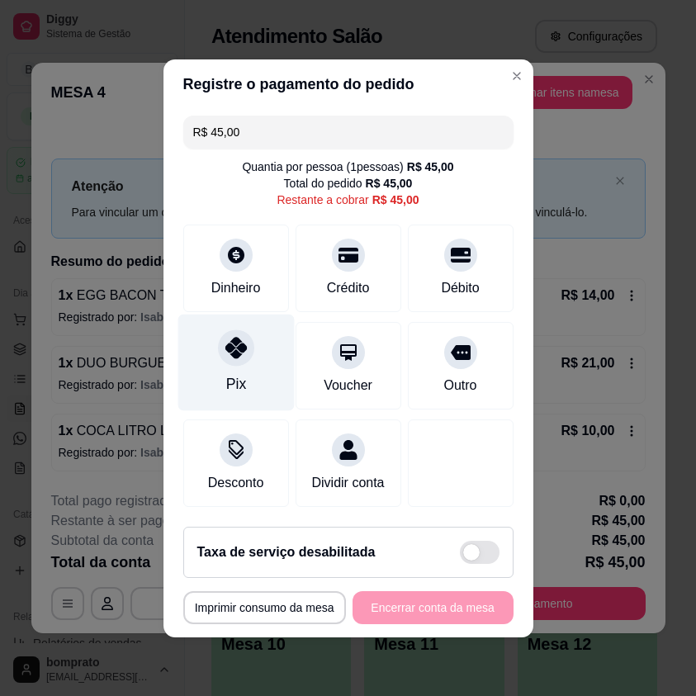
click at [230, 337] on icon at bounding box center [235, 347] width 21 height 21
type input "R$ 0,00"
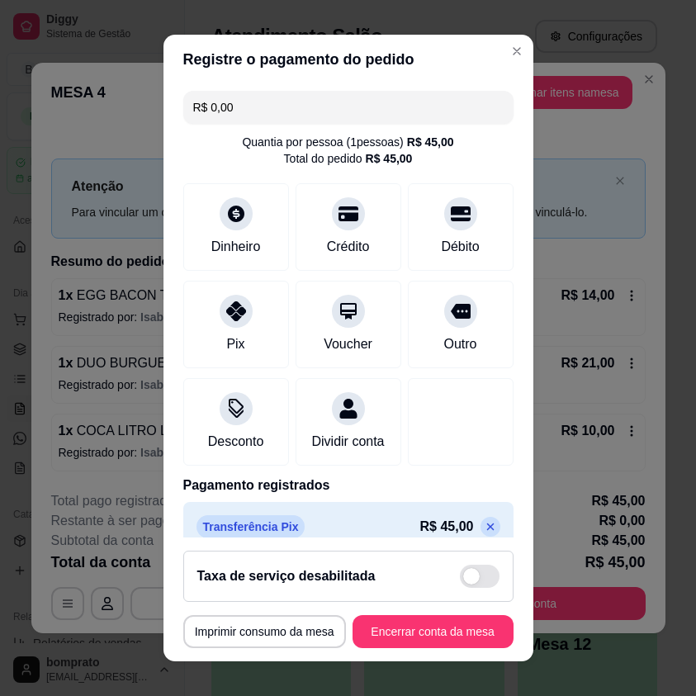
drag, startPoint x: 468, startPoint y: 601, endPoint x: 470, endPoint y: 612, distance: 11.0
click at [468, 603] on footer "**********" at bounding box center [349, 600] width 370 height 124
click at [470, 614] on footer "**********" at bounding box center [349, 600] width 370 height 124
click at [478, 631] on button "Encerrar conta da mesa" at bounding box center [433, 631] width 161 height 33
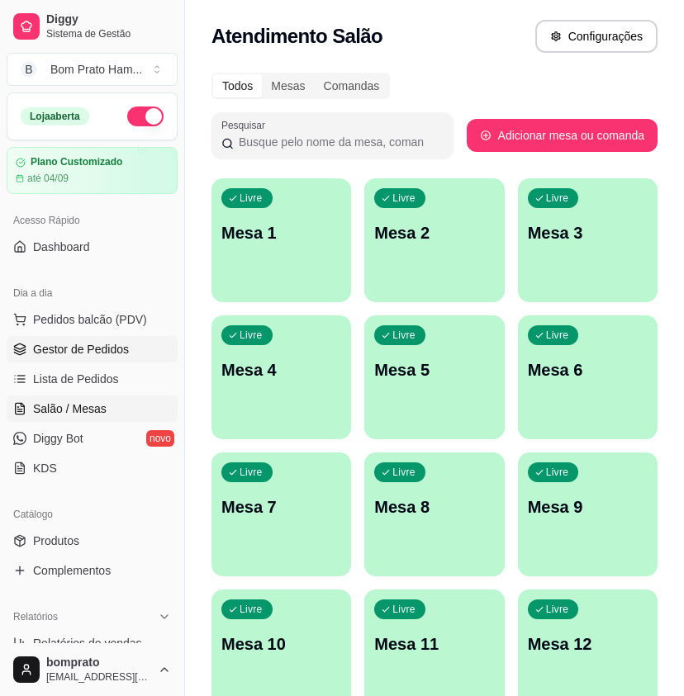
click at [96, 348] on span "Gestor de Pedidos" at bounding box center [81, 349] width 96 height 17
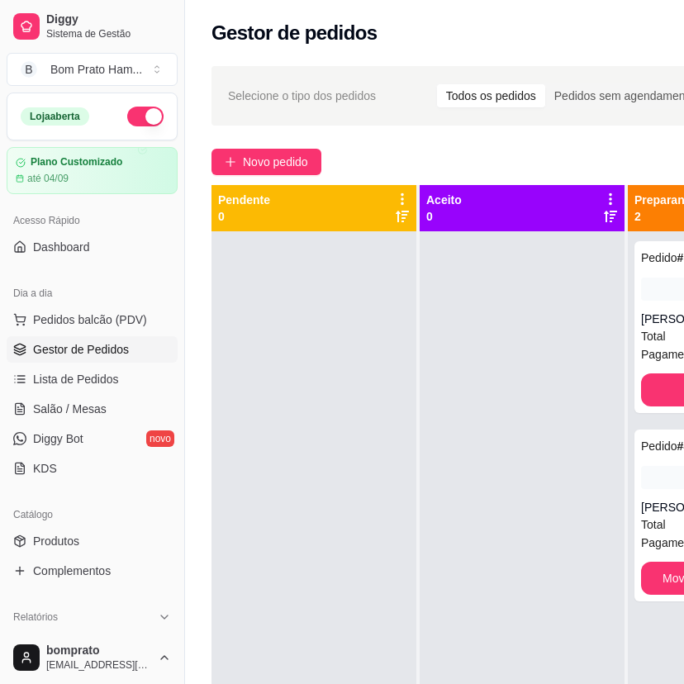
click at [439, 343] on div at bounding box center [522, 573] width 205 height 684
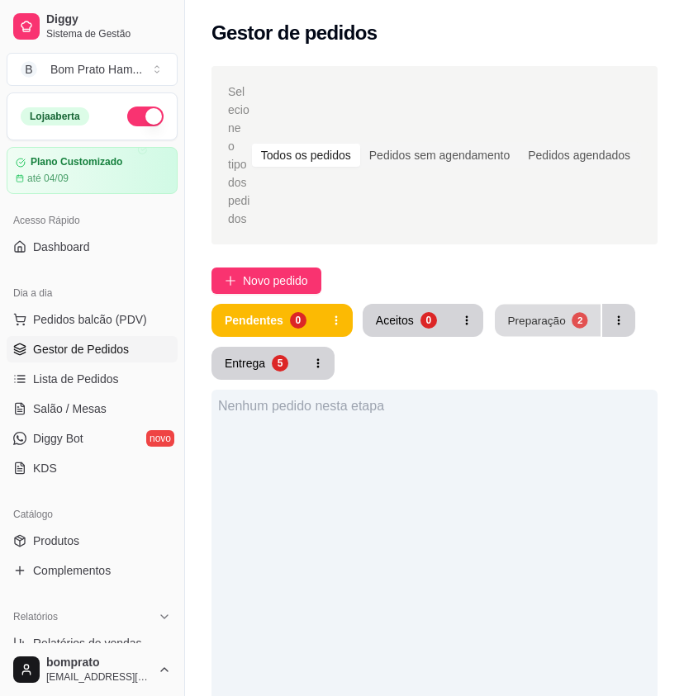
click at [524, 313] on button "Preparação 2" at bounding box center [548, 321] width 106 height 32
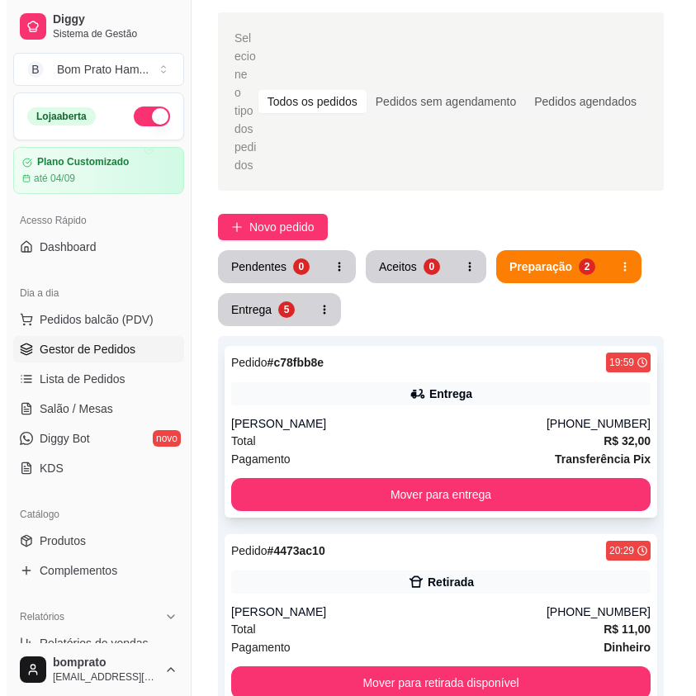
scroll to position [83, 0]
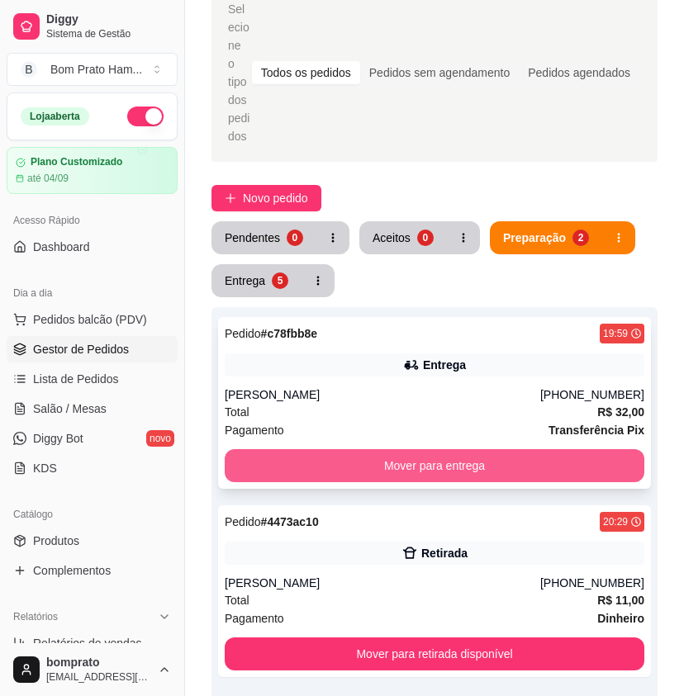
click at [449, 449] on button "Mover para entrega" at bounding box center [435, 465] width 420 height 33
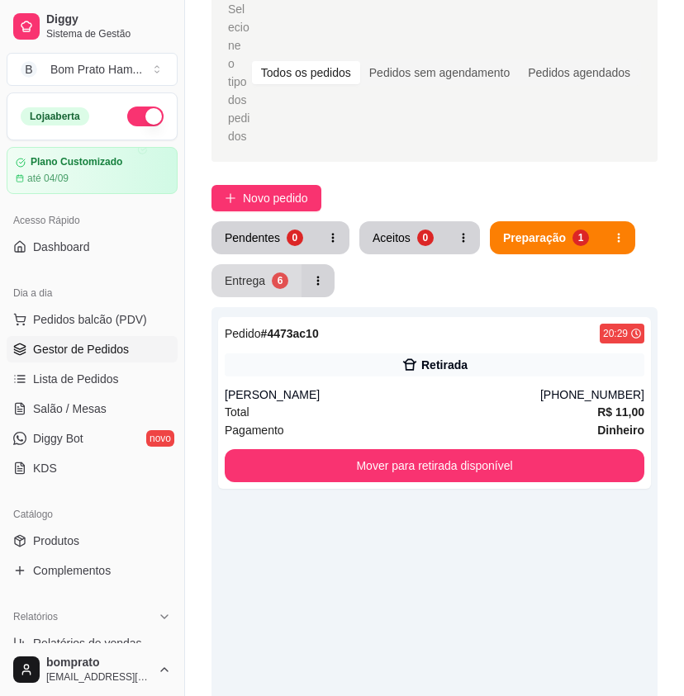
click at [280, 264] on button "Entrega 6" at bounding box center [256, 280] width 90 height 33
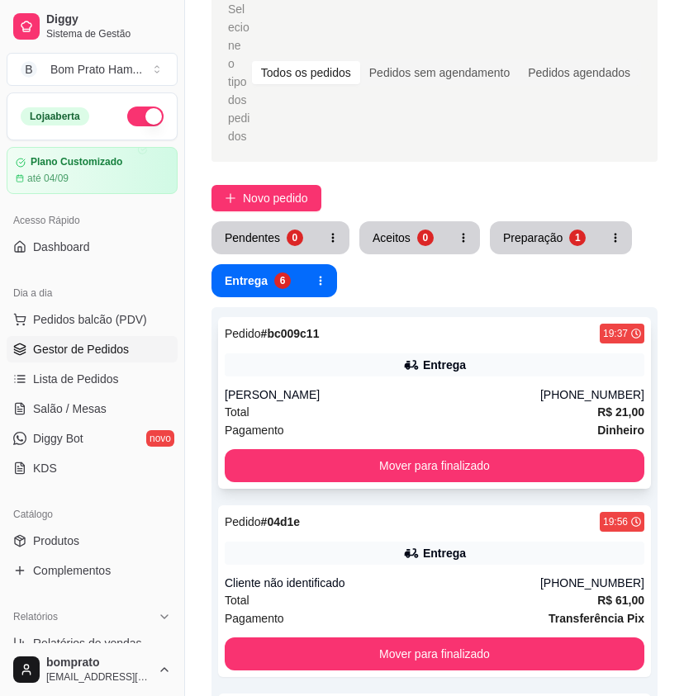
click at [424, 387] on div "[PERSON_NAME]" at bounding box center [383, 395] width 316 height 17
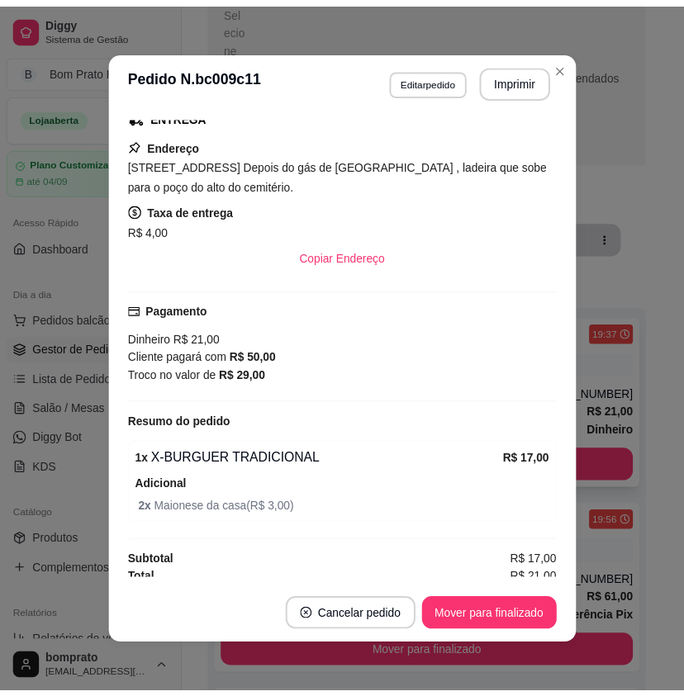
scroll to position [281, 0]
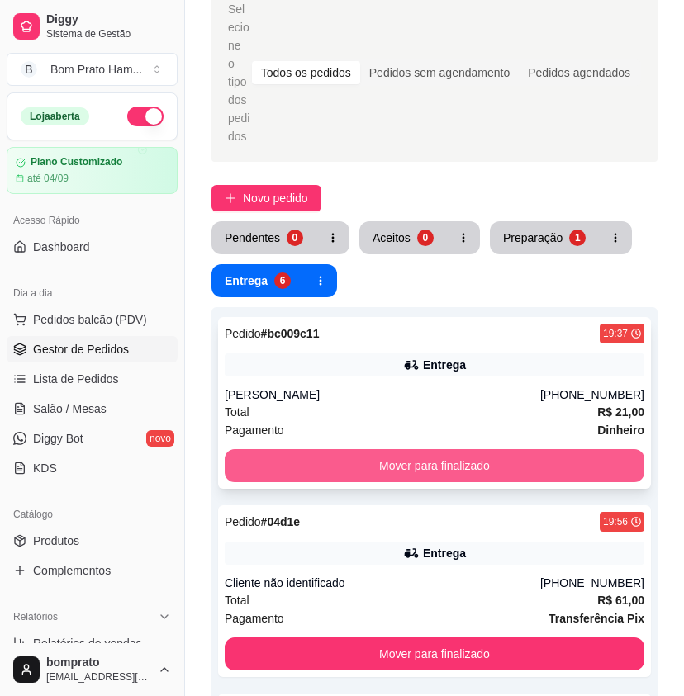
click at [519, 449] on button "Mover para finalizado" at bounding box center [435, 465] width 420 height 33
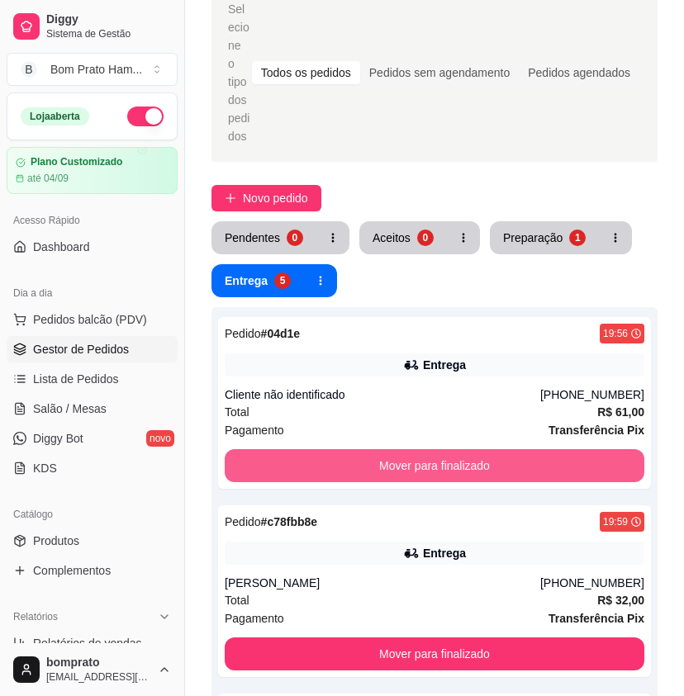
click at [519, 449] on button "Mover para finalizado" at bounding box center [435, 465] width 420 height 33
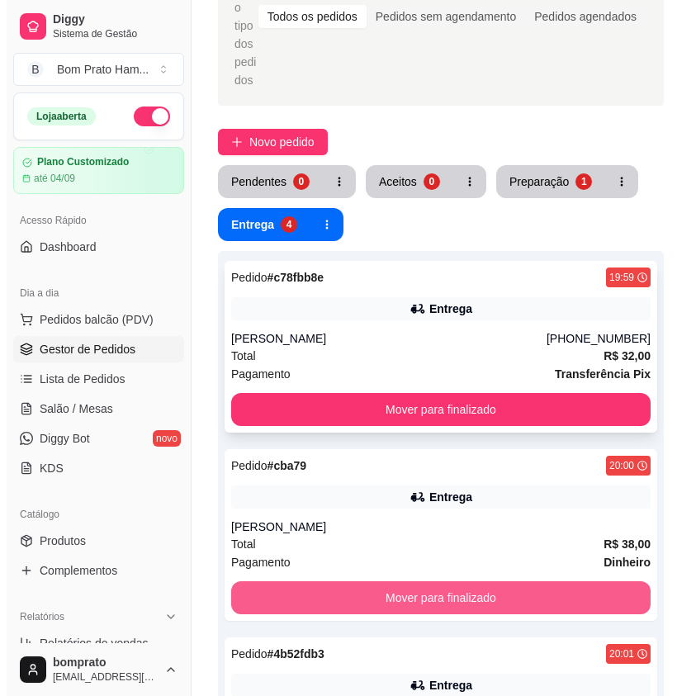
scroll to position [99, 0]
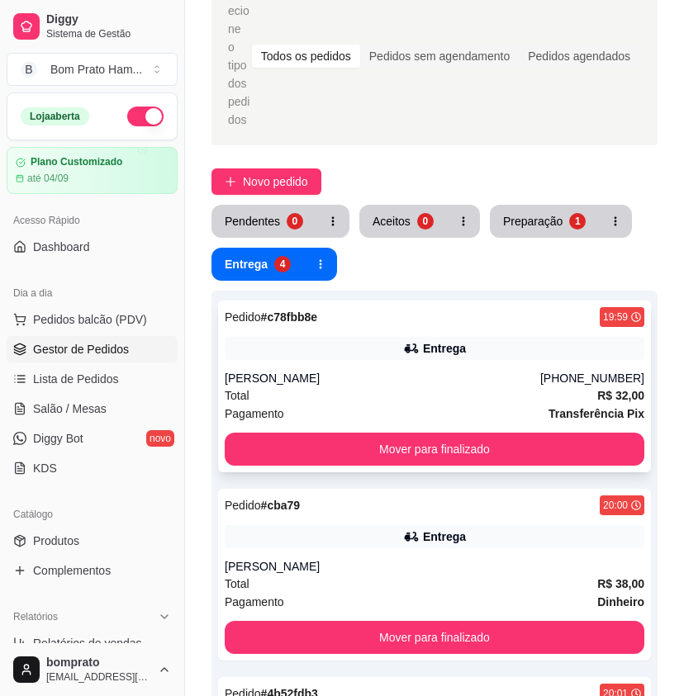
click at [415, 340] on icon at bounding box center [411, 348] width 17 height 17
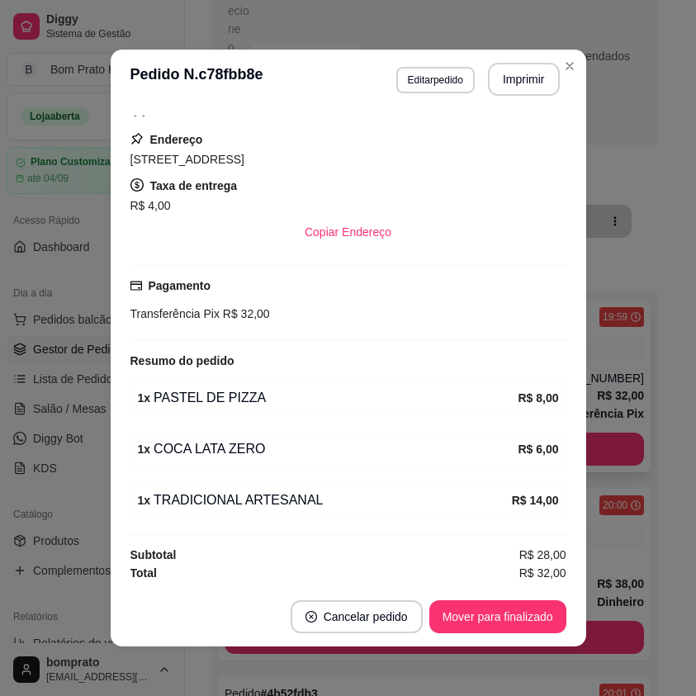
scroll to position [279, 0]
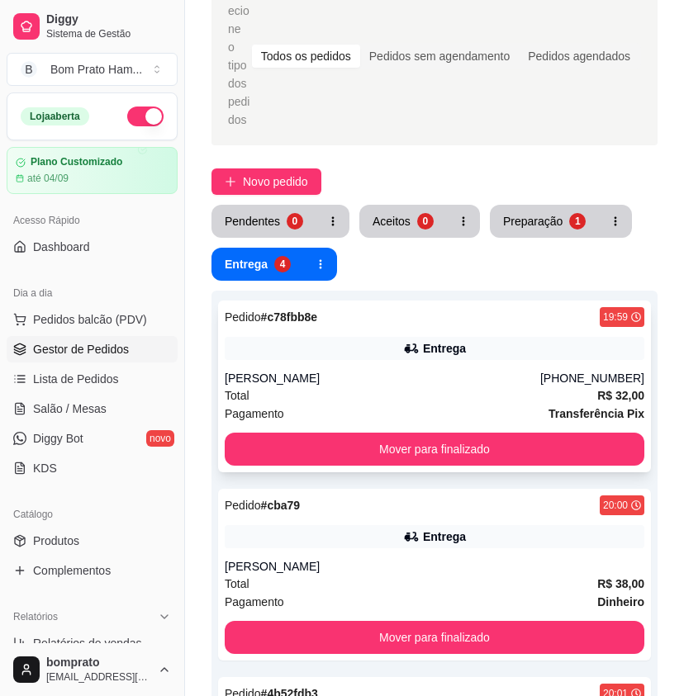
click at [591, 413] on div "Pedido # c78fbb8e 19:59 Entrega [PERSON_NAME] [PHONE_NUMBER] Total R$ 32,00 Pag…" at bounding box center [434, 387] width 433 height 172
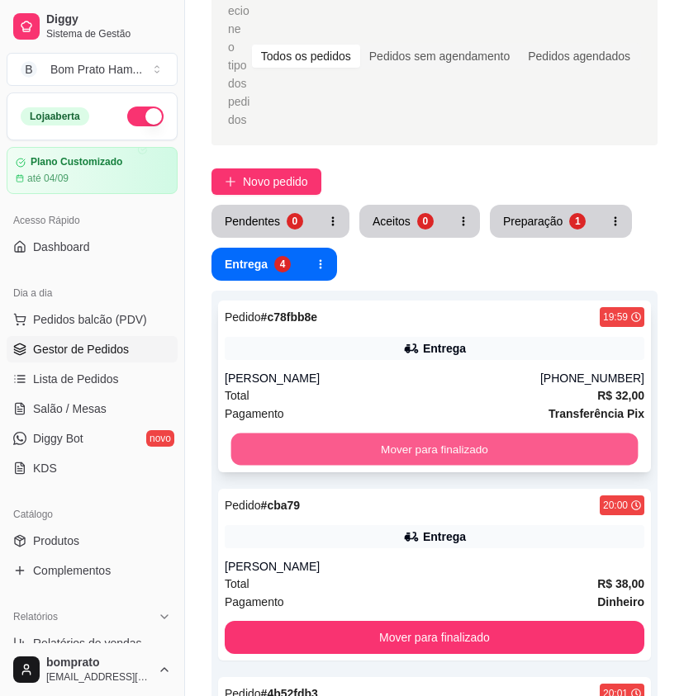
click at [596, 434] on button "Mover para finalizado" at bounding box center [434, 450] width 407 height 32
click at [585, 434] on button "Mover para finalizado" at bounding box center [434, 450] width 407 height 32
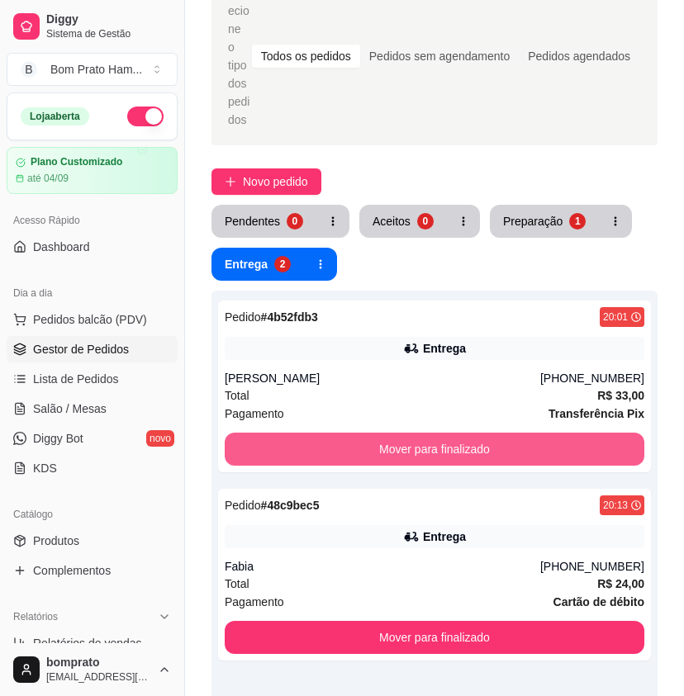
click at [585, 433] on button "Mover para finalizado" at bounding box center [435, 449] width 420 height 33
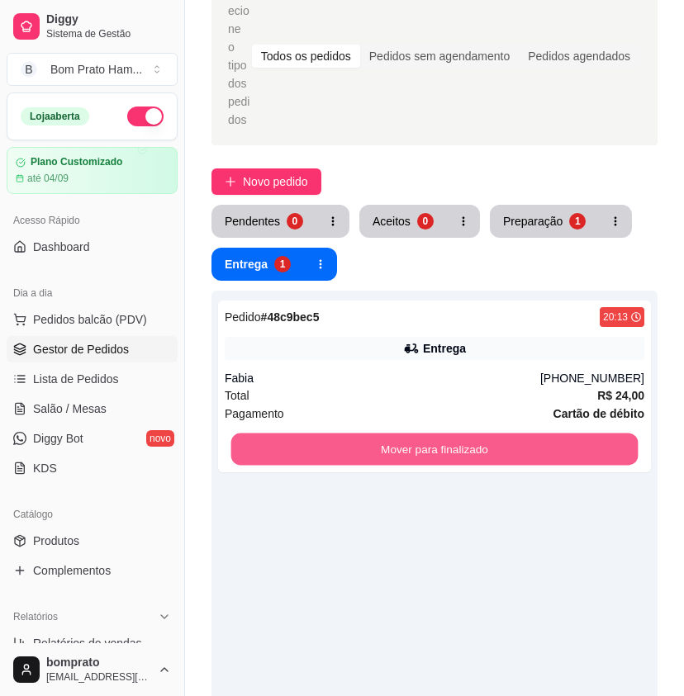
click at [585, 434] on button "Mover para finalizado" at bounding box center [434, 450] width 407 height 32
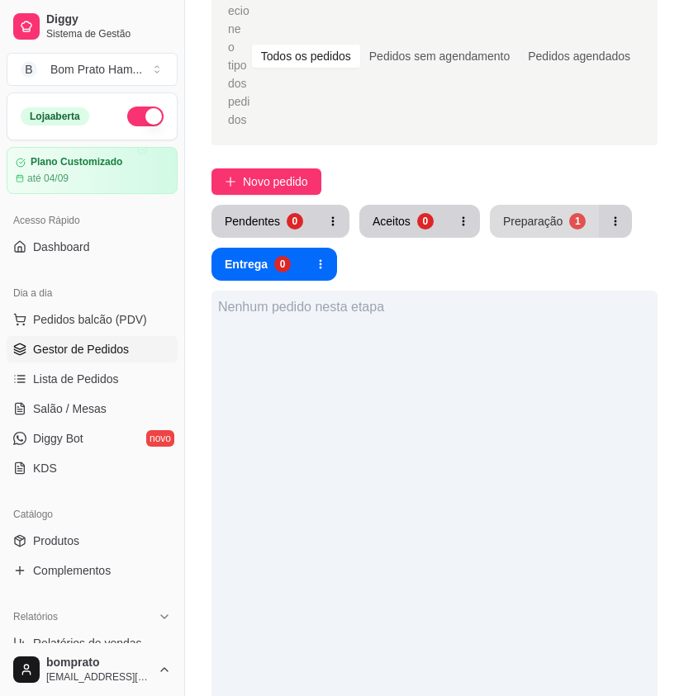
click at [557, 216] on button "Preparação 1" at bounding box center [544, 221] width 109 height 33
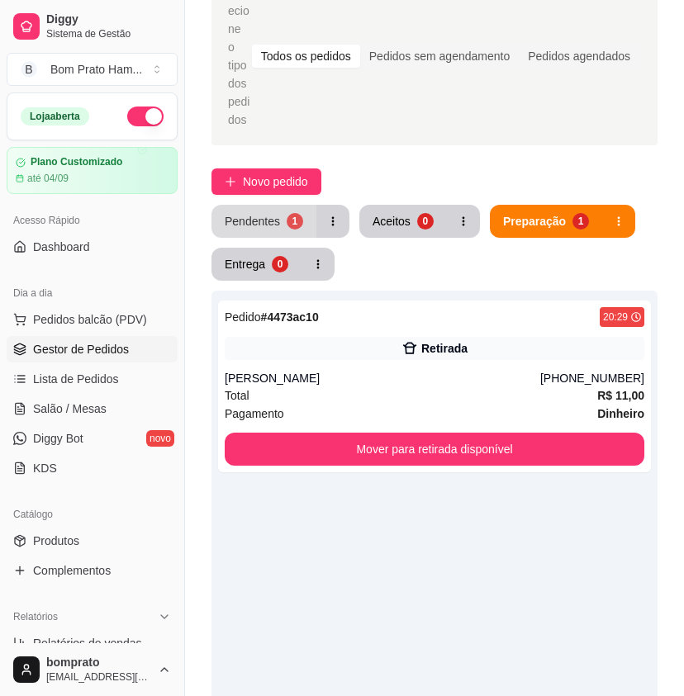
click at [263, 213] on div "Pendentes" at bounding box center [252, 221] width 55 height 17
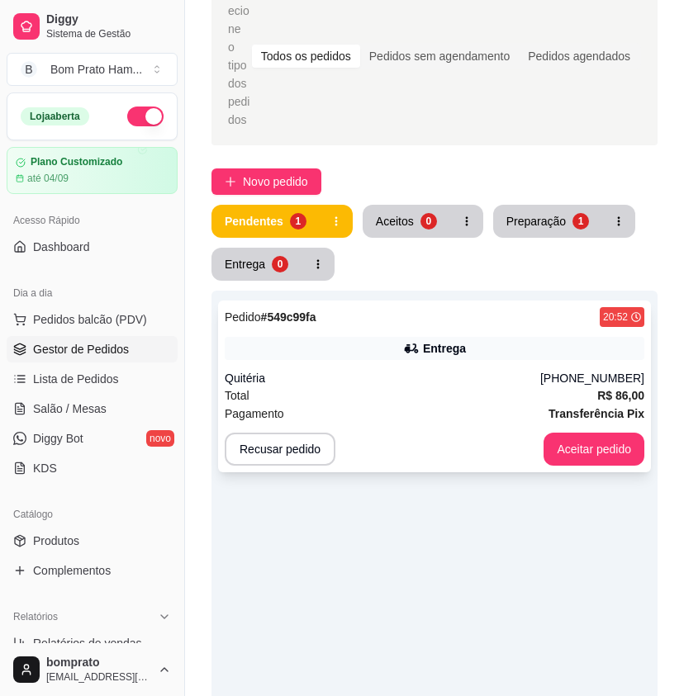
click at [453, 311] on div "Pedido # 549c99fa 20:52 Entrega Quitéria [PHONE_NUMBER] Total R$ 86,00 Pagament…" at bounding box center [434, 387] width 433 height 172
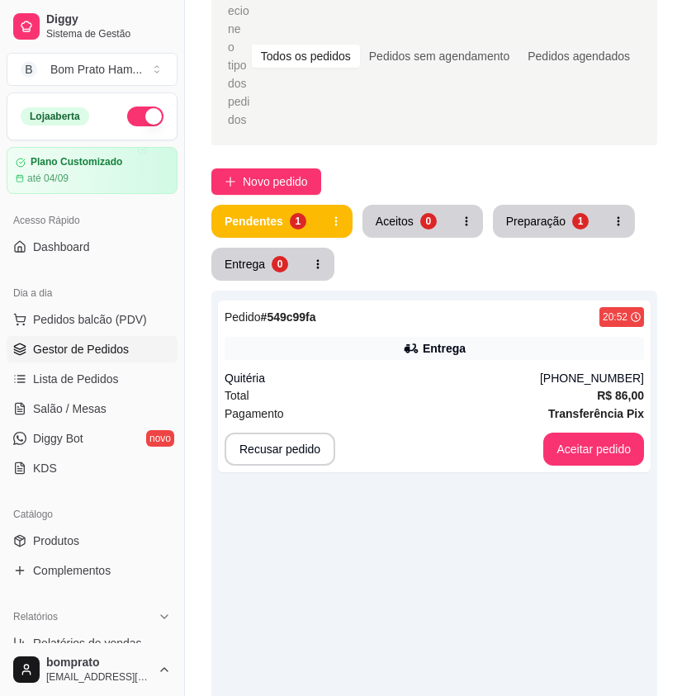
scroll to position [413, 0]
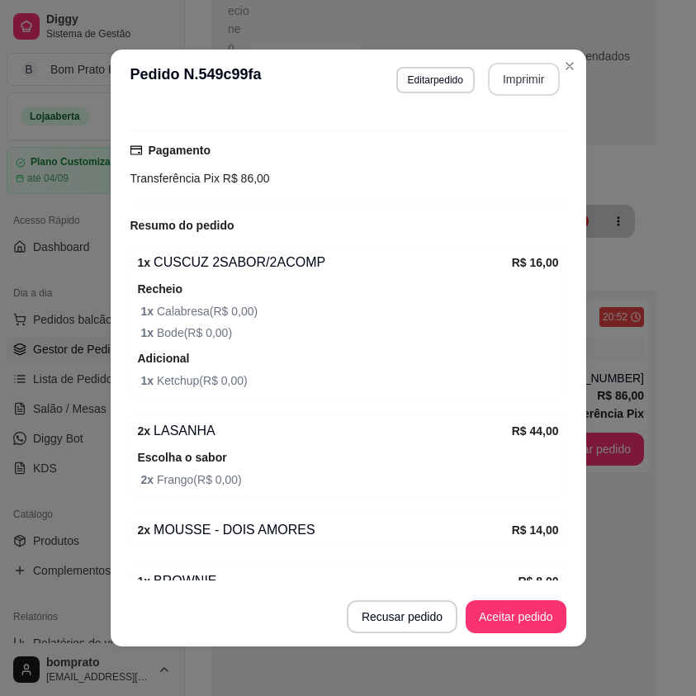
click at [512, 76] on button "Imprimir" at bounding box center [524, 79] width 72 height 33
click at [521, 613] on button "Aceitar pedido" at bounding box center [516, 617] width 101 height 33
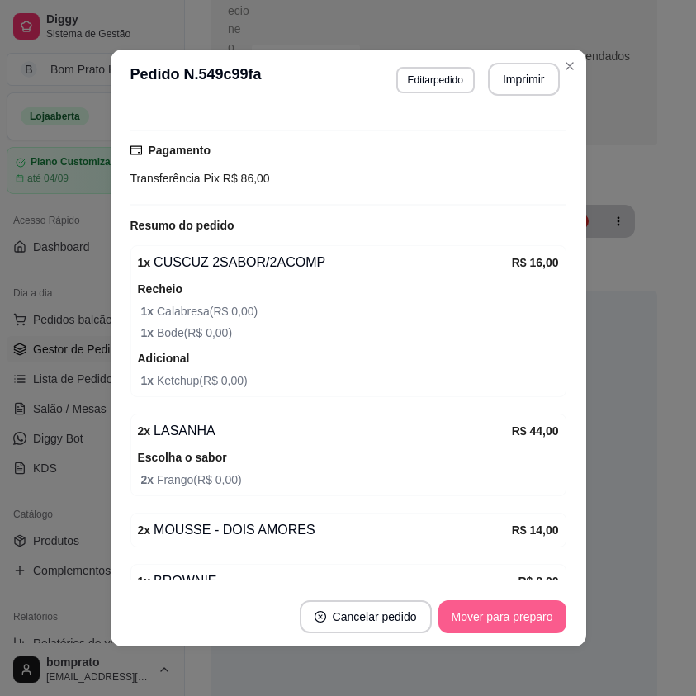
click at [521, 613] on button "Mover para preparo" at bounding box center [503, 617] width 128 height 33
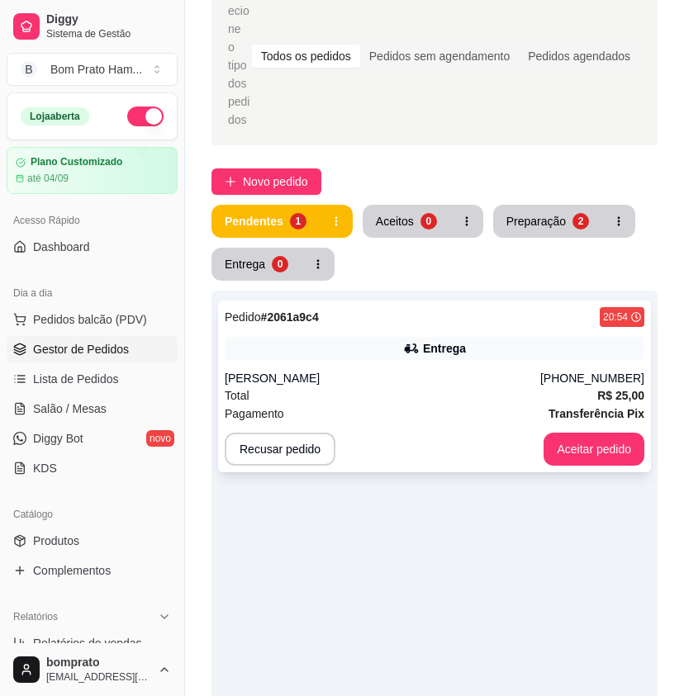
click at [544, 337] on div "Entrega" at bounding box center [435, 348] width 420 height 23
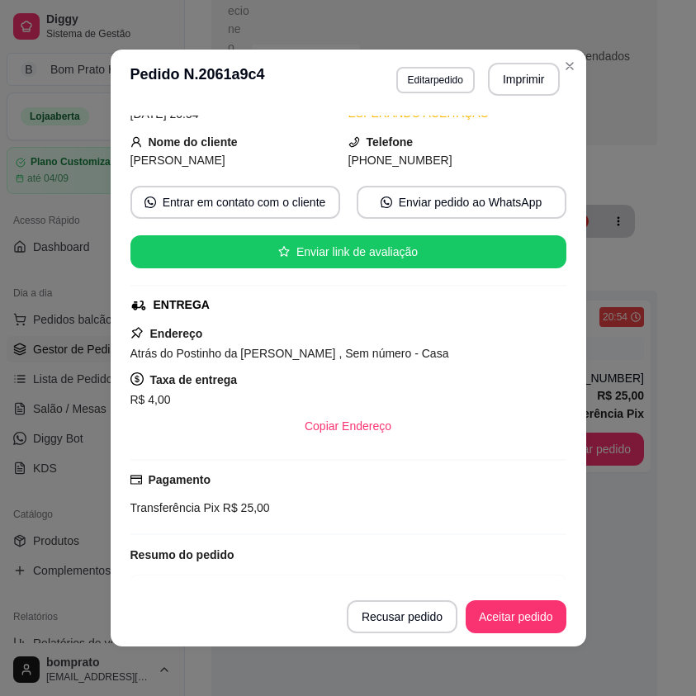
scroll to position [297, 0]
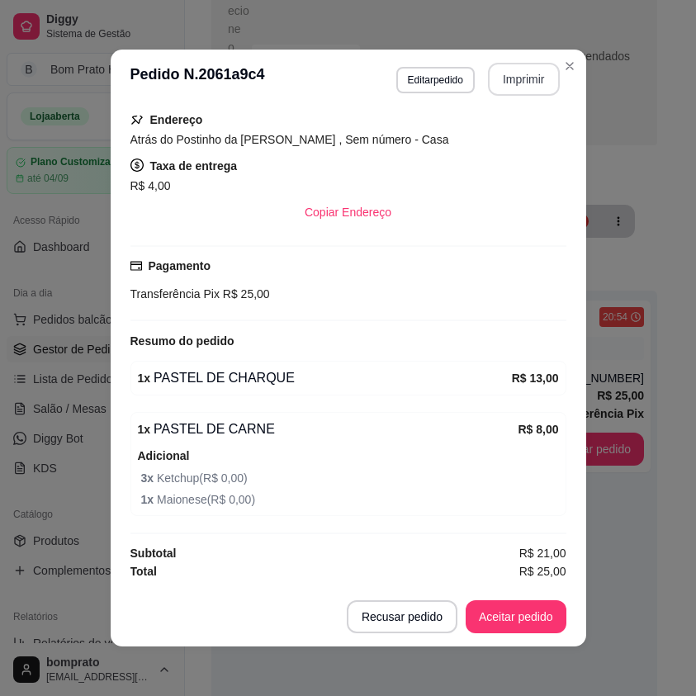
click at [530, 82] on button "Imprimir" at bounding box center [524, 79] width 72 height 33
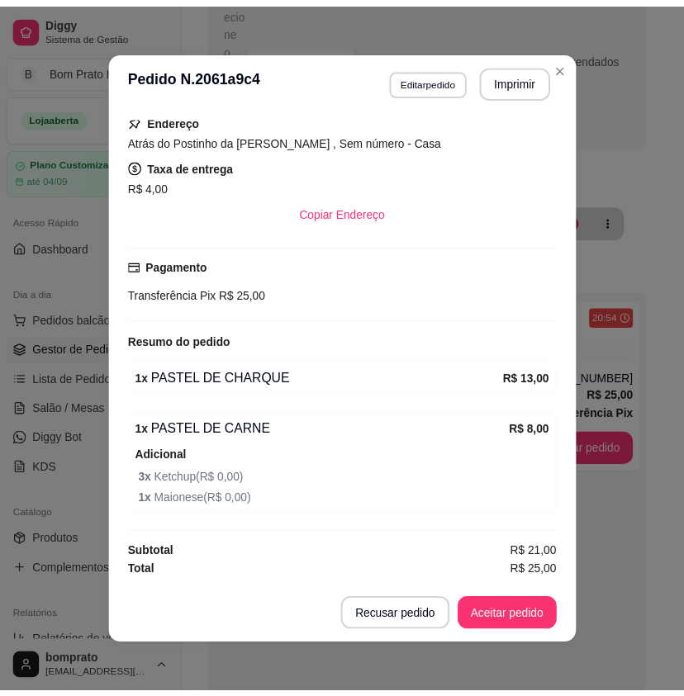
scroll to position [0, 0]
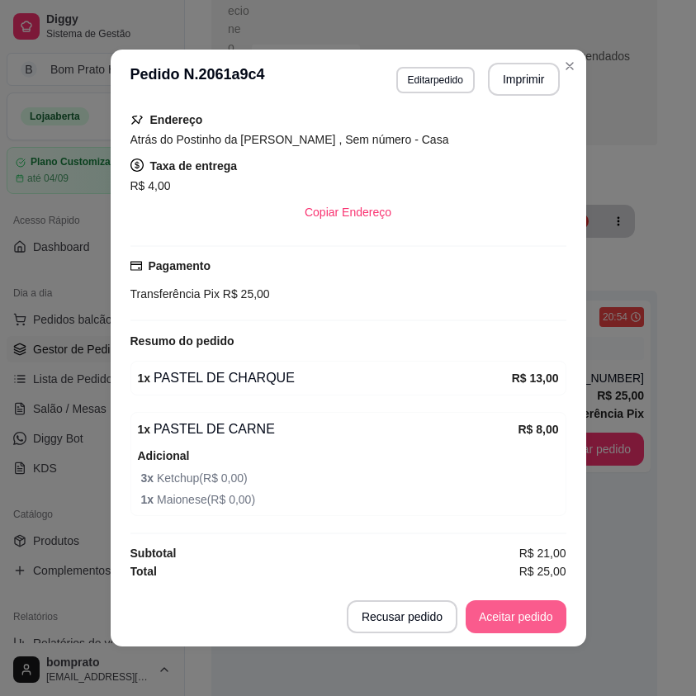
click at [534, 617] on button "Aceitar pedido" at bounding box center [516, 617] width 101 height 33
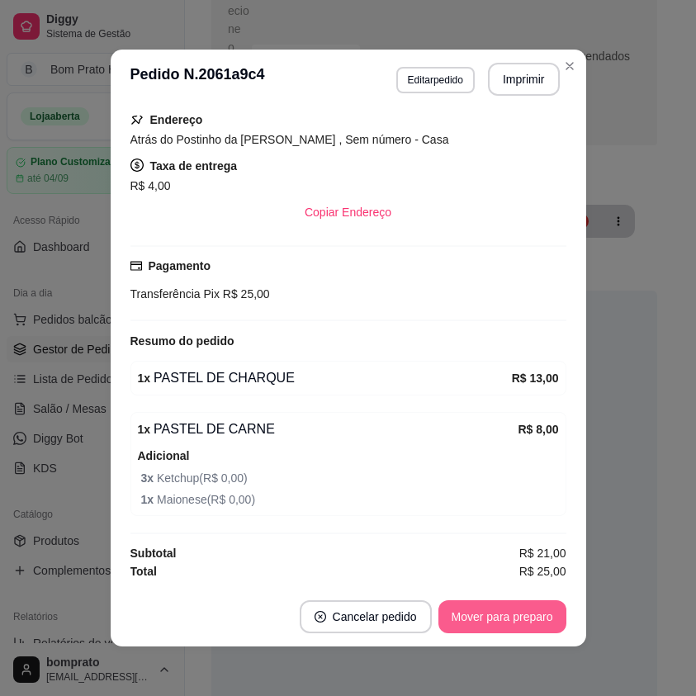
click at [534, 613] on button "Mover para preparo" at bounding box center [503, 617] width 128 height 33
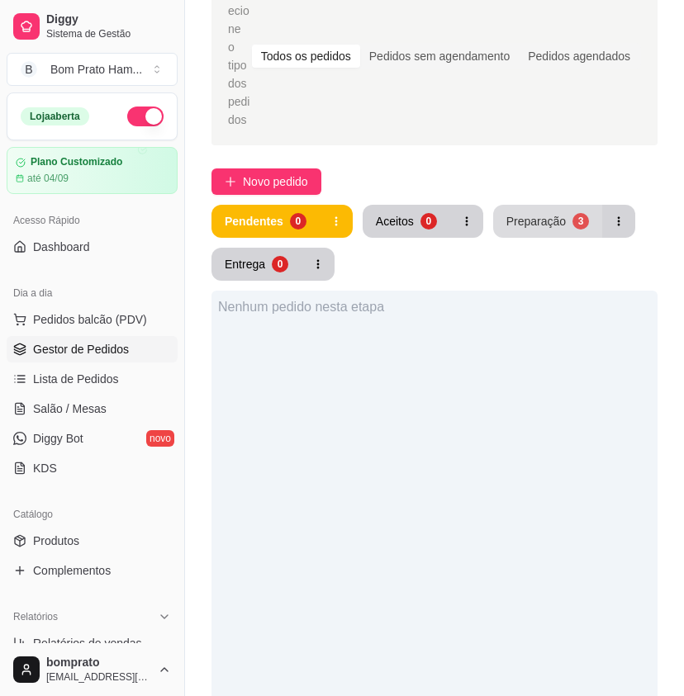
click at [549, 183] on div "Selecione o tipo dos pedidos Todos os pedidos Pedidos sem agendamento Pedidos a…" at bounding box center [434, 482] width 499 height 1050
click at [539, 213] on div "Preparação" at bounding box center [535, 221] width 59 height 17
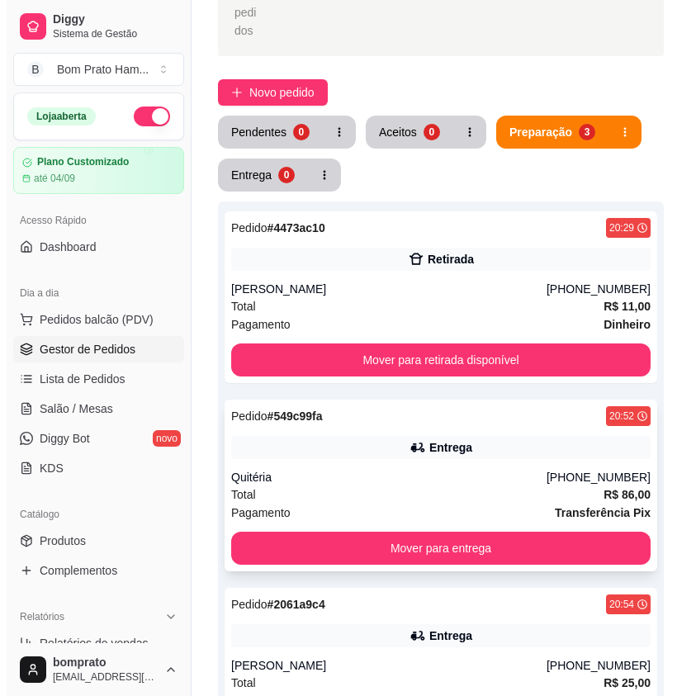
scroll to position [191, 0]
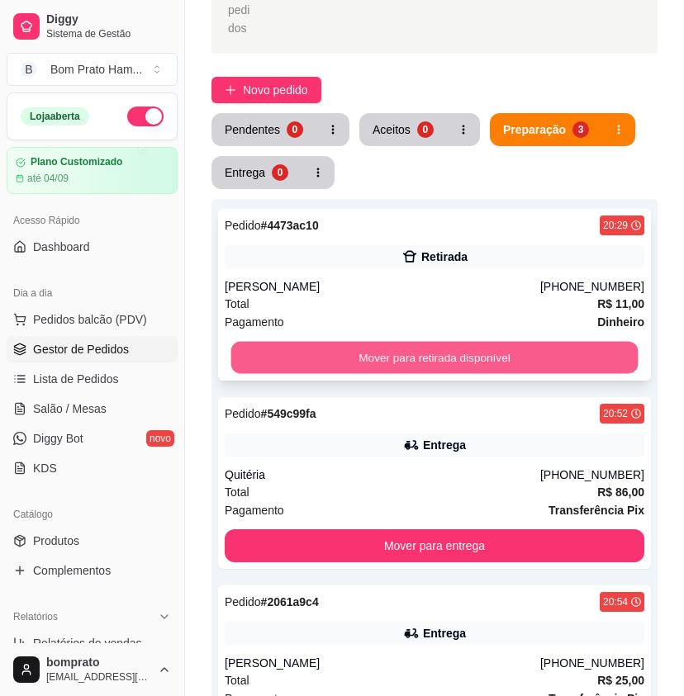
click at [465, 342] on button "Mover para retirada disponível" at bounding box center [434, 358] width 407 height 32
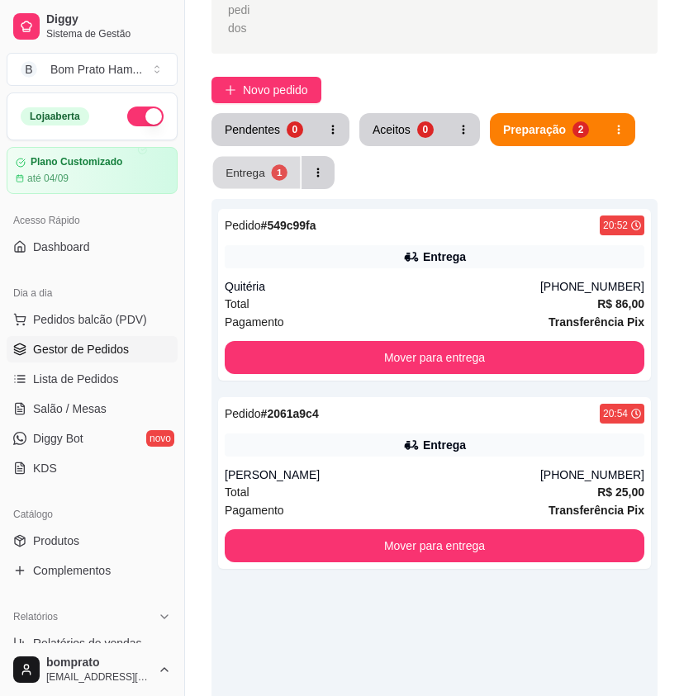
click at [253, 164] on div "Entrega" at bounding box center [246, 172] width 40 height 16
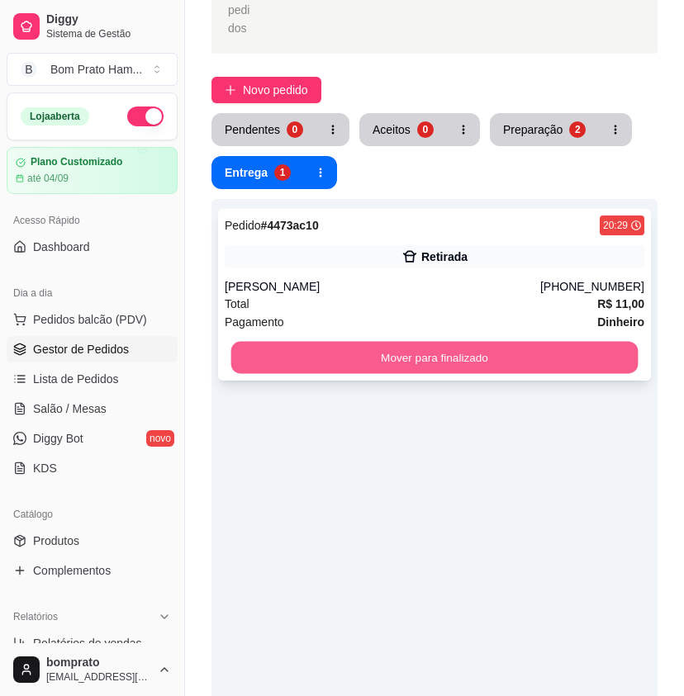
click at [365, 342] on button "Mover para finalizado" at bounding box center [434, 358] width 407 height 32
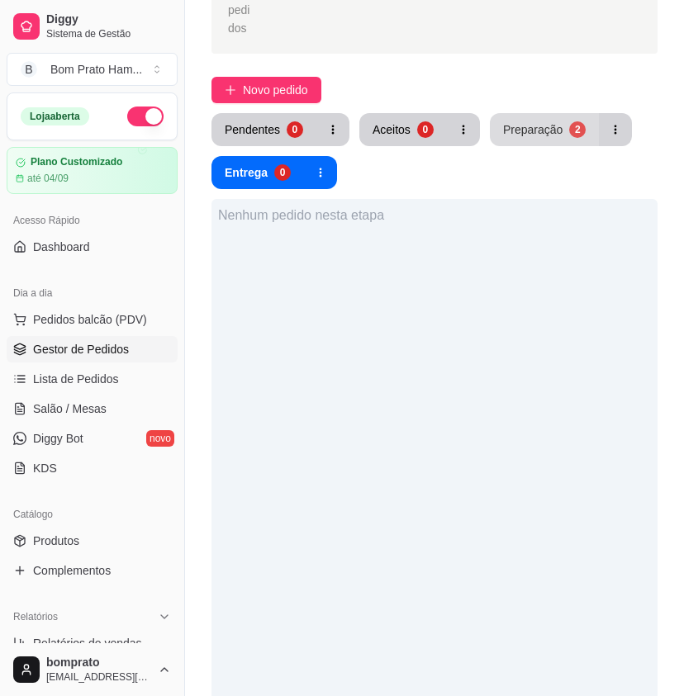
click at [562, 116] on button "Preparação 2" at bounding box center [544, 129] width 109 height 33
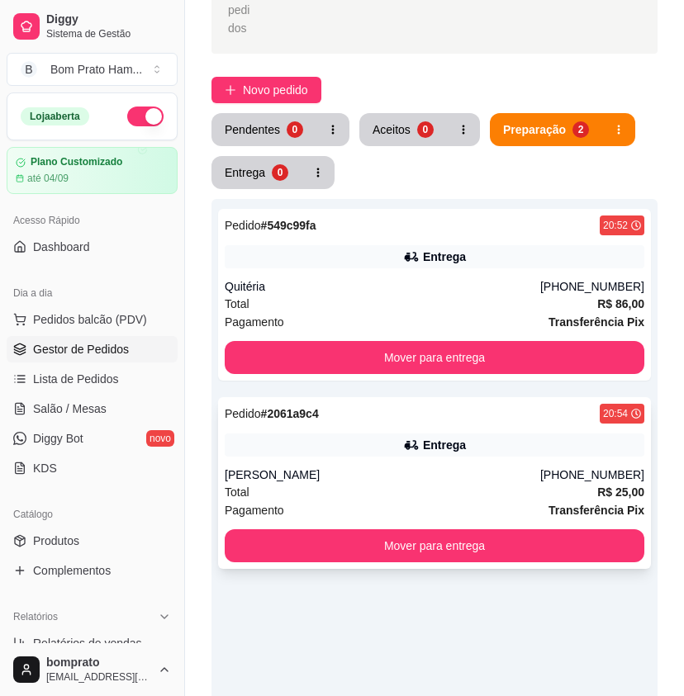
click at [434, 437] on div "Entrega" at bounding box center [444, 445] width 43 height 17
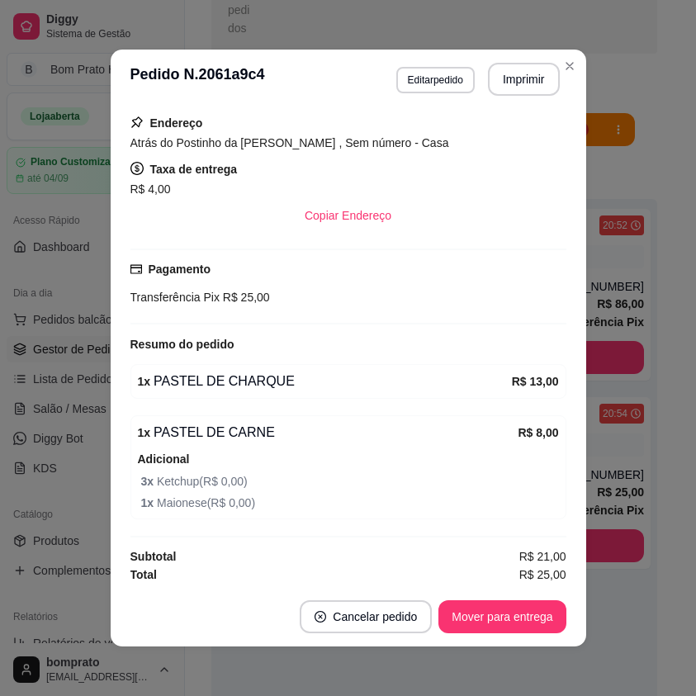
scroll to position [297, 0]
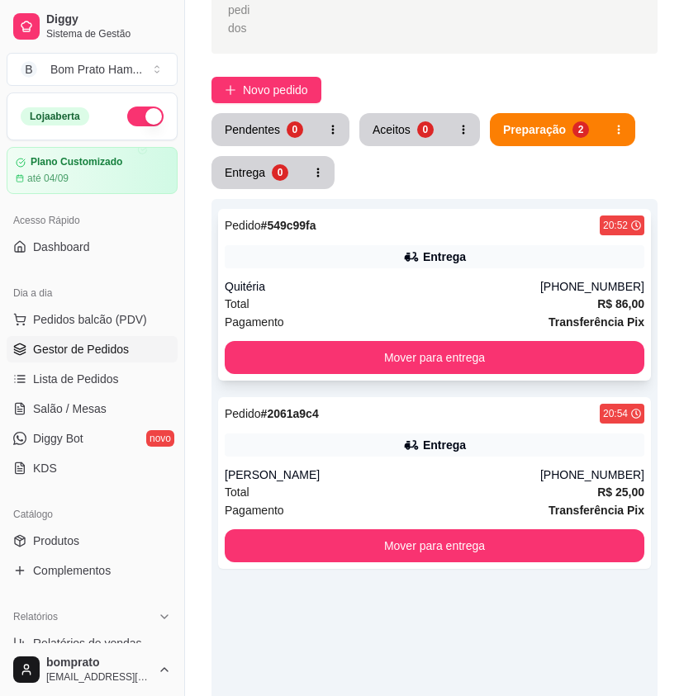
click at [566, 252] on div "Pedido # 549c99fa 20:52 Entrega Quitéria [PHONE_NUMBER] Total R$ 86,00 Pagament…" at bounding box center [434, 295] width 433 height 172
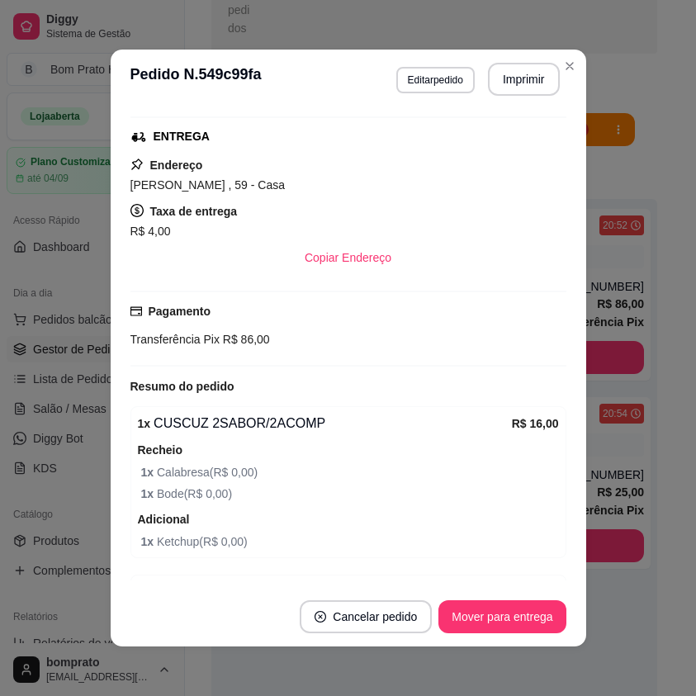
scroll to position [248, 0]
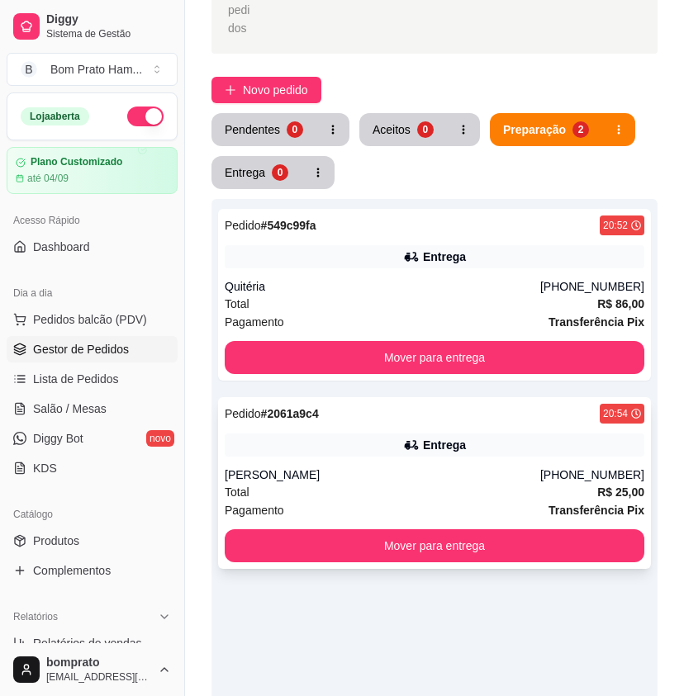
click at [416, 467] on div "[PERSON_NAME]" at bounding box center [383, 475] width 316 height 17
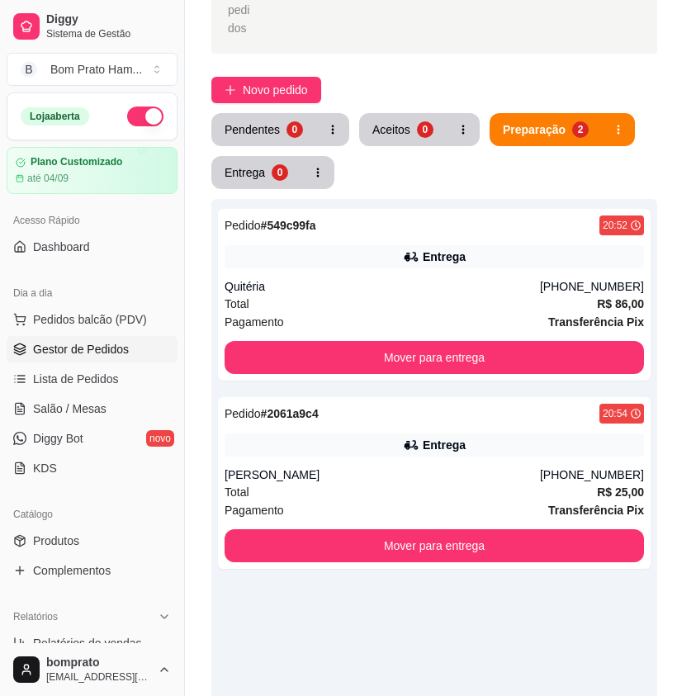
scroll to position [165, 0]
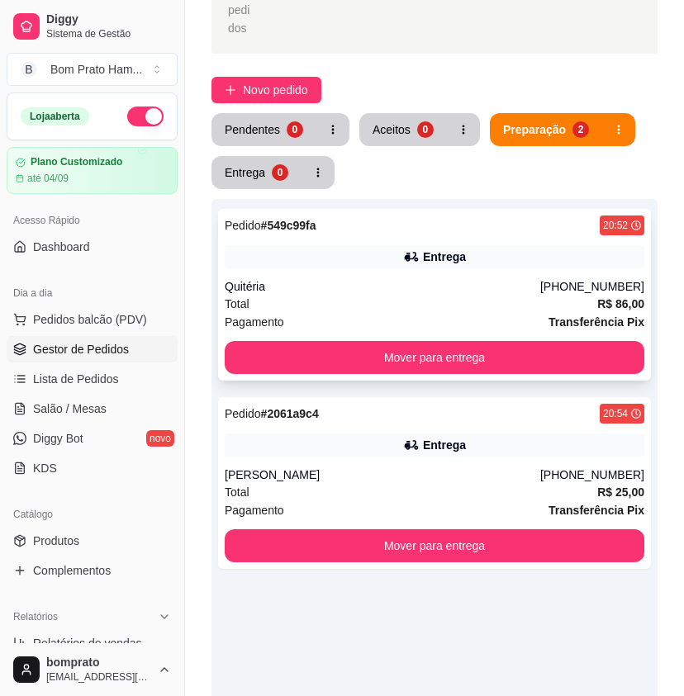
click at [440, 295] on div "Total R$ 86,00" at bounding box center [435, 304] width 420 height 18
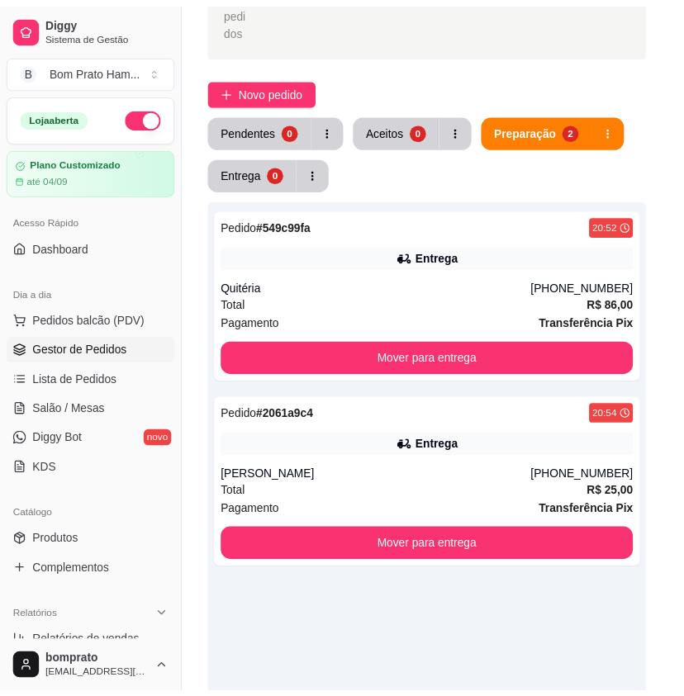
scroll to position [496, 0]
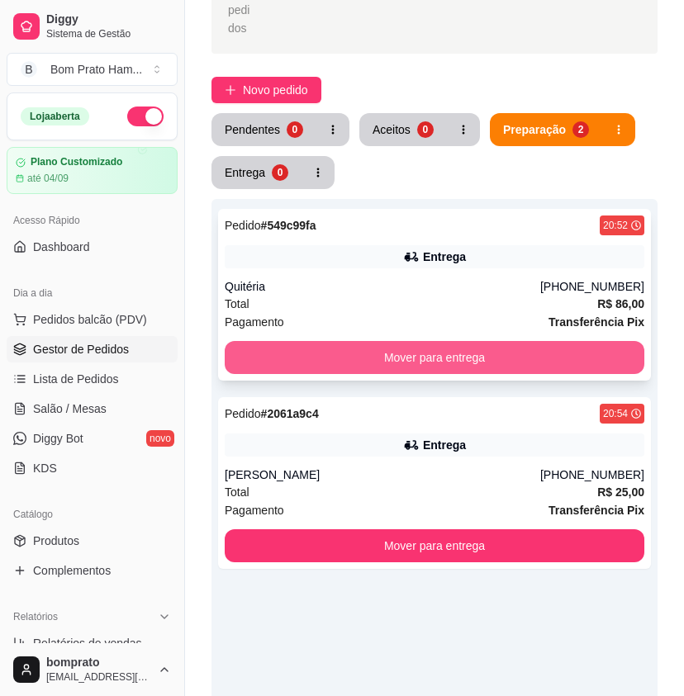
click at [492, 341] on button "Mover para entrega" at bounding box center [435, 357] width 420 height 33
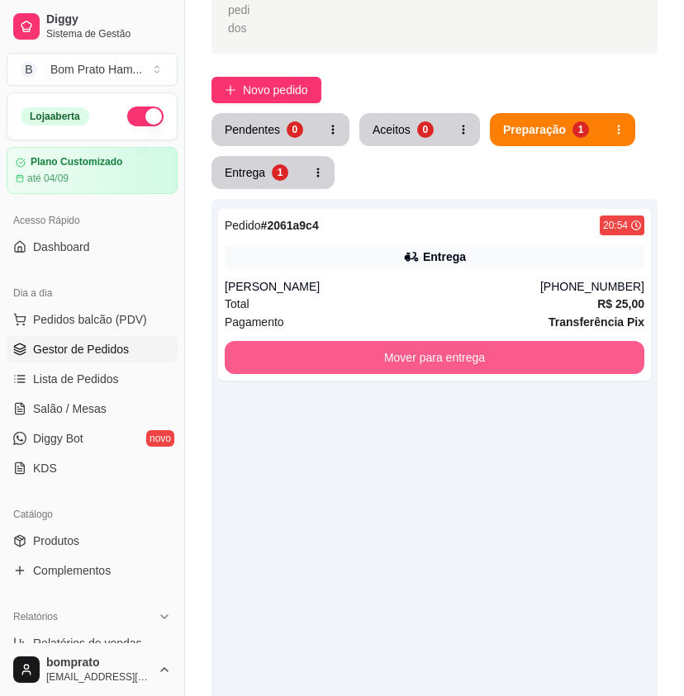
click at [492, 341] on button "Mover para entrega" at bounding box center [435, 357] width 420 height 33
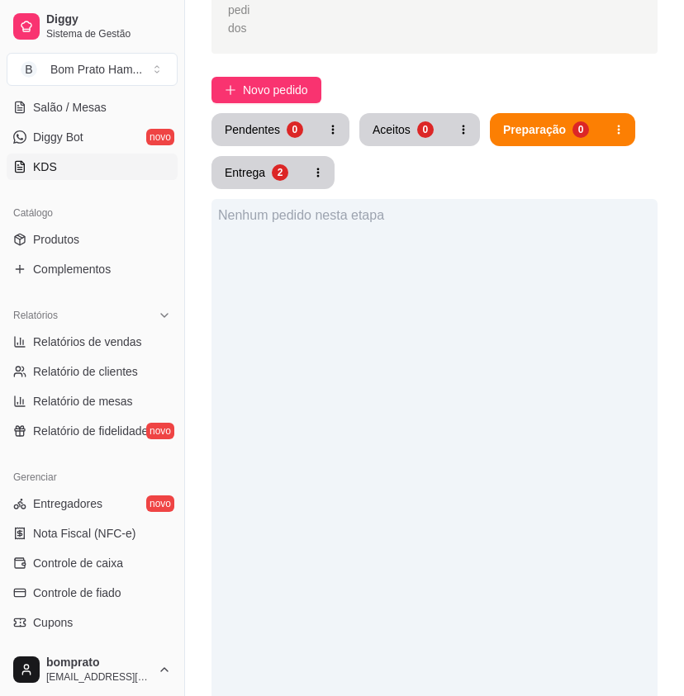
scroll to position [330, 0]
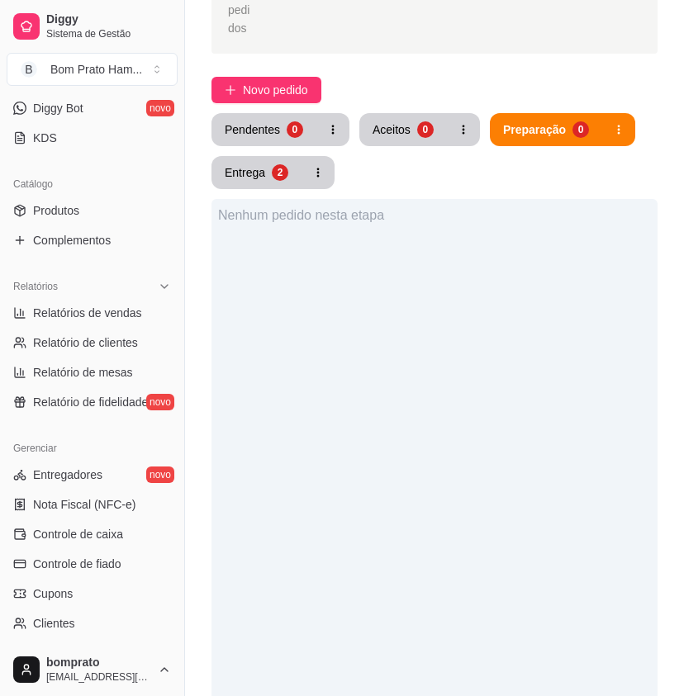
click at [113, 550] on ul "Entregadores novo Nota Fiscal (NFC-e) Controle de caixa Controle de fiado Cupon…" at bounding box center [92, 579] width 171 height 235
click at [114, 538] on span "Controle de caixa" at bounding box center [78, 534] width 90 height 17
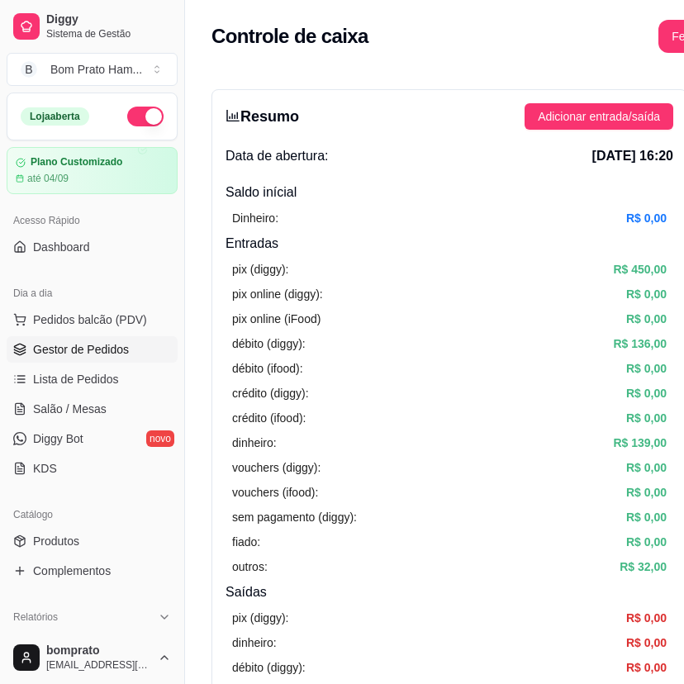
click at [97, 340] on link "Gestor de Pedidos" at bounding box center [92, 349] width 171 height 26
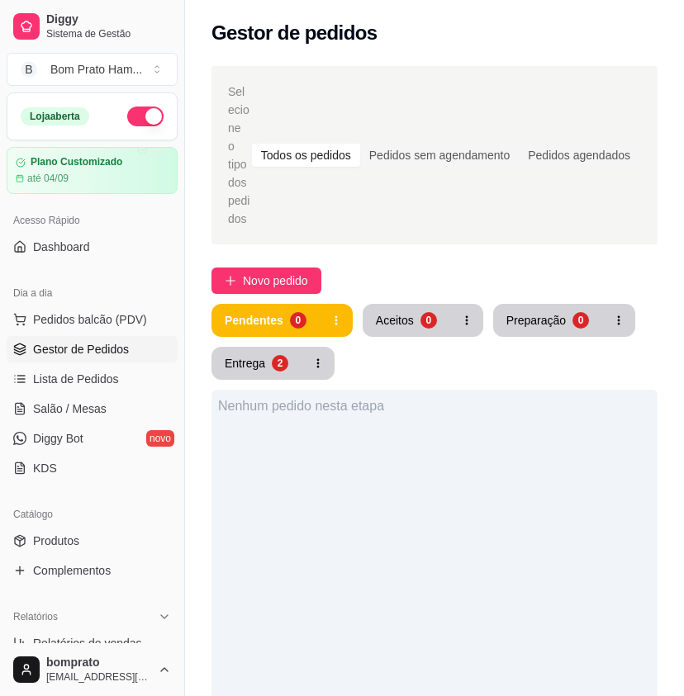
click at [231, 363] on div "Pendentes 0 Aceitos 0 Preparação 0 Entrega 2 Nenhum pedido nesta etapa" at bounding box center [434, 695] width 446 height 782
click at [244, 355] on button "Entrega 2" at bounding box center [257, 364] width 88 height 32
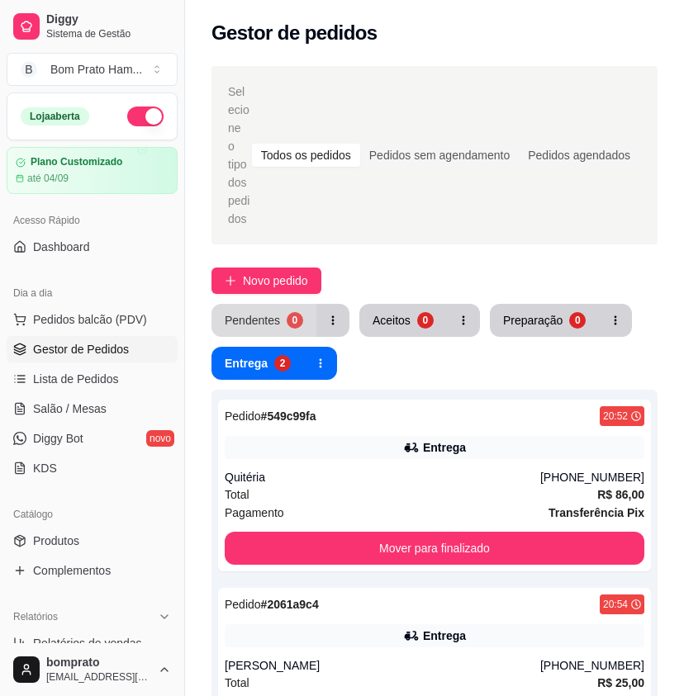
click at [256, 312] on div "Pendentes" at bounding box center [252, 320] width 55 height 17
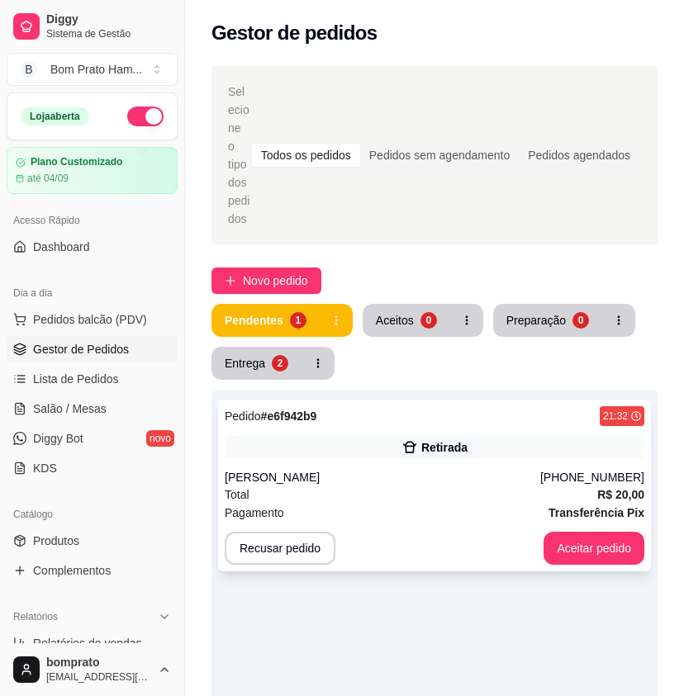
click at [305, 449] on div "Pedido # e6f942b9 21:32 Retirada [PERSON_NAME] [PHONE_NUMBER] Total R$ 20,00 Pa…" at bounding box center [434, 486] width 433 height 172
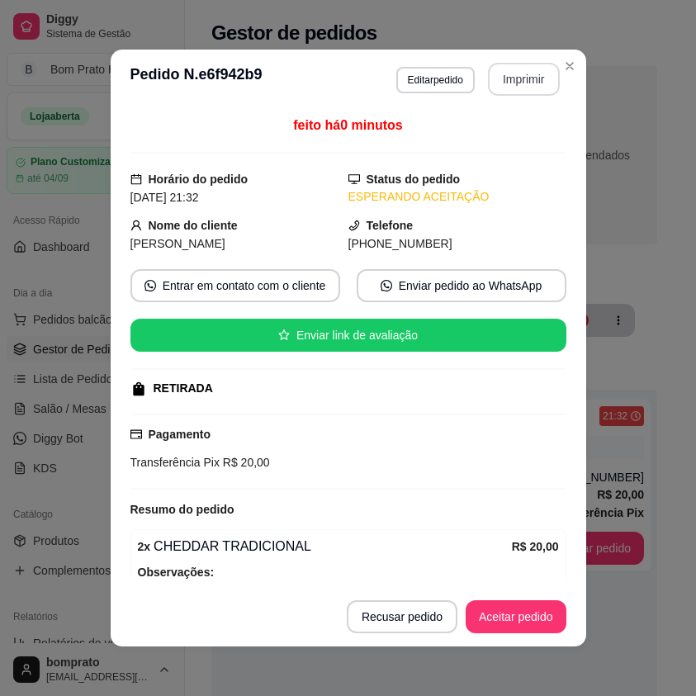
click at [525, 70] on button "Imprimir" at bounding box center [524, 79] width 72 height 33
click at [523, 613] on button "Aceitar pedido" at bounding box center [516, 617] width 101 height 33
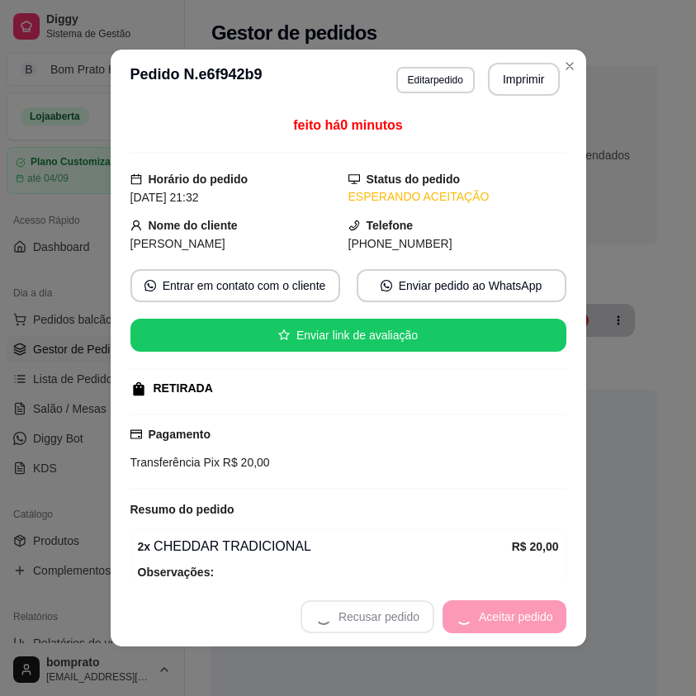
scroll to position [91, 0]
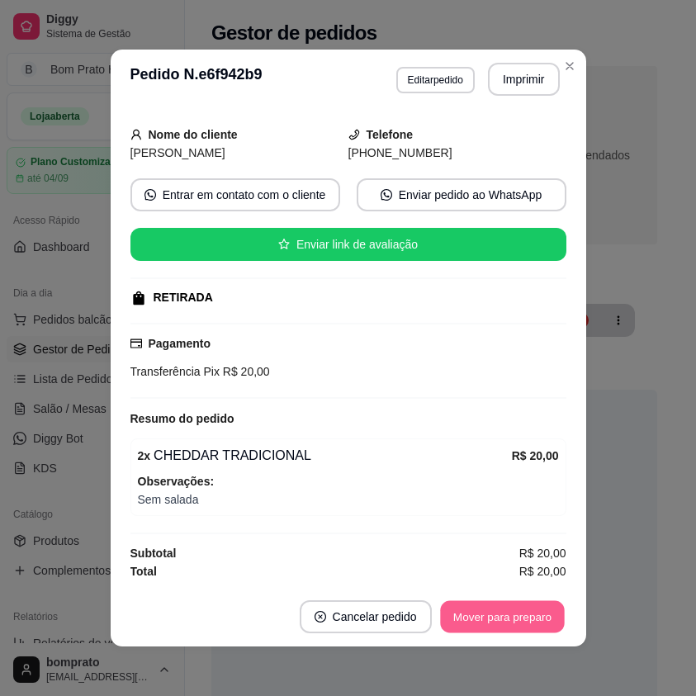
click at [520, 611] on button "Mover para preparo" at bounding box center [502, 617] width 124 height 32
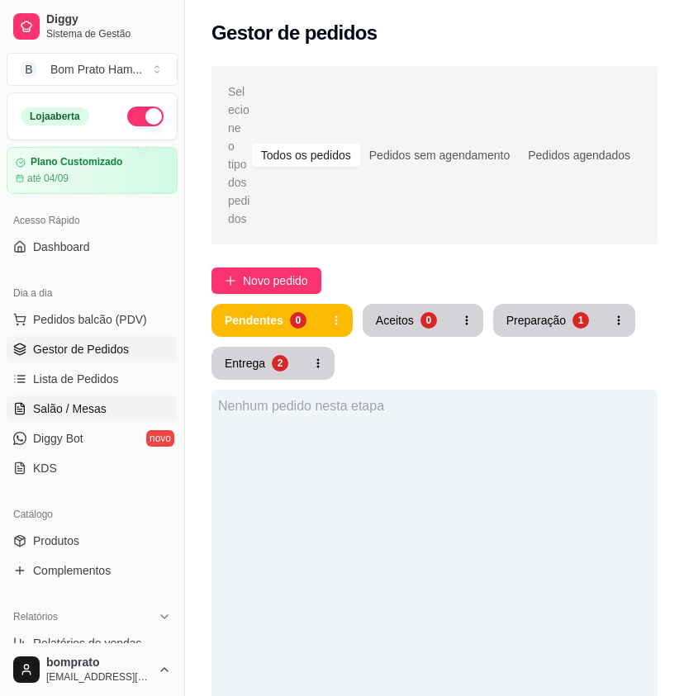
click at [84, 409] on span "Salão / Mesas" at bounding box center [70, 409] width 74 height 17
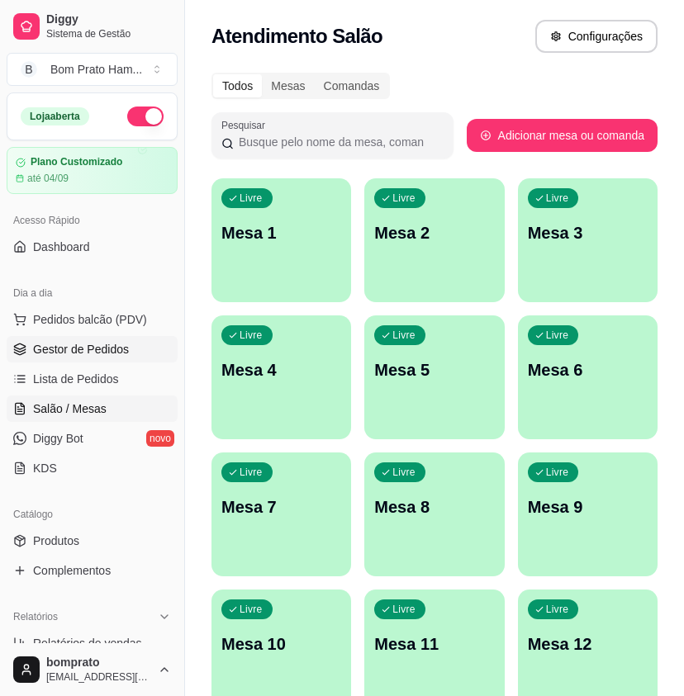
click at [105, 337] on link "Gestor de Pedidos" at bounding box center [92, 349] width 171 height 26
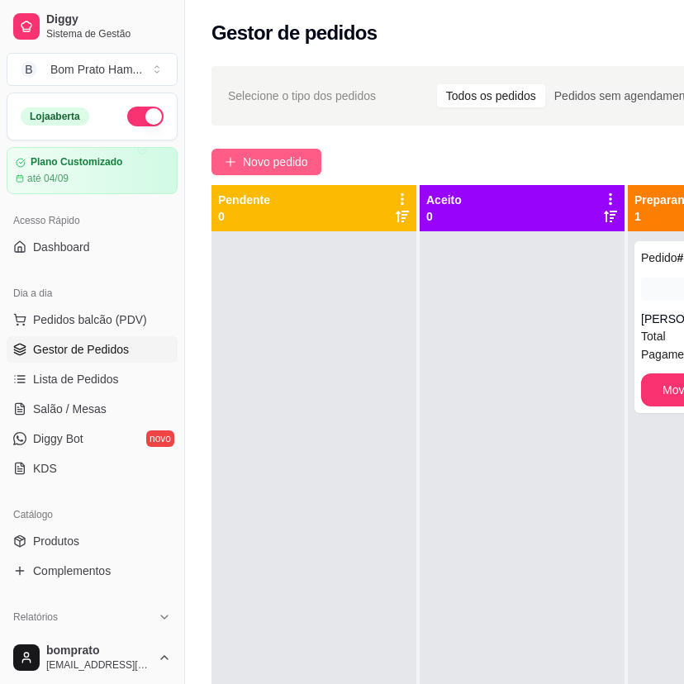
click at [252, 169] on span "Novo pedido" at bounding box center [275, 162] width 65 height 18
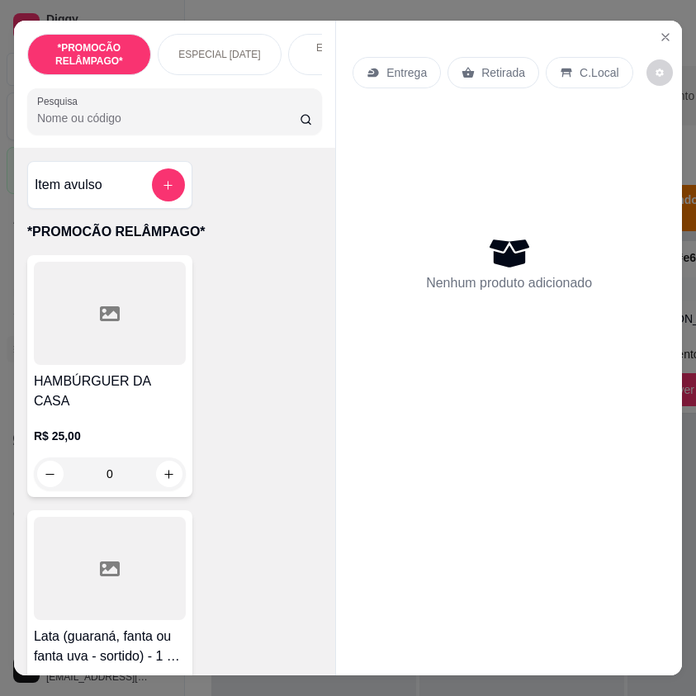
drag, startPoint x: 203, startPoint y: 116, endPoint x: 212, endPoint y: 112, distance: 9.7
click at [211, 113] on div at bounding box center [174, 111] width 275 height 33
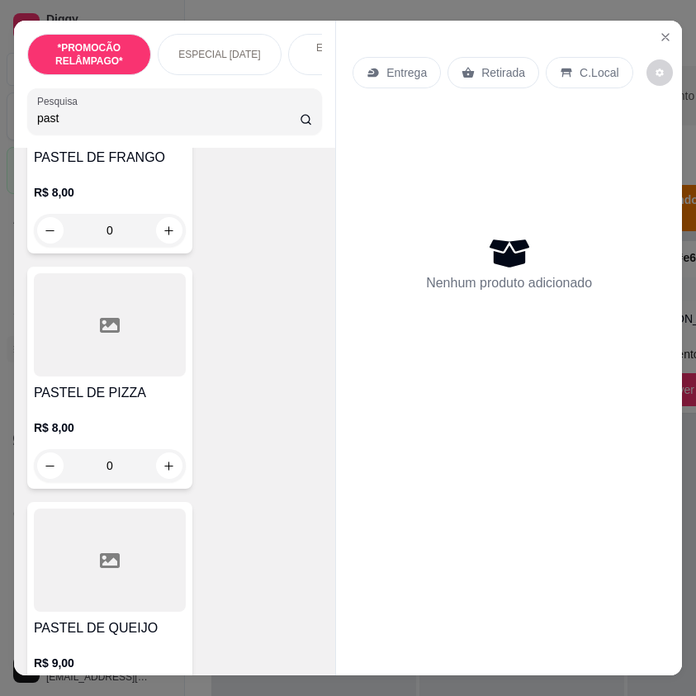
scroll to position [743, 0]
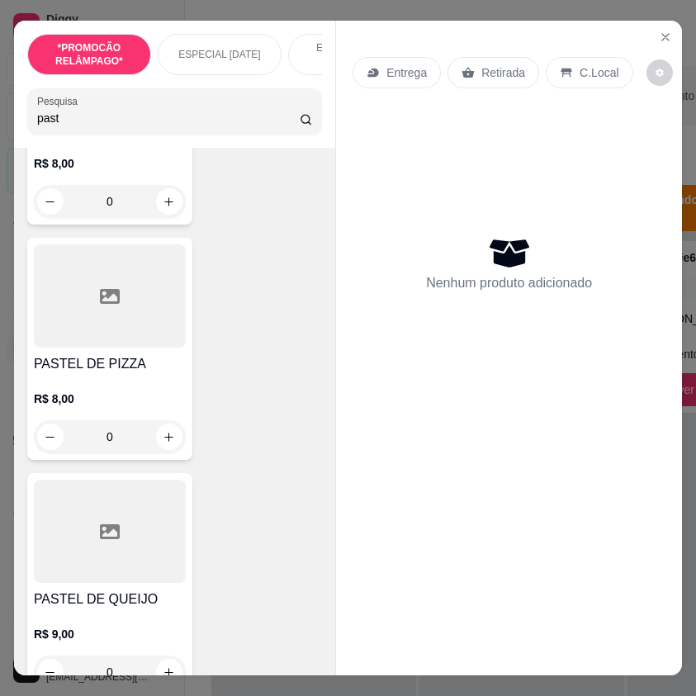
type input "past"
click at [172, 439] on div "0" at bounding box center [110, 436] width 152 height 33
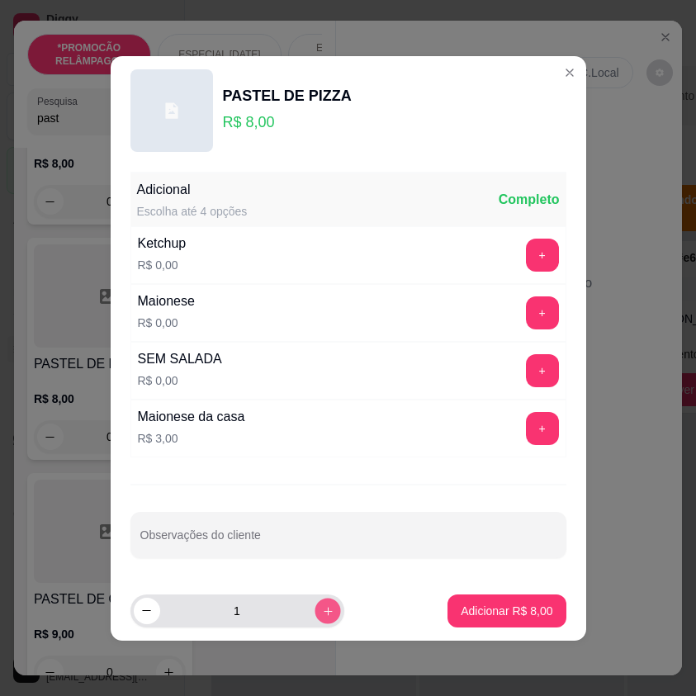
click at [315, 604] on button "increase-product-quantity" at bounding box center [328, 611] width 26 height 26
type input "2"
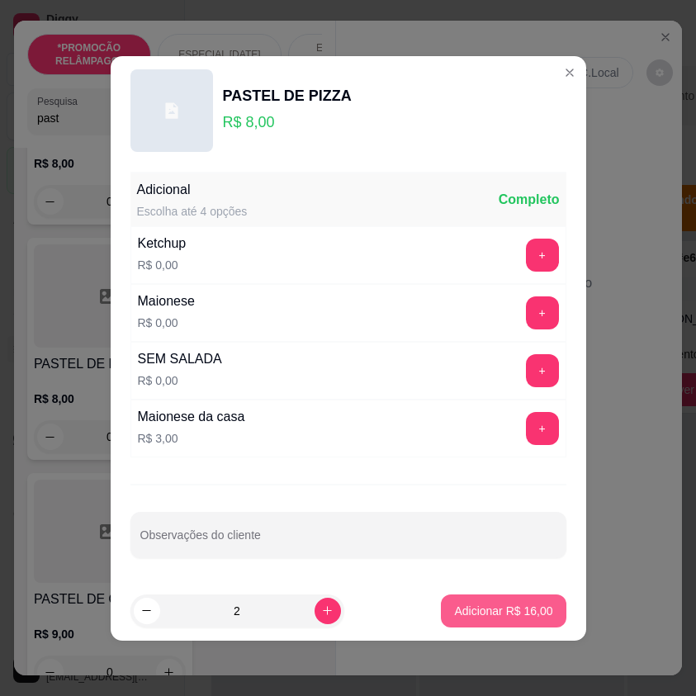
click at [472, 610] on p "Adicionar R$ 16,00" at bounding box center [503, 611] width 98 height 17
type input "2"
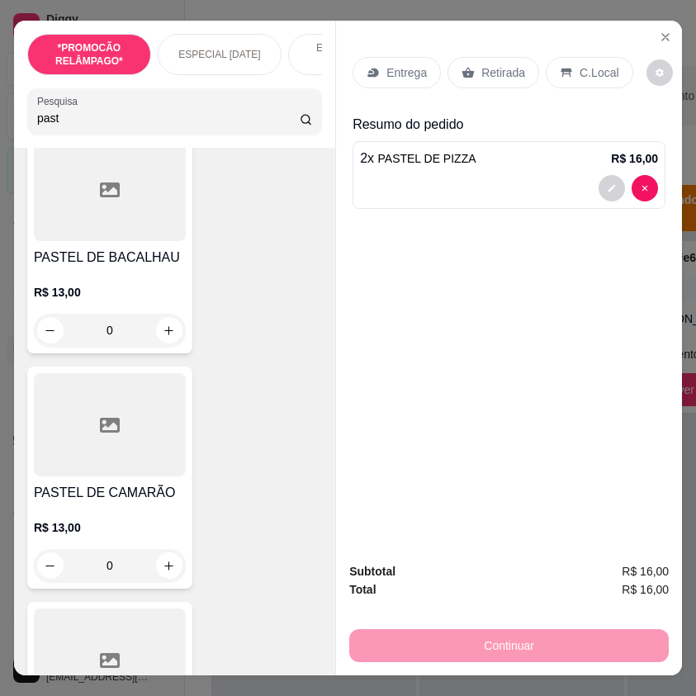
scroll to position [1322, 0]
click at [160, 329] on div "0" at bounding box center [110, 331] width 152 height 33
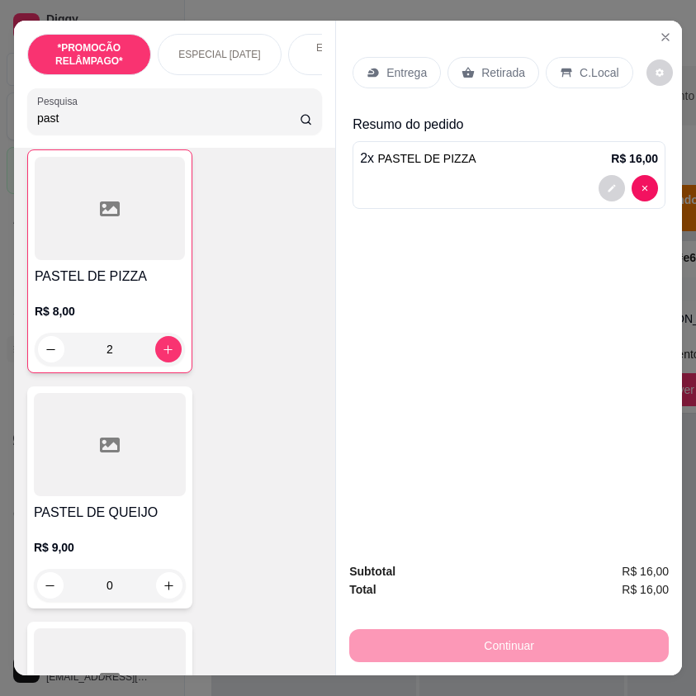
scroll to position [826, 0]
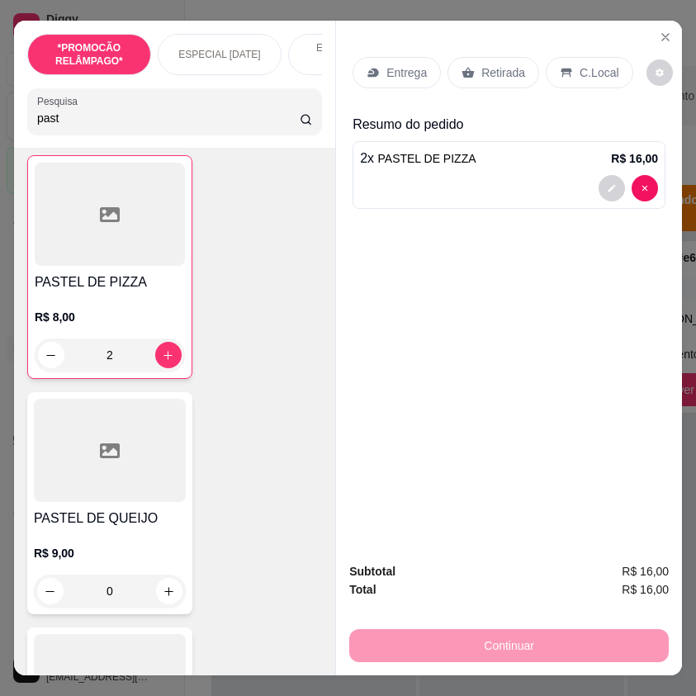
click at [36, 360] on div "2" at bounding box center [110, 355] width 150 height 33
click at [607, 183] on icon "decrease-product-quantity" at bounding box center [612, 188] width 10 height 10
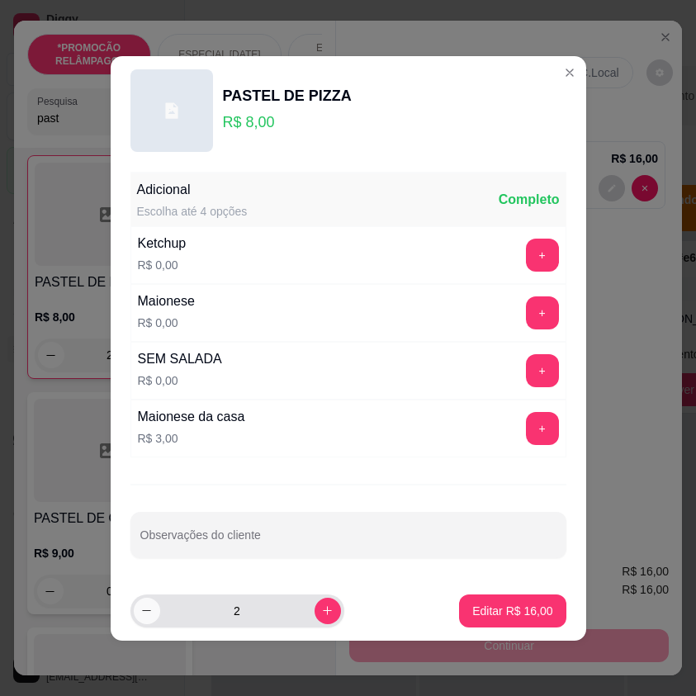
click at [141, 611] on icon "decrease-product-quantity" at bounding box center [146, 611] width 12 height 12
type input "1"
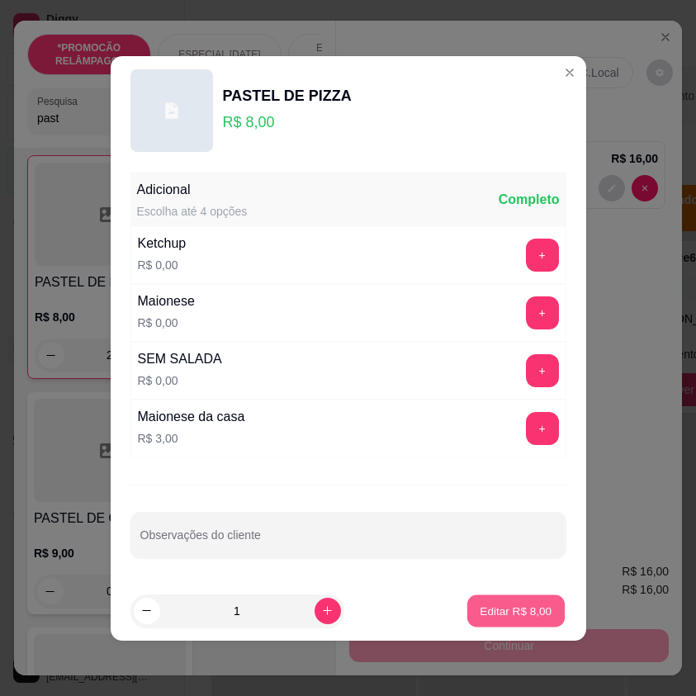
click at [503, 604] on p "Editar R$ 8,00" at bounding box center [516, 611] width 72 height 16
type input "1"
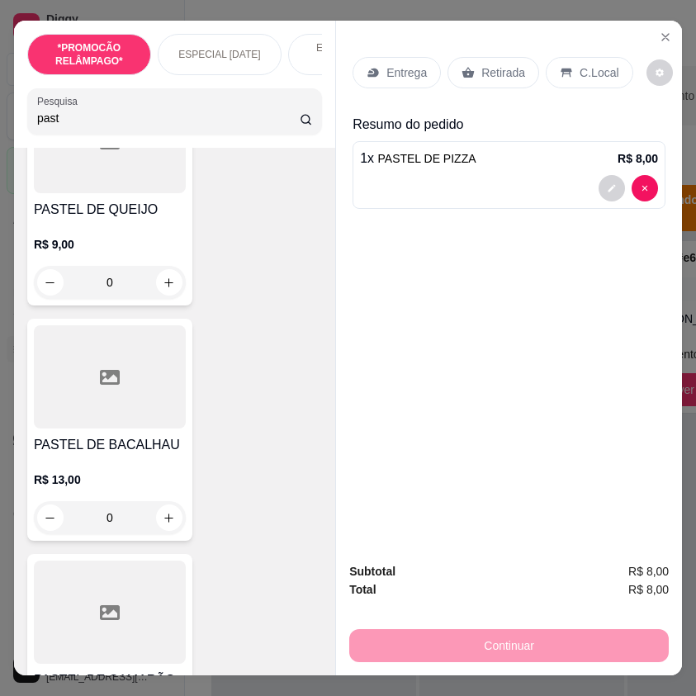
scroll to position [1157, 0]
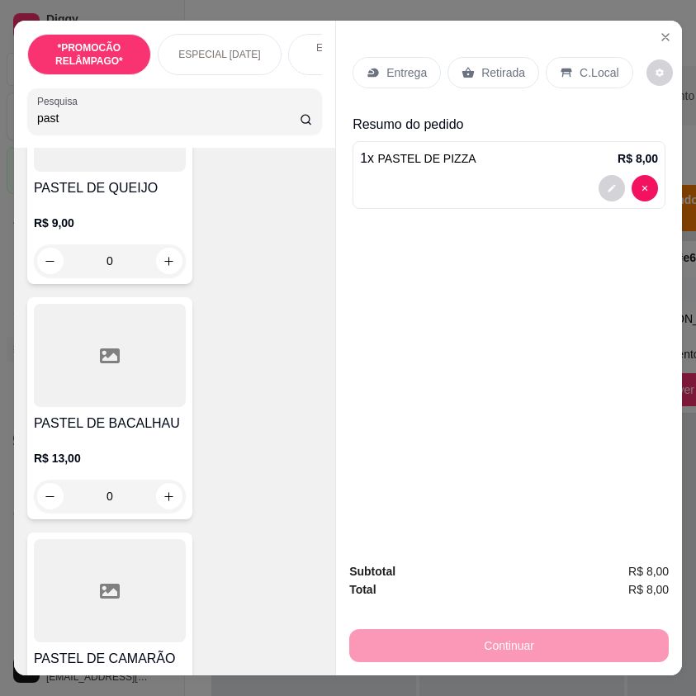
click at [169, 504] on div "0" at bounding box center [110, 496] width 152 height 33
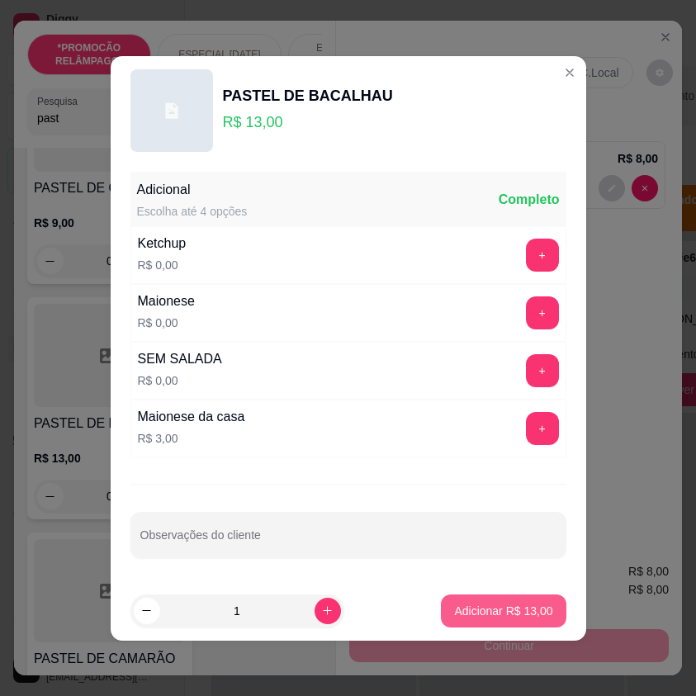
click at [454, 610] on p "Adicionar R$ 13,00" at bounding box center [503, 611] width 98 height 17
type input "1"
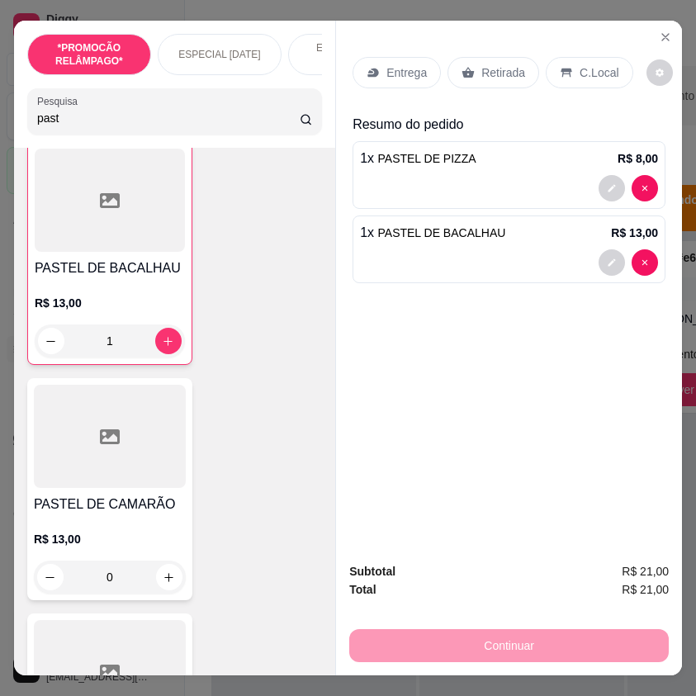
scroll to position [1322, 0]
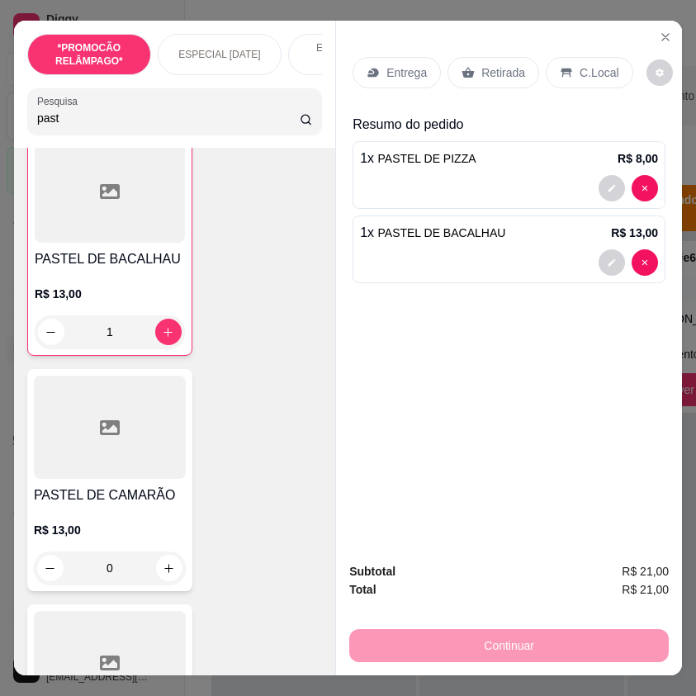
click at [161, 577] on div "0" at bounding box center [110, 568] width 152 height 33
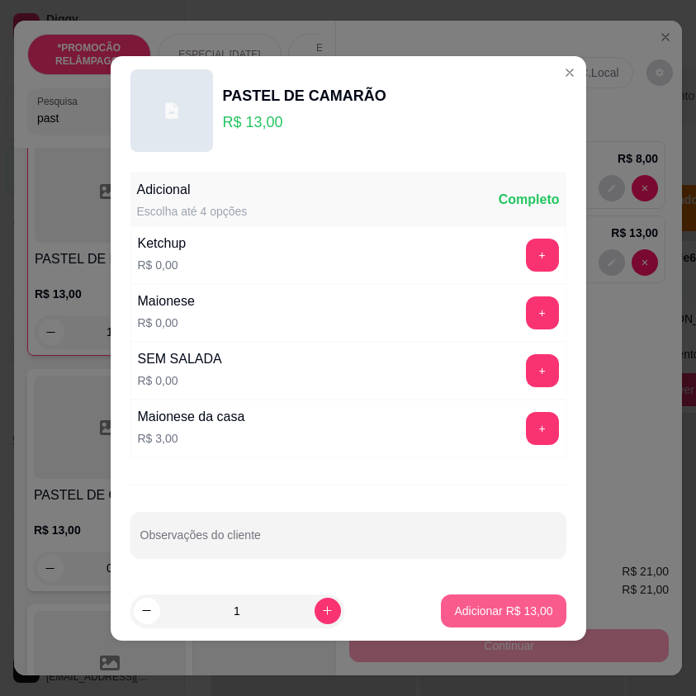
click at [458, 601] on button "Adicionar R$ 13,00" at bounding box center [503, 611] width 125 height 33
type input "1"
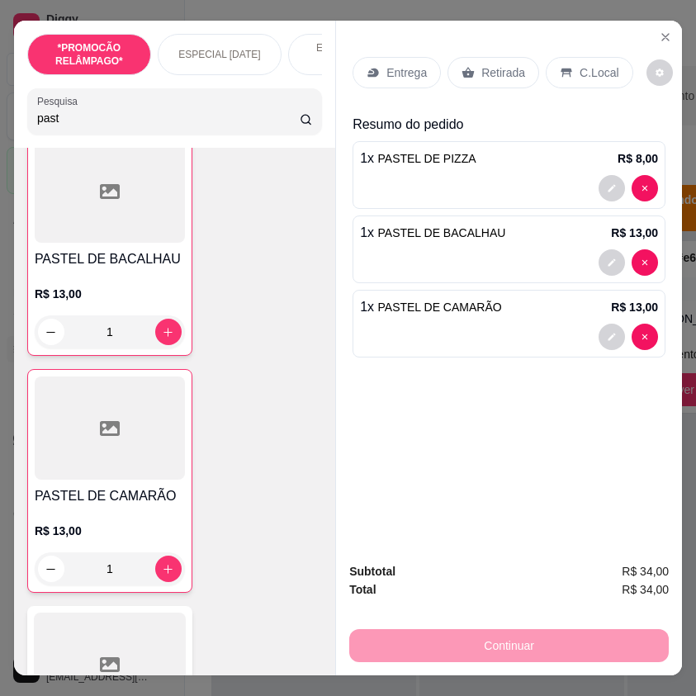
click at [503, 64] on p "Retirada" at bounding box center [504, 72] width 44 height 17
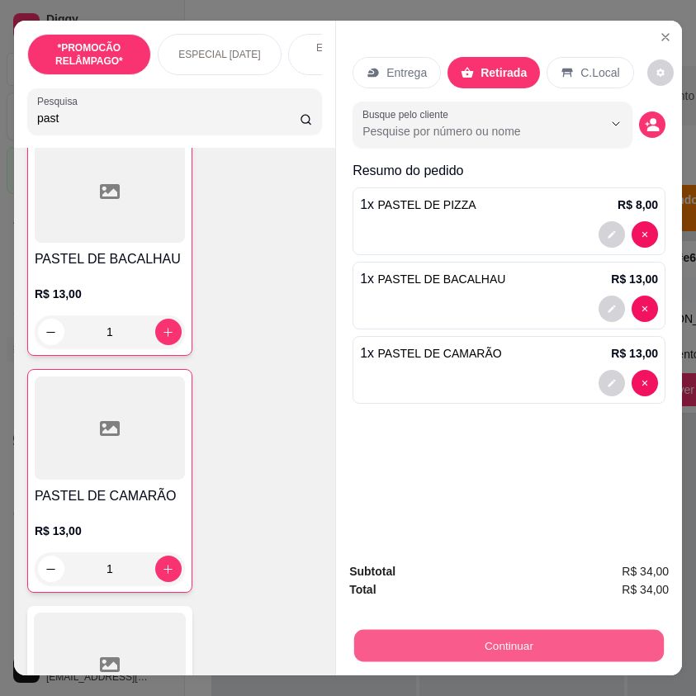
click at [531, 633] on button "Continuar" at bounding box center [509, 645] width 310 height 32
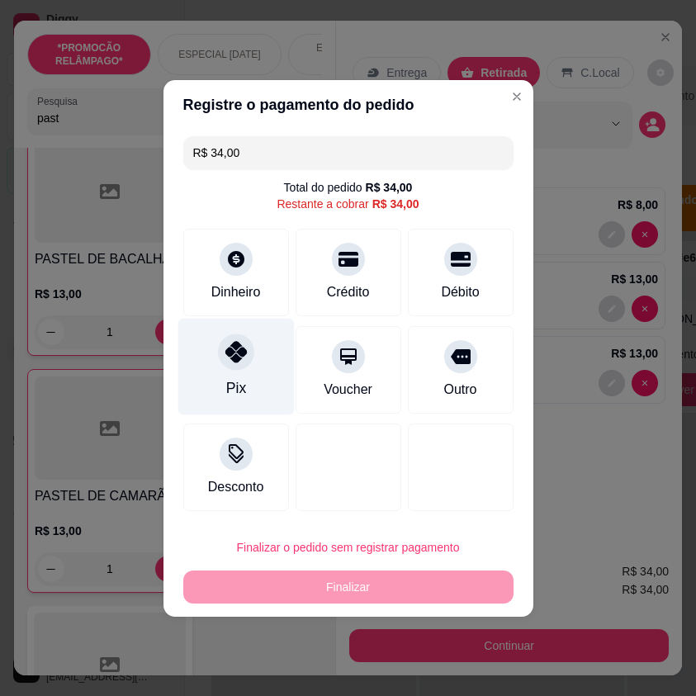
click at [253, 352] on div "Pix" at bounding box center [236, 366] width 116 height 97
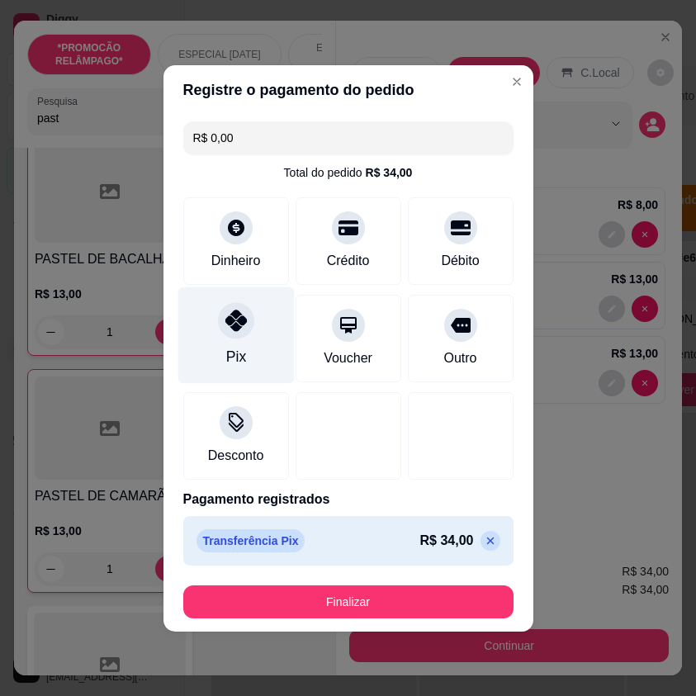
type input "R$ 0,00"
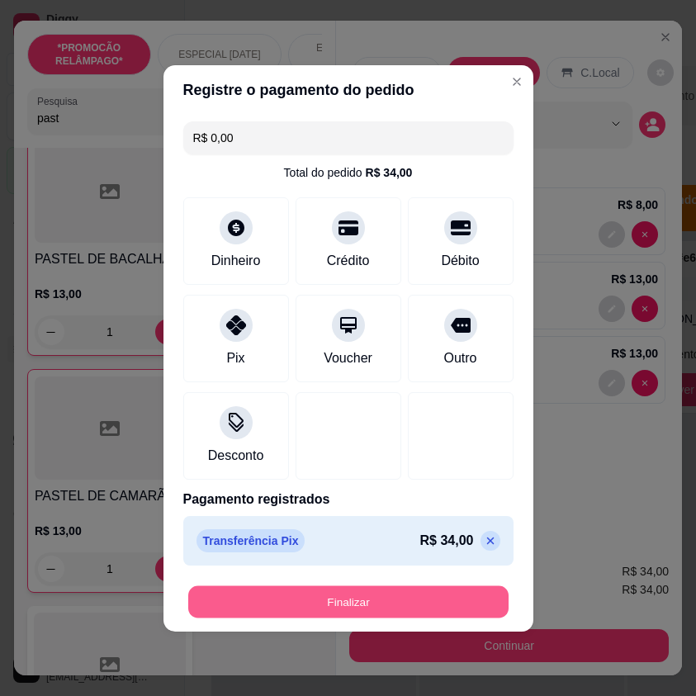
click at [402, 590] on button "Finalizar" at bounding box center [348, 602] width 321 height 32
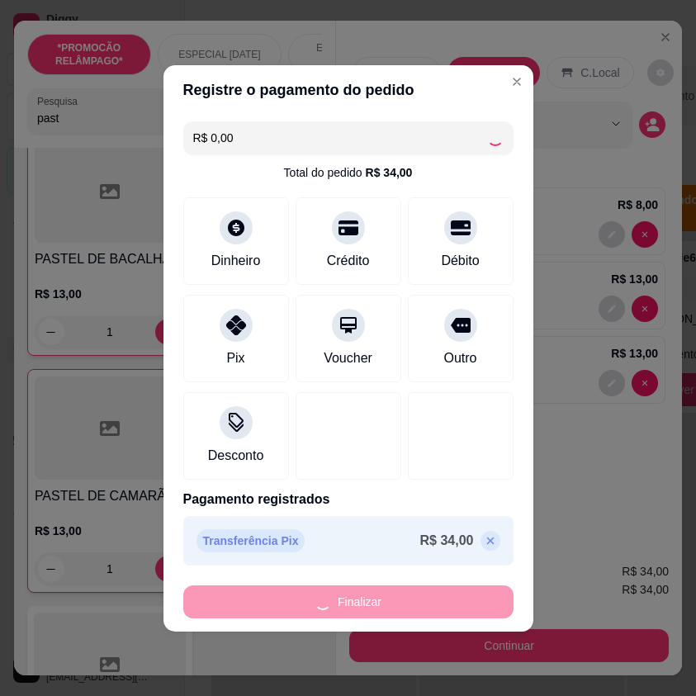
type input "0"
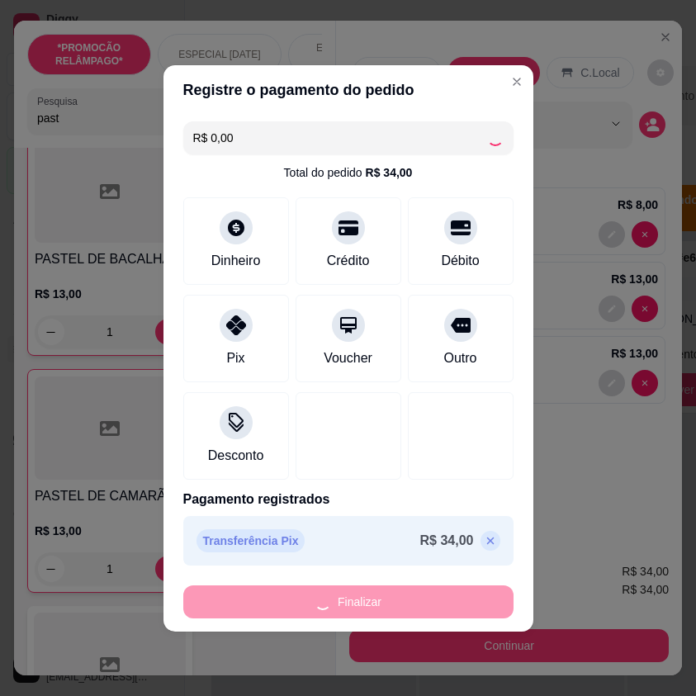
type input "0"
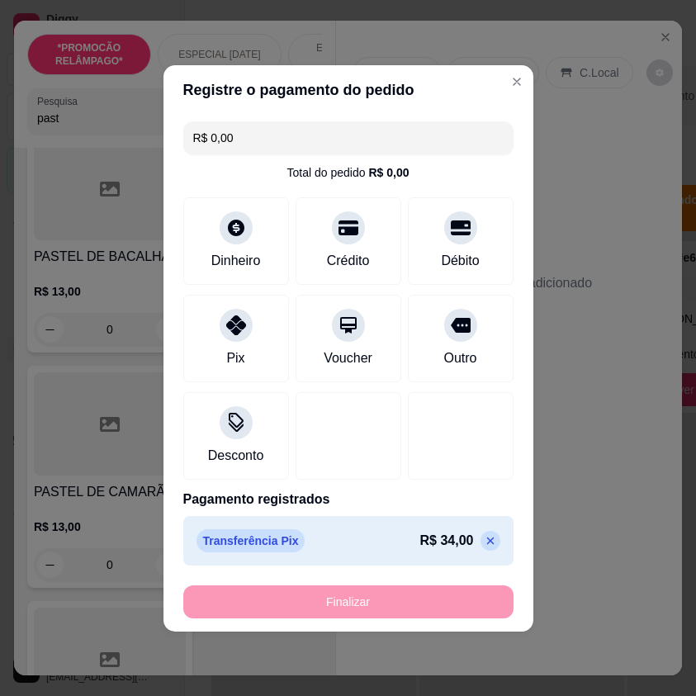
type input "-R$ 34,00"
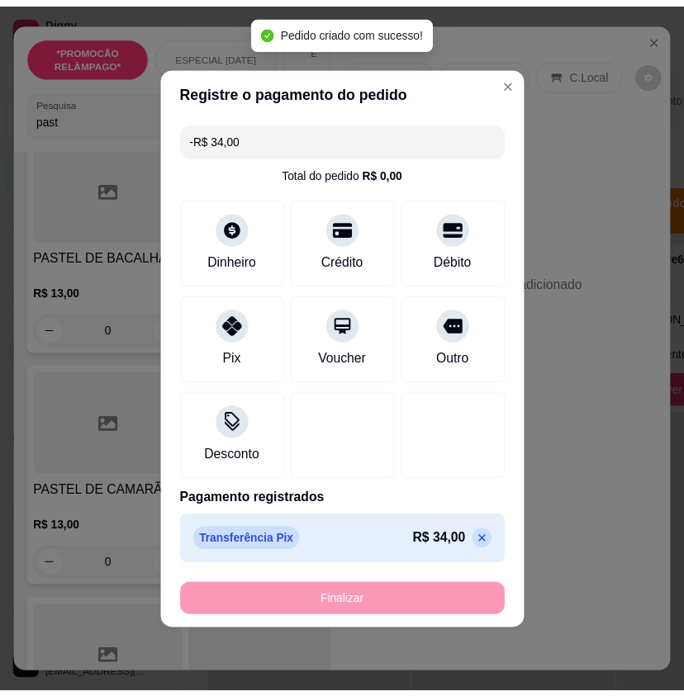
scroll to position [1319, 0]
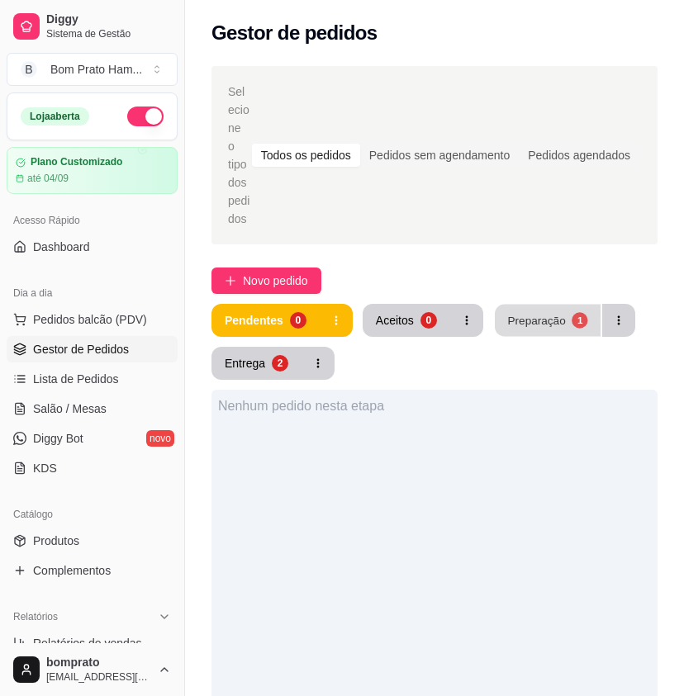
click at [535, 305] on button "Preparação 1" at bounding box center [548, 321] width 106 height 32
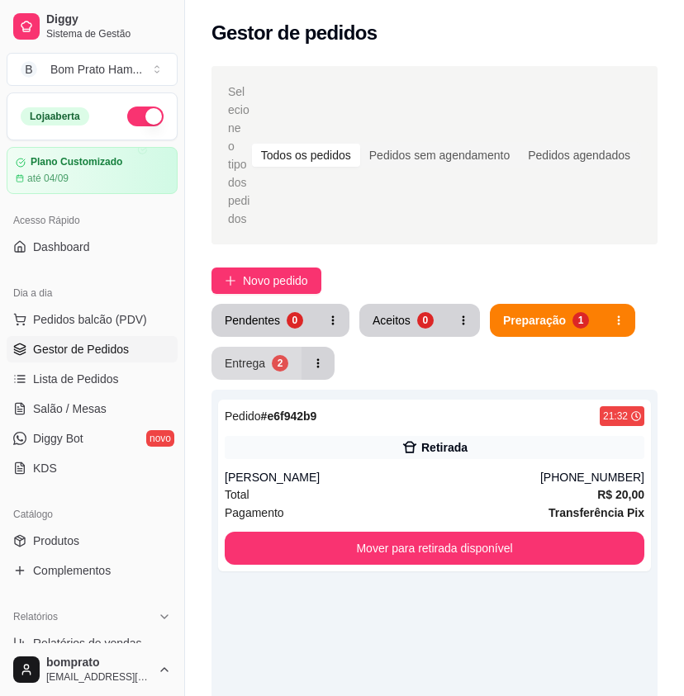
click at [259, 355] on div "Entrega" at bounding box center [245, 363] width 40 height 17
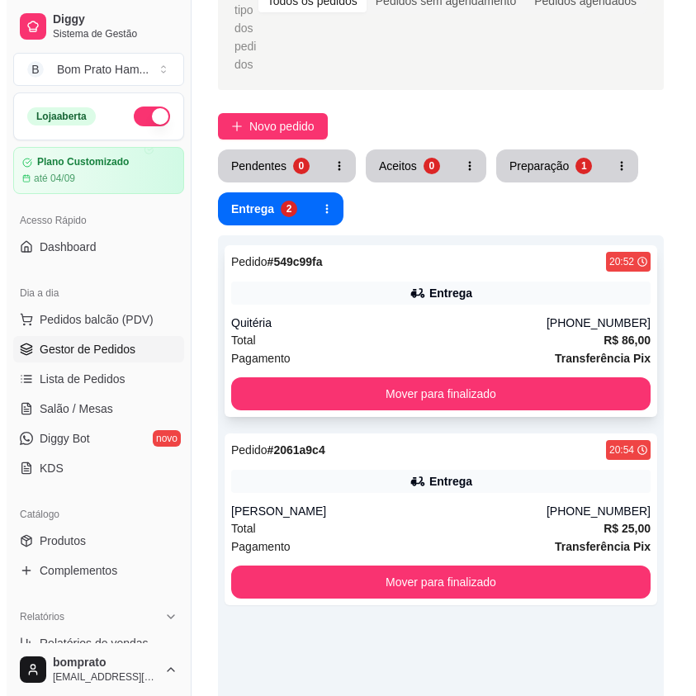
scroll to position [165, 0]
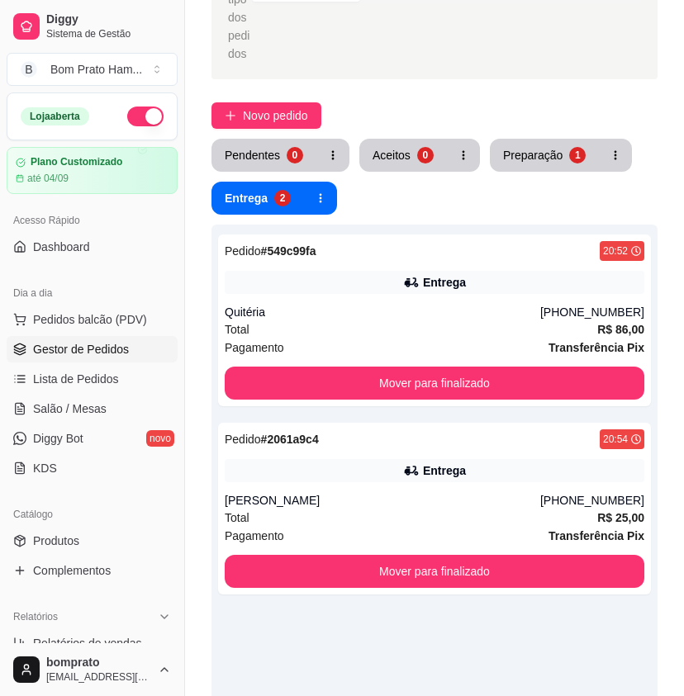
click at [539, 157] on div "Pendentes 0 Aceitos 0 Preparação 1 Entrega 2" at bounding box center [434, 177] width 446 height 76
click at [530, 147] on div "Preparação" at bounding box center [532, 155] width 59 height 17
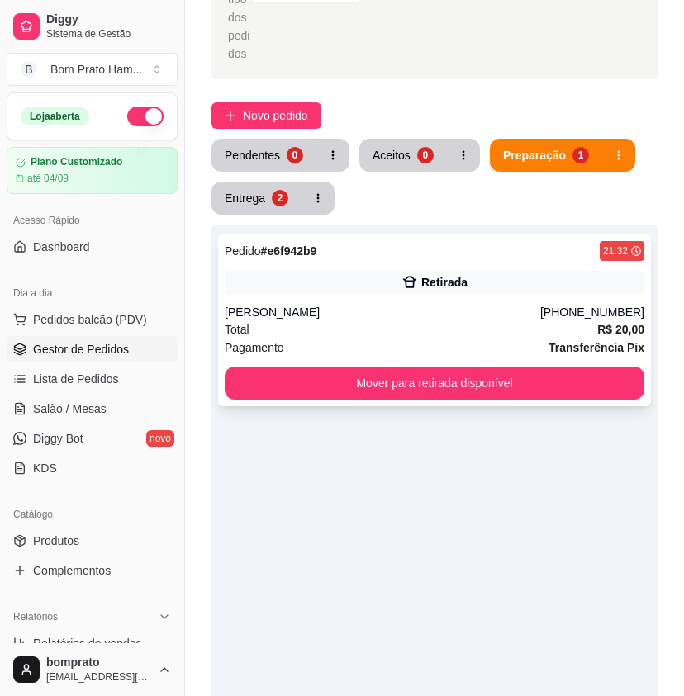
click at [534, 271] on div "Retirada" at bounding box center [435, 282] width 420 height 23
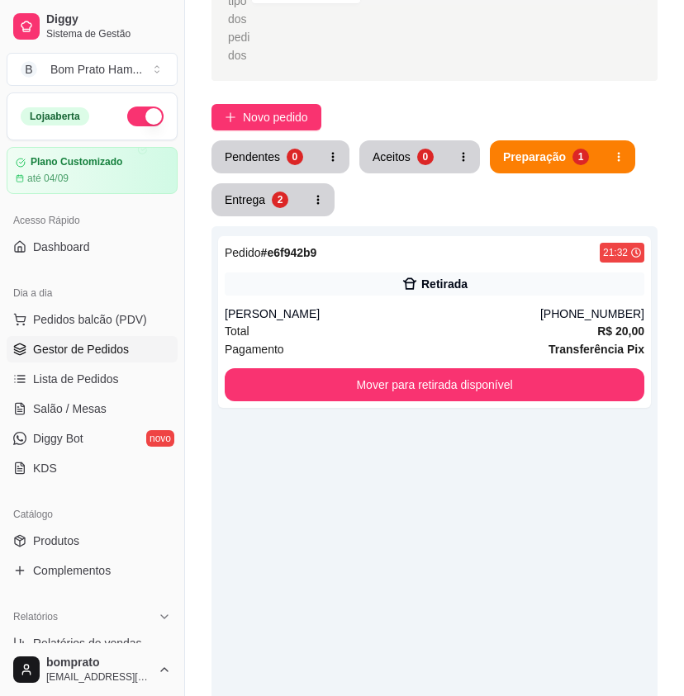
scroll to position [0, 0]
